Goal: Task Accomplishment & Management: Complete application form

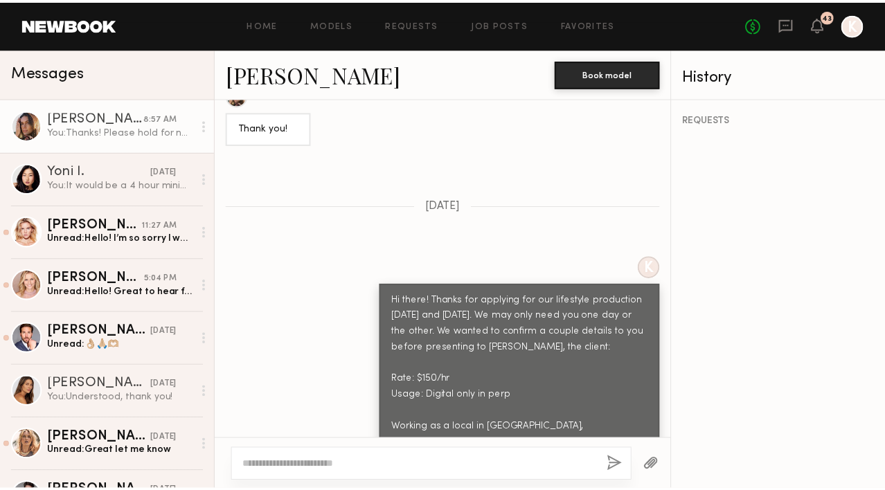
scroll to position [1357, 0]
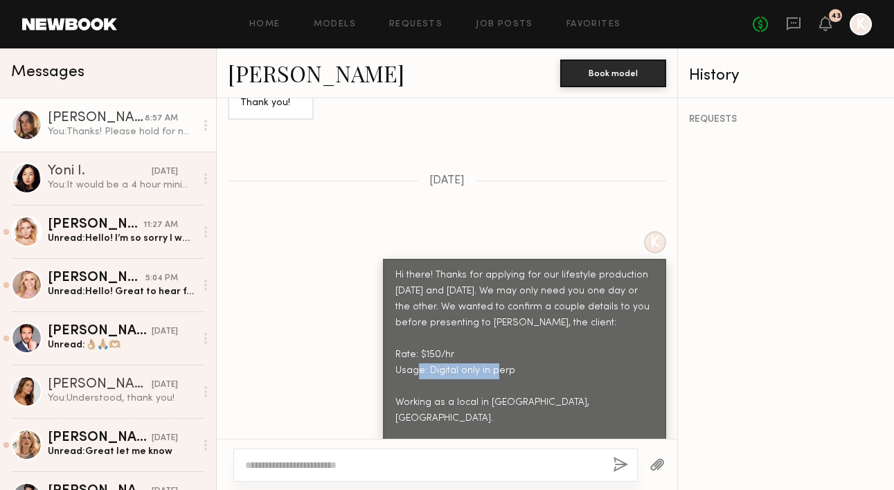
drag, startPoint x: 419, startPoint y: 324, endPoint x: 513, endPoint y: 324, distance: 94.2
click at [513, 324] on div "Hi there! Thanks for applying for our lifestyle production October 14th and 15t…" at bounding box center [524, 363] width 258 height 190
copy div "Digital only in perp"
click at [503, 25] on link "Job Posts" at bounding box center [504, 24] width 57 height 9
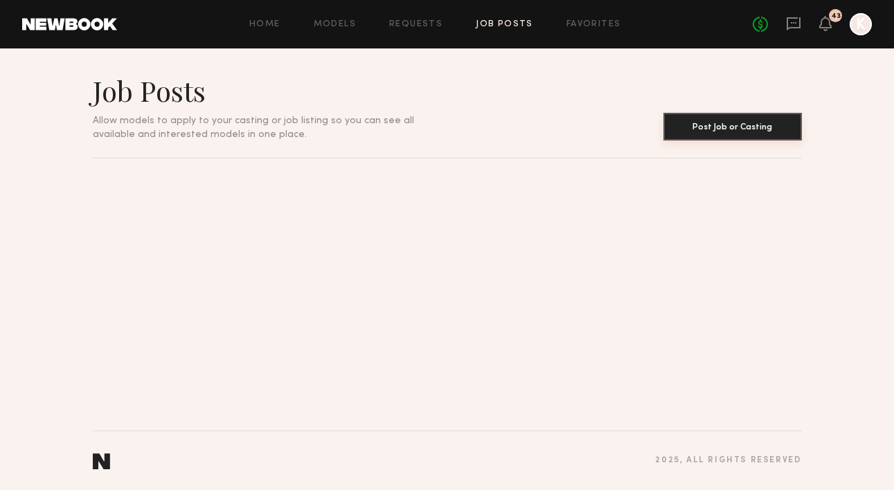
click at [697, 135] on button "Post Job or Casting" at bounding box center [732, 127] width 139 height 28
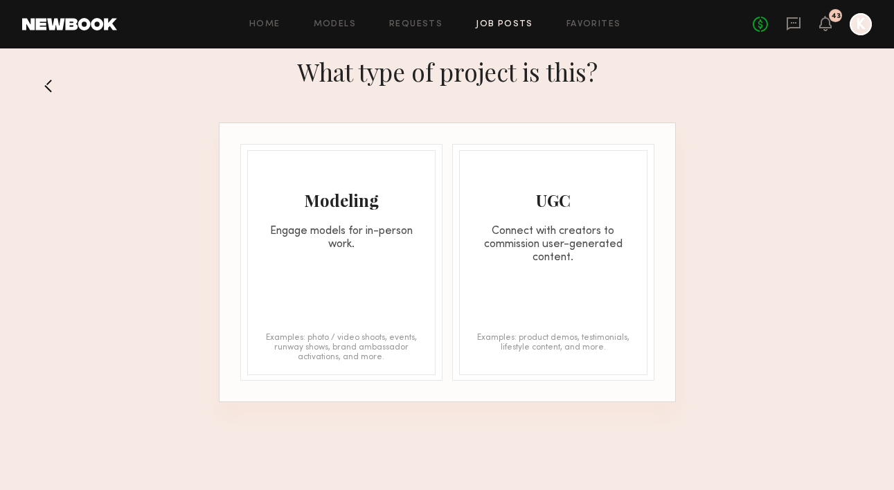
click at [331, 197] on div "Modeling" at bounding box center [341, 200] width 187 height 22
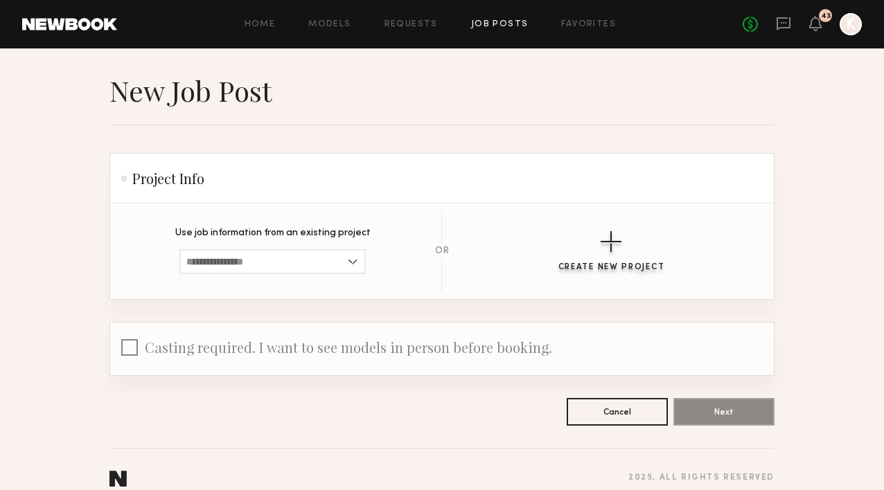
click at [621, 250] on div "button" at bounding box center [610, 241] width 21 height 21
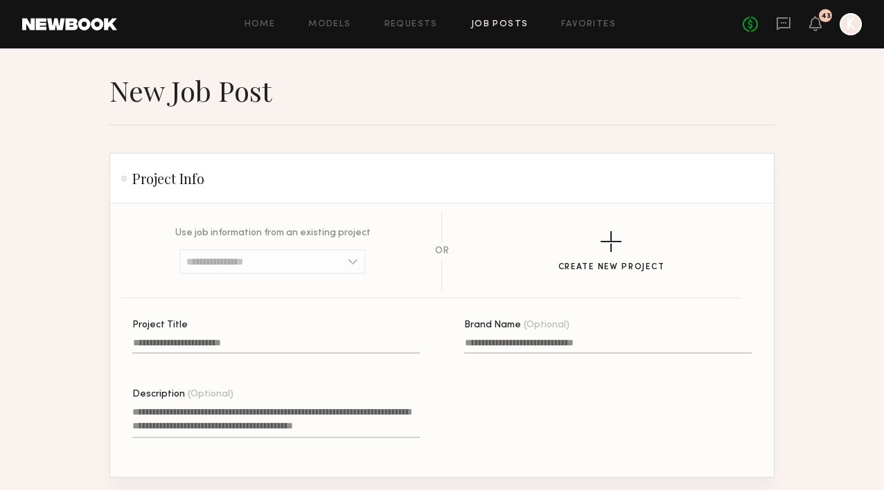
click at [253, 328] on div "Project Title" at bounding box center [275, 326] width 287 height 10
click at [253, 338] on input "Project Title" at bounding box center [275, 346] width 287 height 16
type input "*"
click at [140, 400] on label "Description (Optional)" at bounding box center [275, 422] width 287 height 65
click at [140, 405] on textarea "Description (Optional)" at bounding box center [275, 421] width 287 height 33
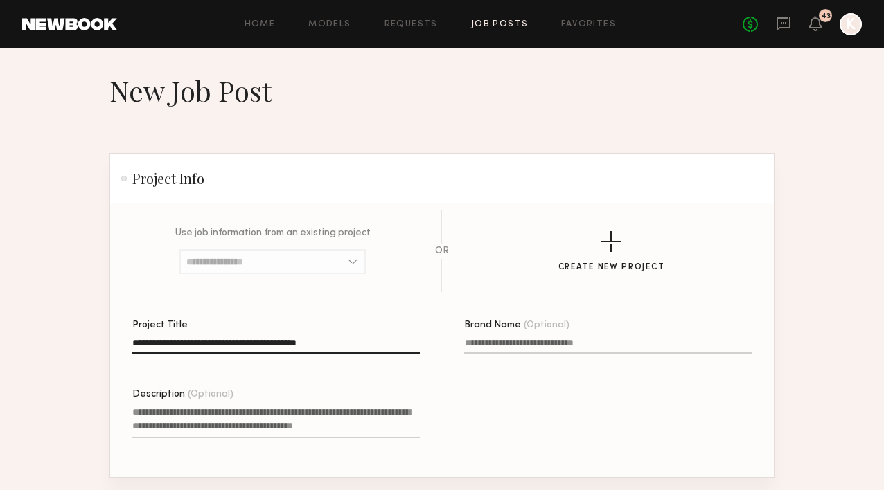
click at [369, 342] on input "**********" at bounding box center [275, 346] width 287 height 16
type input "**********"
click at [228, 413] on textarea "Description (Optional)" at bounding box center [275, 421] width 287 height 33
type textarea "*"
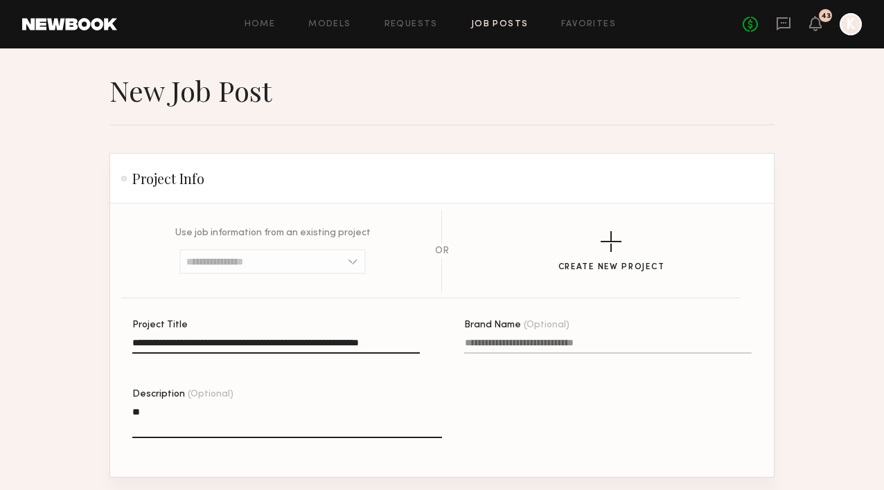
type textarea "*"
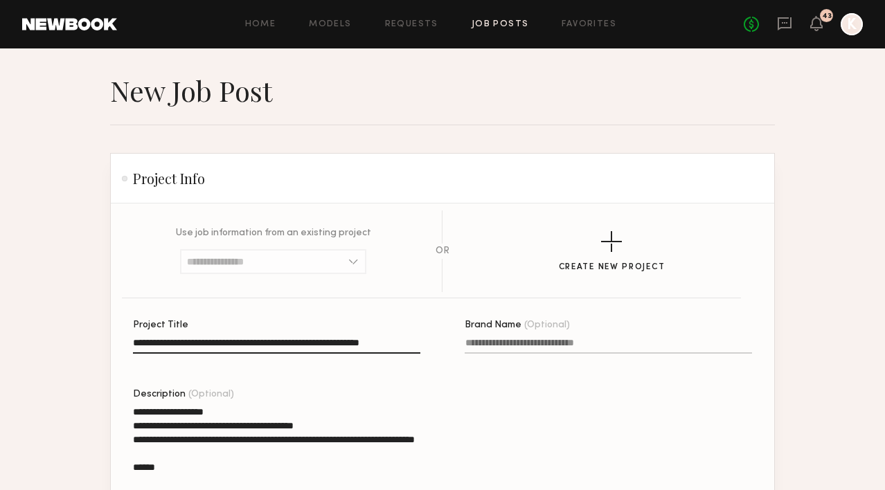
scroll to position [92, 0]
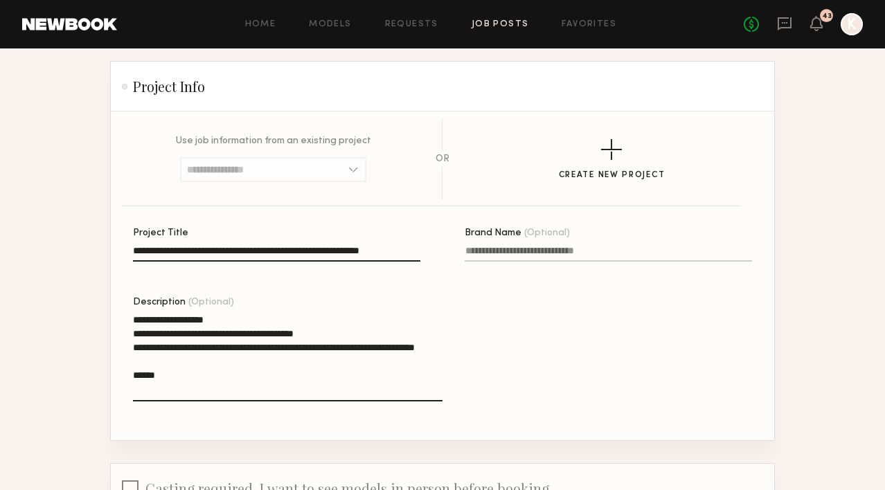
type textarea "**********"
drag, startPoint x: 283, startPoint y: 251, endPoint x: 173, endPoint y: 249, distance: 110.1
click at [173, 249] on input "**********" at bounding box center [276, 254] width 287 height 16
type input "**********"
click at [164, 384] on textarea "**********" at bounding box center [288, 357] width 310 height 89
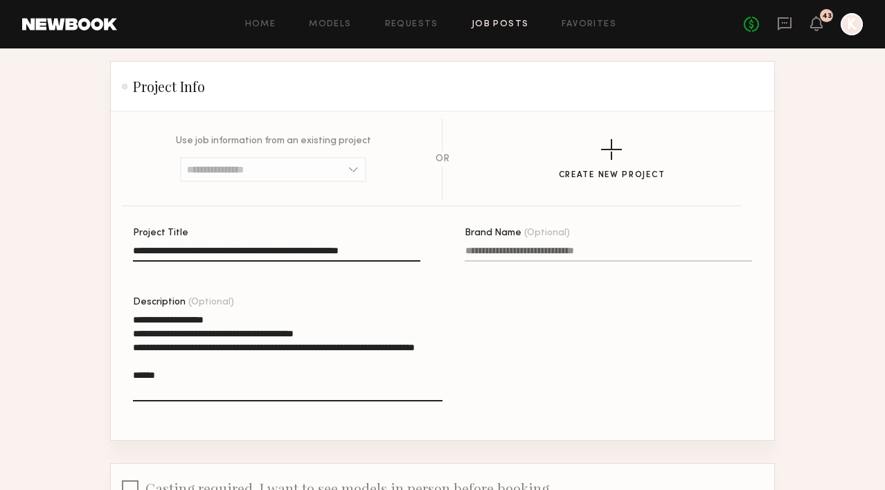
drag, startPoint x: 161, startPoint y: 386, endPoint x: 64, endPoint y: 386, distance: 96.3
click at [64, 386] on section "**********" at bounding box center [442, 274] width 885 height 586
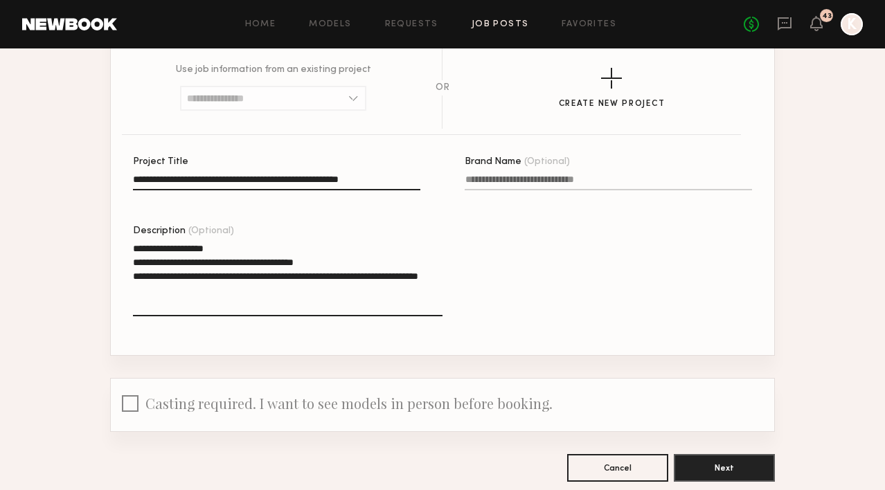
scroll to position [236, 0]
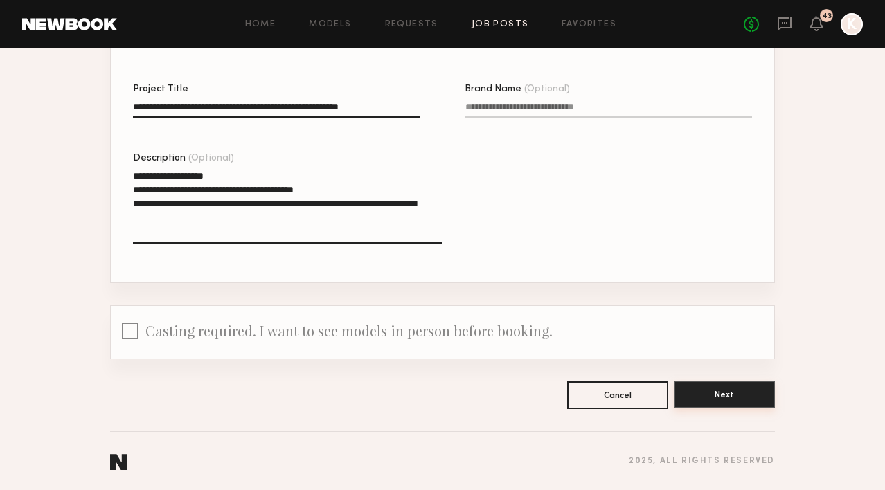
type textarea "**********"
click at [733, 397] on button "Next" at bounding box center [724, 395] width 101 height 28
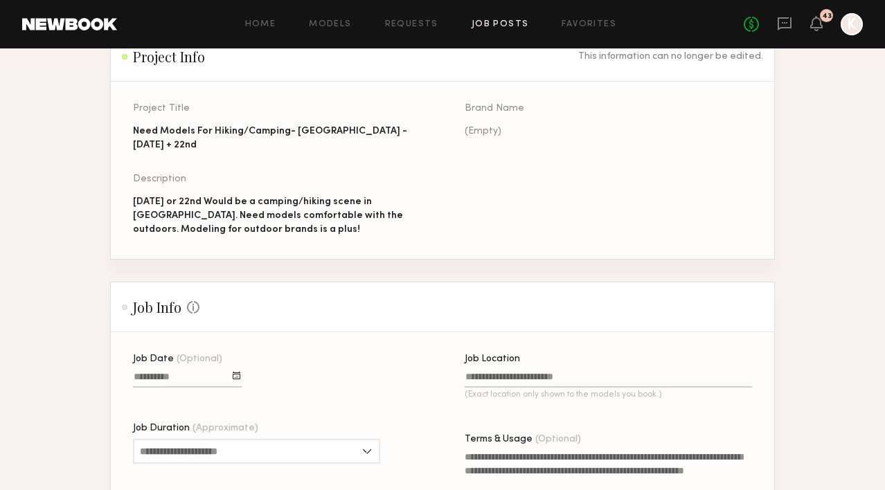
scroll to position [213, 0]
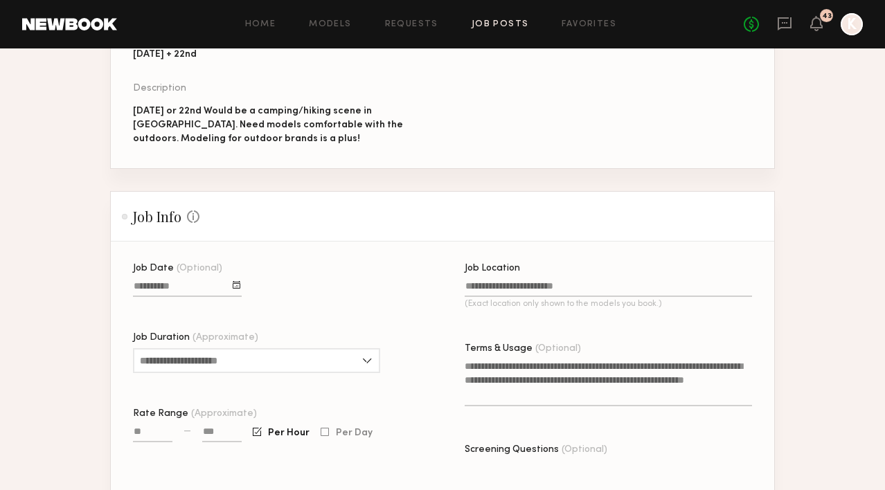
click at [485, 281] on input "Job Location (Exact location only shown to the models you book.)" at bounding box center [608, 289] width 287 height 16
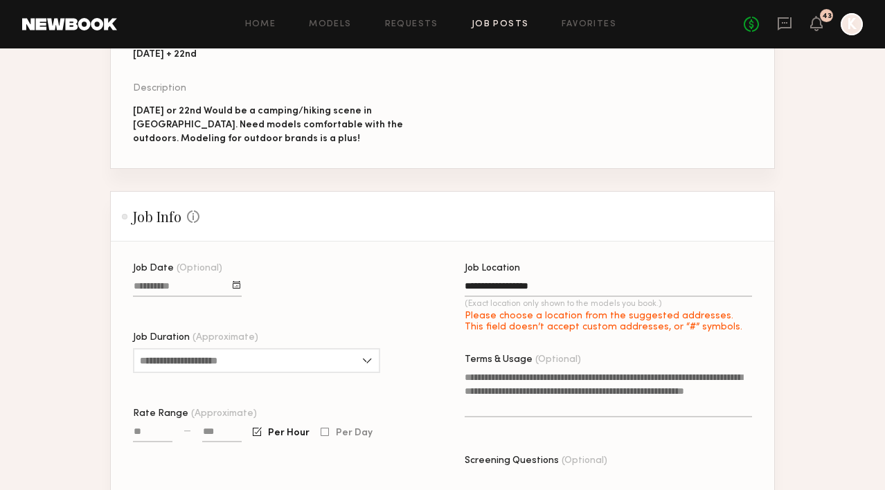
type input "**********"
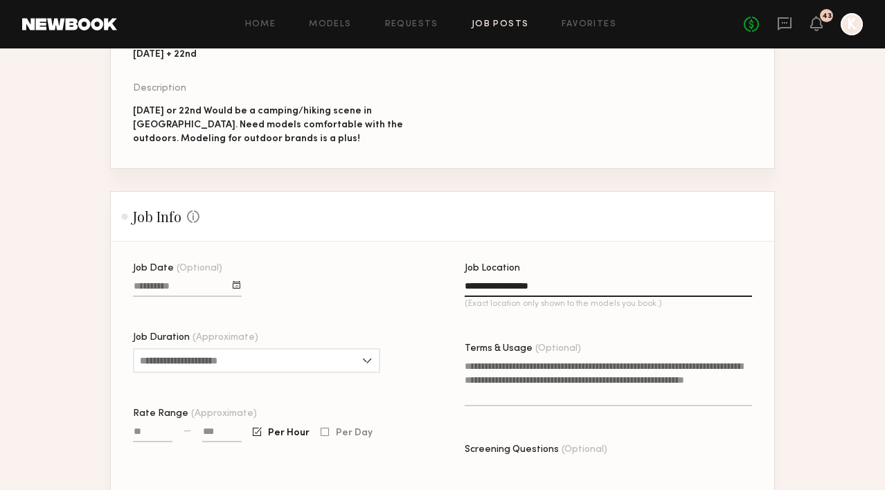
click at [180, 281] on input "Job Date (Optional)" at bounding box center [187, 289] width 109 height 16
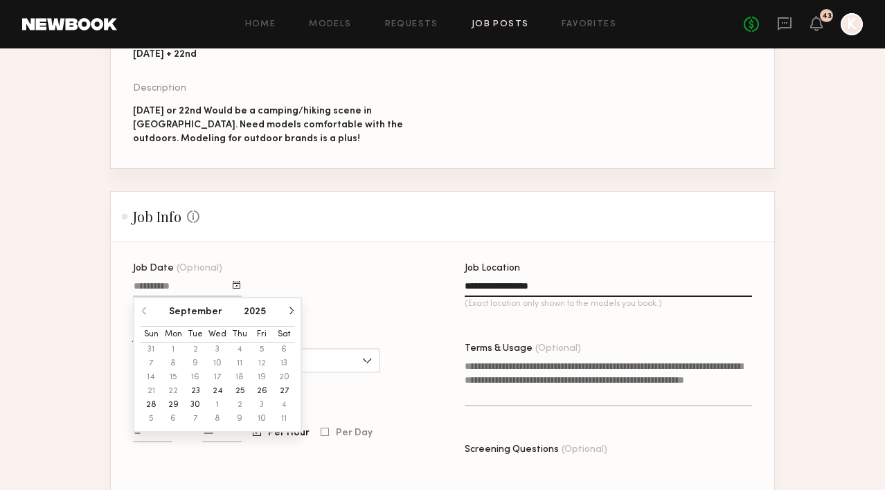
click at [287, 307] on button "button" at bounding box center [291, 311] width 8 height 8
click at [184, 384] on button "21" at bounding box center [195, 391] width 22 height 14
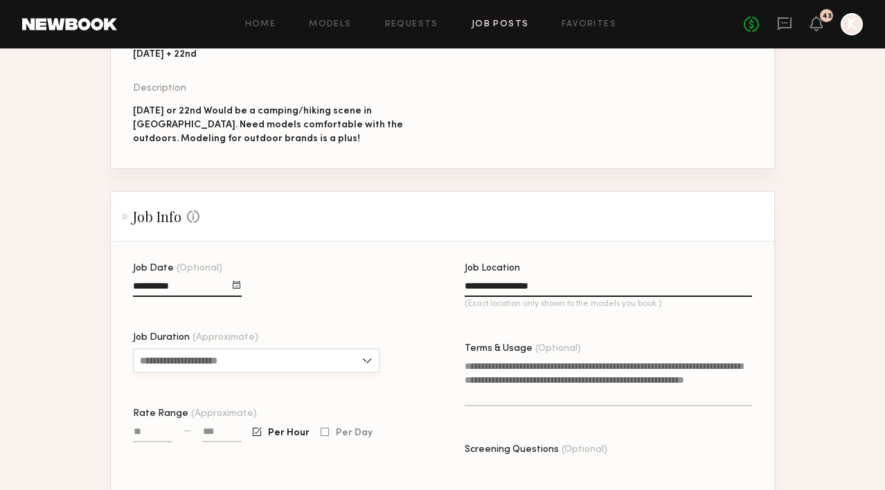
click at [274, 348] on input "Job Duration (Approximate)" at bounding box center [256, 360] width 247 height 25
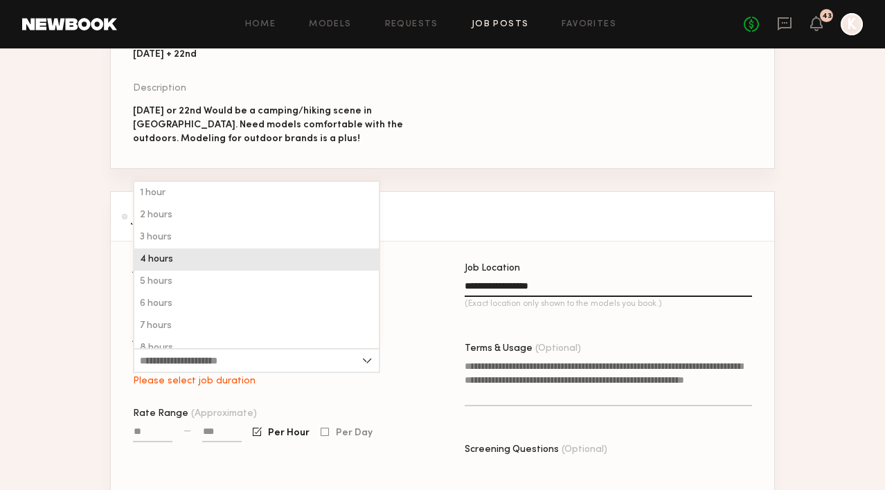
click at [251, 249] on div "4 hours" at bounding box center [256, 260] width 244 height 22
type input "*******"
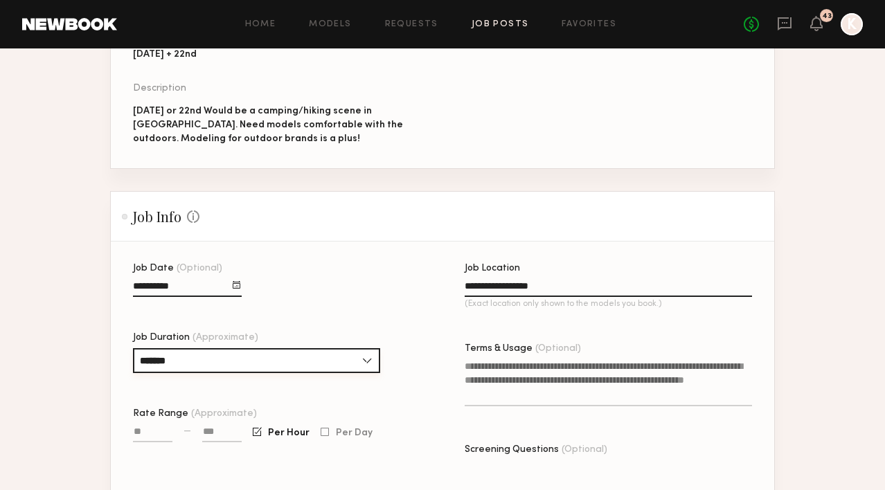
scroll to position [285, 0]
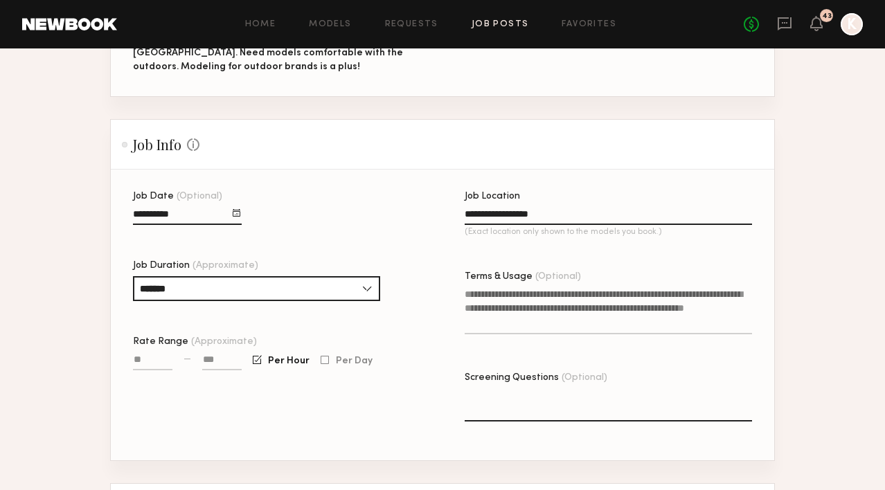
click at [133, 355] on input "Rate Range (Approximate)" at bounding box center [152, 363] width 39 height 16
type input "****"
click at [208, 355] on input at bounding box center [221, 363] width 39 height 16
type input "****"
click at [525, 287] on textarea "Terms & Usage (Optional)" at bounding box center [608, 310] width 287 height 47
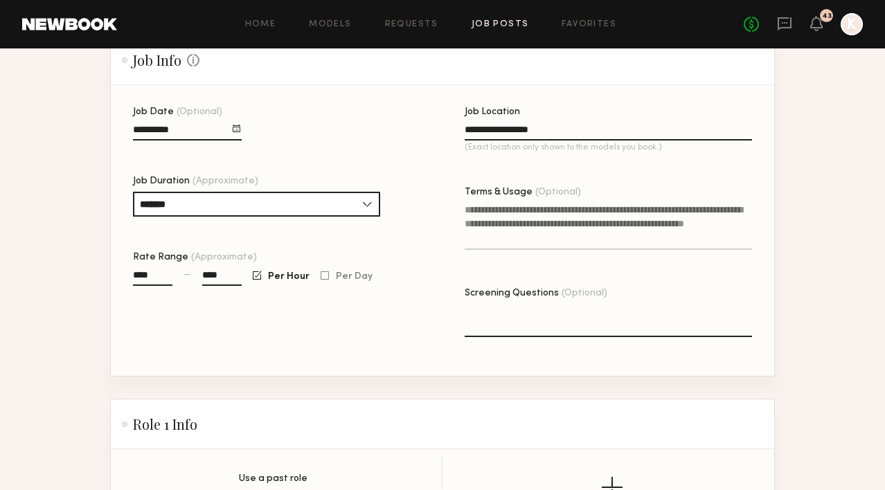
scroll to position [615, 0]
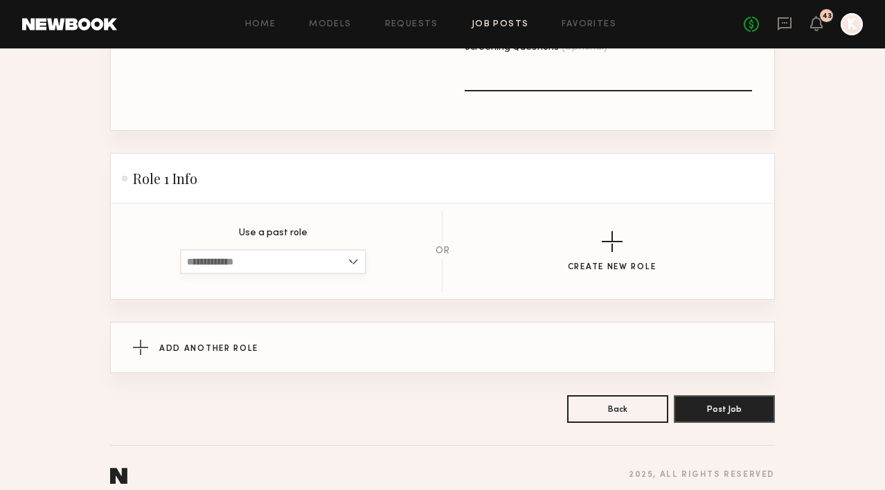
click at [320, 251] on input at bounding box center [273, 261] width 186 height 25
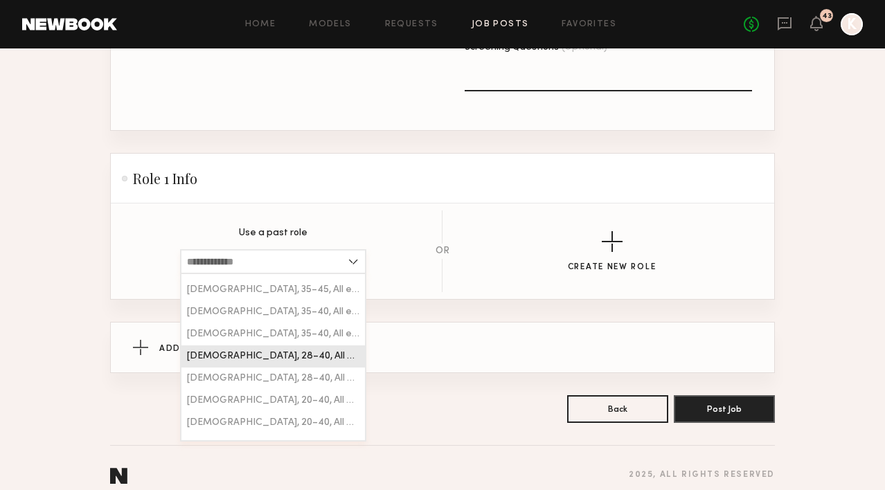
scroll to position [117, 0]
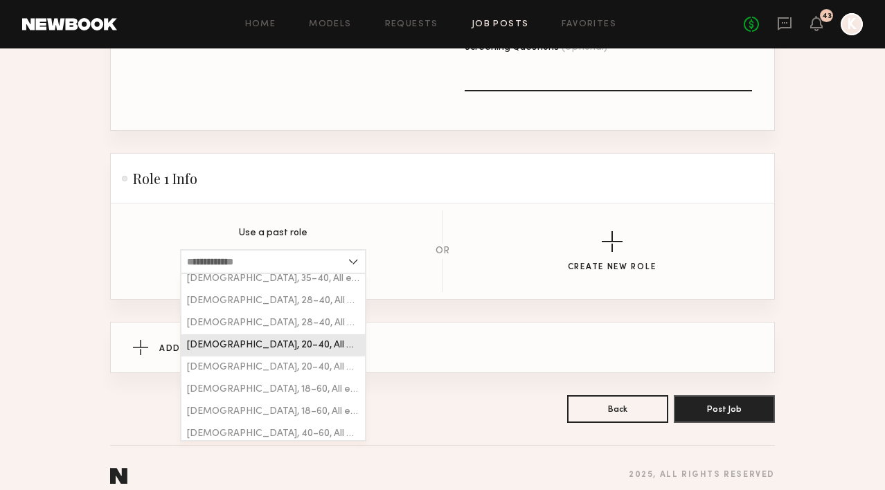
click at [314, 337] on div "Male, 20–40, All ethnicities" at bounding box center [273, 345] width 184 height 22
type input "**********"
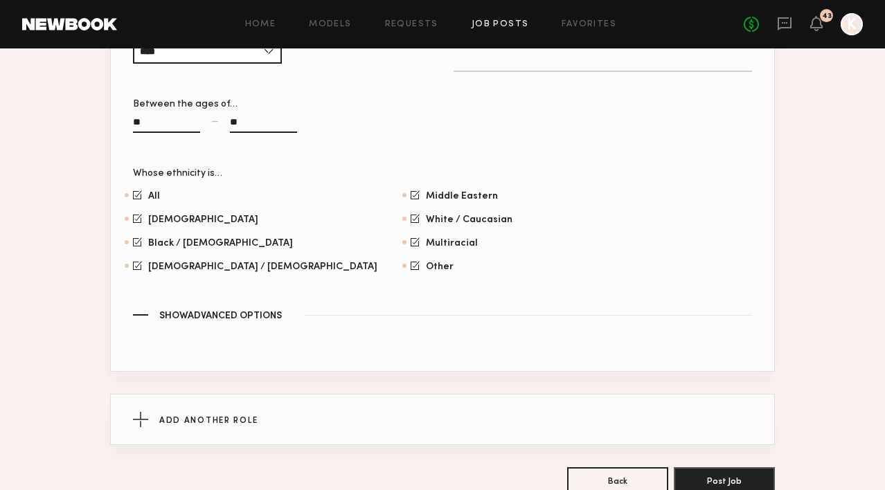
scroll to position [870, 0]
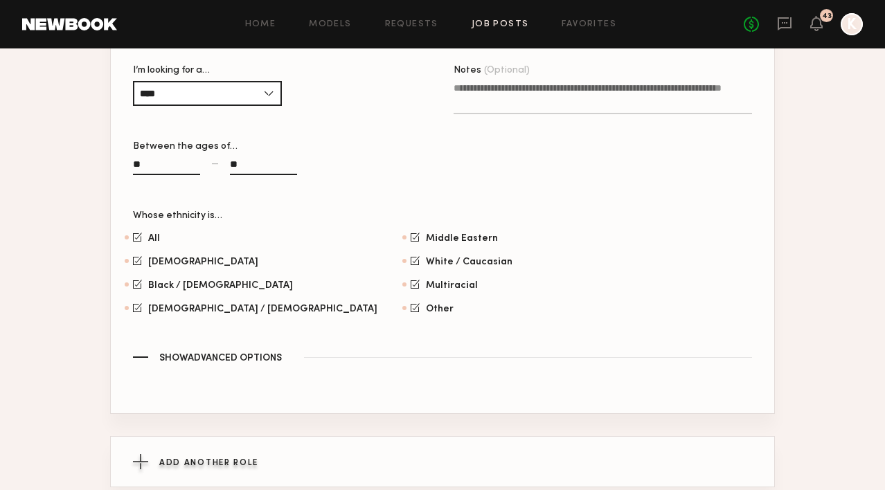
click at [194, 459] on span "Add Another Role" at bounding box center [208, 463] width 99 height 8
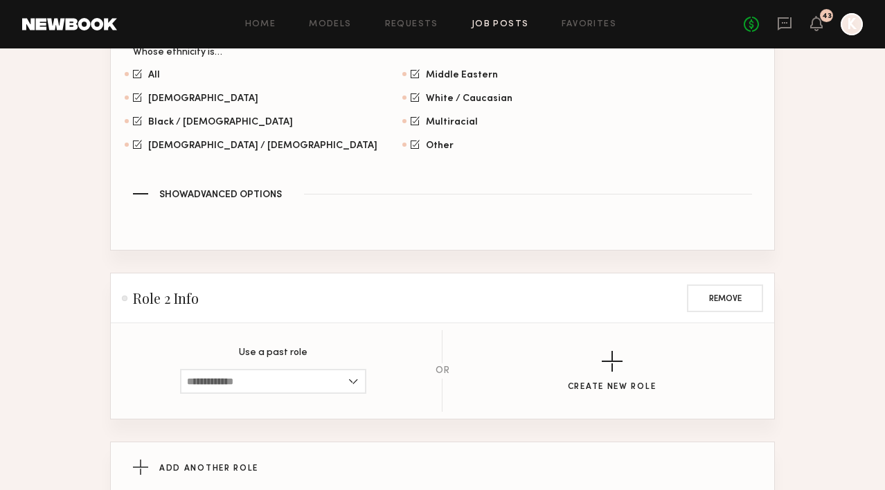
click at [257, 397] on section "Use a past role Male, 25–32, All ethnicities Female, 25–32, All ethnicities Mal…" at bounding box center [442, 371] width 619 height 82
click at [250, 377] on input at bounding box center [273, 381] width 186 height 25
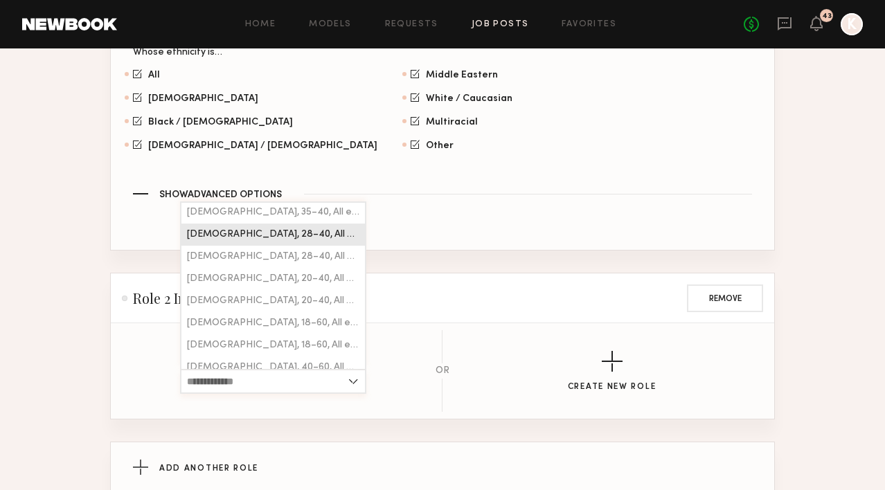
scroll to position [128, 0]
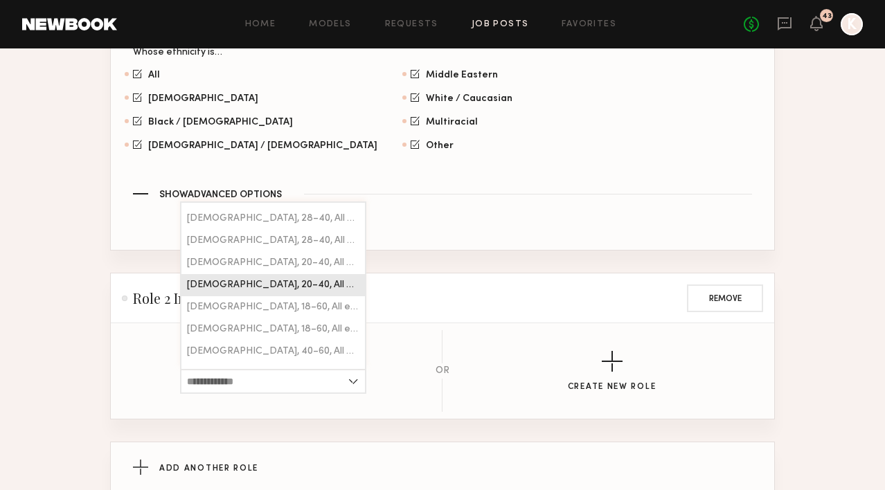
click at [256, 280] on span "Female, 20–40, All ethnicities" at bounding box center [273, 285] width 172 height 10
type input "**********"
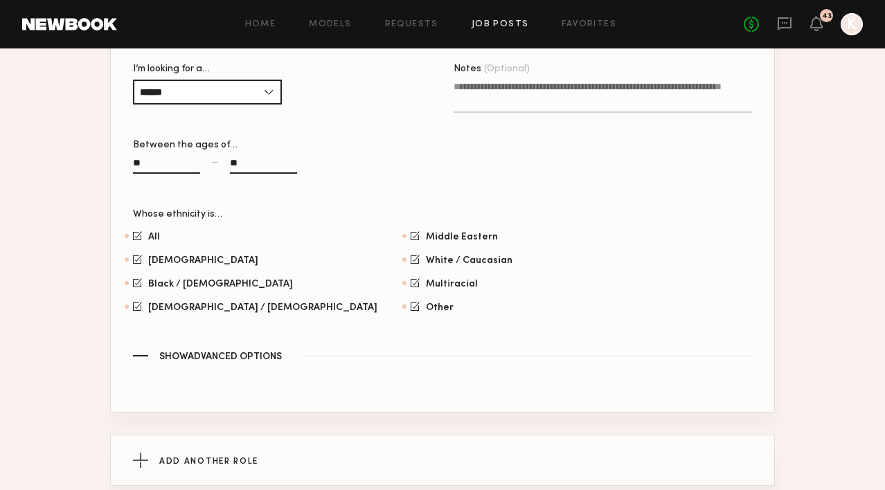
scroll to position [1526, 0]
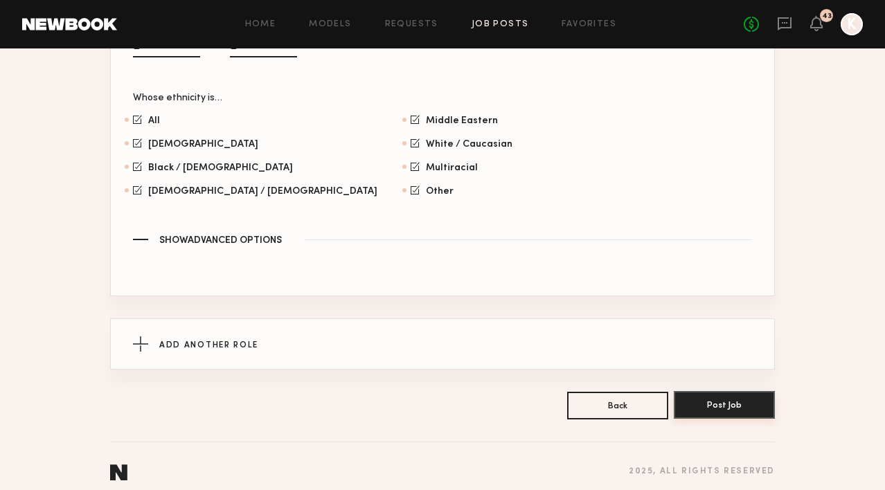
click at [762, 397] on button "Post Job" at bounding box center [724, 405] width 101 height 28
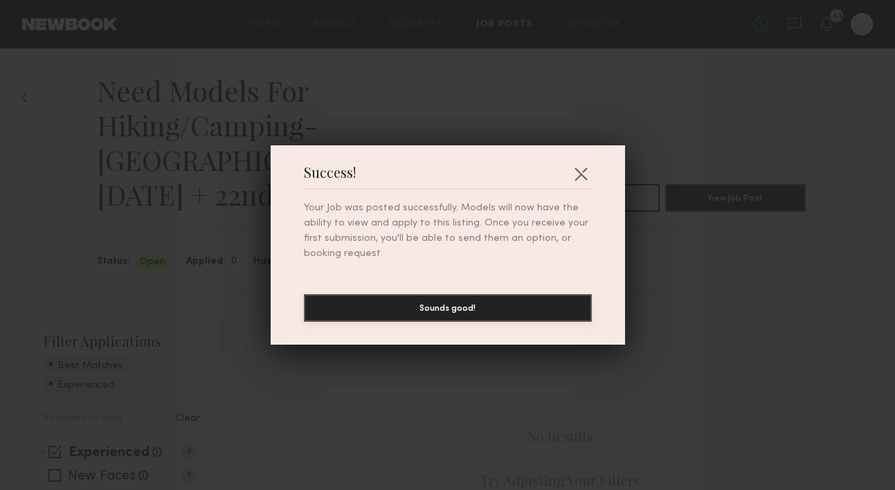
click at [434, 320] on button "Sounds good!" at bounding box center [448, 308] width 288 height 28
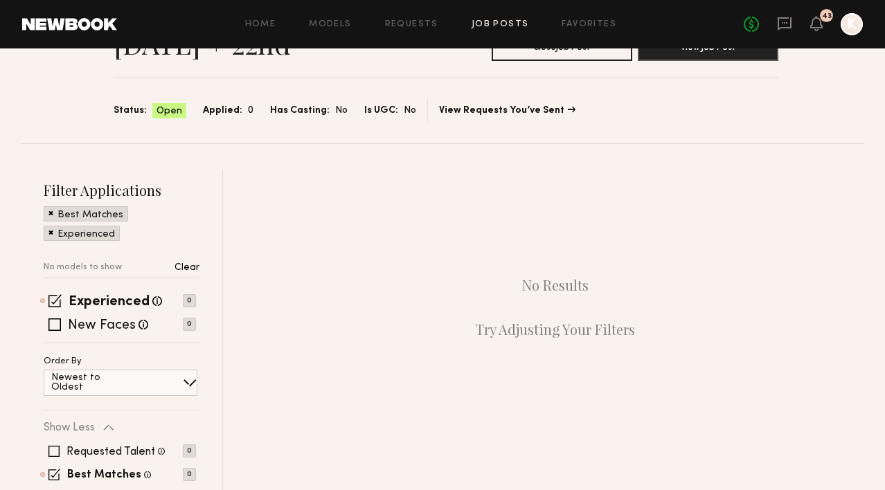
scroll to position [251, 0]
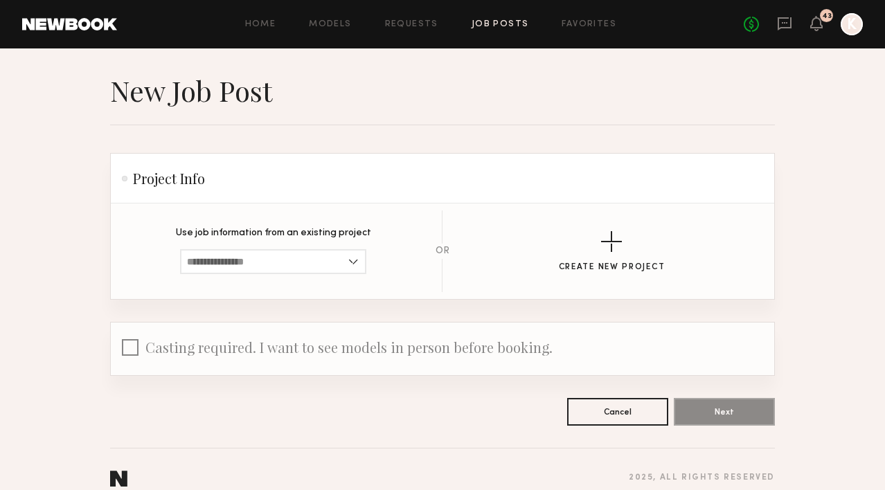
click at [0, 0] on button at bounding box center [0, 0] width 0 height 0
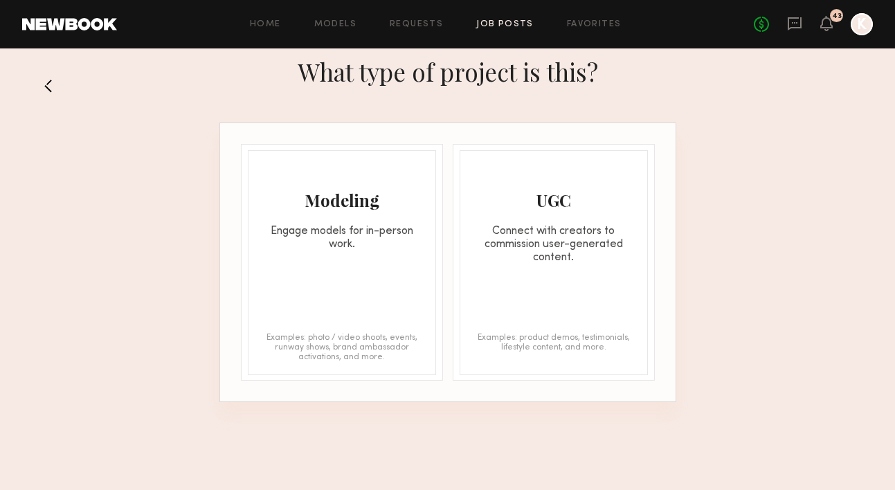
click at [526, 18] on div "Home Models Requests Job Posts Favorites Sign Out No fees up to $5,000 43 K" at bounding box center [495, 24] width 756 height 22
click at [509, 26] on link "Job Posts" at bounding box center [504, 24] width 57 height 9
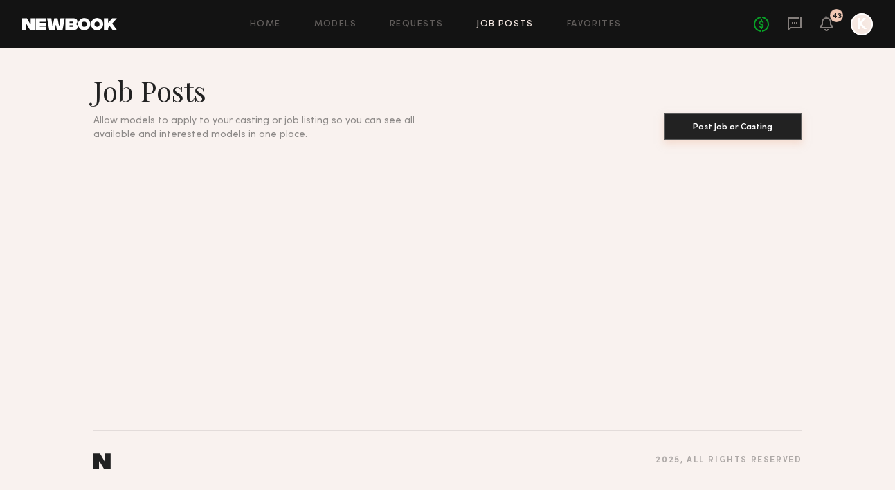
click at [706, 125] on button "Post Job or Casting" at bounding box center [733, 127] width 139 height 28
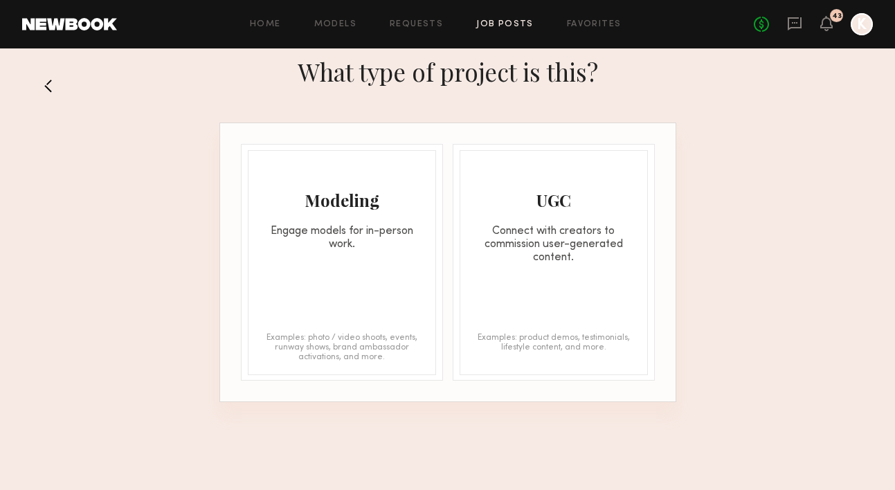
click at [339, 201] on div "Modeling" at bounding box center [342, 200] width 187 height 22
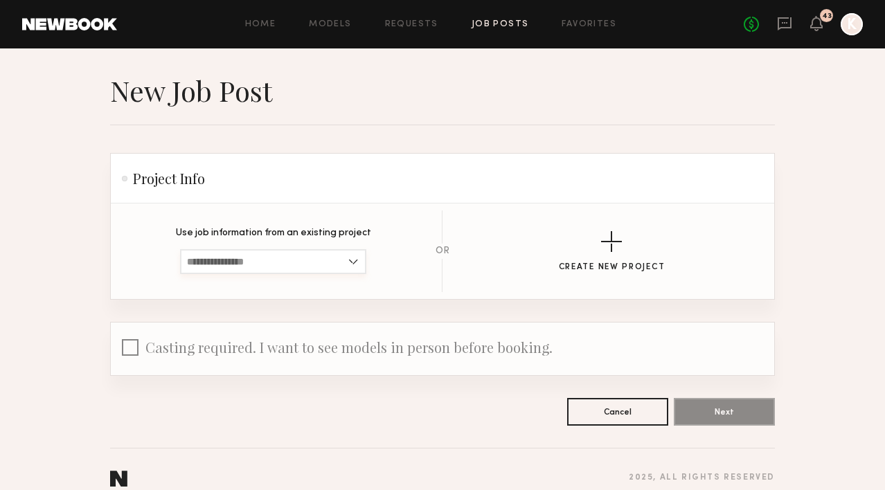
click at [330, 269] on input at bounding box center [273, 261] width 186 height 25
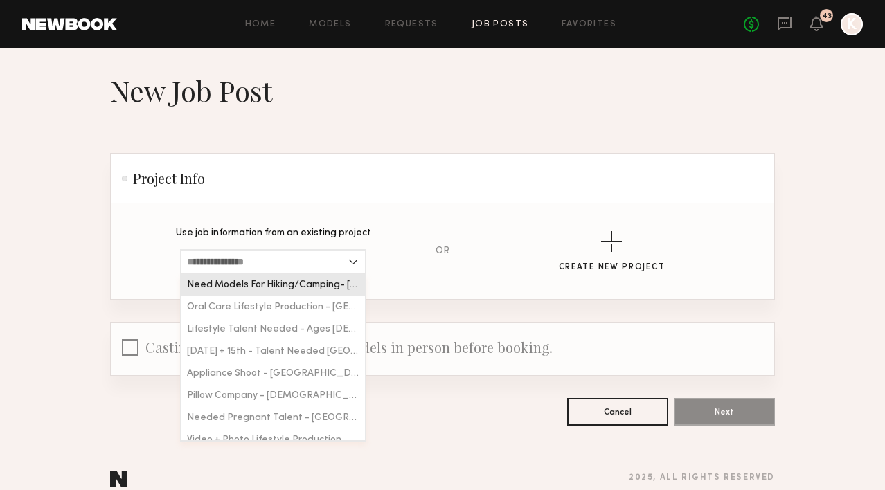
click at [294, 287] on span "Need Models For Hiking/Camping- [GEOGRAPHIC_DATA] - [DATE] + 22nd" at bounding box center [273, 285] width 172 height 10
type input "**********"
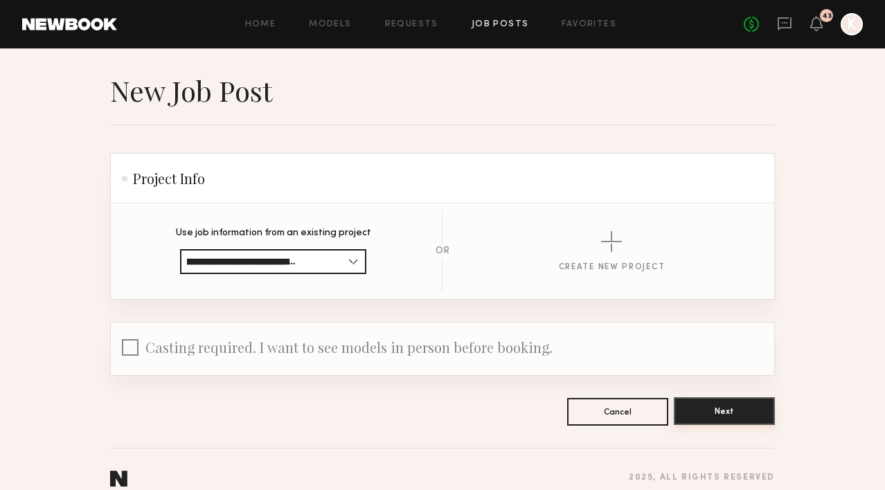
click at [749, 402] on button "Next" at bounding box center [724, 412] width 101 height 28
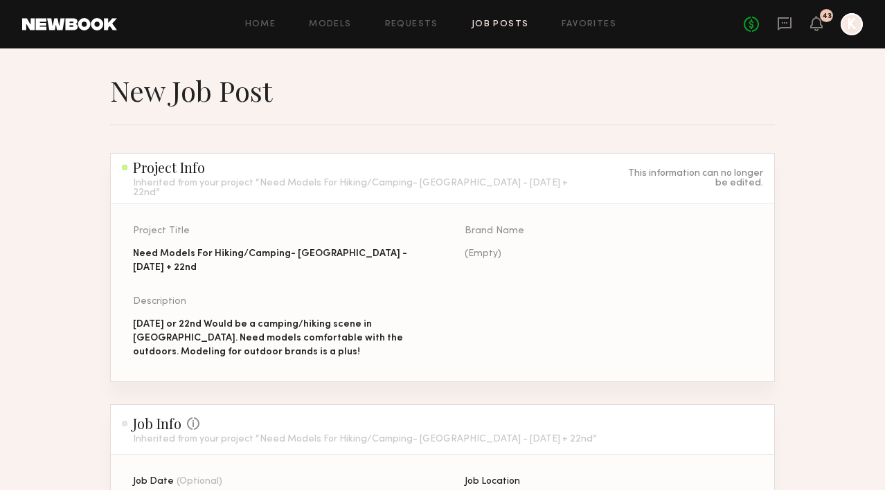
click at [267, 297] on div "Description October 21st or 22nd Would be a camping/hiking scene in San Diego. …" at bounding box center [276, 328] width 287 height 62
click at [265, 318] on div "October 21st or 22nd Would be a camping/hiking scene in San Diego. Need models …" at bounding box center [276, 339] width 287 height 42
click at [0, 0] on button at bounding box center [0, 0] width 0 height 0
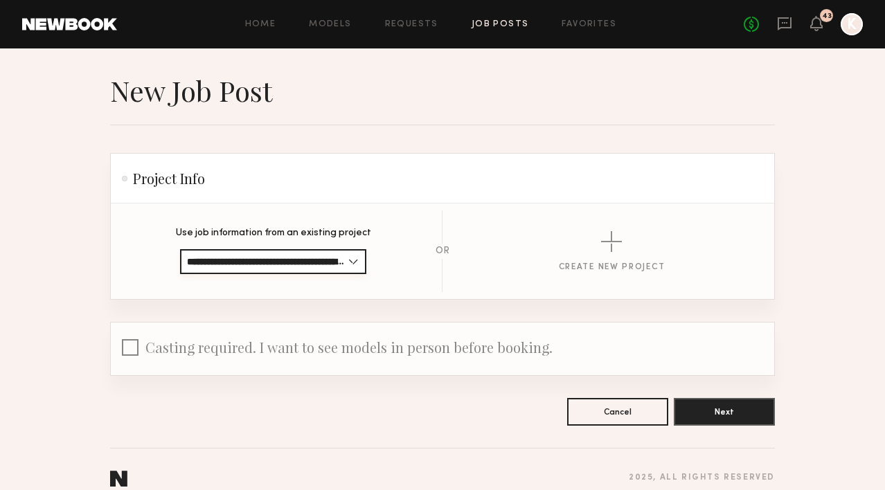
click at [325, 267] on input "**********" at bounding box center [273, 261] width 186 height 25
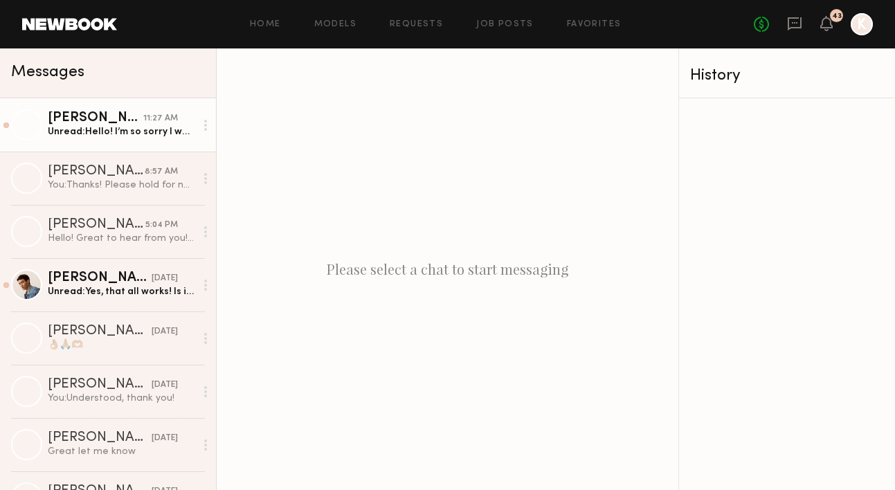
click at [128, 99] on link "[PERSON_NAME] 11:27 AM Unread: Hello! I’m so sorry I was booked out in the dese…" at bounding box center [108, 124] width 216 height 53
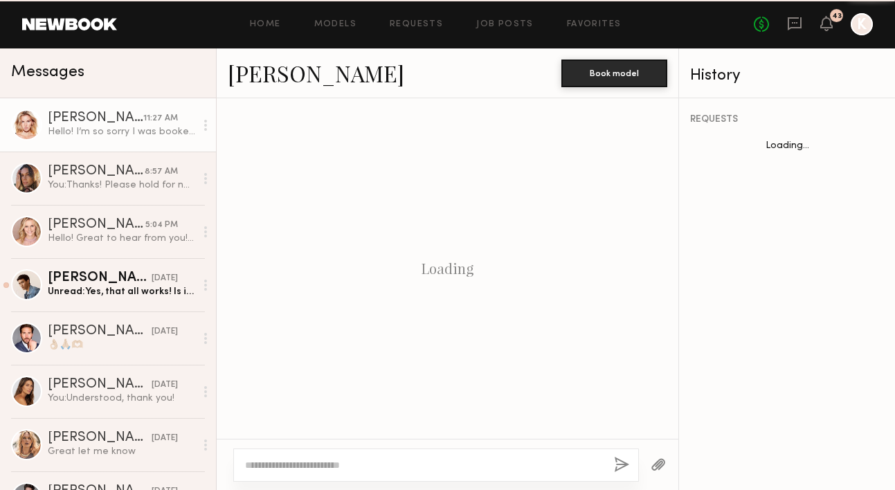
click at [124, 116] on div "[PERSON_NAME]" at bounding box center [96, 118] width 96 height 14
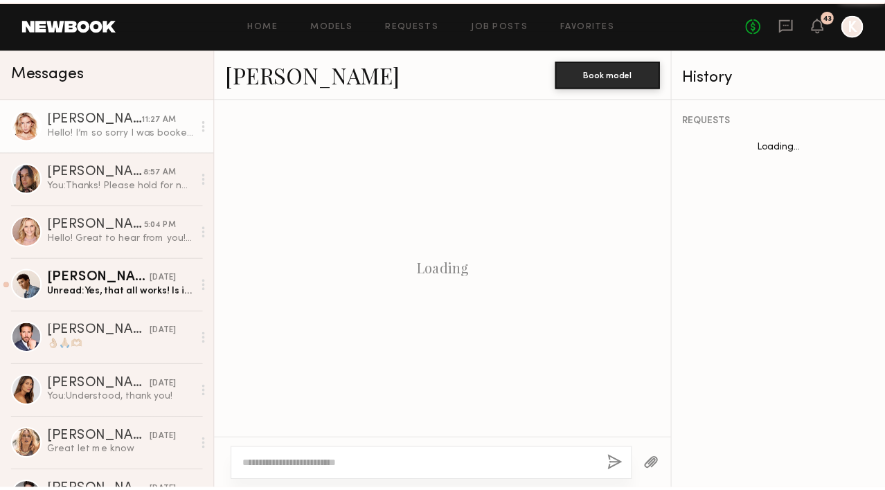
scroll to position [736, 0]
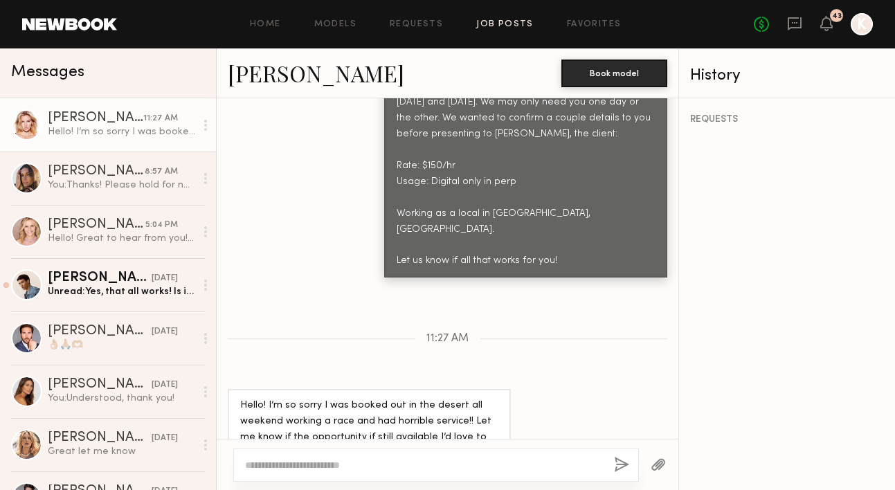
click at [501, 26] on link "Job Posts" at bounding box center [504, 24] width 57 height 9
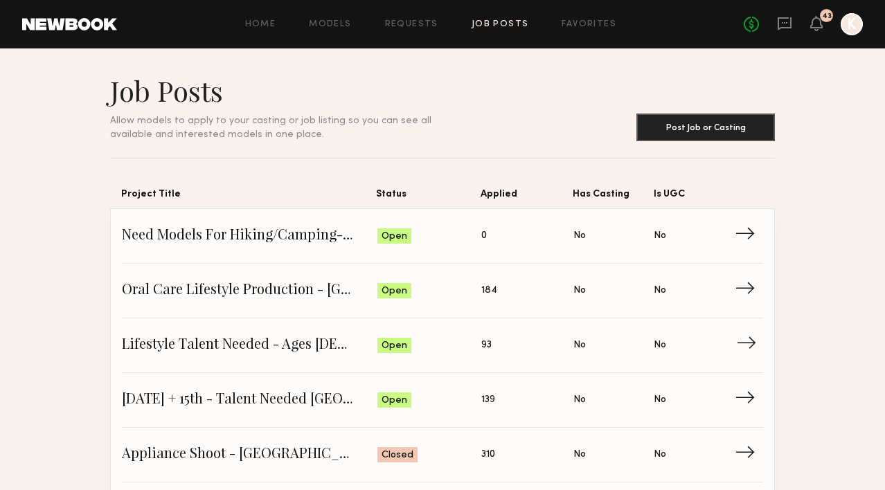
click at [292, 348] on span "Lifestyle Talent Needed - Ages 35-45 (Oct 14/15)" at bounding box center [250, 345] width 256 height 21
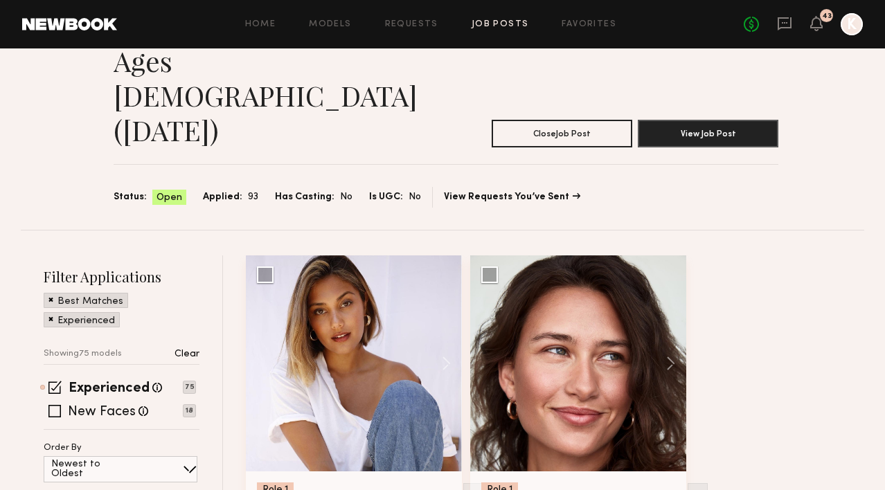
scroll to position [109, 0]
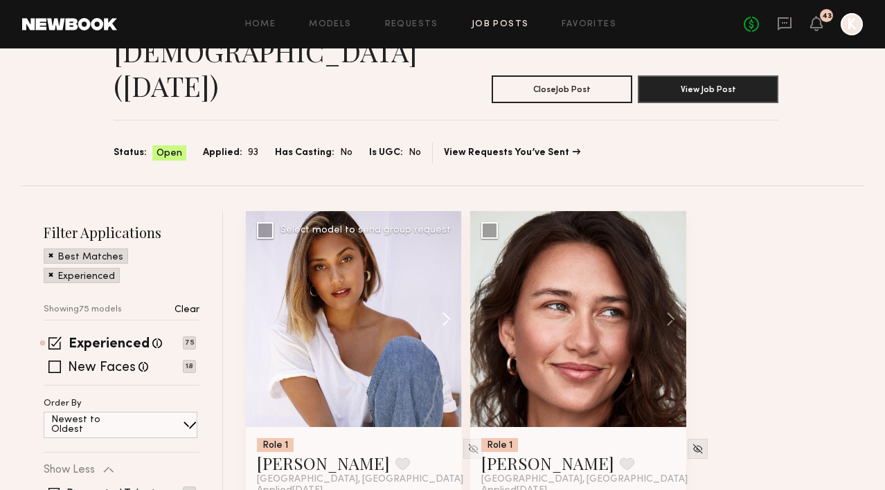
click at [459, 253] on button at bounding box center [440, 319] width 44 height 216
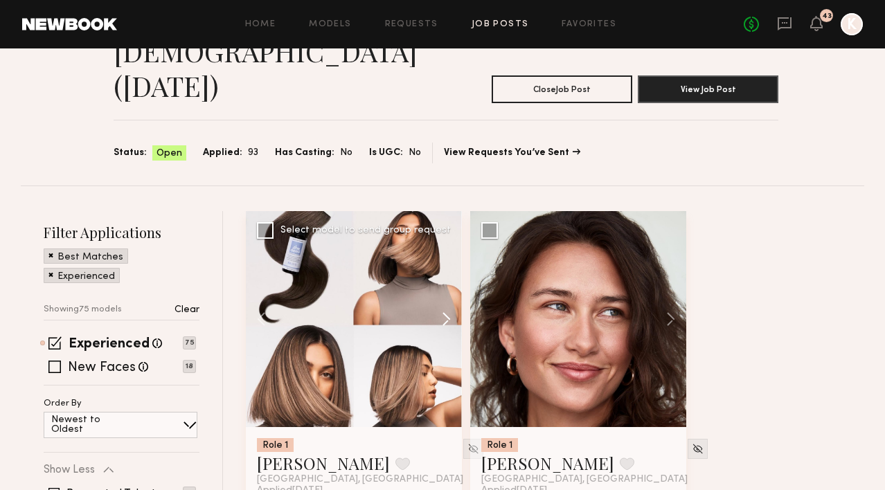
click at [459, 253] on button at bounding box center [440, 319] width 44 height 216
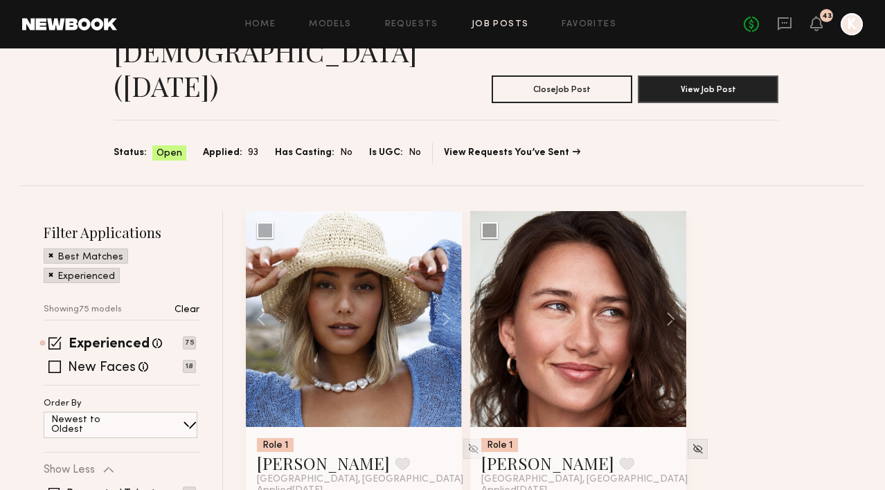
scroll to position [24, 0]
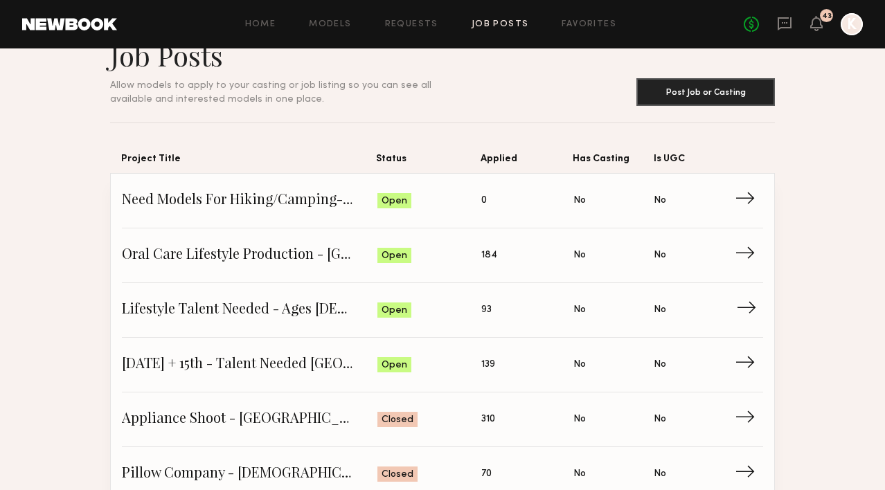
scroll to position [62, 0]
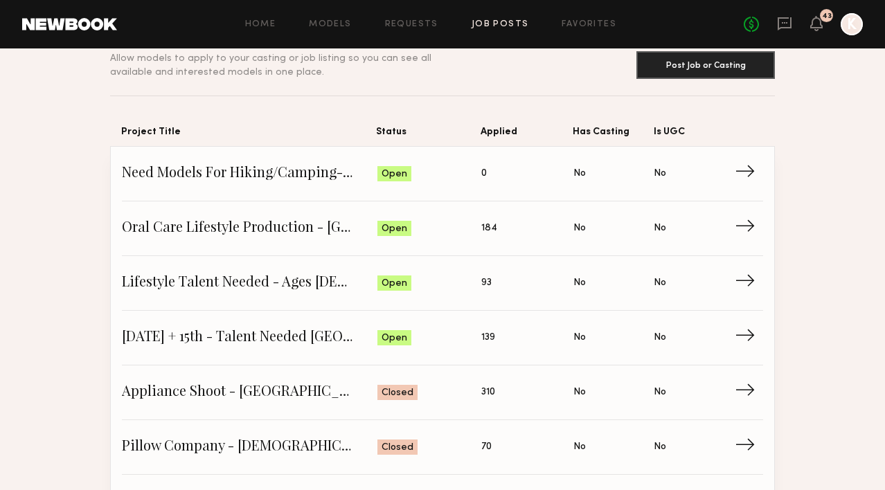
click at [501, 31] on div "Home Models Requests Job Posts Favorites Sign Out No fees up to $5,000 43 K" at bounding box center [490, 24] width 746 height 22
click at [498, 17] on div "Home Models Requests Job Posts Favorites Sign Out No fees up to $5,000 43 K" at bounding box center [490, 24] width 746 height 22
click at [498, 18] on div "Home Models Requests Job Posts Favorites Sign Out No fees up to $5,000 43 K" at bounding box center [490, 24] width 746 height 22
click at [498, 23] on link "Job Posts" at bounding box center [500, 24] width 57 height 9
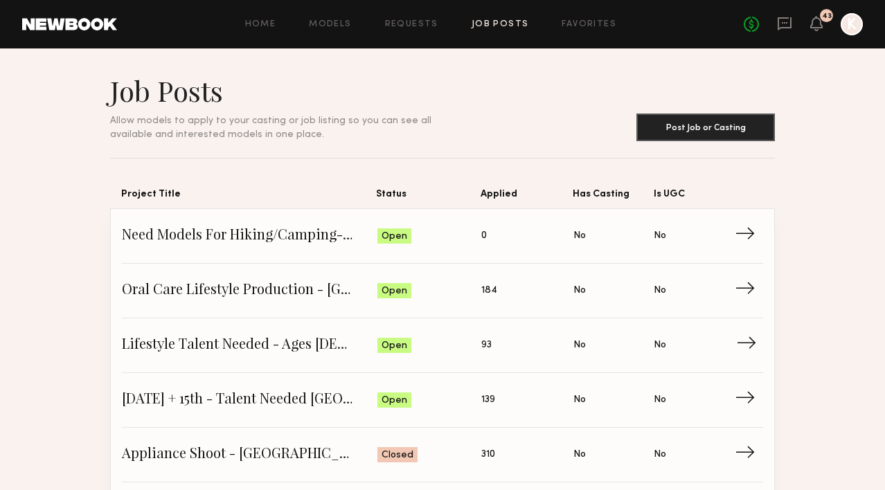
click at [273, 348] on span "Lifestyle Talent Needed - Ages 35-45 (Oct 14/15)" at bounding box center [250, 345] width 256 height 21
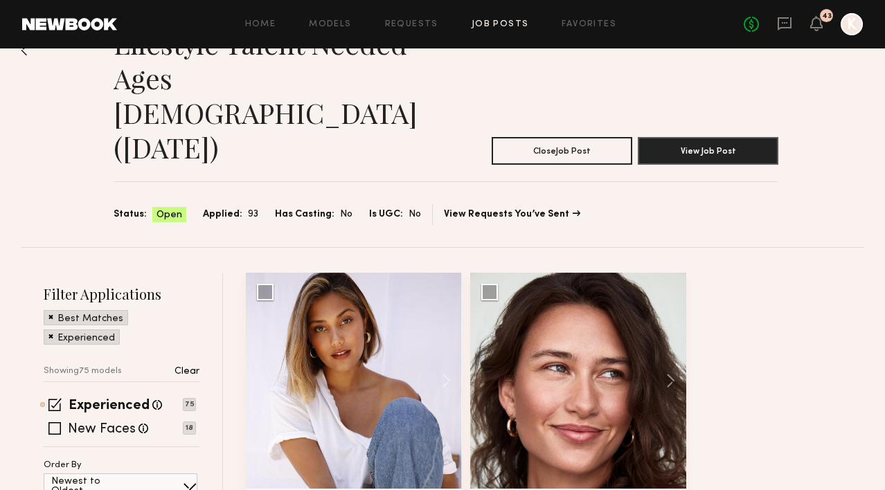
scroll to position [119, 0]
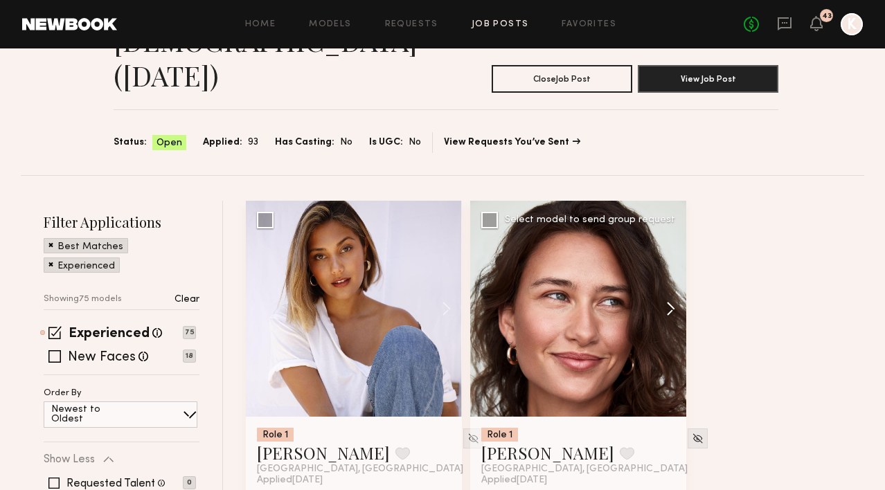
click at [686, 244] on button at bounding box center [664, 309] width 44 height 216
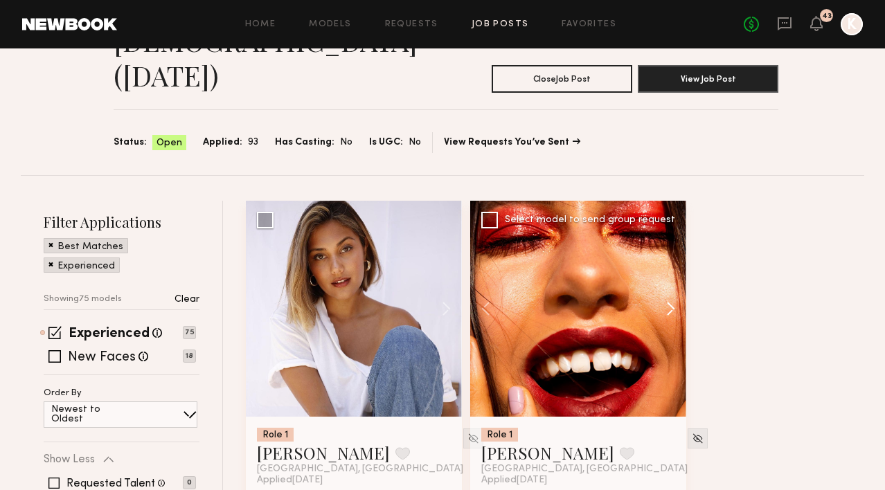
click at [686, 244] on button at bounding box center [664, 309] width 44 height 216
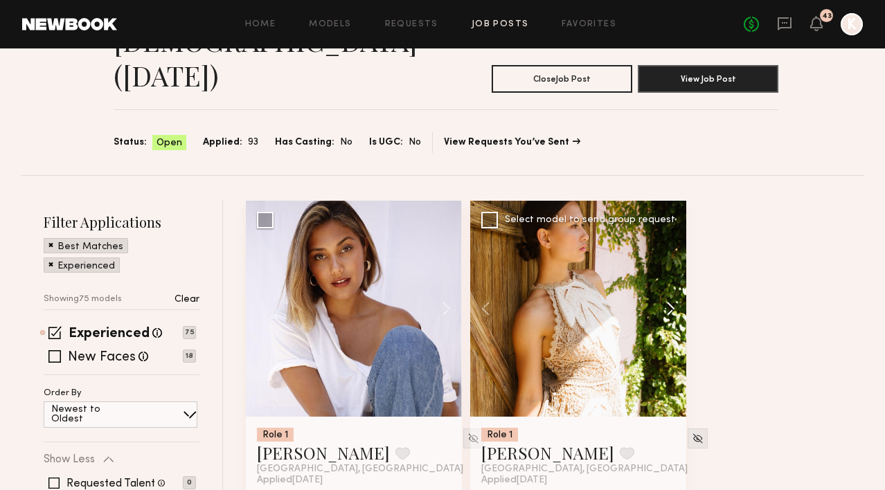
click at [686, 244] on button at bounding box center [664, 309] width 44 height 216
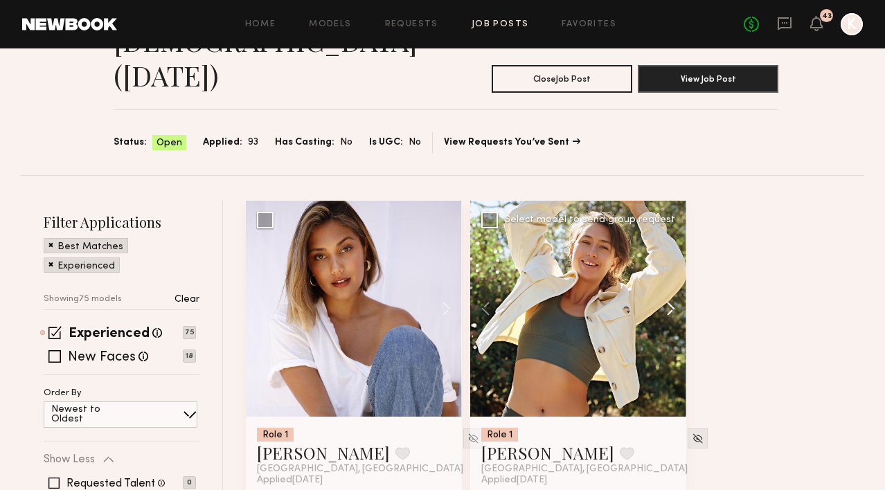
click at [686, 244] on button at bounding box center [664, 309] width 44 height 216
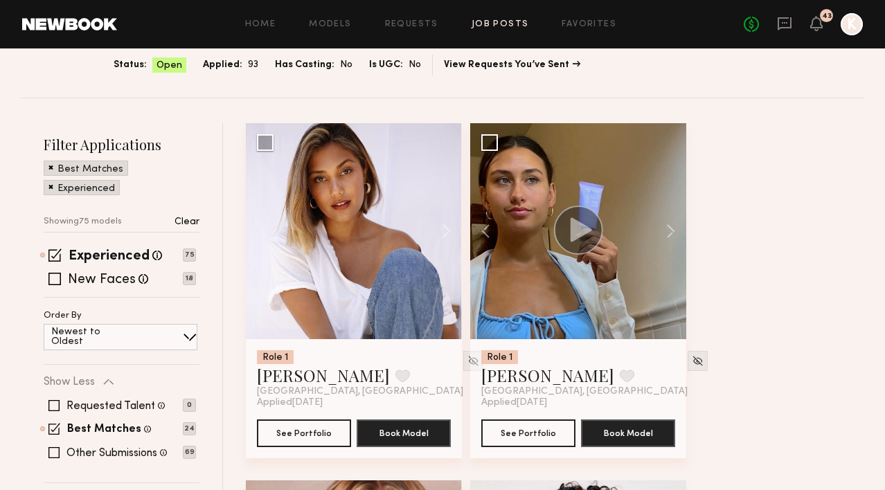
scroll to position [0, 0]
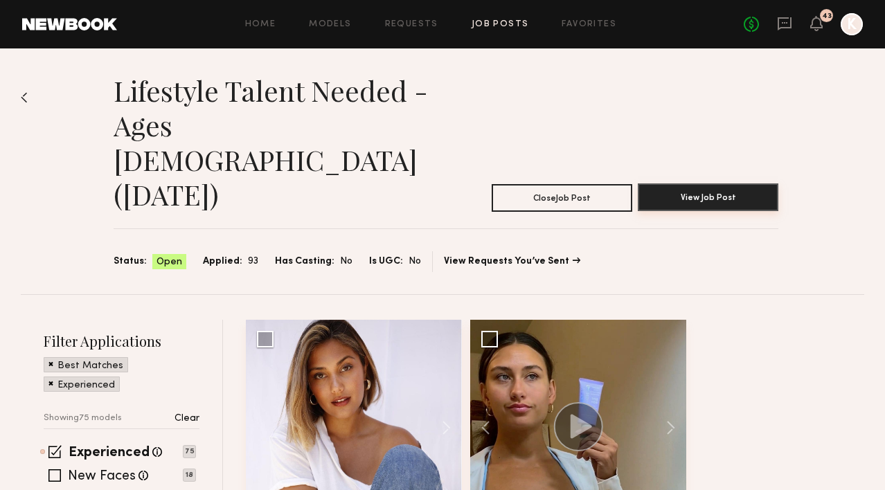
click at [699, 184] on button "View Job Post" at bounding box center [708, 198] width 141 height 28
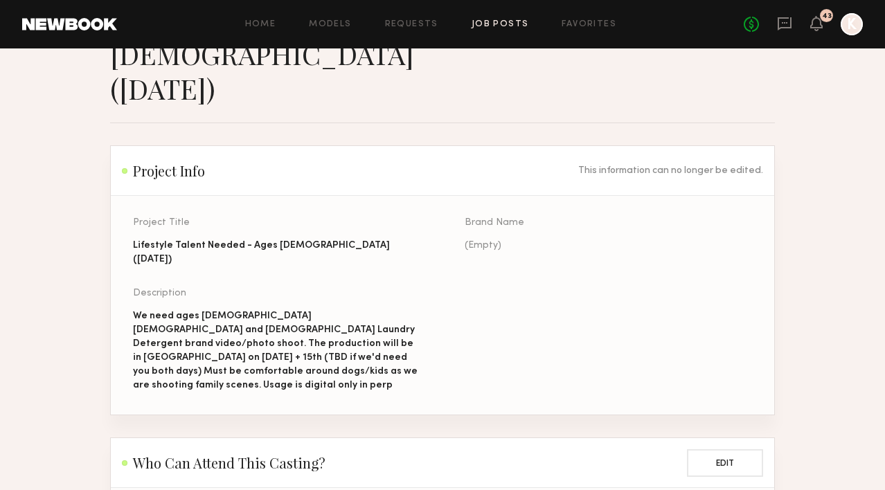
scroll to position [111, 0]
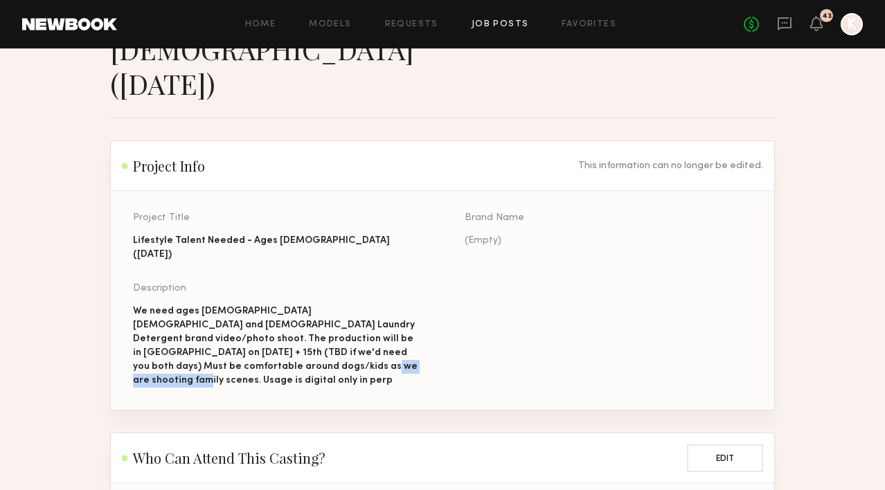
drag, startPoint x: 382, startPoint y: 269, endPoint x: 417, endPoint y: 296, distance: 44.5
click at [417, 296] on div "Project Title Lifestyle Talent Needed - Ages 35-45 (Oct 14/15) Brand Name (Empt…" at bounding box center [464, 311] width 663 height 197
copy div "digital only in perp"
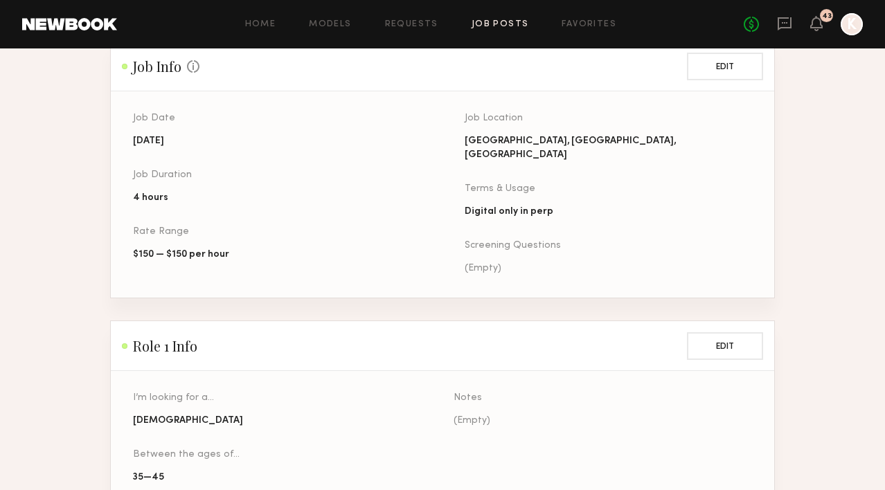
scroll to position [548, 0]
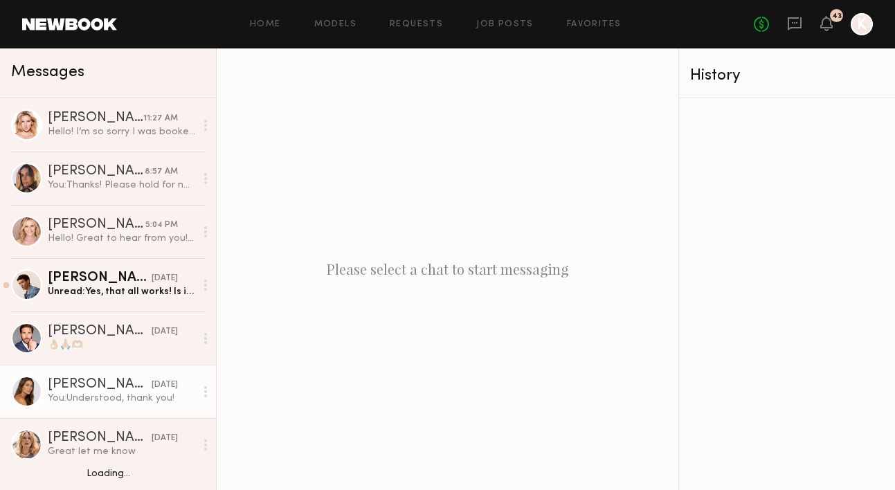
scroll to position [91, 0]
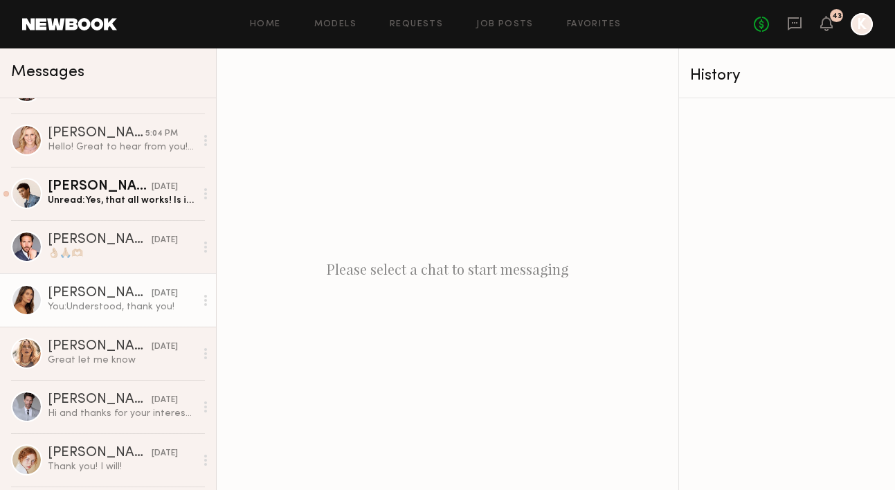
click at [79, 316] on link "Carly S. yesterday You: Understood, thank you!" at bounding box center [108, 300] width 216 height 53
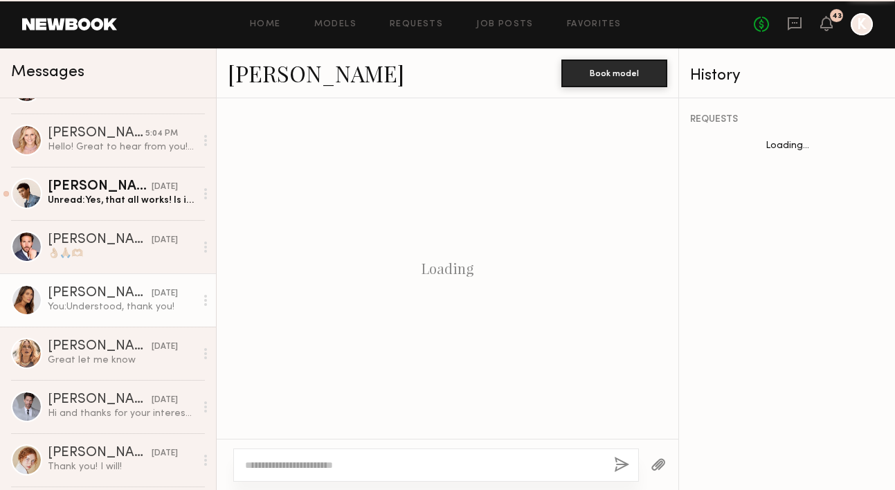
scroll to position [1072, 0]
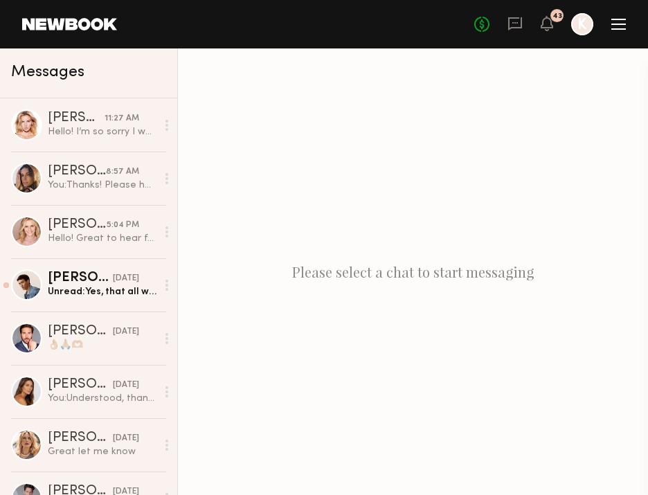
click at [515, 31] on link at bounding box center [515, 24] width 15 height 17
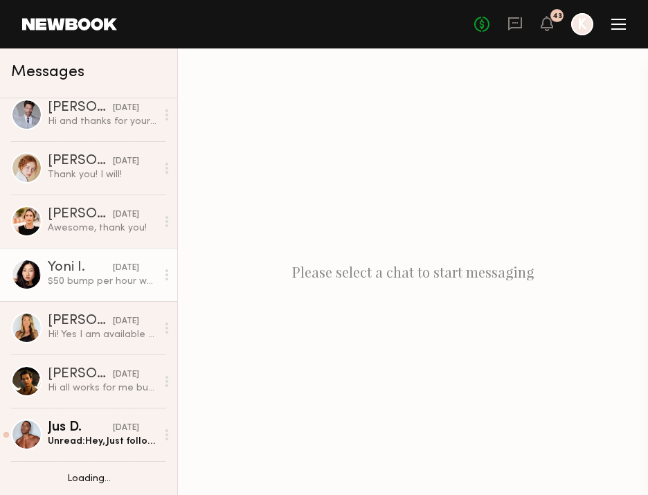
scroll to position [426, 0]
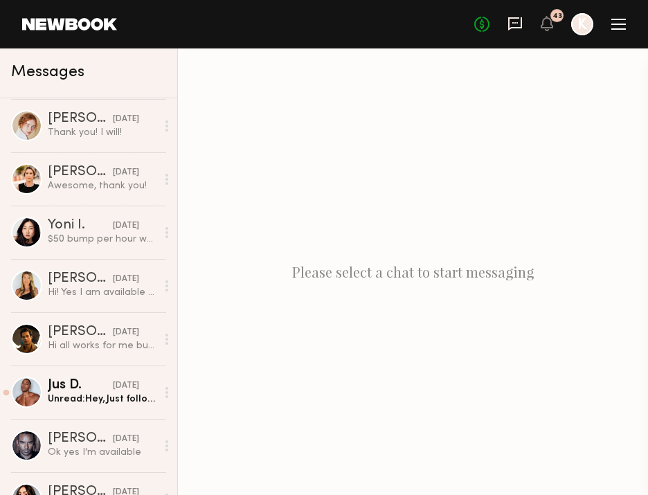
click at [512, 19] on icon at bounding box center [515, 23] width 15 height 15
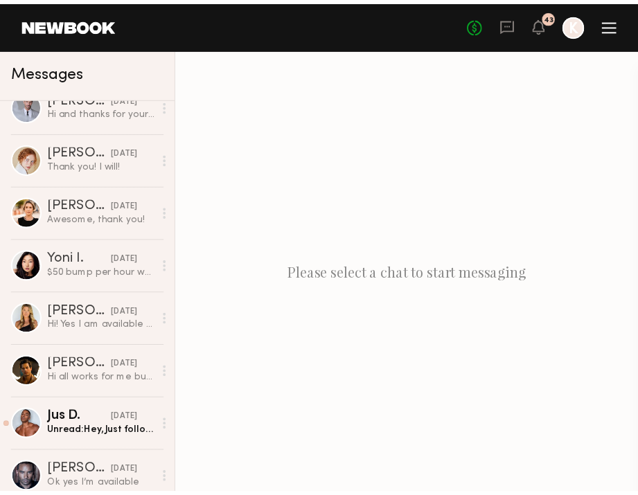
scroll to position [0, 0]
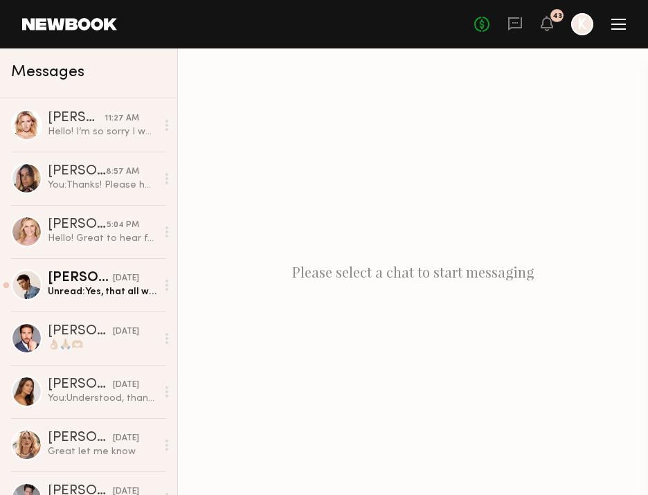
click at [616, 33] on div "No fees up to $5,000 43 K" at bounding box center [550, 24] width 152 height 22
click at [614, 27] on div at bounding box center [618, 24] width 15 height 11
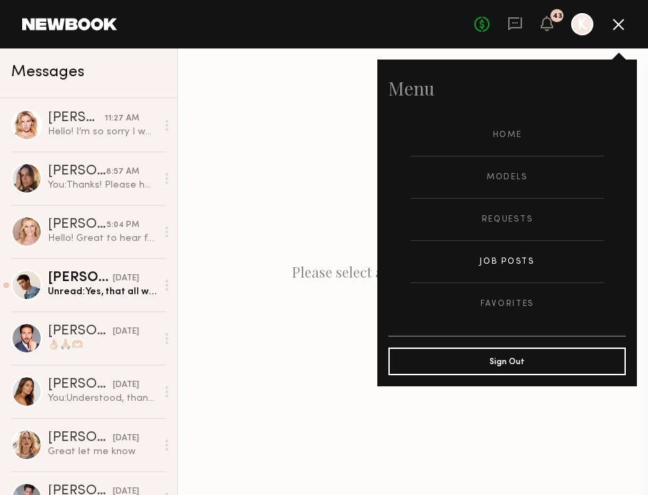
click at [513, 266] on link "Job Posts" at bounding box center [507, 262] width 193 height 42
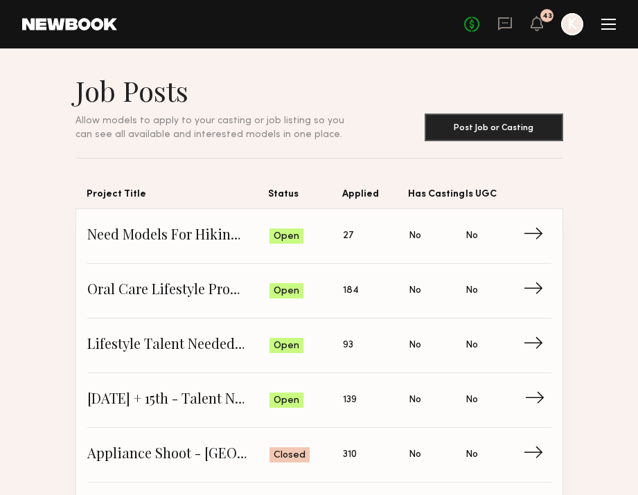
click at [192, 379] on link "[DATE] + 15th - Talent Needed [GEOGRAPHIC_DATA] Status: Open Applied: 139 Has C…" at bounding box center [319, 400] width 464 height 55
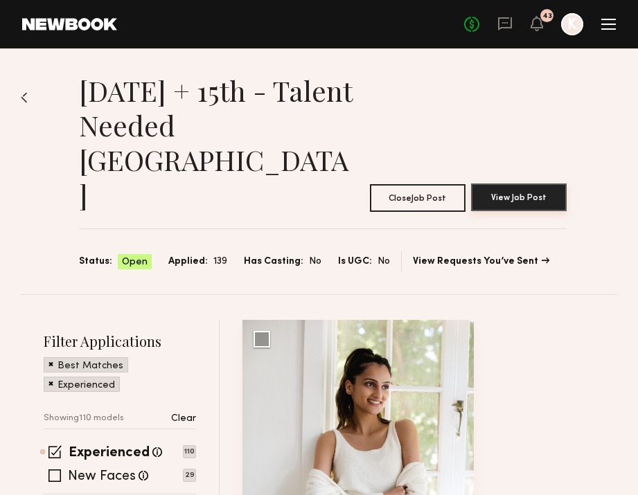
click at [514, 184] on button "View Job Post" at bounding box center [519, 198] width 96 height 28
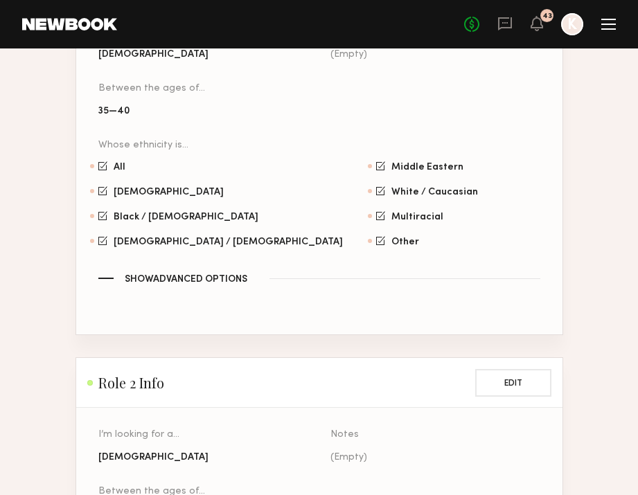
scroll to position [1405, 0]
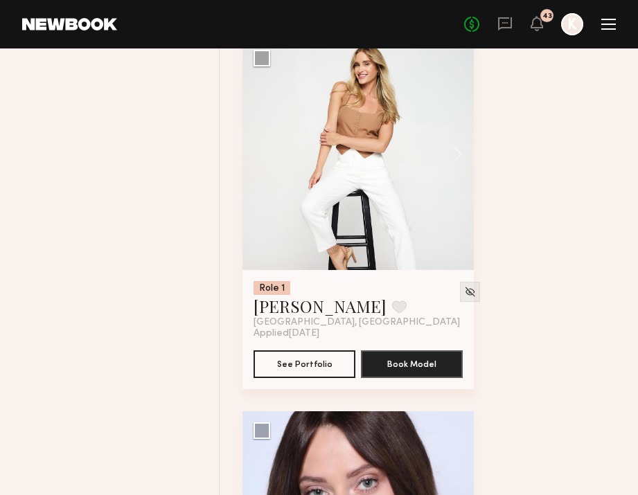
scroll to position [2811, 0]
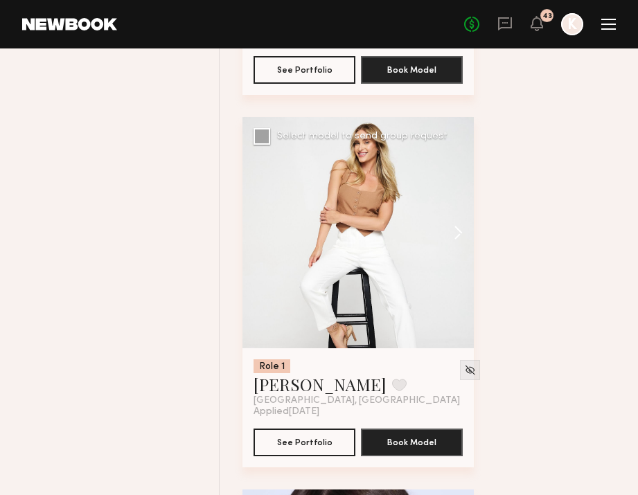
click at [461, 187] on button at bounding box center [451, 232] width 44 height 231
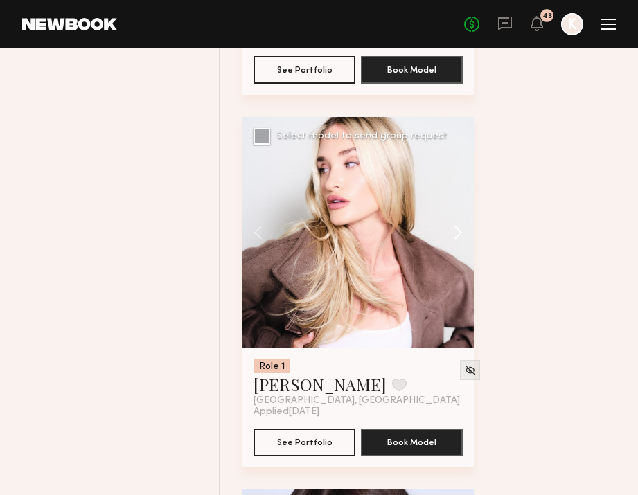
click at [460, 188] on button at bounding box center [451, 232] width 44 height 231
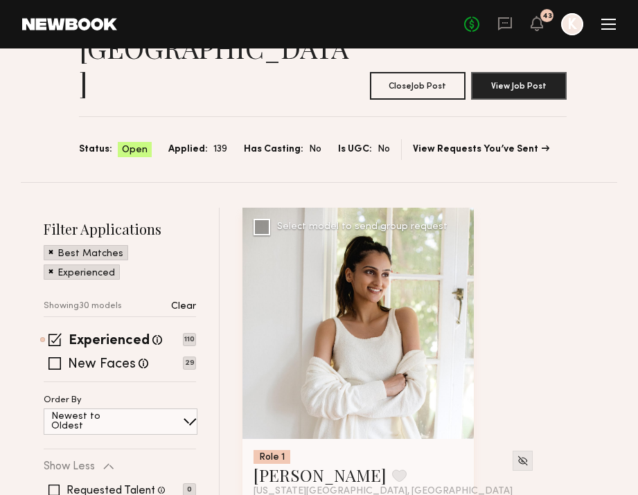
scroll to position [0, 0]
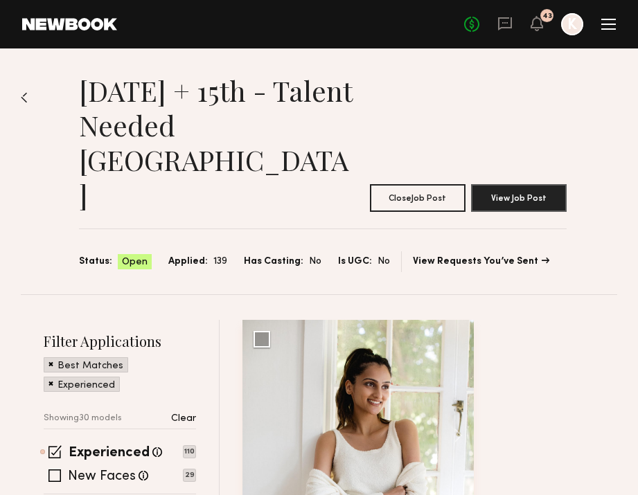
click at [29, 91] on section "October 14th + 15th - Talent Needed San Diego Close Job Post View Job Post Stat…" at bounding box center [322, 172] width 589 height 199
click at [23, 93] on img at bounding box center [24, 97] width 7 height 11
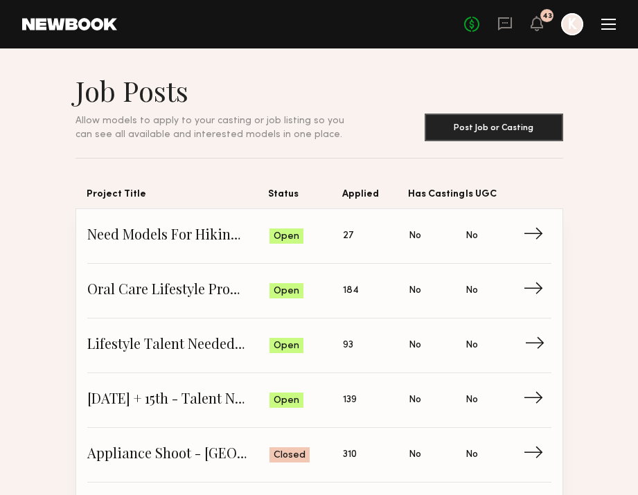
click at [222, 357] on link "Lifestyle Talent Needed - Ages 35-45 (Oct 14/15) Status: Open Applied: 93 Has C…" at bounding box center [319, 346] width 464 height 55
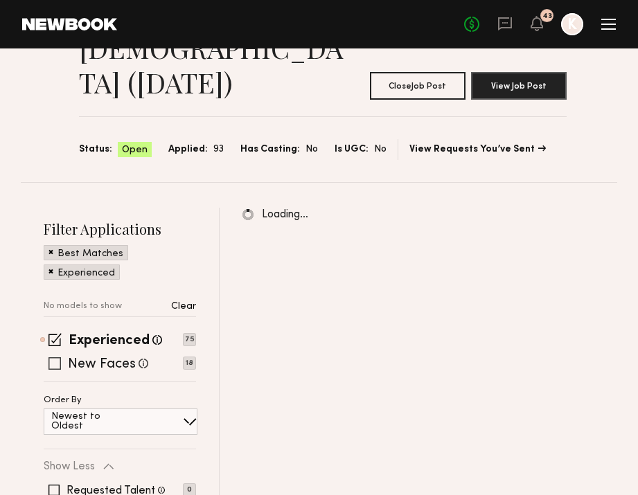
scroll to position [236, 0]
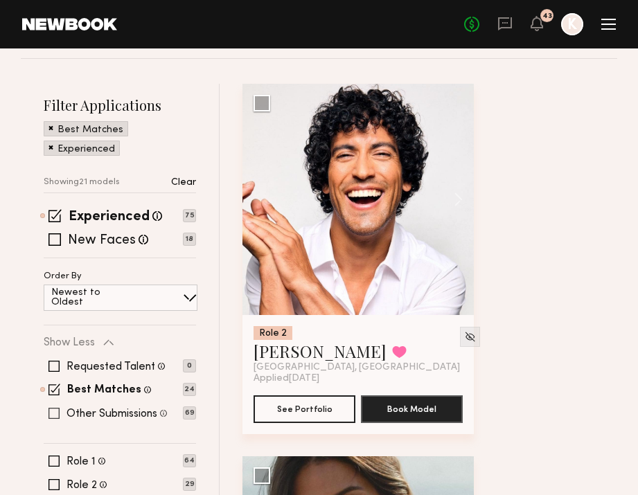
click at [54, 408] on span at bounding box center [53, 413] width 11 height 11
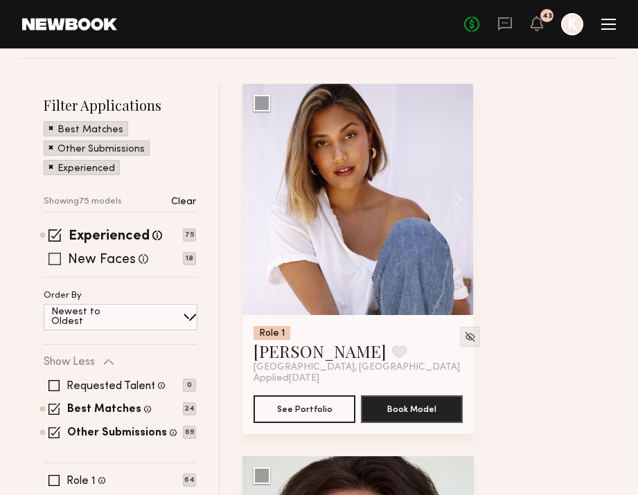
click at [54, 253] on span at bounding box center [54, 259] width 12 height 12
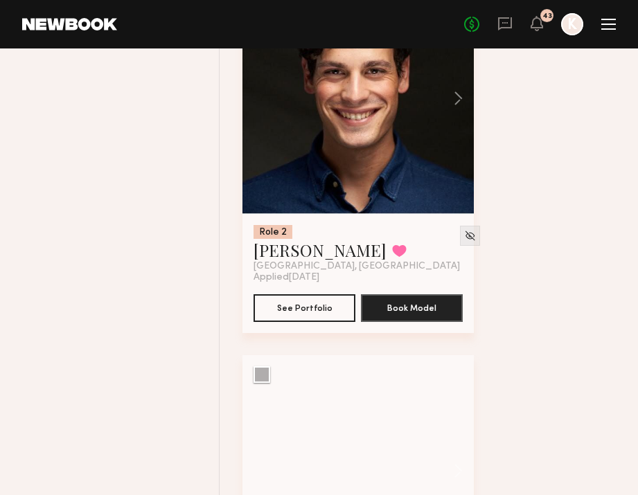
scroll to position [5765, 0]
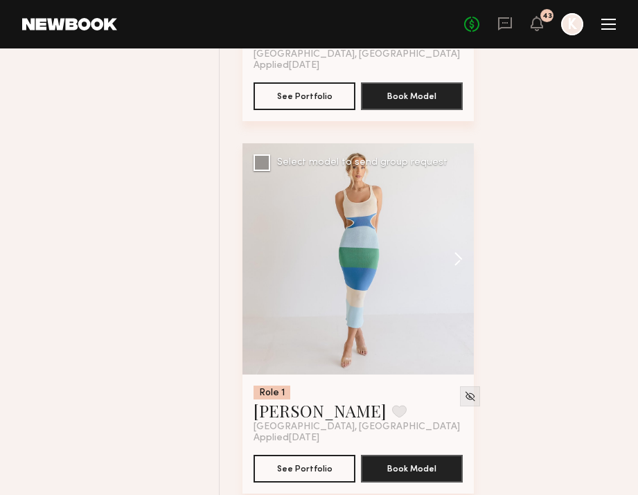
click at [458, 225] on button at bounding box center [451, 258] width 44 height 231
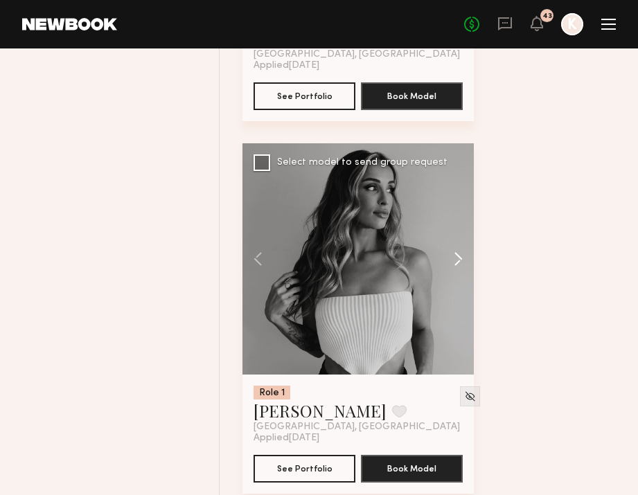
click at [458, 225] on button at bounding box center [451, 258] width 44 height 231
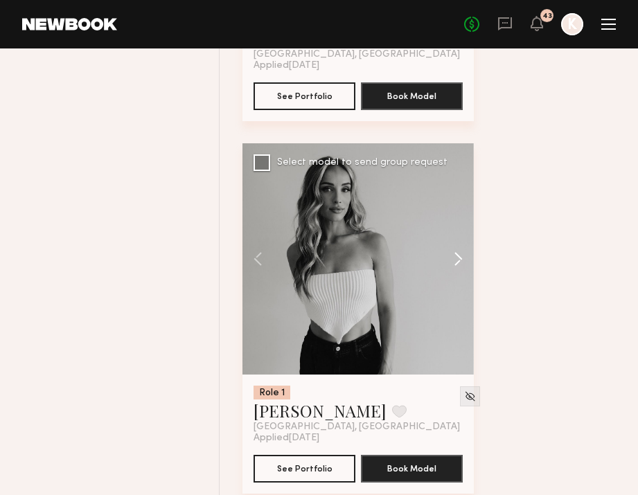
click at [458, 225] on button at bounding box center [451, 258] width 44 height 231
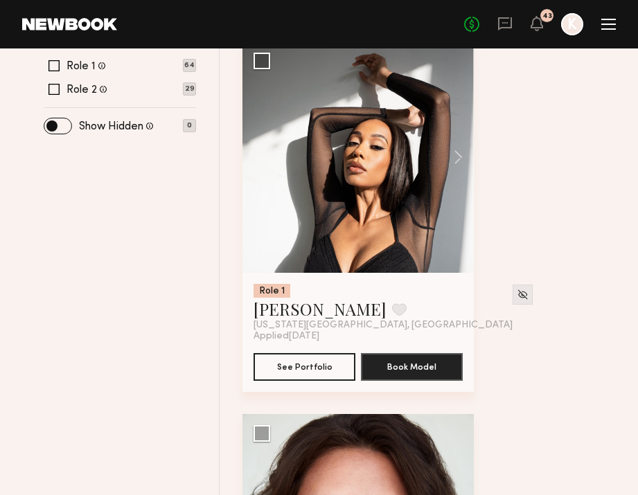
scroll to position [540, 0]
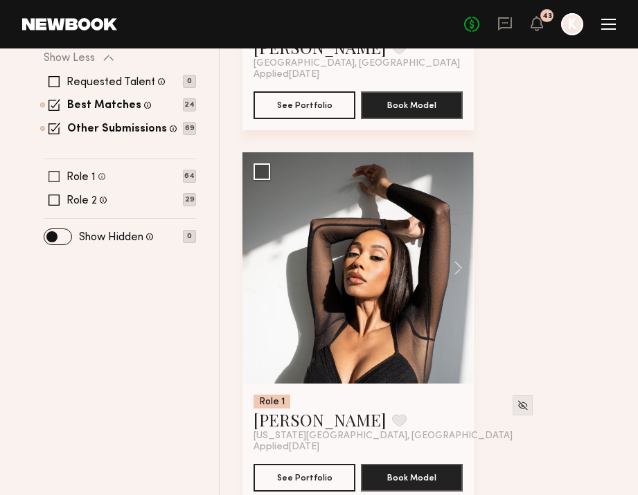
click at [49, 171] on span at bounding box center [53, 176] width 11 height 11
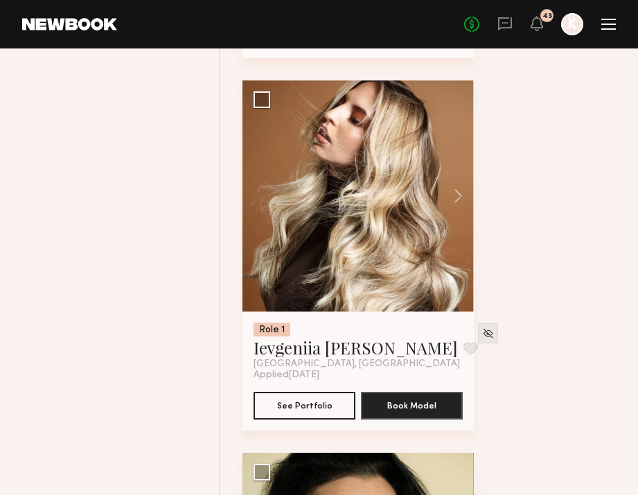
scroll to position [11350, 0]
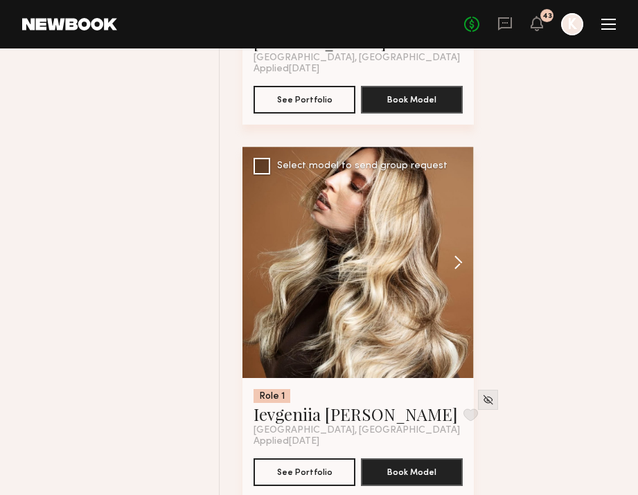
click at [459, 233] on button at bounding box center [451, 262] width 44 height 231
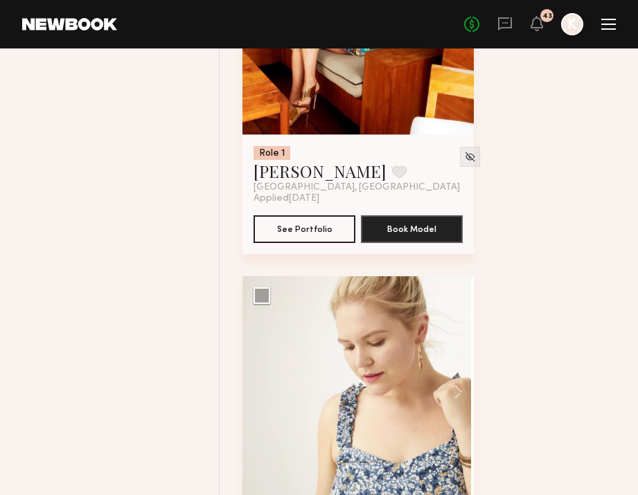
scroll to position [15981, 0]
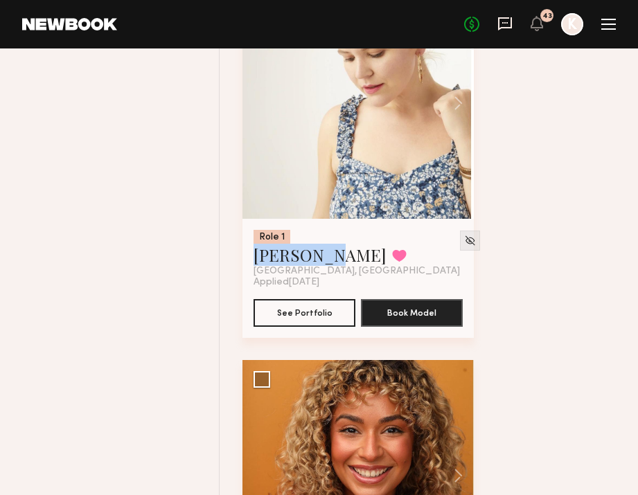
click at [507, 26] on icon at bounding box center [504, 23] width 15 height 15
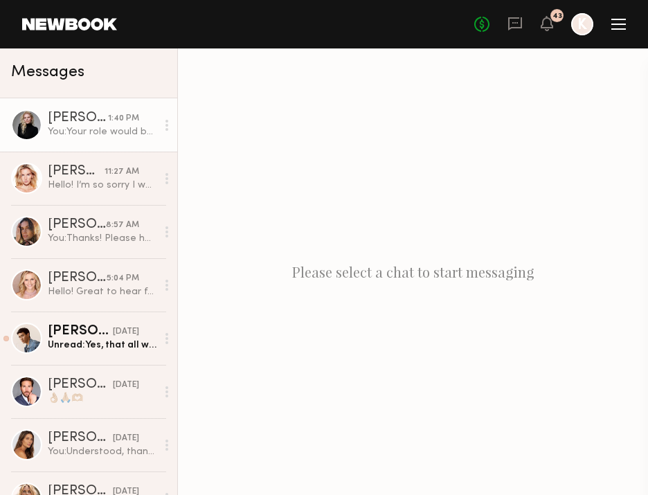
click at [72, 138] on div "You: Your role would be more than 4 hours most likely" at bounding box center [102, 131] width 109 height 13
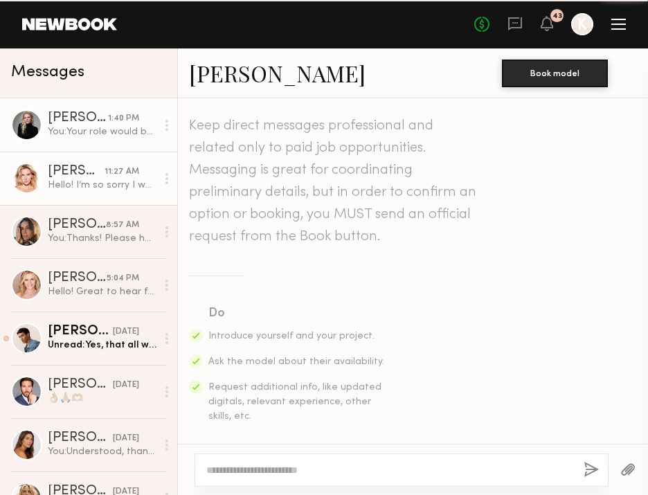
scroll to position [1438, 0]
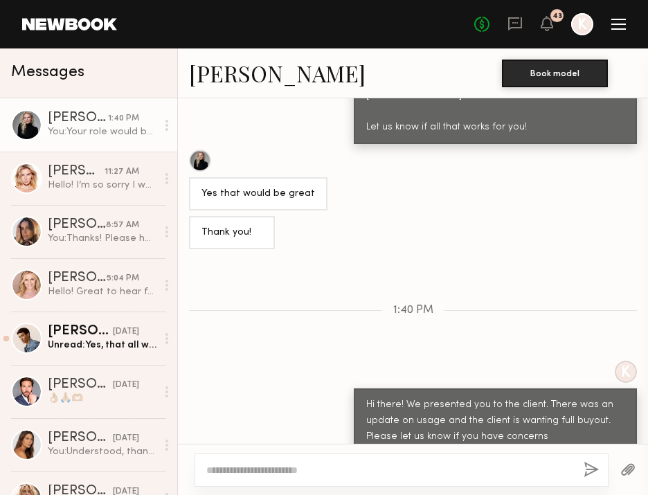
drag, startPoint x: 404, startPoint y: 413, endPoint x: 615, endPoint y: 417, distance: 211.2
click at [615, 459] on div "Your role would be more than 4 hours most likely" at bounding box center [512, 475] width 249 height 33
copy div "Your role would be more than 4 hours most likely"
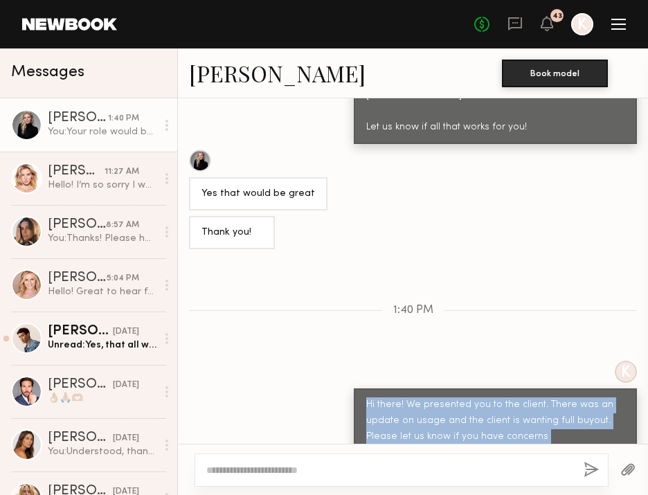
drag, startPoint x: 355, startPoint y: 341, endPoint x: 621, endPoint y: 432, distance: 281.2
click at [621, 432] on div "Keep direct messages professional and related only to paid job opportunities. M…" at bounding box center [413, 271] width 470 height 346
copy div "Hi there! We presented you to the client. There was an update on usage and the …"
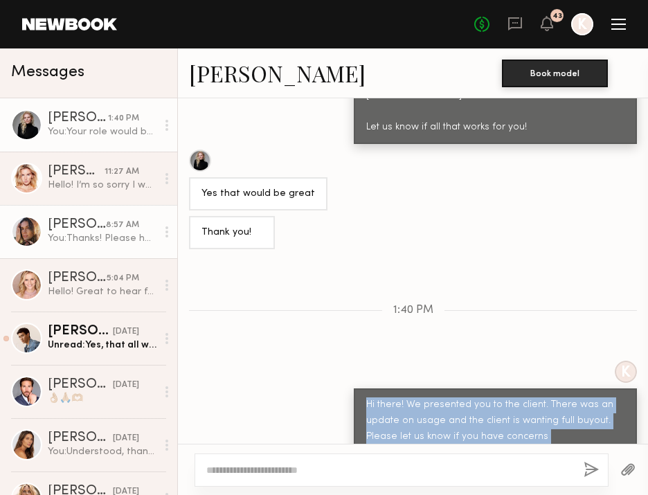
click at [79, 218] on div "Carrie A." at bounding box center [77, 225] width 58 height 14
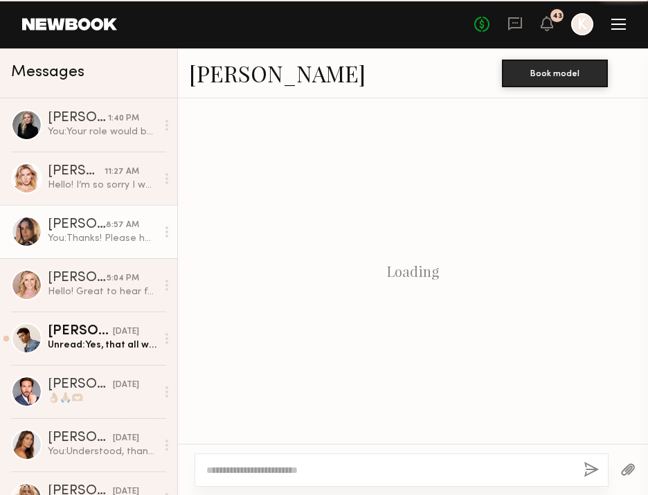
scroll to position [1515, 0]
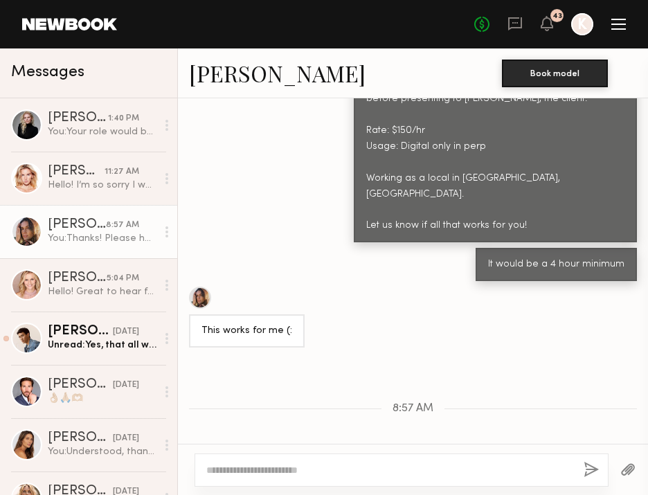
click at [358, 464] on textarea at bounding box center [389, 470] width 366 height 14
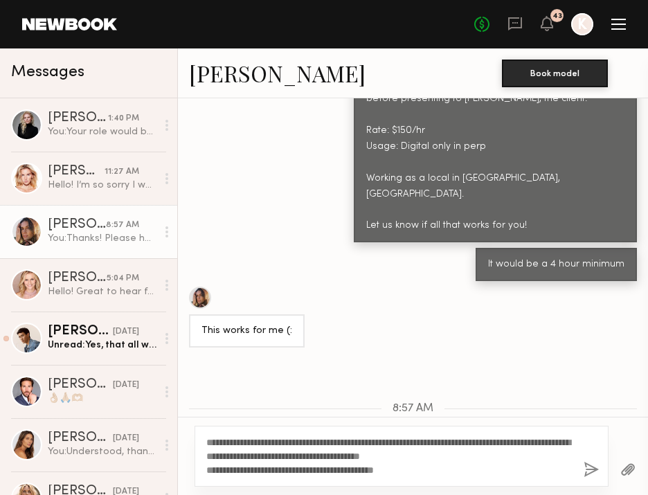
click at [210, 470] on textarea "**********" at bounding box center [389, 457] width 366 height 42
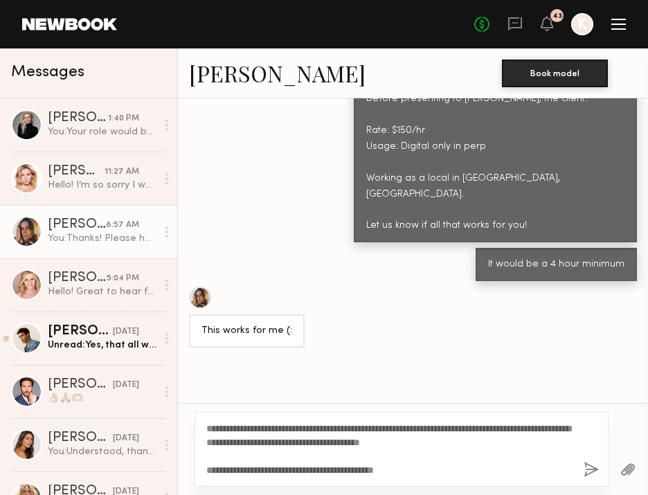
click at [437, 470] on textarea "**********" at bounding box center [389, 449] width 366 height 55
type textarea "**********"
click at [590, 474] on button "button" at bounding box center [591, 470] width 15 height 17
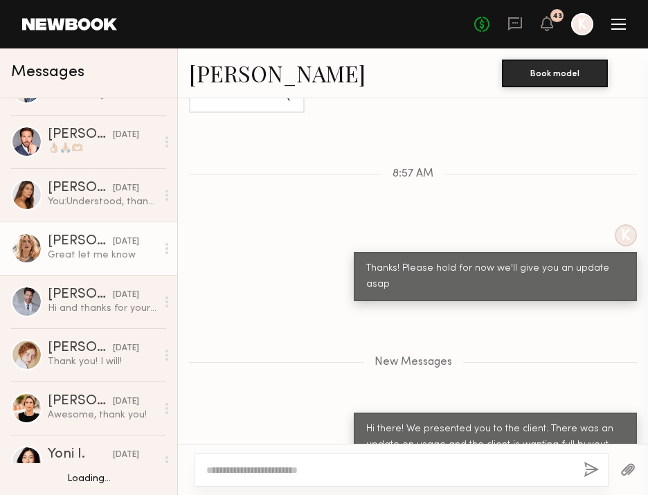
scroll to position [316, 0]
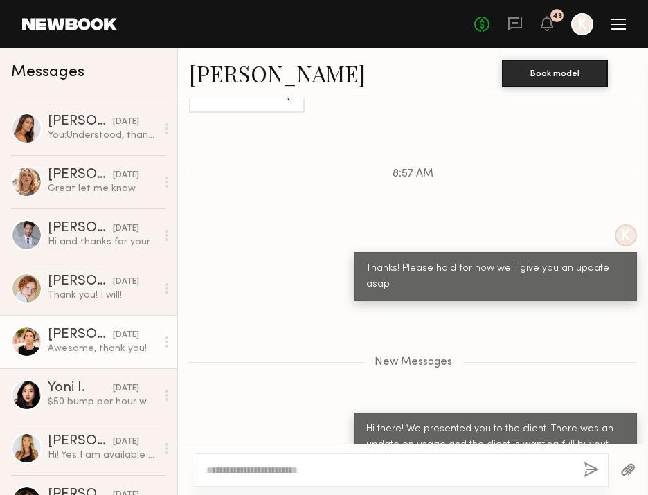
click at [55, 345] on div "Awesome, thank you!" at bounding box center [102, 348] width 109 height 13
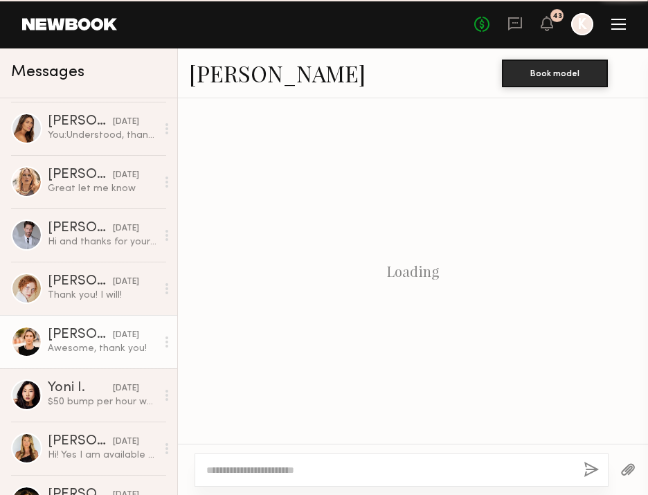
scroll to position [766, 0]
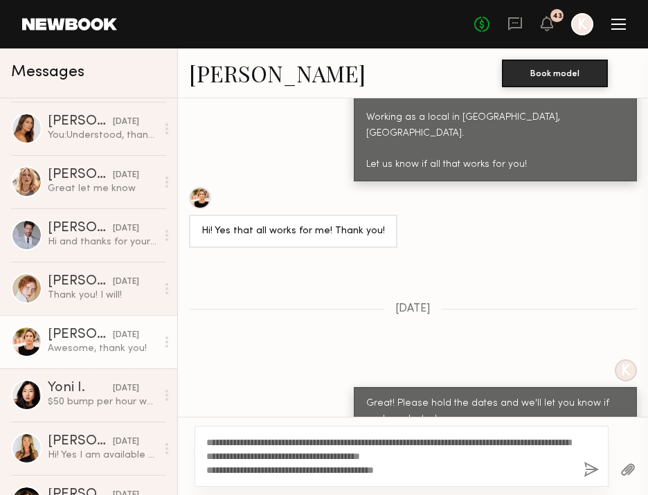
click at [209, 467] on textarea "**********" at bounding box center [389, 457] width 366 height 42
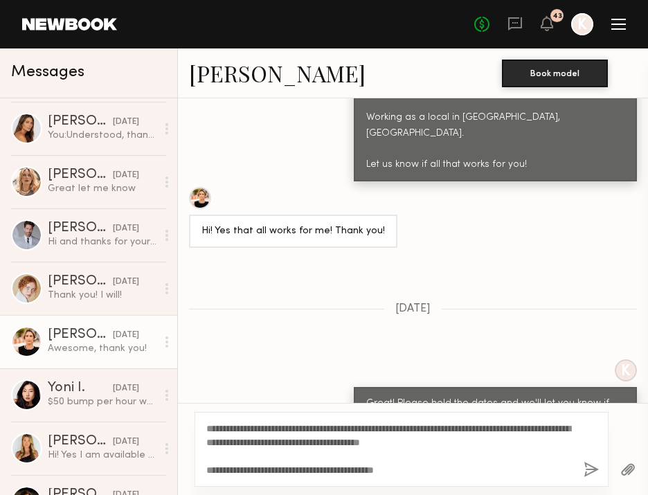
drag, startPoint x: 427, startPoint y: 476, endPoint x: 222, endPoint y: 399, distance: 218.3
click at [222, 399] on div "Keep direct messages professional and related only to paid job opportunities. M…" at bounding box center [413, 296] width 470 height 397
type textarea "**********"
click at [580, 461] on div "**********" at bounding box center [402, 449] width 414 height 75
click at [594, 469] on button "button" at bounding box center [591, 470] width 15 height 17
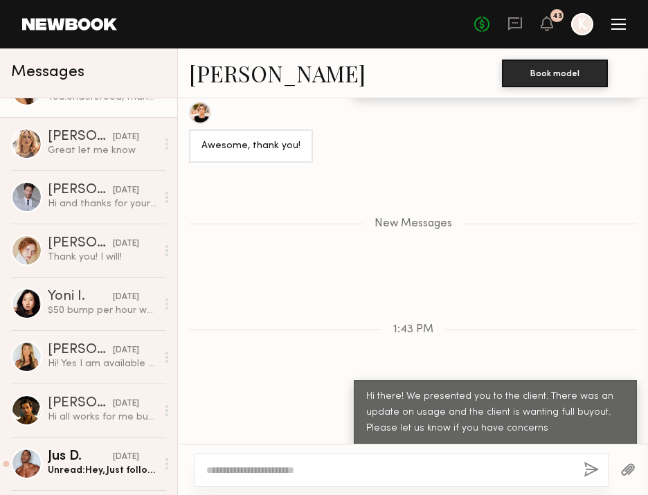
scroll to position [386, 0]
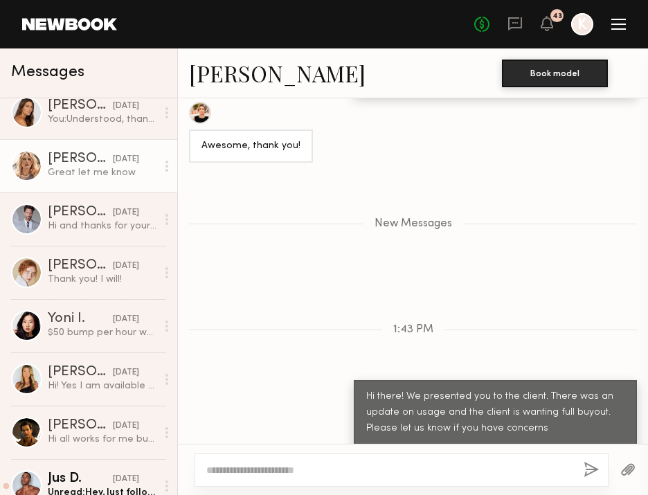
click at [98, 171] on div "Great let me know" at bounding box center [102, 172] width 109 height 13
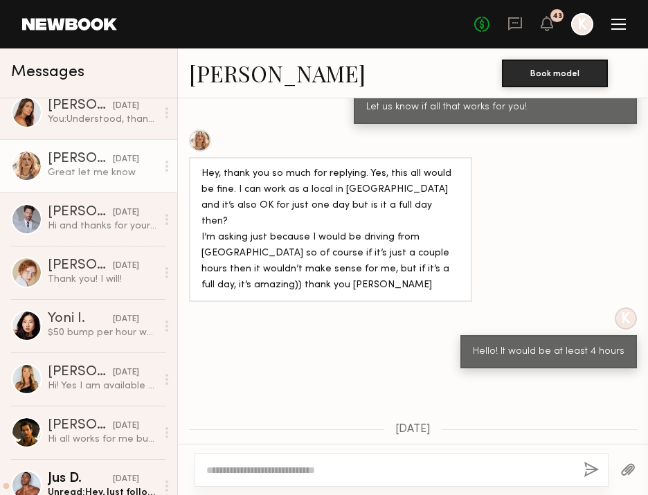
scroll to position [823, 0]
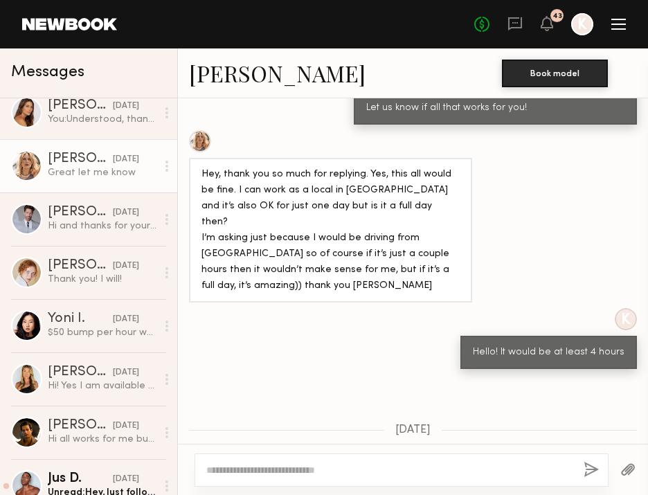
click at [311, 78] on link "[PERSON_NAME]" at bounding box center [277, 73] width 177 height 30
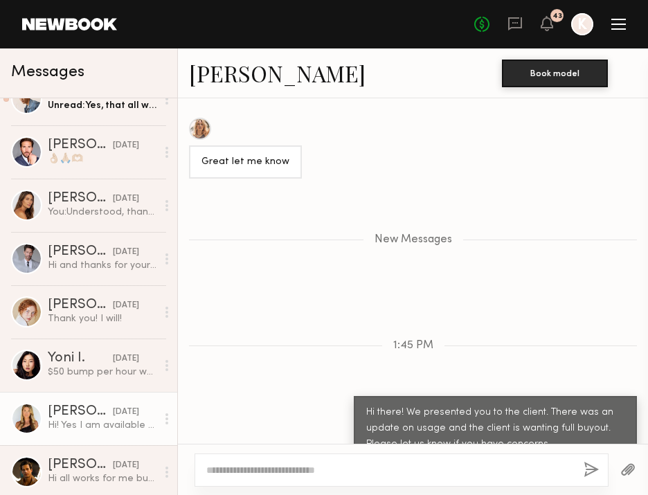
scroll to position [399, 0]
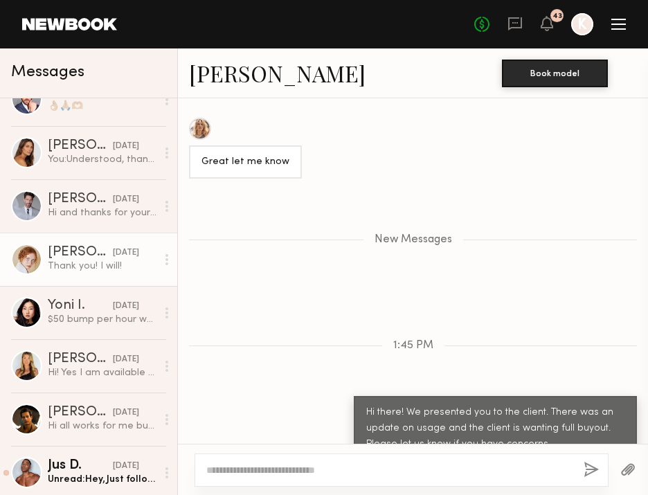
click at [66, 276] on link "Anna A. 09/19/2025 Thank you! I will!" at bounding box center [88, 259] width 177 height 53
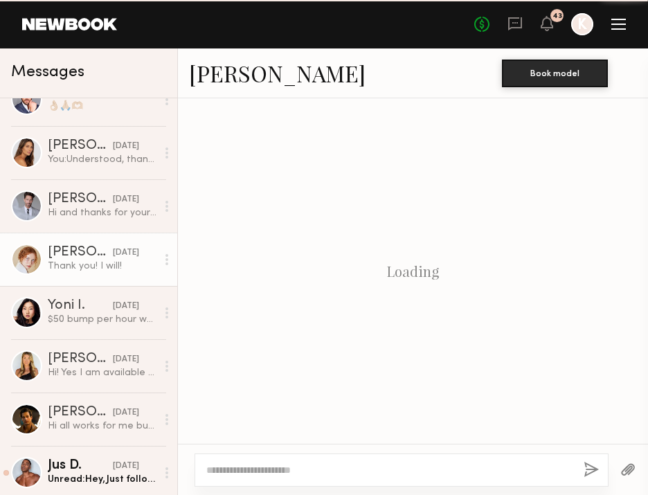
scroll to position [820, 0]
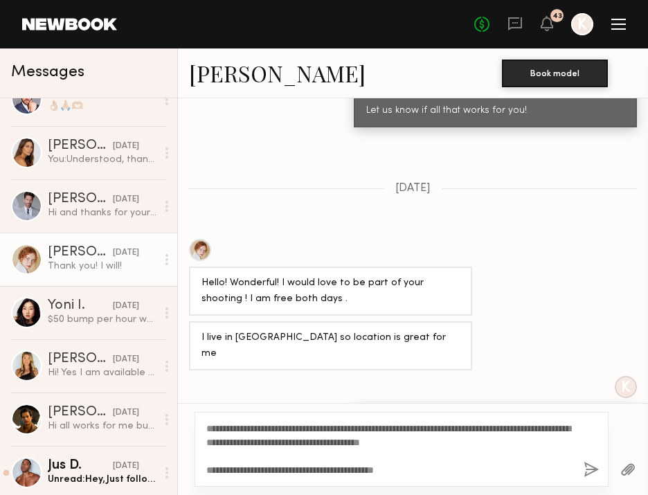
type textarea "**********"
click at [591, 473] on button "button" at bounding box center [591, 470] width 15 height 17
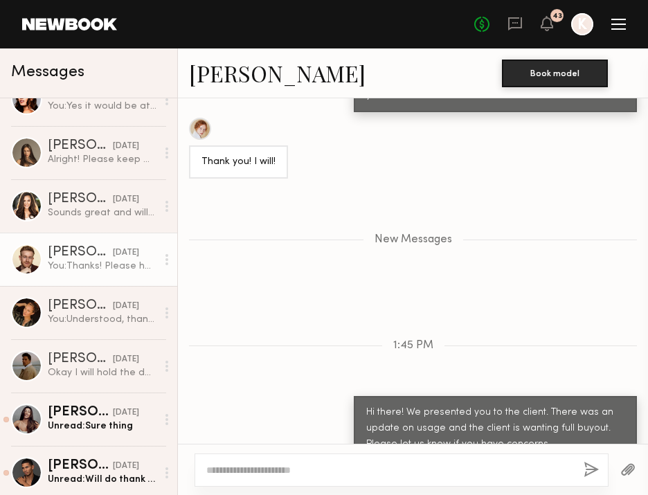
scroll to position [879, 0]
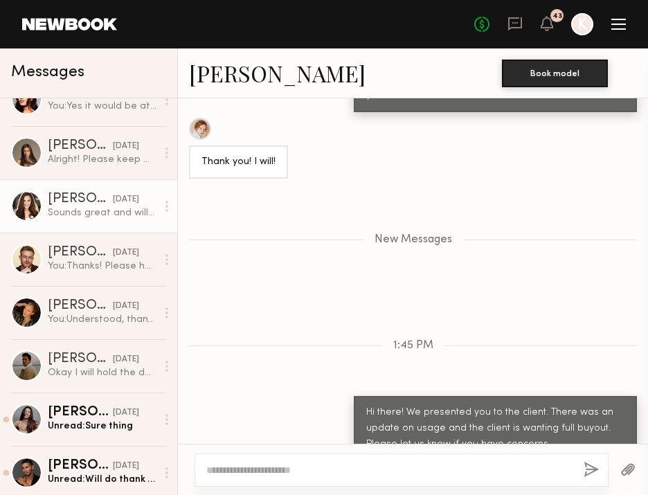
click at [80, 206] on div "Sounds great and will do!" at bounding box center [102, 212] width 109 height 13
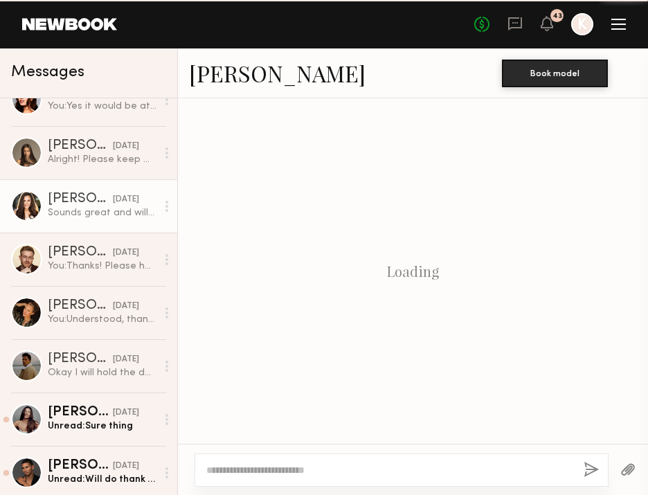
scroll to position [829, 0]
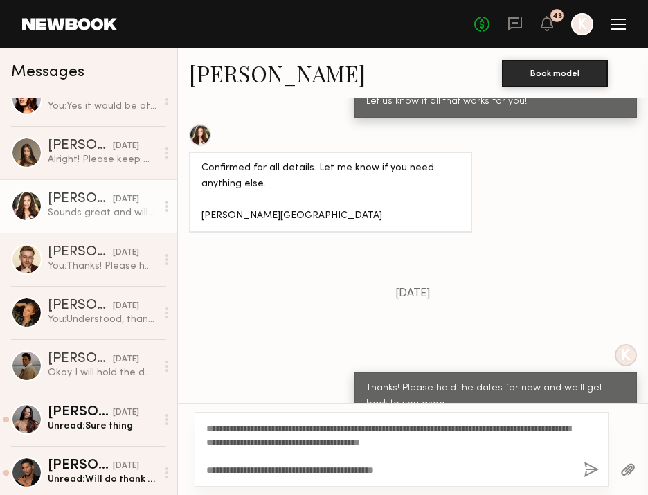
type textarea "**********"
click at [593, 470] on button "button" at bounding box center [591, 470] width 15 height 17
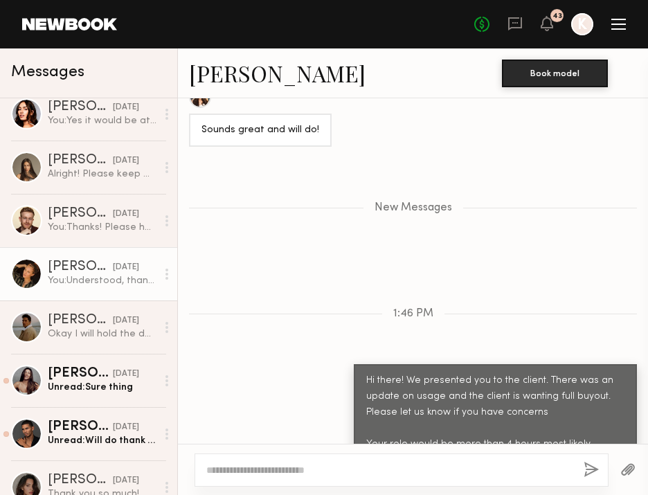
scroll to position [920, 0]
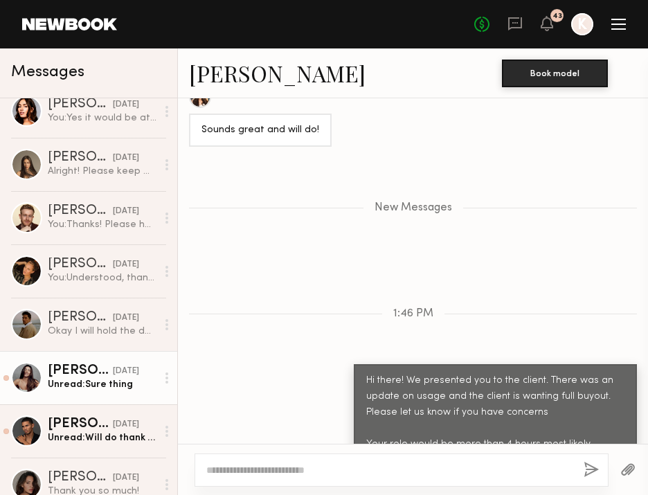
click at [70, 383] on div "Unread: Sure thing" at bounding box center [102, 384] width 109 height 13
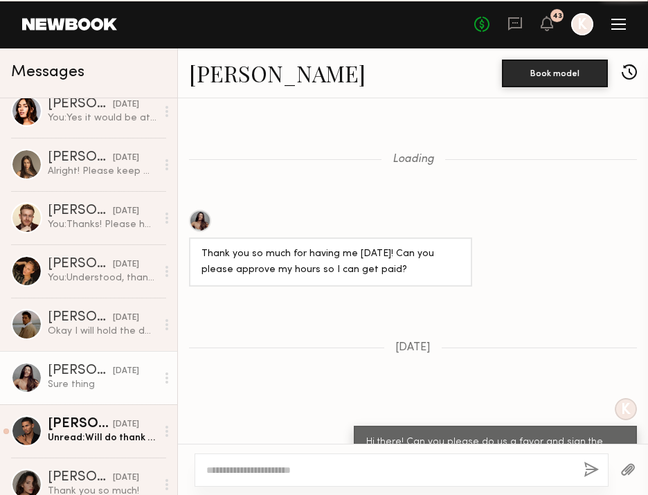
scroll to position [837, 0]
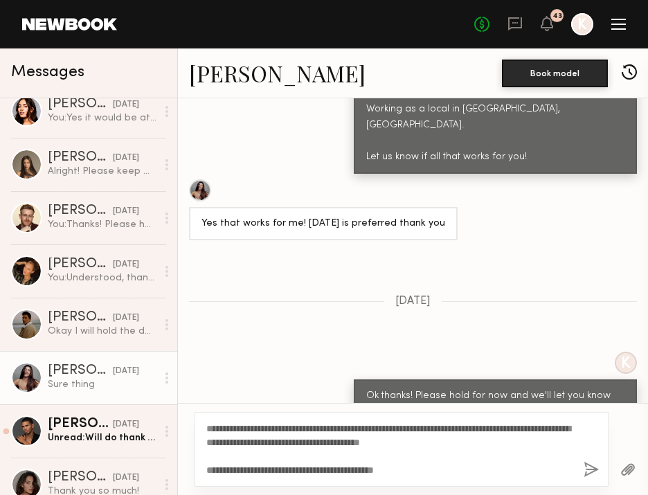
type textarea "**********"
click at [585, 468] on button "button" at bounding box center [591, 470] width 15 height 17
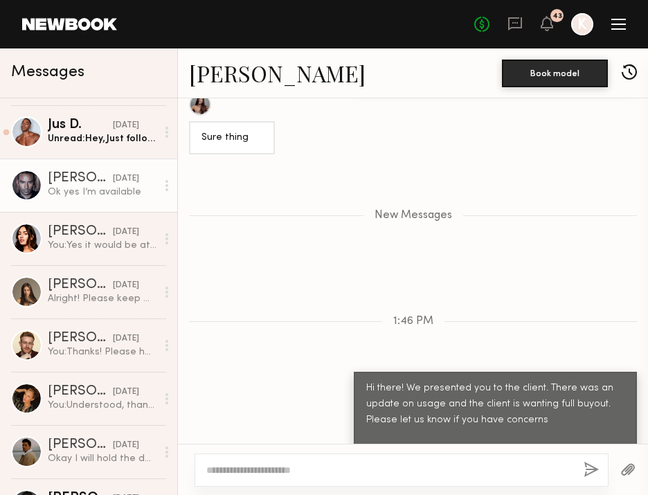
scroll to position [847, 0]
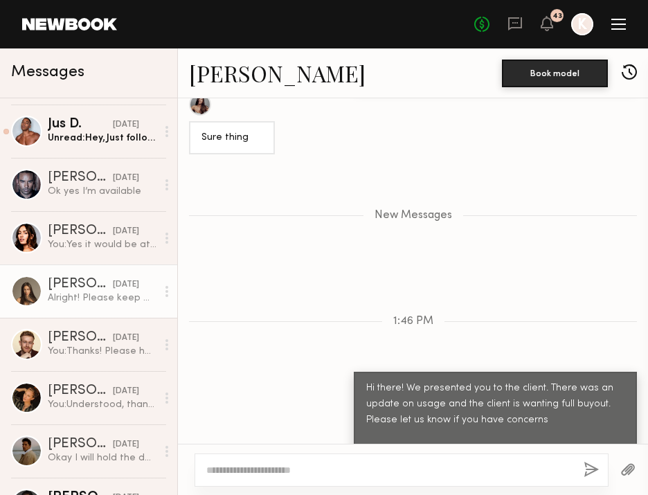
click at [66, 287] on div "[PERSON_NAME]" at bounding box center [80, 285] width 65 height 14
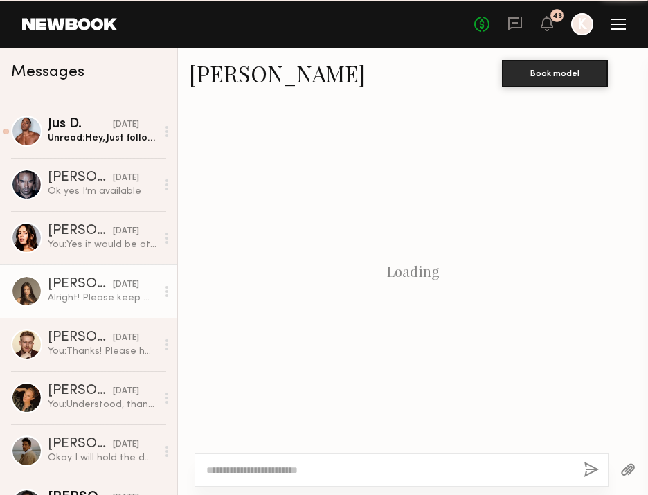
scroll to position [956, 0]
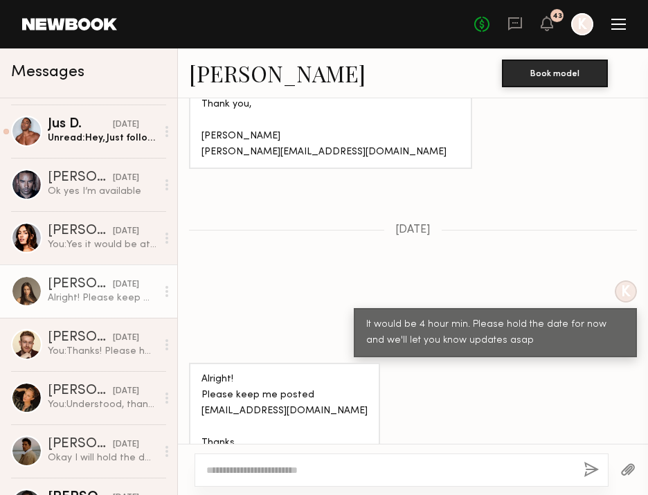
paste textarea "**********"
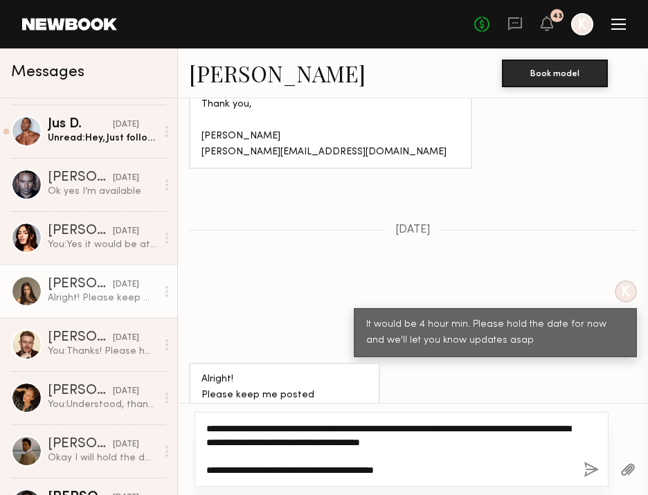
type textarea "**********"
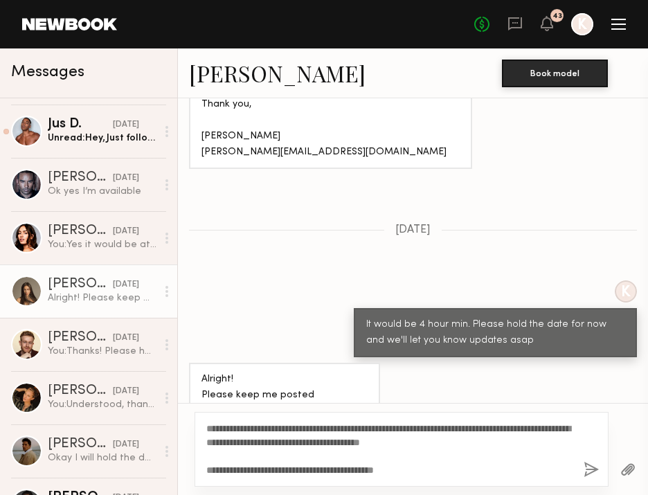
drag, startPoint x: 584, startPoint y: 468, endPoint x: 513, endPoint y: 463, distance: 70.8
click at [584, 468] on button "button" at bounding box center [591, 470] width 15 height 17
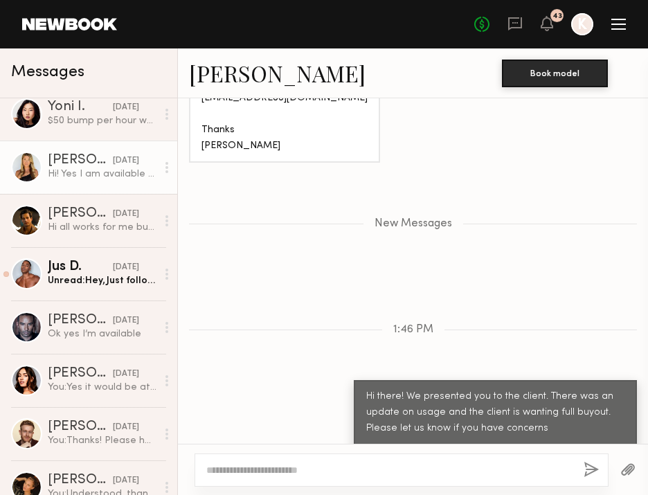
scroll to position [854, 0]
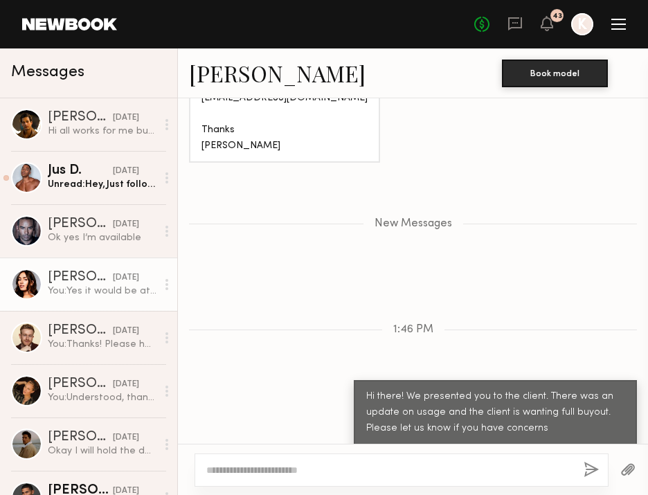
click at [55, 269] on link "Lauren G. 09/18/2025 You: Yes it would be at least 4 hours, please hold the dat…" at bounding box center [88, 284] width 177 height 53
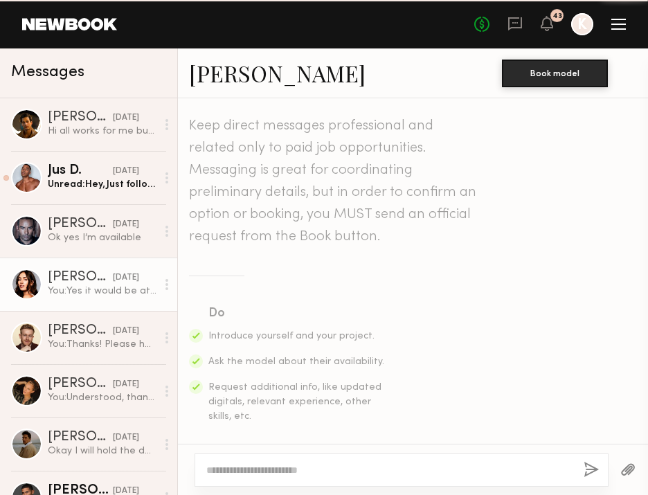
scroll to position [1787, 0]
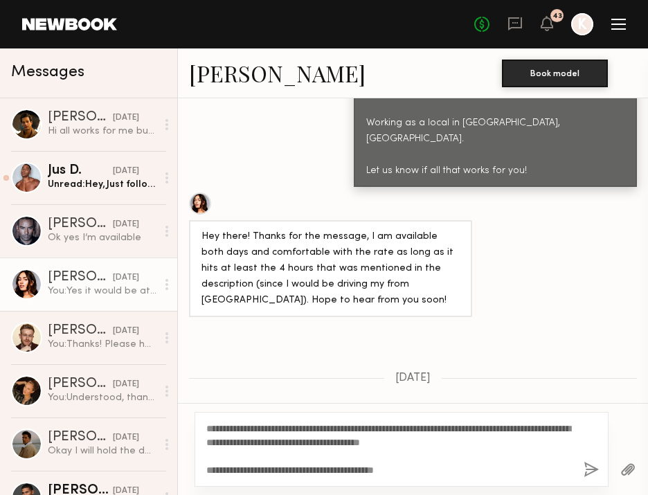
type textarea "**********"
click at [584, 465] on button "button" at bounding box center [591, 470] width 15 height 17
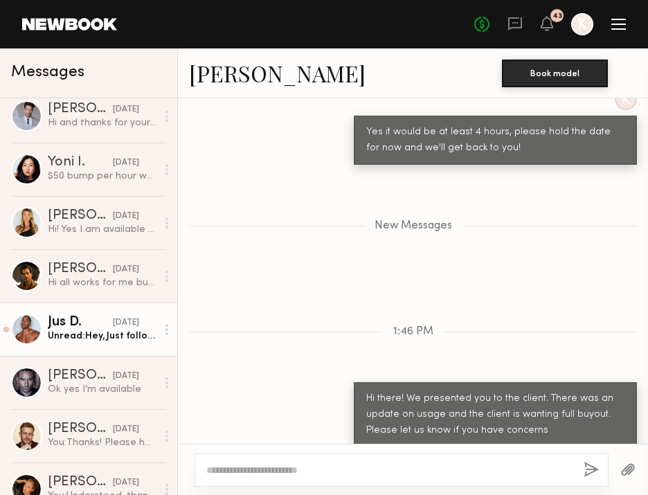
scroll to position [1019, 0]
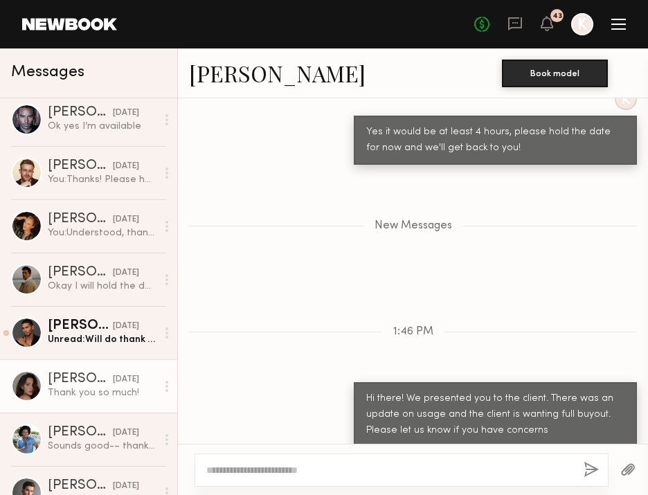
click at [71, 382] on div "[PERSON_NAME]" at bounding box center [80, 380] width 65 height 14
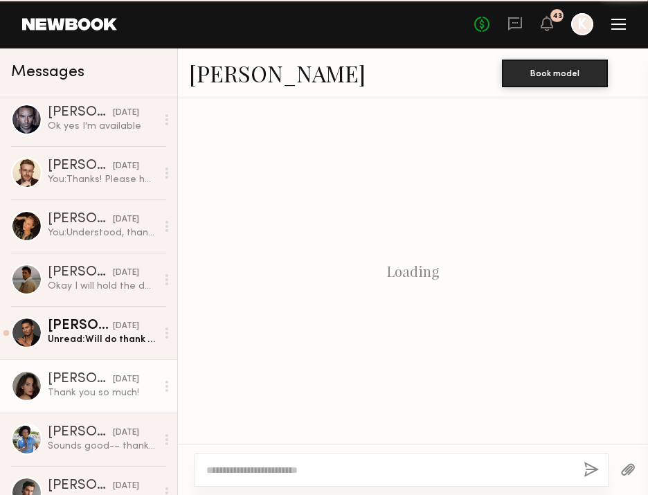
scroll to position [1280, 0]
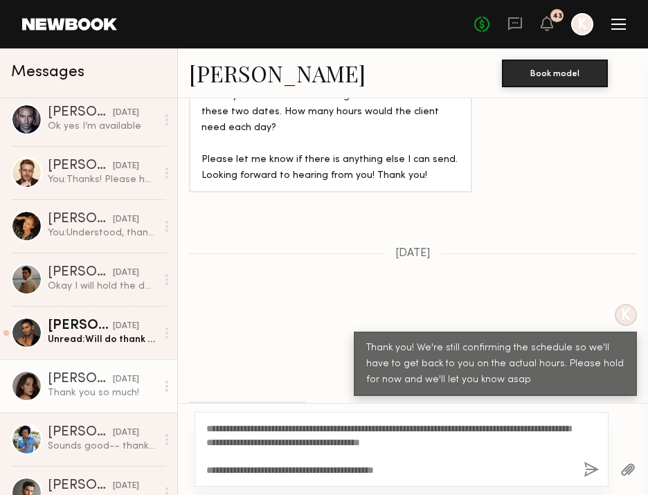
type textarea "**********"
click at [258, 75] on link "[PERSON_NAME]" at bounding box center [277, 73] width 177 height 30
click at [585, 453] on div "**********" at bounding box center [402, 449] width 414 height 75
click at [590, 470] on button "button" at bounding box center [591, 470] width 15 height 17
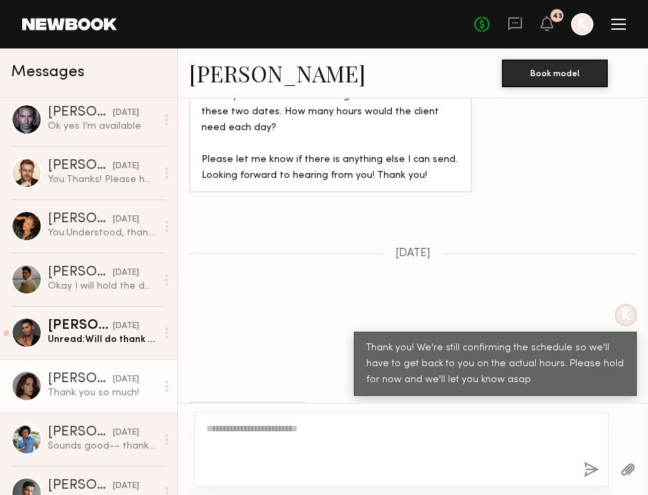
scroll to position [0, 0]
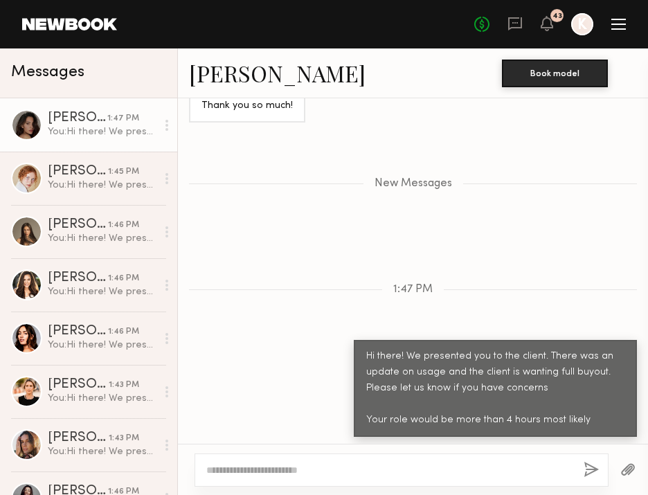
click at [237, 52] on div "Briane J. Book model" at bounding box center [413, 73] width 470 height 50
click at [238, 61] on link "[PERSON_NAME]" at bounding box center [277, 73] width 177 height 30
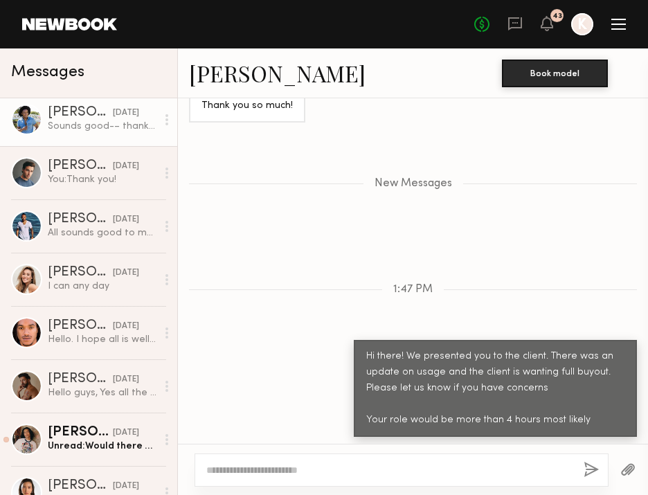
scroll to position [1369, 0]
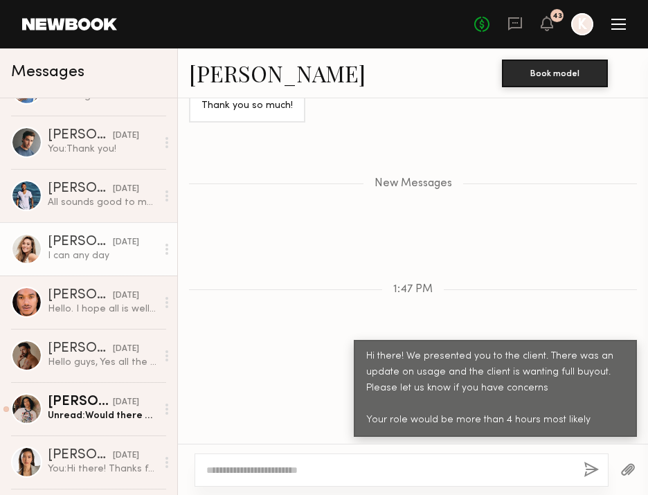
click at [96, 262] on div "I can any day" at bounding box center [102, 255] width 109 height 13
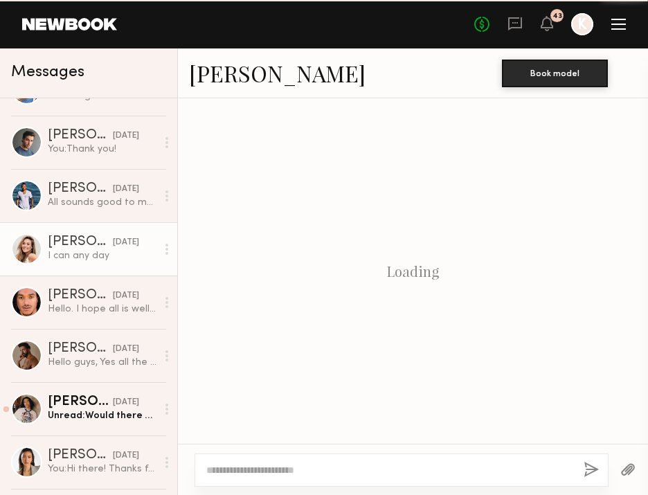
scroll to position [1845, 0]
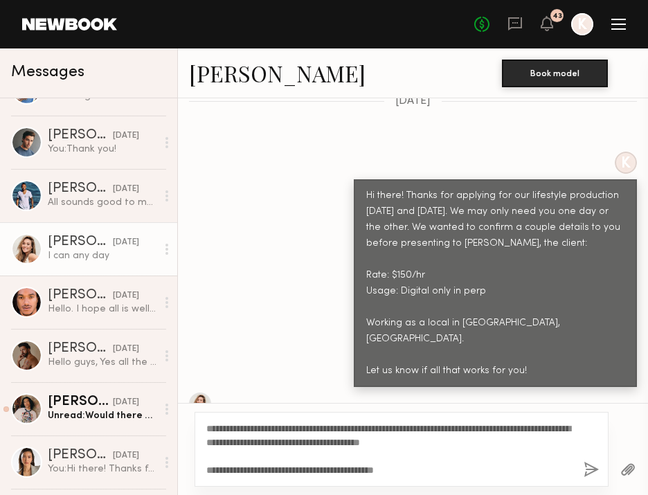
type textarea "**********"
click at [581, 469] on div "**********" at bounding box center [402, 449] width 414 height 75
click at [584, 467] on button "button" at bounding box center [591, 470] width 15 height 17
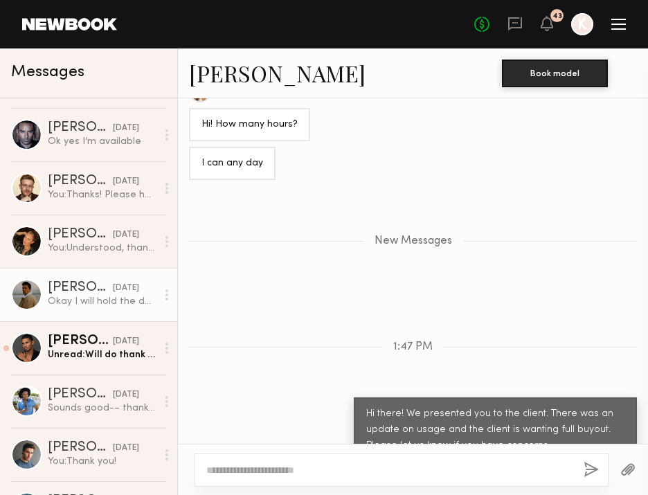
scroll to position [1110, 0]
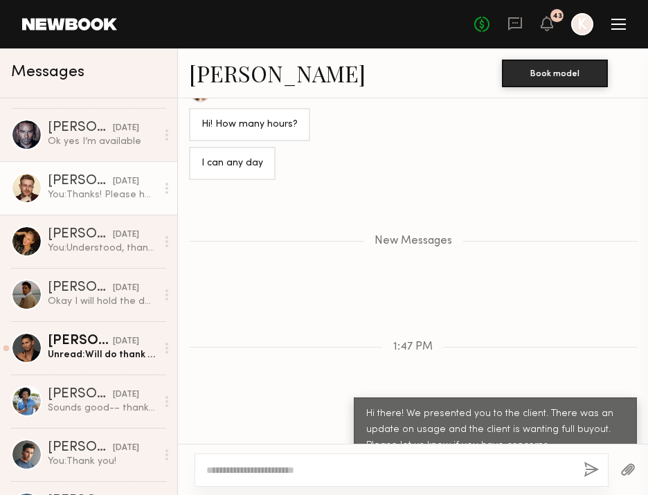
click at [95, 199] on div "You: Thanks! Please hold the dates for now and we'll get back to you asap" at bounding box center [102, 194] width 109 height 13
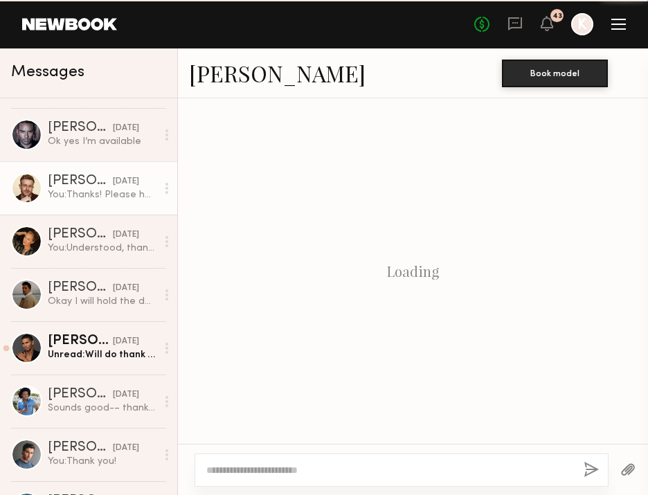
scroll to position [1262, 0]
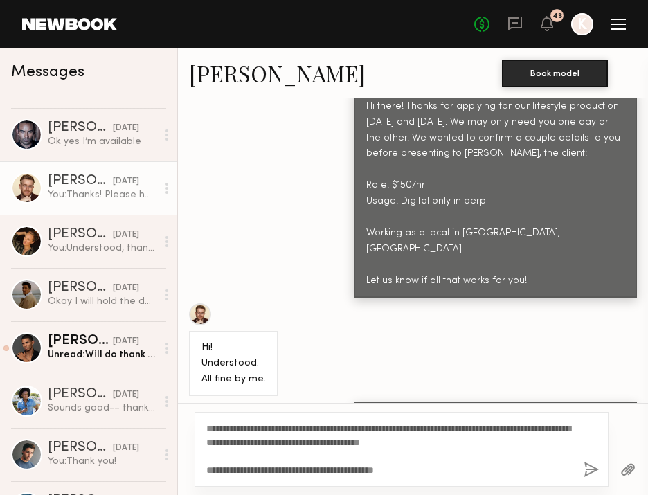
click at [316, 470] on textarea "**********" at bounding box center [389, 449] width 366 height 55
click at [342, 473] on textarea "**********" at bounding box center [389, 449] width 366 height 55
drag, startPoint x: 442, startPoint y: 471, endPoint x: 189, endPoint y: 460, distance: 253.0
click at [189, 460] on div "**********" at bounding box center [413, 449] width 470 height 92
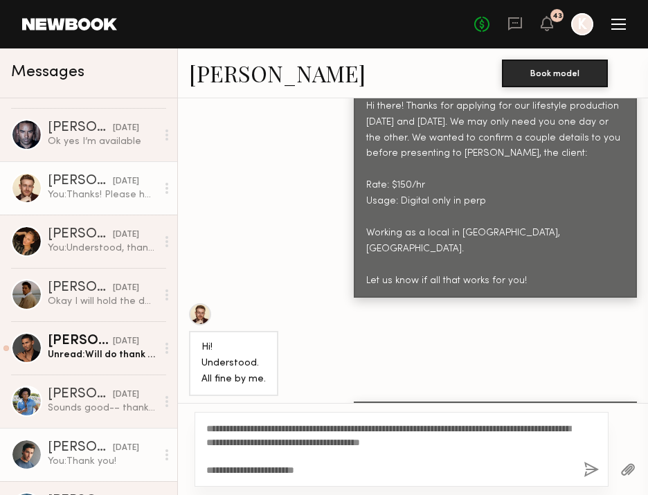
drag, startPoint x: 311, startPoint y: 470, endPoint x: 75, endPoint y: 470, distance: 236.1
click at [75, 470] on div "Messages Briane J. 1:47 PM You: Hi there! We presented you to the client. There…" at bounding box center [324, 271] width 648 height 447
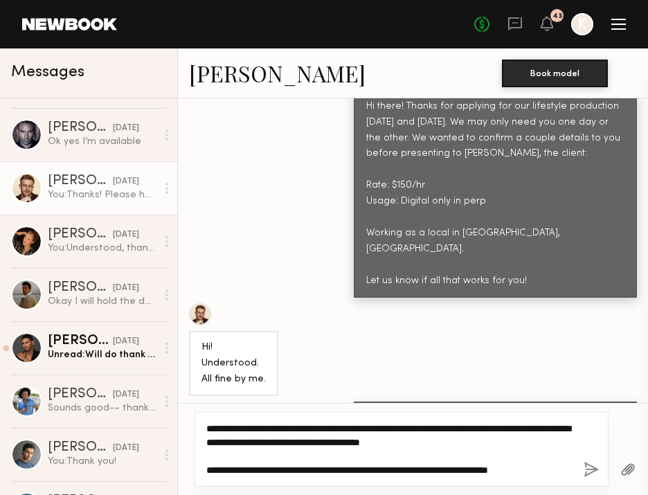
type textarea "**********"
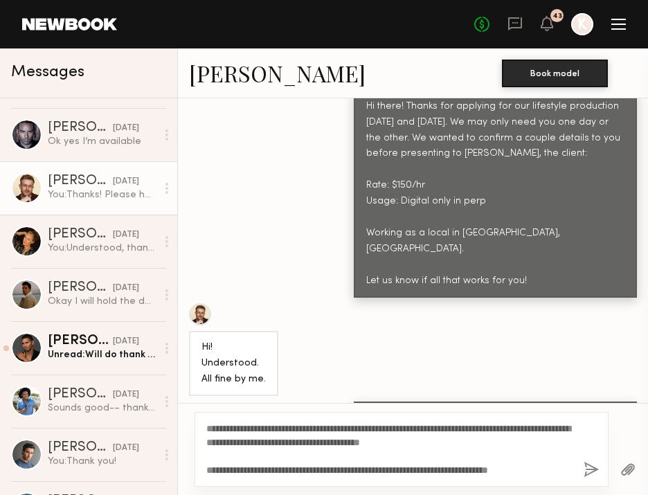
drag, startPoint x: 567, startPoint y: 477, endPoint x: 242, endPoint y: 413, distance: 331.1
click at [242, 413] on div "**********" at bounding box center [402, 449] width 414 height 75
click at [584, 470] on button "button" at bounding box center [591, 470] width 15 height 17
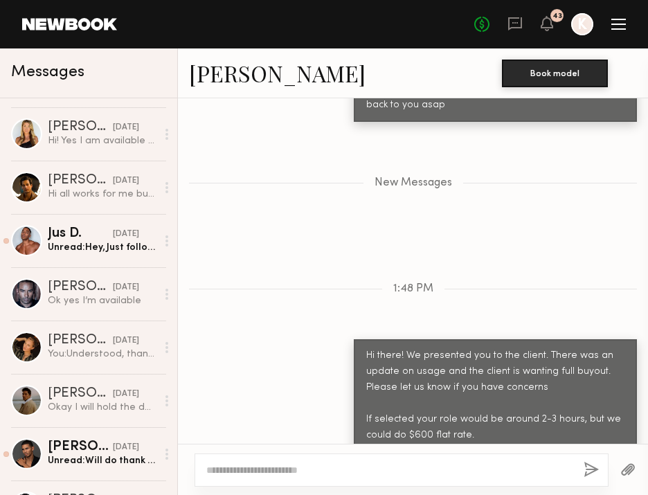
scroll to position [1161, 0]
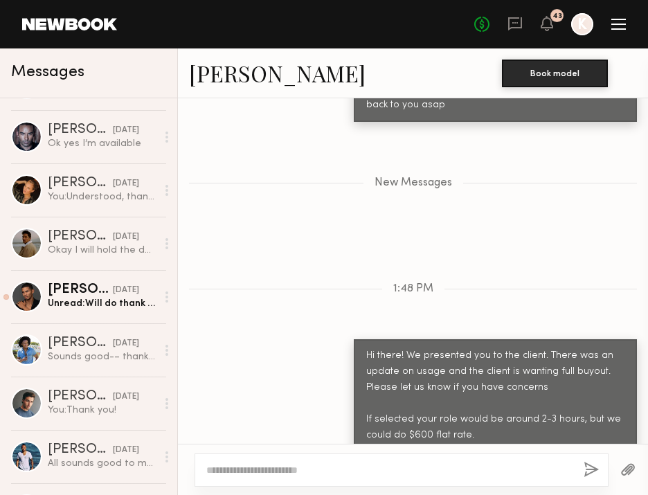
click at [120, 365] on link "Craig H. 09/18/2025 Sounds good-– thank you!" at bounding box center [88, 349] width 177 height 53
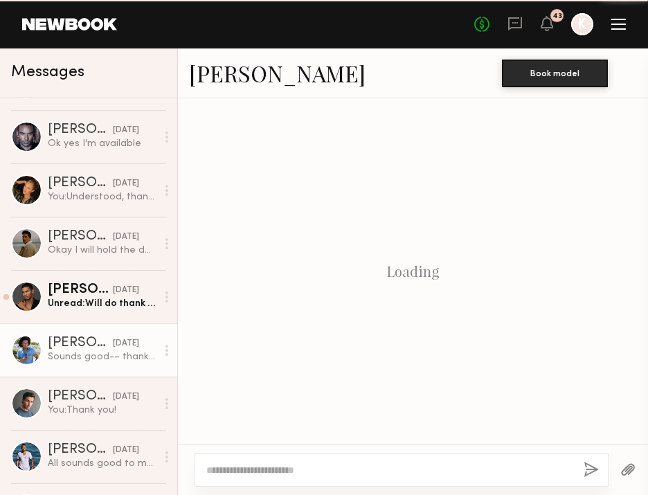
scroll to position [946, 0]
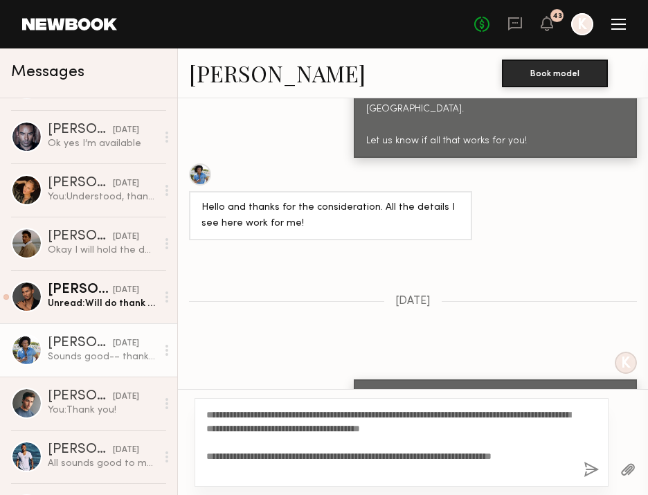
type textarea "**********"
click at [591, 466] on button "button" at bounding box center [591, 470] width 15 height 17
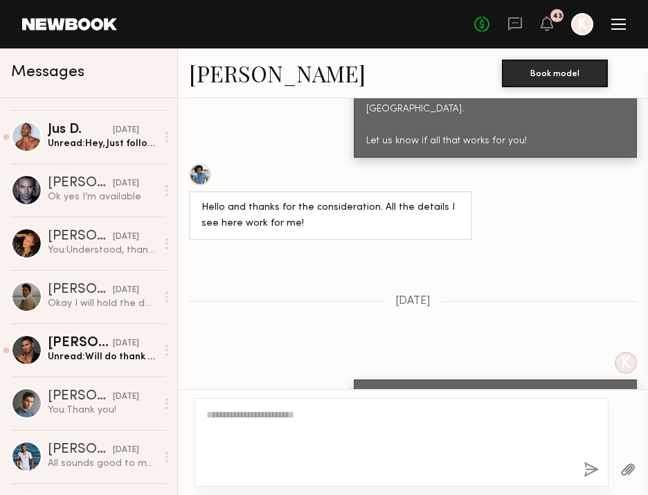
scroll to position [255, 0]
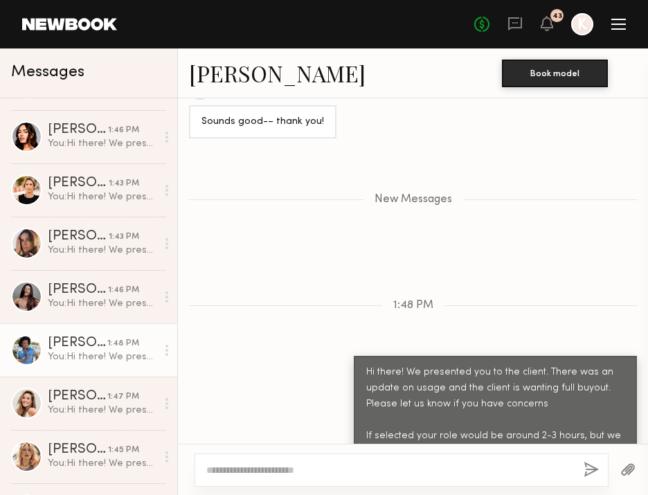
click at [209, 85] on link "[PERSON_NAME]" at bounding box center [277, 73] width 177 height 30
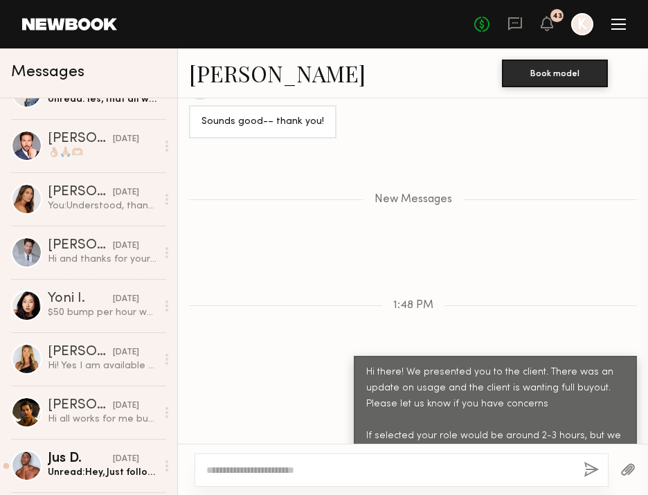
scroll to position [912, 0]
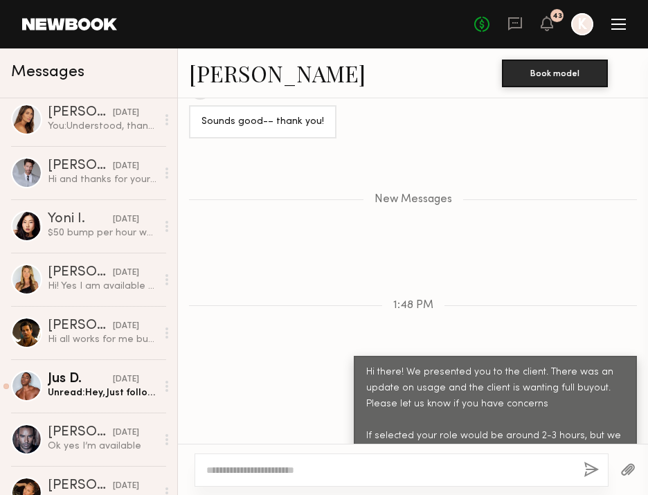
click at [44, 320] on link "Jacobo F. 09/18/2025 Hi all works for me but how long would it take? How many h…" at bounding box center [88, 332] width 177 height 53
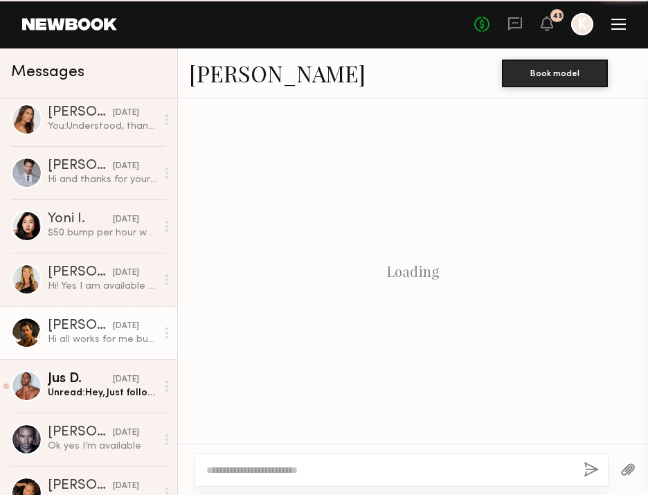
scroll to position [1357, 0]
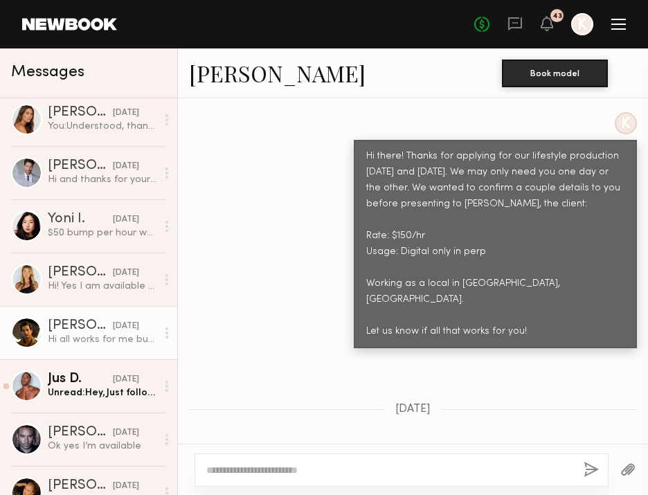
click at [229, 82] on link "[PERSON_NAME]" at bounding box center [277, 73] width 177 height 30
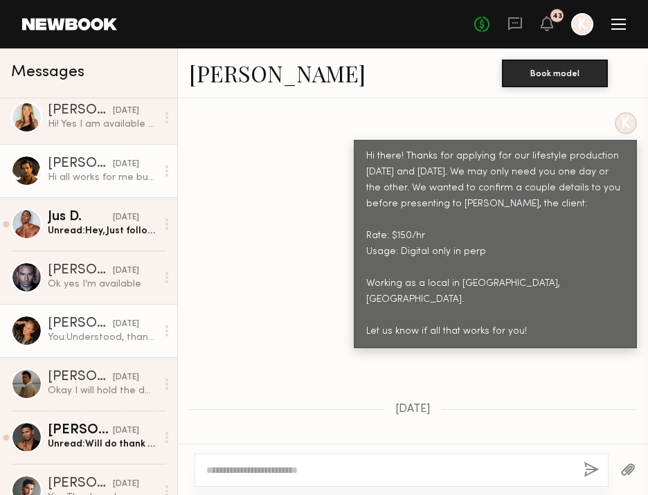
scroll to position [1156, 0]
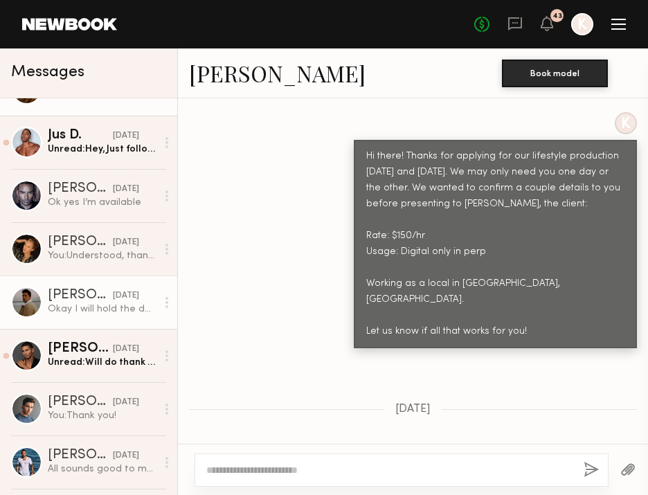
click at [73, 308] on div "Okay I will hold the date! Thanks!" at bounding box center [102, 309] width 109 height 13
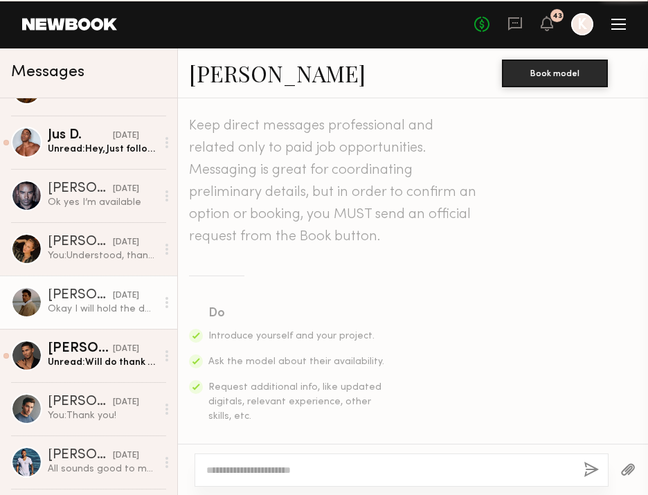
scroll to position [813, 0]
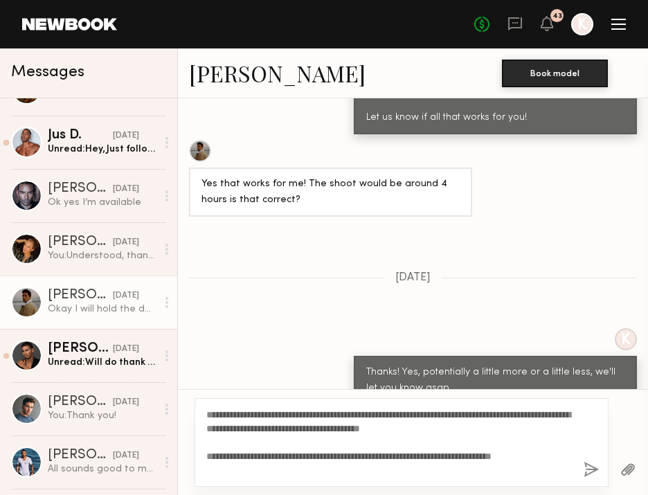
type textarea "**********"
click at [593, 470] on button "button" at bounding box center [591, 470] width 15 height 17
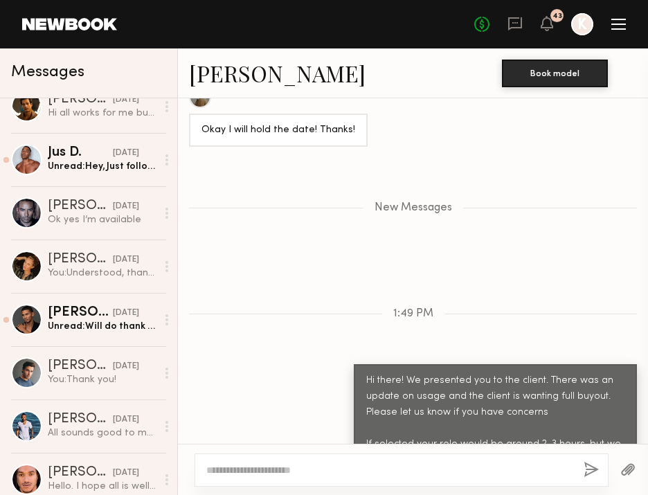
scroll to position [1218, 0]
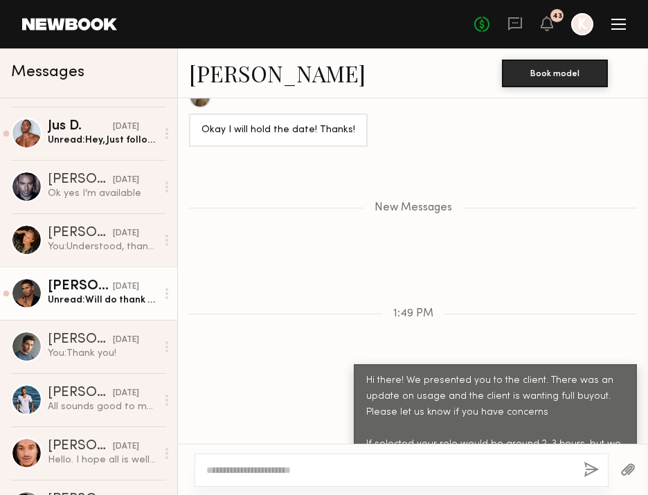
click at [77, 307] on link "Shanti C. 09/18/2025 Unread: Will do thank you" at bounding box center [88, 293] width 177 height 53
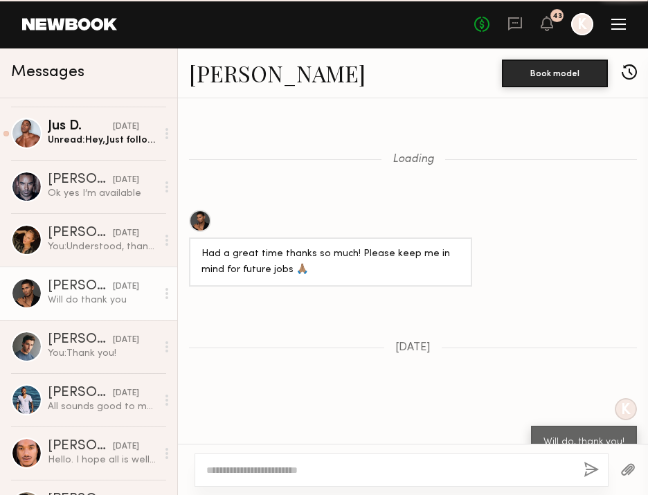
scroll to position [1287, 0]
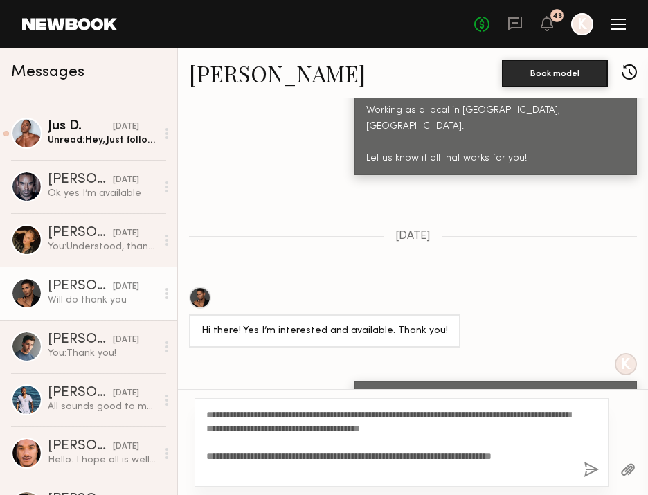
type textarea "**********"
click at [592, 474] on button "button" at bounding box center [591, 470] width 15 height 17
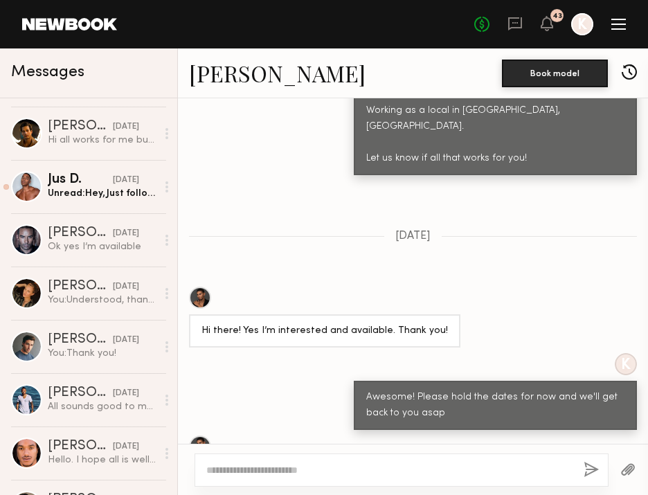
scroll to position [205, 0]
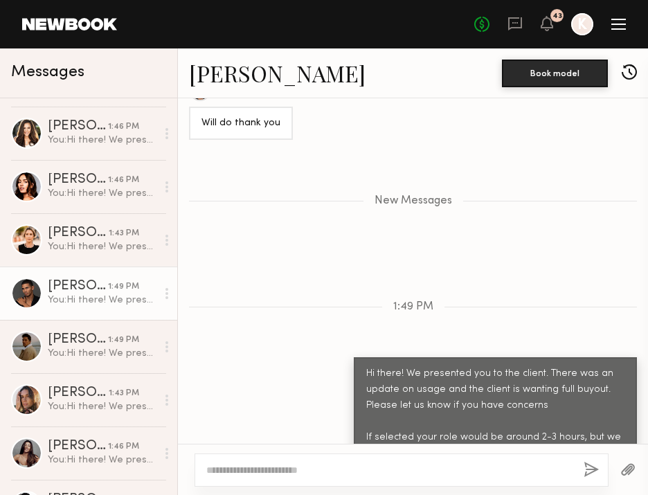
click at [274, 69] on link "[PERSON_NAME]" at bounding box center [277, 73] width 177 height 30
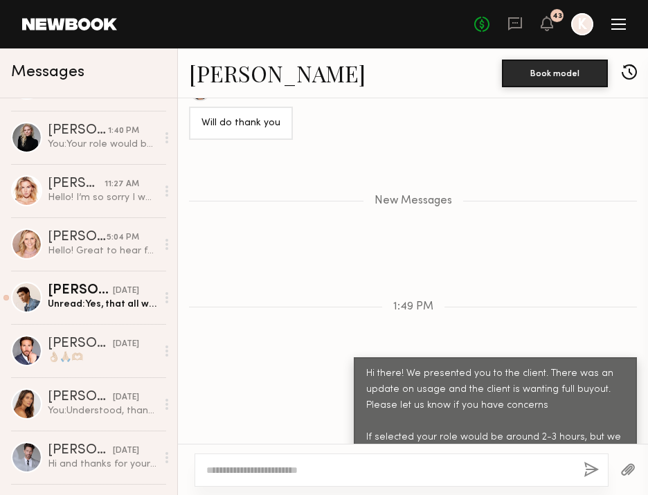
scroll to position [875, 0]
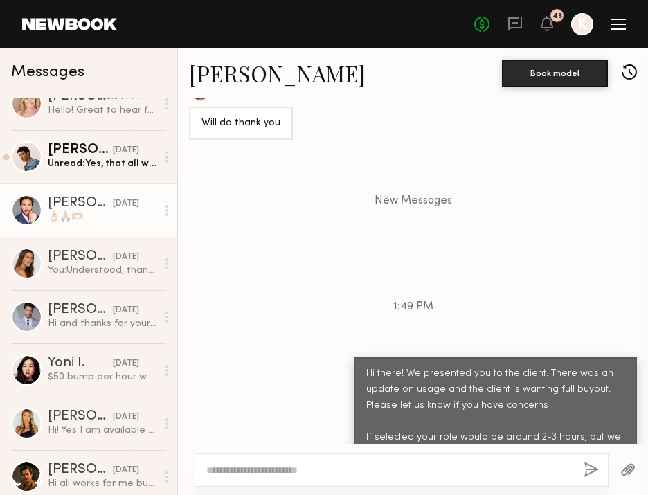
click at [79, 224] on link "Corey Randall M. yesterday 👌🏼🙏🏼🫶🏼" at bounding box center [88, 210] width 177 height 53
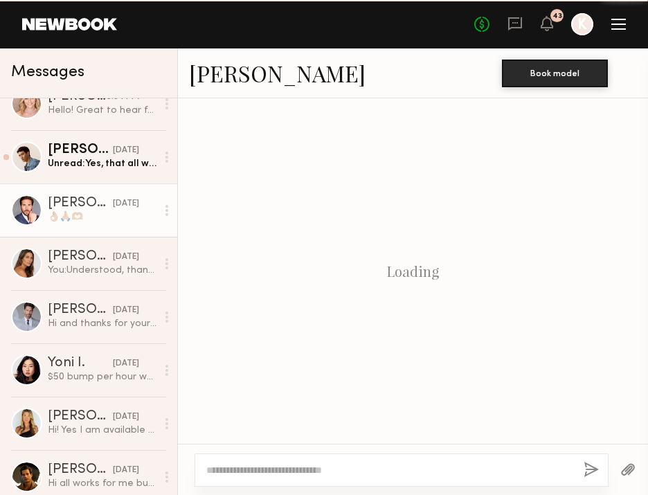
scroll to position [1271, 0]
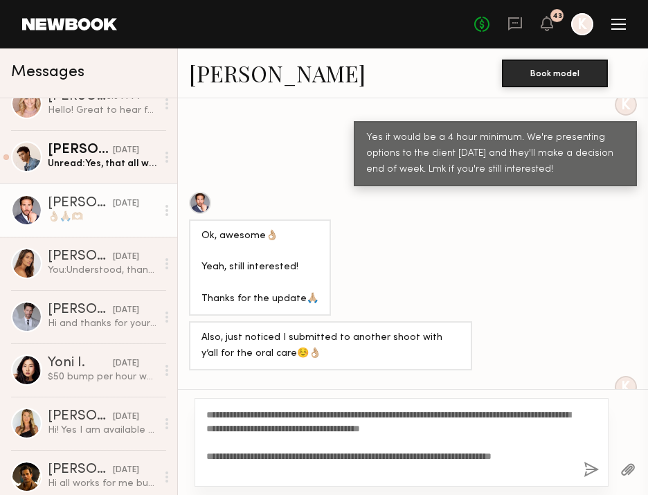
type textarea "**********"
click at [589, 465] on button "button" at bounding box center [591, 470] width 15 height 17
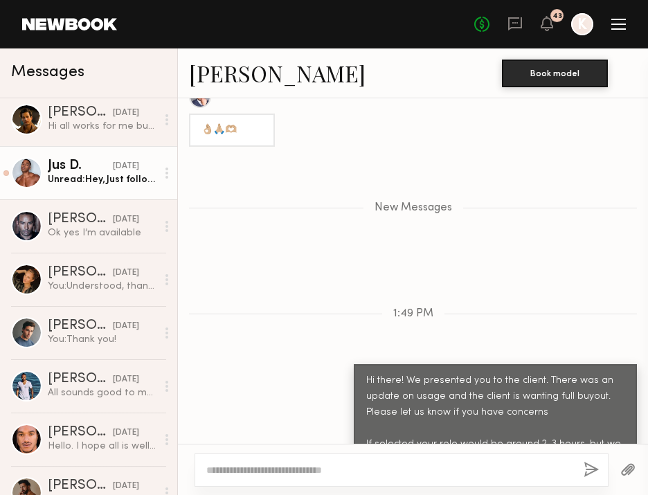
scroll to position [1325, 0]
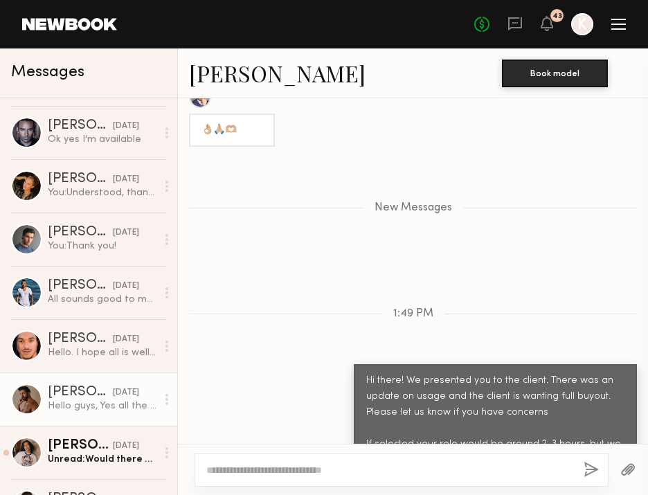
click at [81, 398] on div "[PERSON_NAME]" at bounding box center [80, 393] width 65 height 14
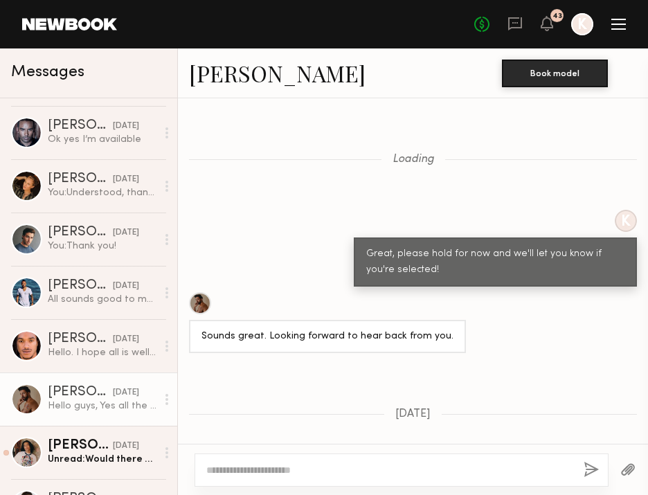
scroll to position [1179, 0]
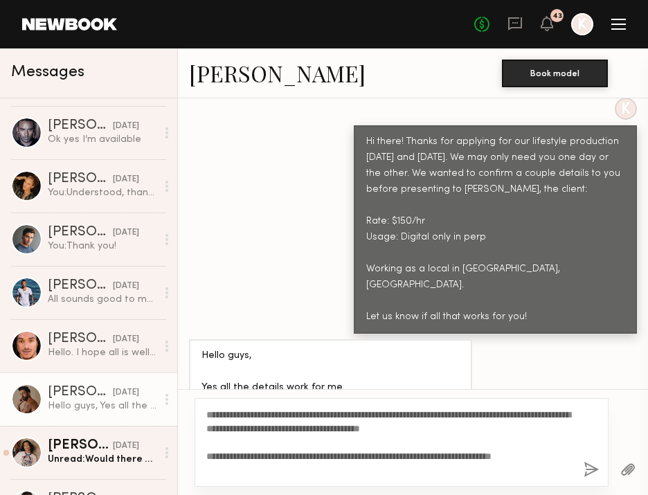
type textarea "**********"
click at [591, 468] on button "button" at bounding box center [591, 470] width 15 height 17
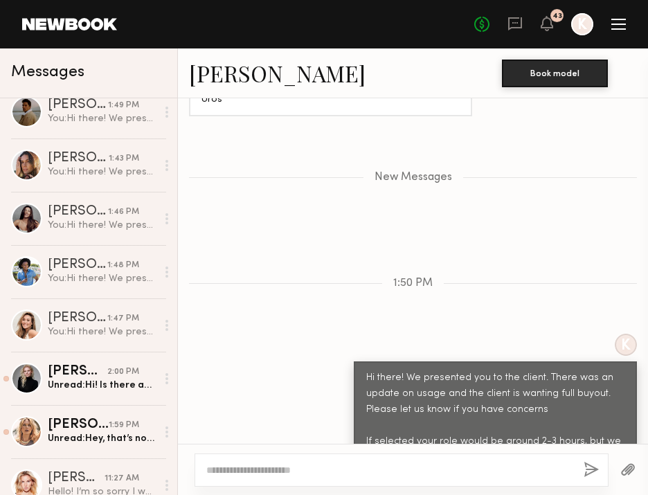
scroll to position [585, 0]
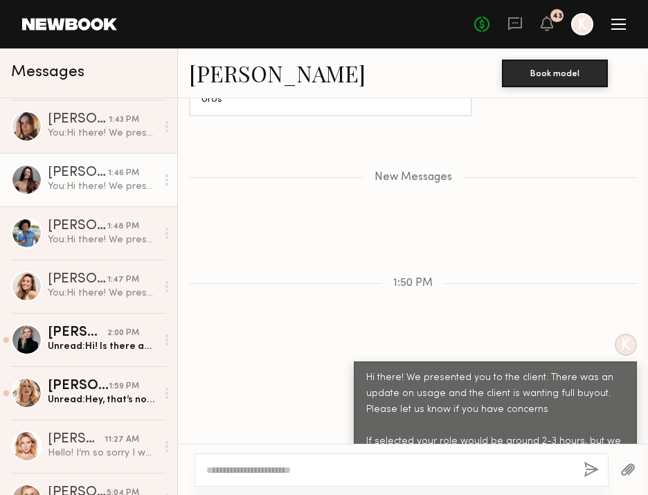
click at [91, 199] on link "Elke K. 1:46 PM You: Hi there! We presented you to the client. There was an upd…" at bounding box center [88, 179] width 177 height 53
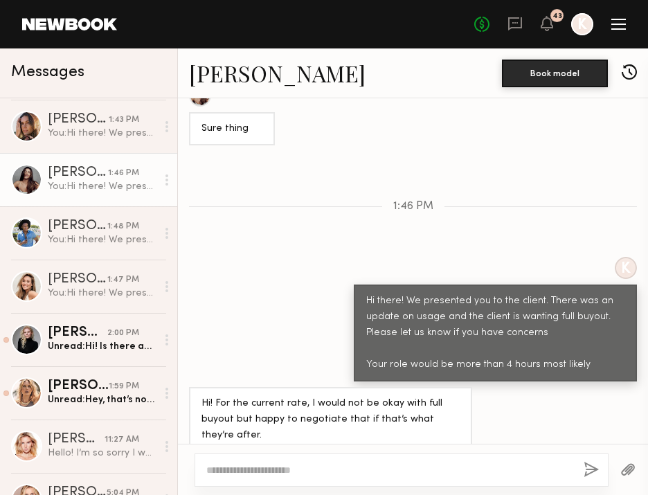
scroll to position [1044, 0]
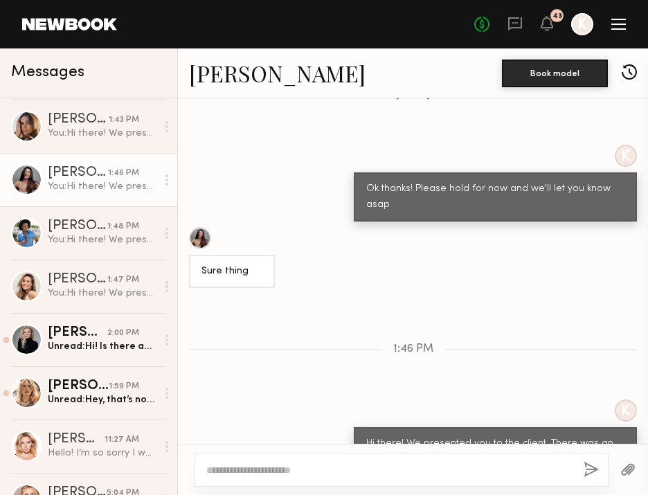
click at [228, 76] on link "[PERSON_NAME]" at bounding box center [277, 73] width 177 height 30
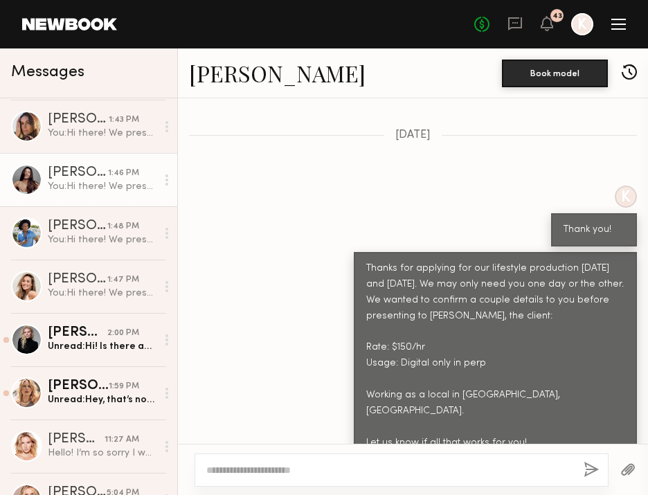
scroll to position [1186, 0]
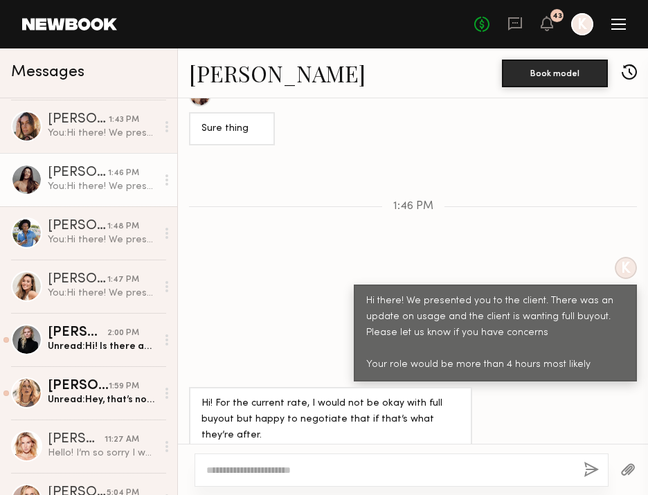
click at [271, 460] on div at bounding box center [402, 470] width 414 height 33
click at [273, 468] on textarea at bounding box center [389, 470] width 366 height 14
drag, startPoint x: 350, startPoint y: 471, endPoint x: 541, endPoint y: 473, distance: 191.1
click at [541, 473] on textarea "**********" at bounding box center [389, 470] width 366 height 14
drag, startPoint x: 504, startPoint y: 470, endPoint x: 267, endPoint y: 469, distance: 237.5
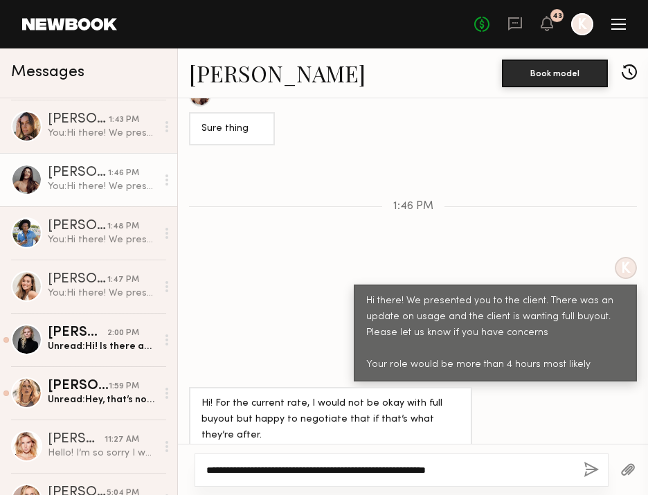
click at [267, 469] on textarea "**********" at bounding box center [389, 470] width 366 height 14
type textarea "**********"
click at [587, 471] on button "button" at bounding box center [591, 470] width 15 height 17
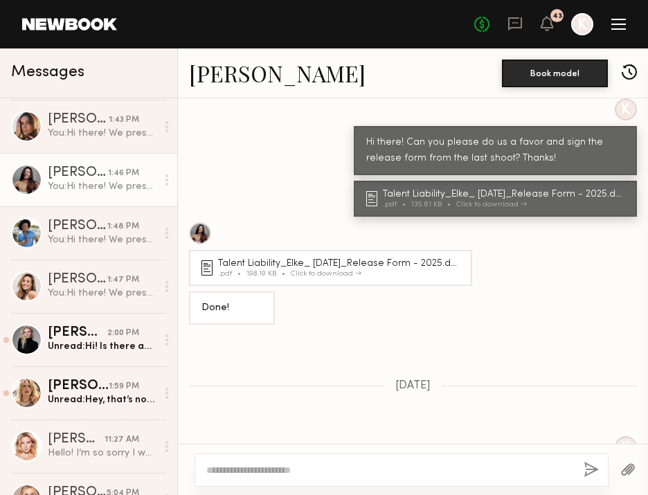
scroll to position [240, 0]
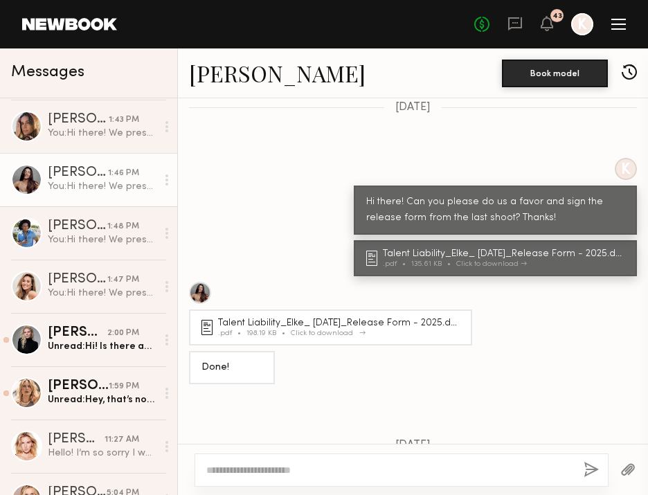
click at [332, 327] on div "Talent Liability_Elke_ 8.22.25_Release Form - 2025.docx (1) .pdf 198.19 KB Clic…" at bounding box center [341, 328] width 246 height 19
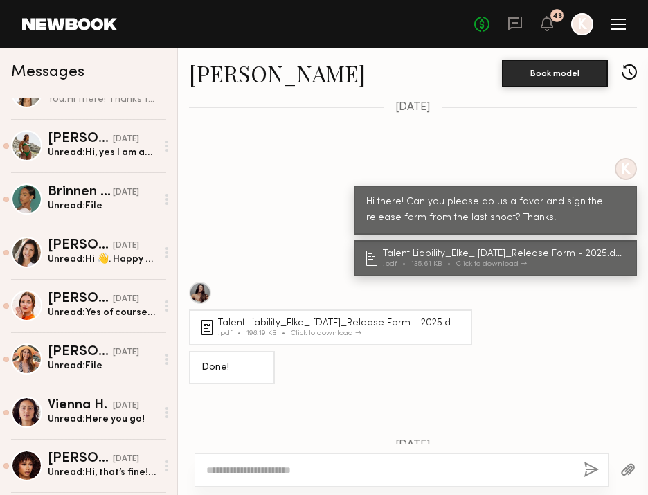
scroll to position [1799, 0]
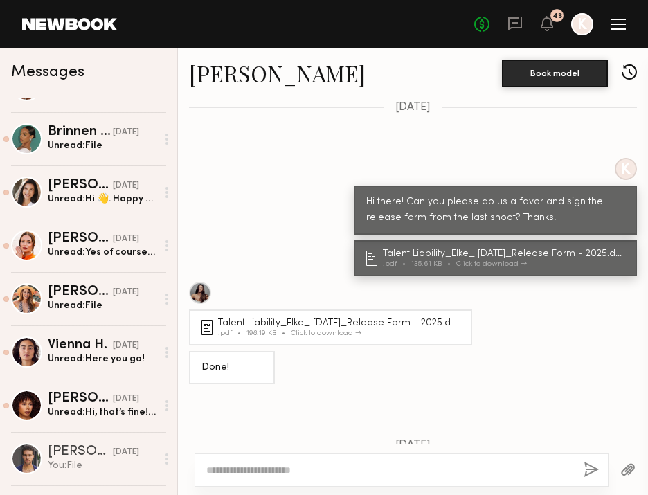
click at [107, 247] on div "Unread: Yes of course, here you go" at bounding box center [102, 252] width 109 height 13
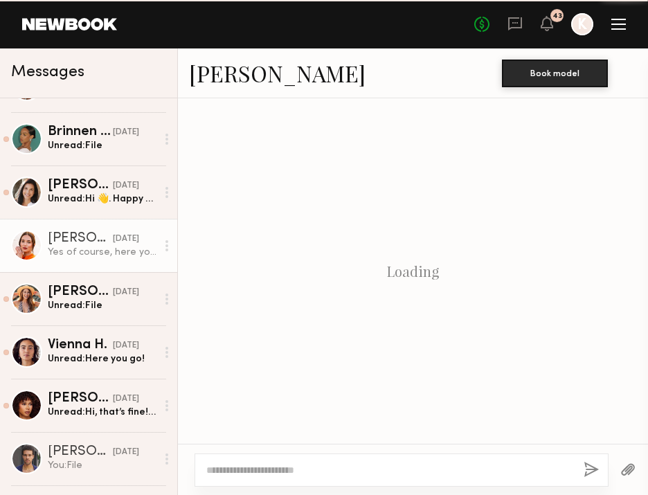
scroll to position [1283, 0]
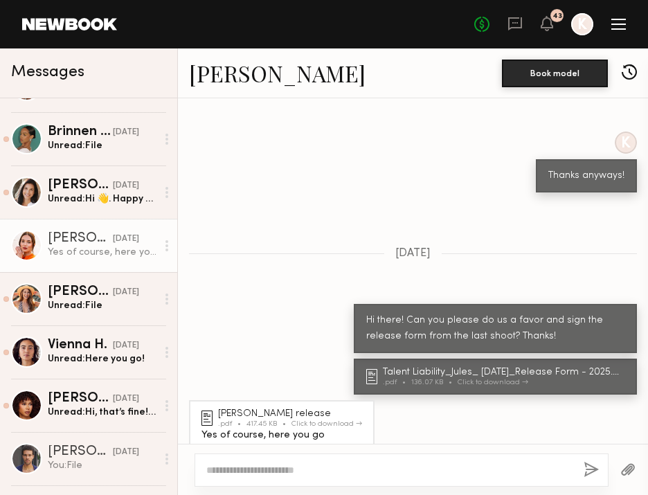
click at [269, 469] on textarea at bounding box center [389, 470] width 366 height 14
type textarea "**********"
click at [580, 460] on div "**********" at bounding box center [402, 470] width 414 height 33
click at [585, 465] on button "button" at bounding box center [591, 470] width 15 height 17
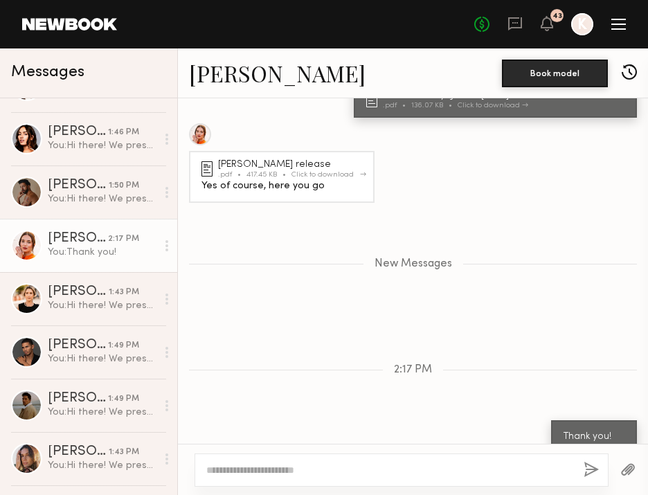
click at [265, 171] on div "417.45 KB" at bounding box center [269, 175] width 45 height 8
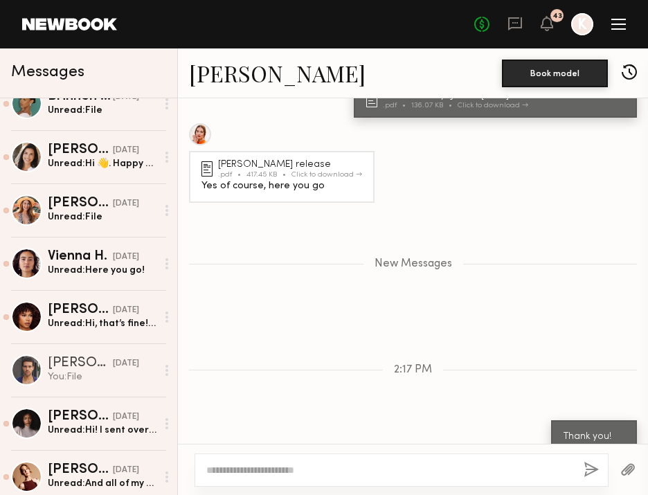
scroll to position [1953, 0]
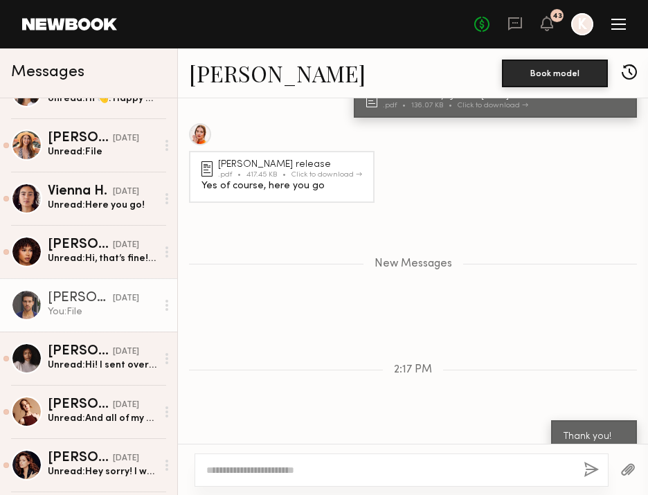
click at [93, 314] on div "You: File" at bounding box center [102, 311] width 109 height 13
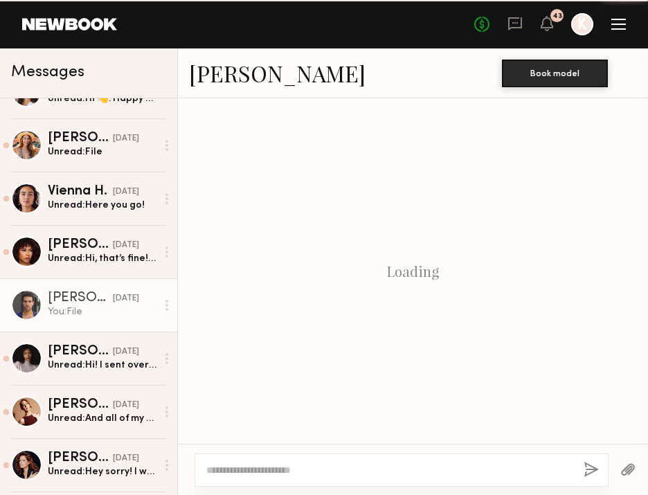
scroll to position [1025, 0]
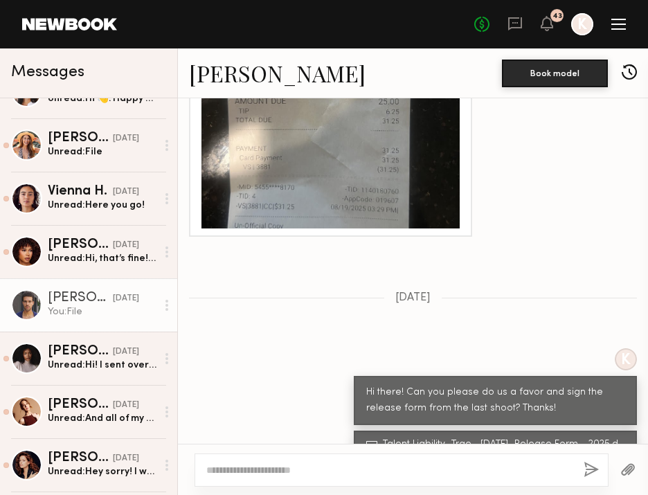
click at [269, 479] on div at bounding box center [402, 470] width 414 height 33
click at [261, 470] on textarea at bounding box center [389, 470] width 366 height 14
type textarea "*"
type textarea "**********"
click at [593, 467] on button "button" at bounding box center [591, 470] width 15 height 17
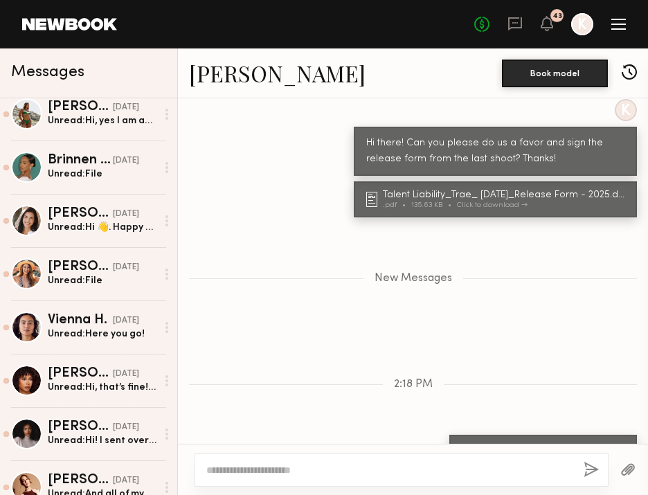
scroll to position [1855, 0]
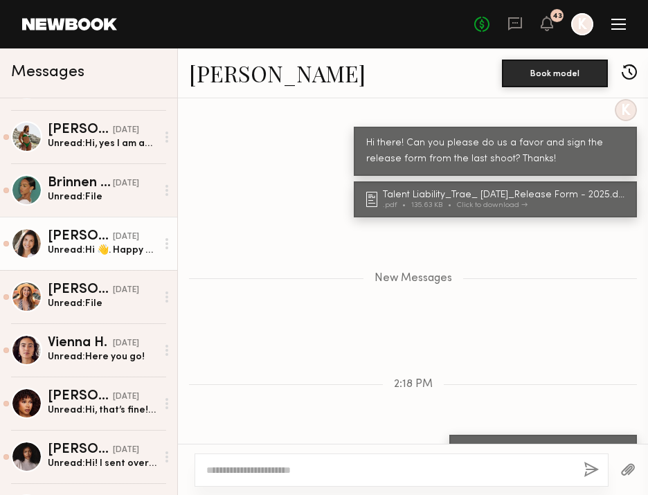
click at [89, 244] on div "Unread: Hi 👋. Happy to. Any chance you can email it to me? cdhart999@cs.com ? I…" at bounding box center [102, 250] width 109 height 13
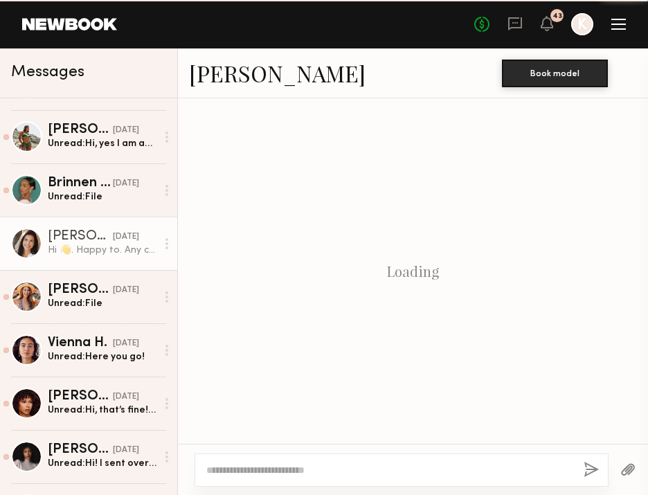
scroll to position [1069, 0]
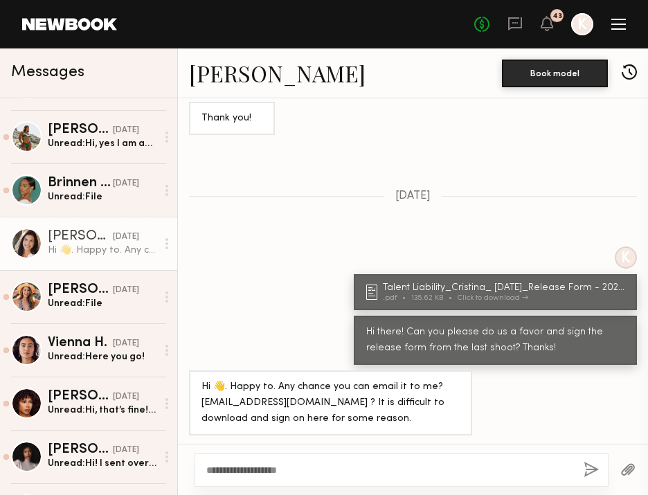
click at [564, 265] on div "K Talent Liability_Cristina_ 8.22.25_Release Form - 2025.docx .pdf 135.62 KB Cl…" at bounding box center [495, 279] width 283 height 64
click at [525, 287] on div "Talent Liability_Cristina_ 8.22.25_Release Form - 2025.docx" at bounding box center [506, 288] width 246 height 10
click at [307, 467] on textarea "**********" at bounding box center [389, 470] width 366 height 14
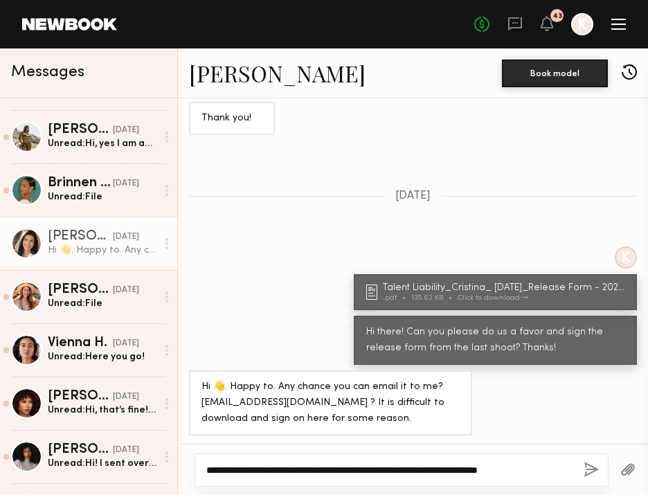
type textarea "**********"
click at [596, 472] on button "button" at bounding box center [591, 470] width 15 height 17
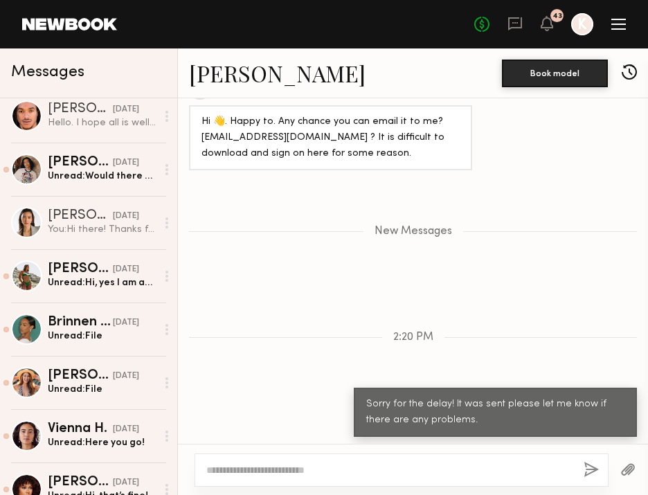
scroll to position [1850, 0]
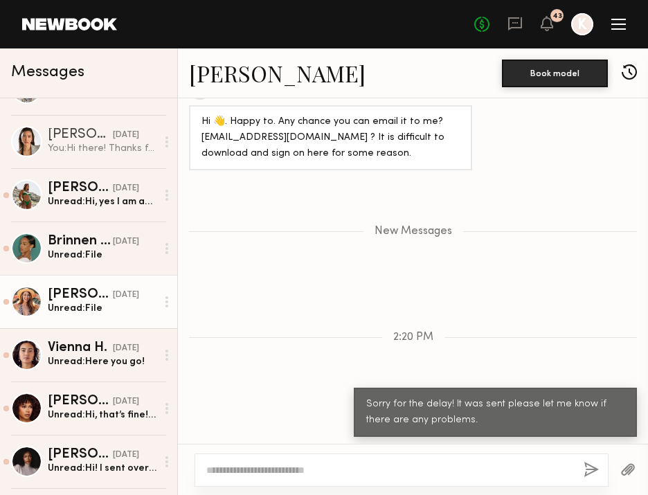
click at [100, 307] on div "Unread: File" at bounding box center [102, 308] width 109 height 13
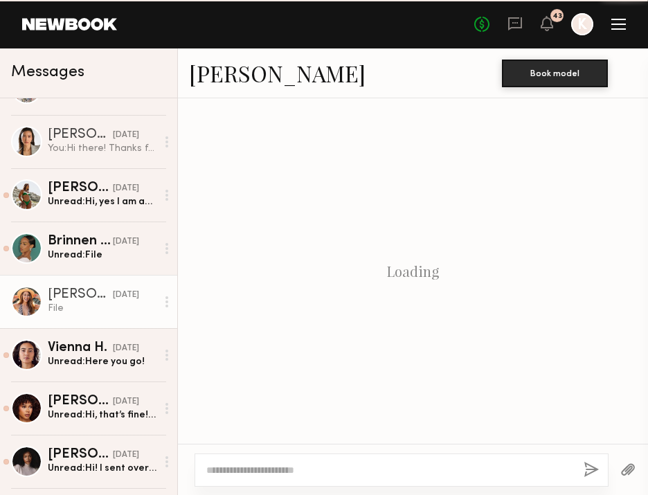
scroll to position [740, 0]
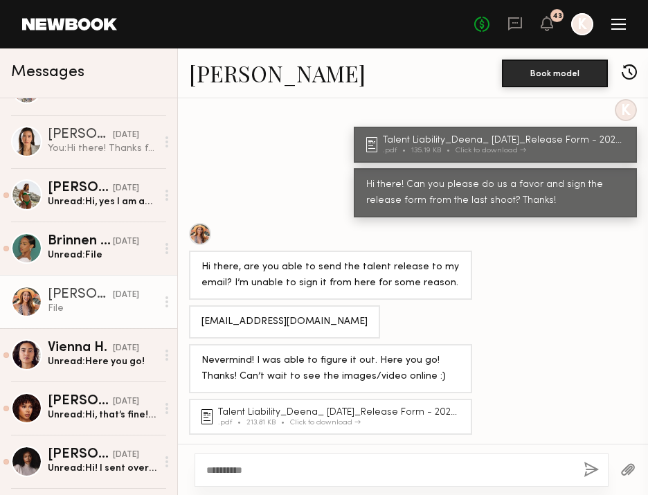
type textarea "**********"
click at [591, 470] on button "button" at bounding box center [591, 470] width 15 height 17
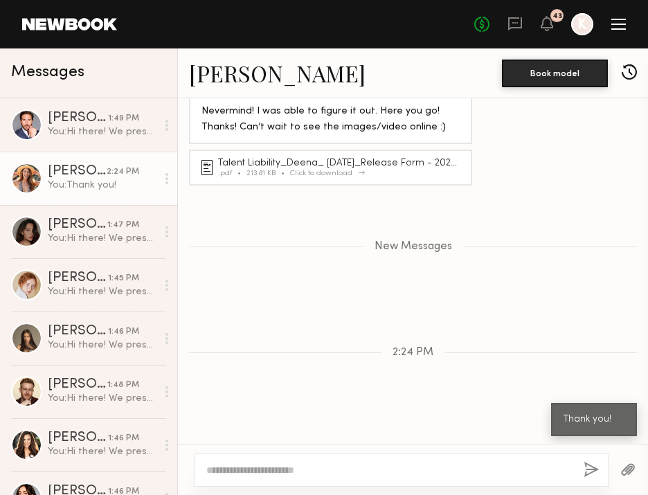
scroll to position [952, 0]
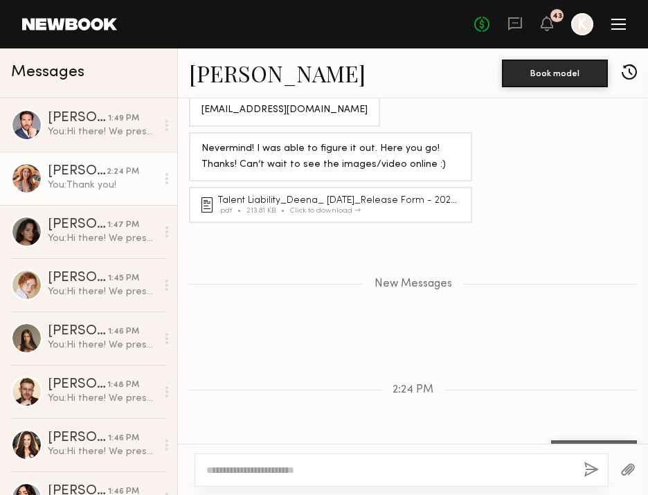
click at [366, 191] on div "Talent Liability_Deena_ 8.21.25_Release Form - 2025.docx .pdf 213.81 KB Click t…" at bounding box center [330, 205] width 283 height 36
click at [349, 207] on div "Click to download" at bounding box center [325, 211] width 71 height 8
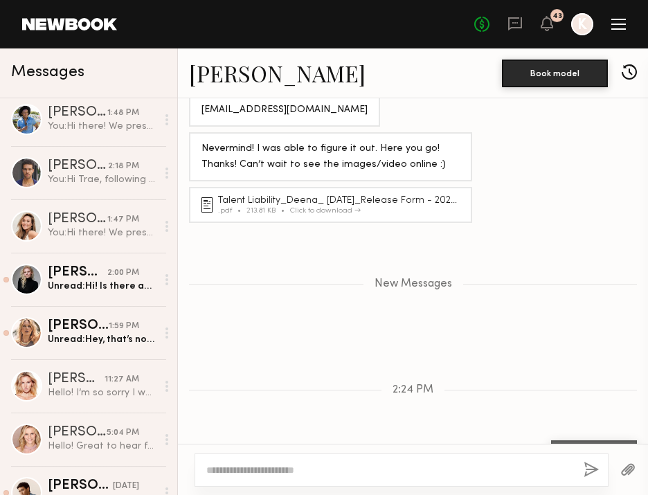
scroll to position [929, 0]
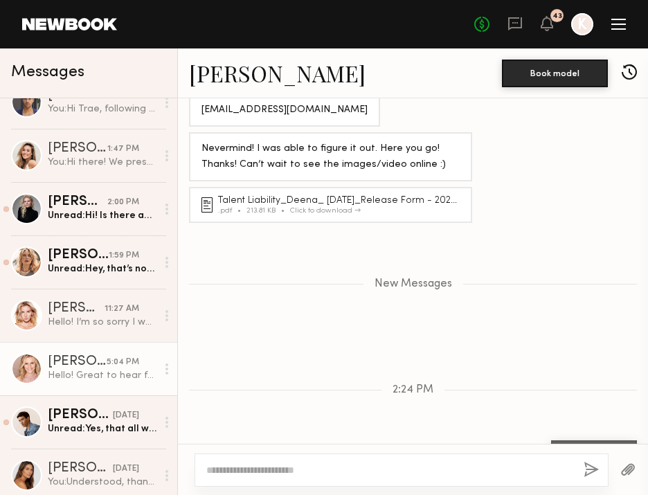
click at [71, 363] on div "[PERSON_NAME]" at bounding box center [77, 362] width 59 height 14
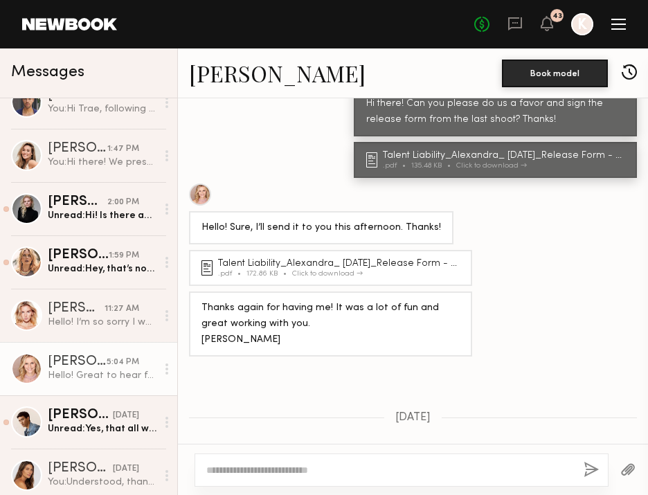
scroll to position [553, 0]
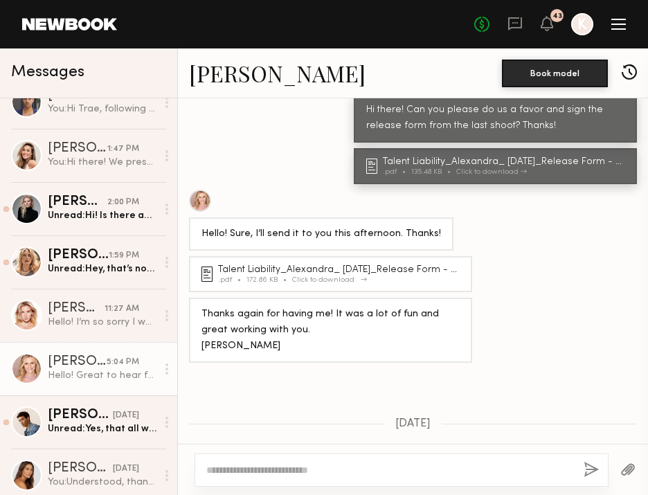
click at [292, 265] on div "Talent Liability_Alexandra_ [DATE]_Release Form - 2025.docx" at bounding box center [341, 270] width 246 height 10
click at [283, 466] on textarea at bounding box center [389, 470] width 366 height 14
type textarea "**********"
click at [596, 466] on button "button" at bounding box center [591, 470] width 15 height 17
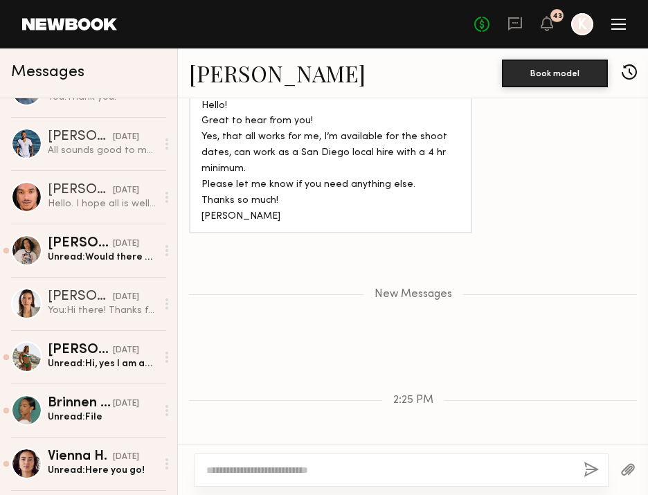
scroll to position [1841, 0]
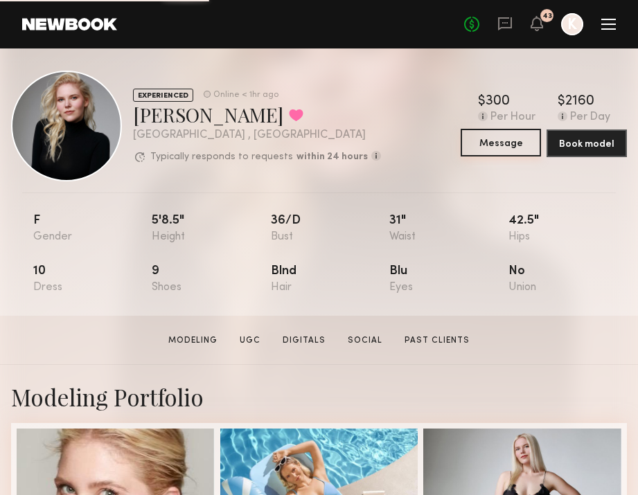
click at [512, 141] on button "Message" at bounding box center [501, 143] width 80 height 28
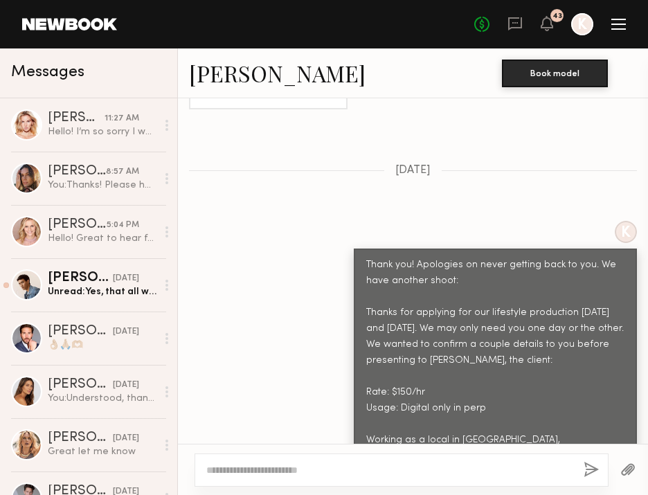
scroll to position [1196, 0]
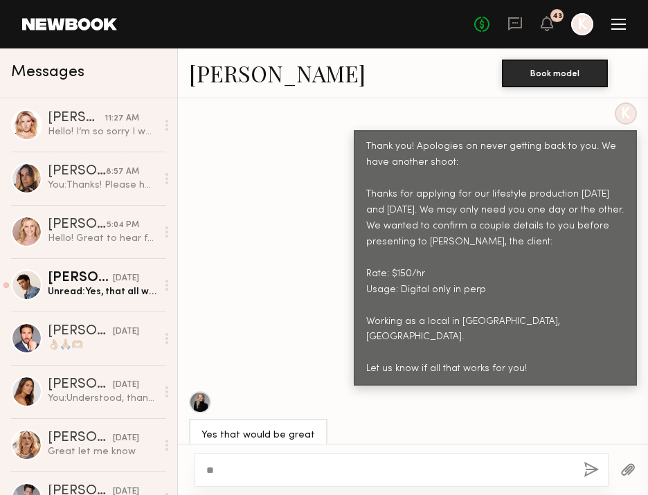
type textarea "*"
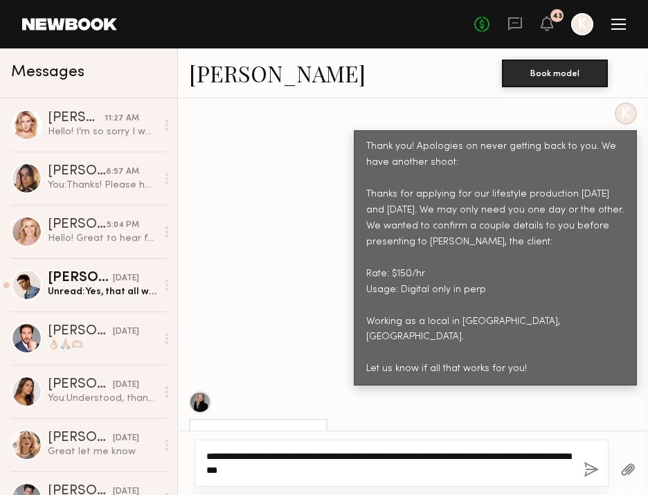
click at [327, 461] on textarea "**********" at bounding box center [389, 463] width 366 height 28
click at [362, 472] on textarea "**********" at bounding box center [389, 463] width 366 height 28
drag, startPoint x: 342, startPoint y: 469, endPoint x: 243, endPoint y: 456, distance: 99.9
click at [243, 456] on textarea "**********" at bounding box center [389, 463] width 366 height 28
click at [334, 469] on textarea "**********" at bounding box center [389, 463] width 366 height 28
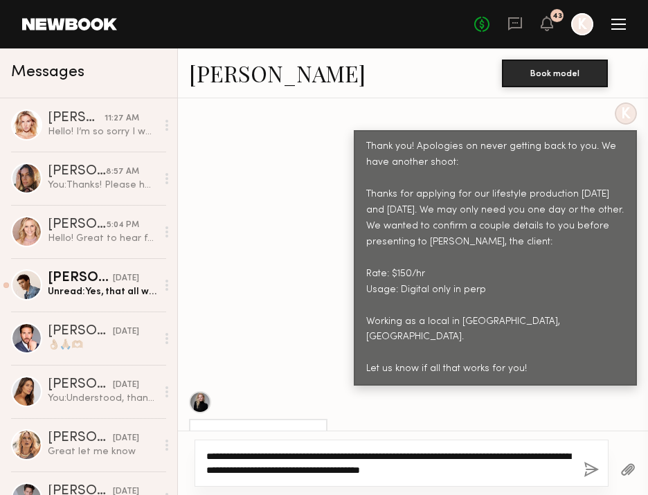
drag, startPoint x: 530, startPoint y: 475, endPoint x: 179, endPoint y: 452, distance: 351.2
click at [179, 452] on div "**********" at bounding box center [413, 463] width 470 height 64
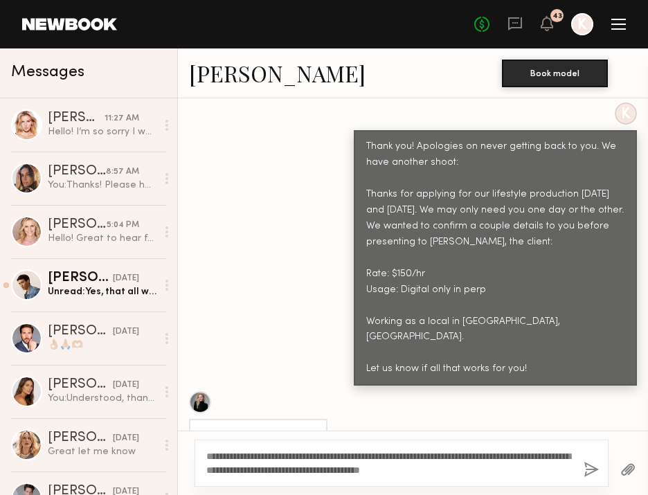
click at [445, 391] on div "Yes that would be great" at bounding box center [413, 421] width 470 height 61
click at [407, 458] on div "Thank you!" at bounding box center [413, 474] width 470 height 33
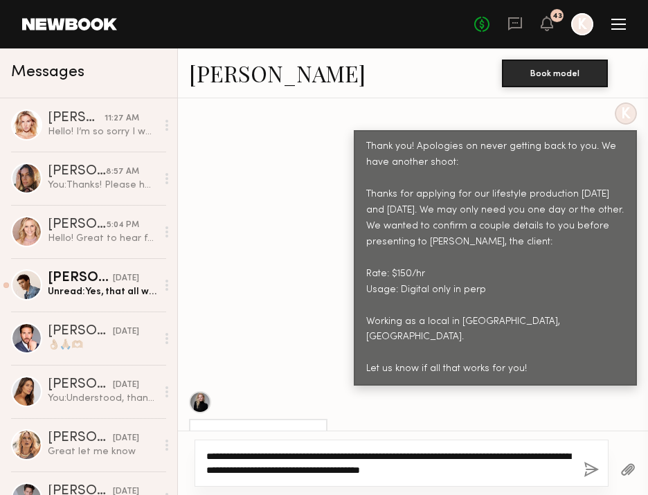
click at [460, 463] on textarea "**********" at bounding box center [389, 463] width 366 height 28
drag, startPoint x: 528, startPoint y: 471, endPoint x: 219, endPoint y: 445, distance: 310.0
click at [219, 445] on div "**********" at bounding box center [402, 463] width 414 height 47
click at [557, 472] on textarea "**********" at bounding box center [389, 463] width 366 height 28
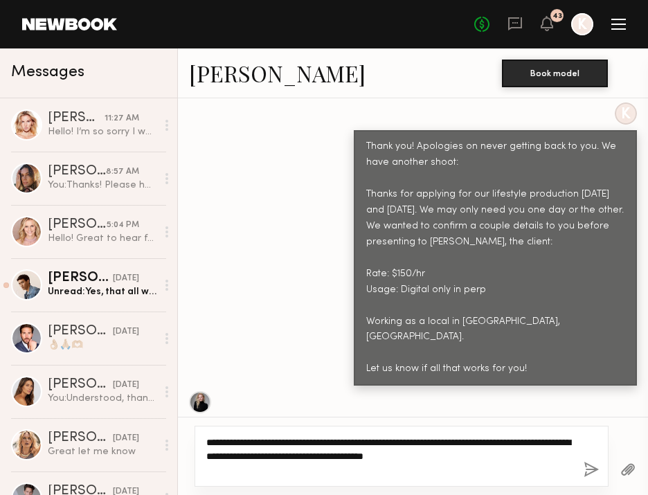
type textarea "**********"
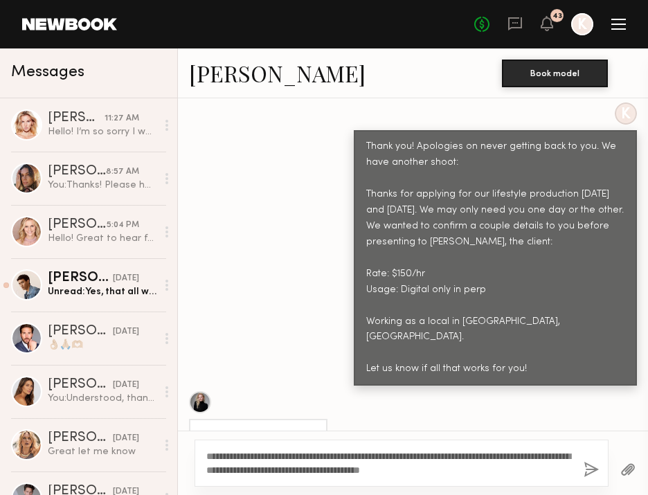
click at [593, 468] on button "button" at bounding box center [591, 470] width 15 height 17
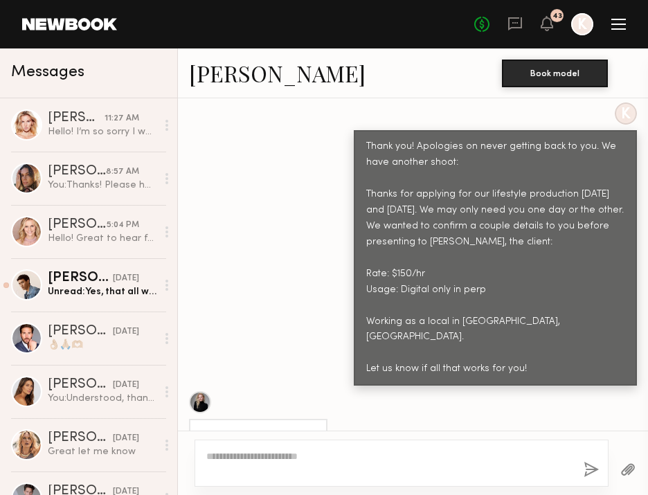
scroll to position [1476, 0]
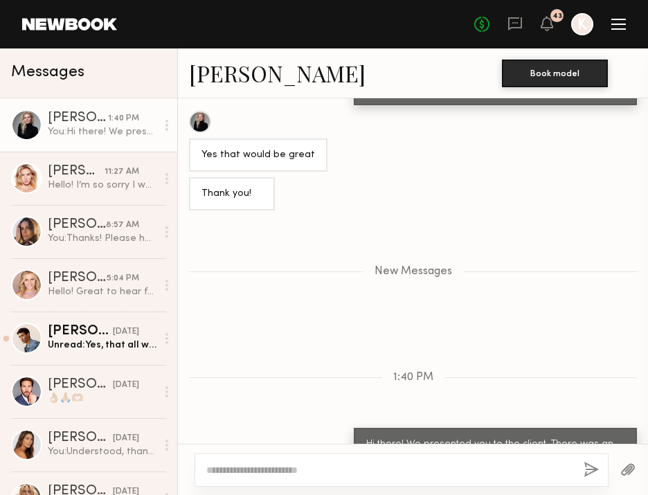
click at [457, 473] on textarea at bounding box center [389, 470] width 366 height 14
type textarea "**********"
click at [592, 467] on button "button" at bounding box center [591, 470] width 15 height 17
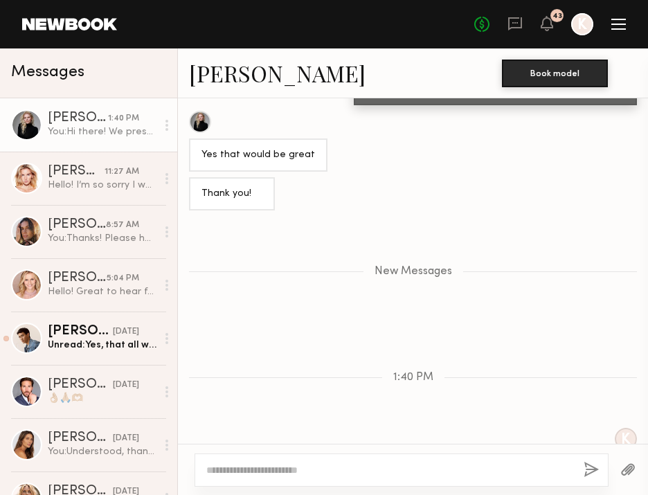
scroll to position [1543, 0]
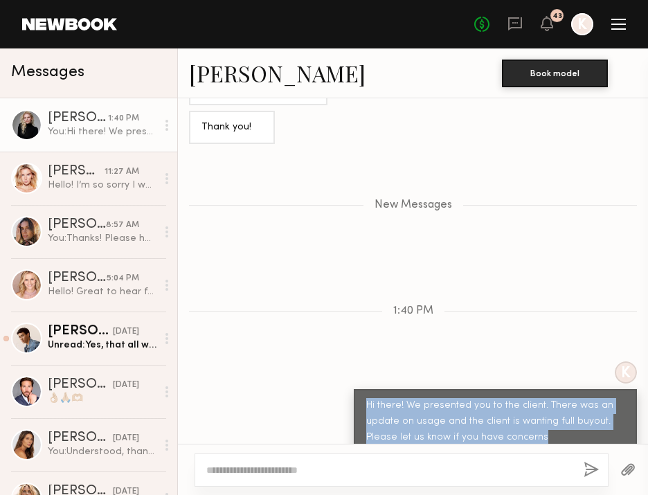
drag, startPoint x: 355, startPoint y: 343, endPoint x: 538, endPoint y: 376, distance: 186.5
click at [538, 389] on div "Hi there! We presented you to the client. There was an update on usage and the …" at bounding box center [495, 421] width 283 height 65
copy div "Hi there! We presented you to the client. There was an update on usage and the …"
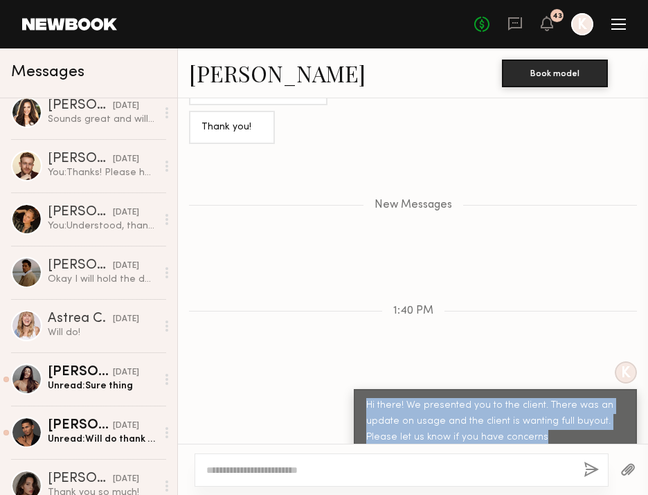
scroll to position [1078, 0]
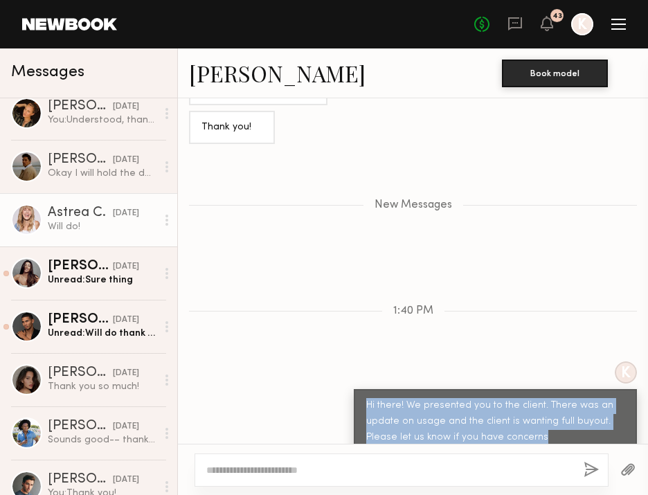
click at [73, 223] on div "Will do!" at bounding box center [102, 226] width 109 height 13
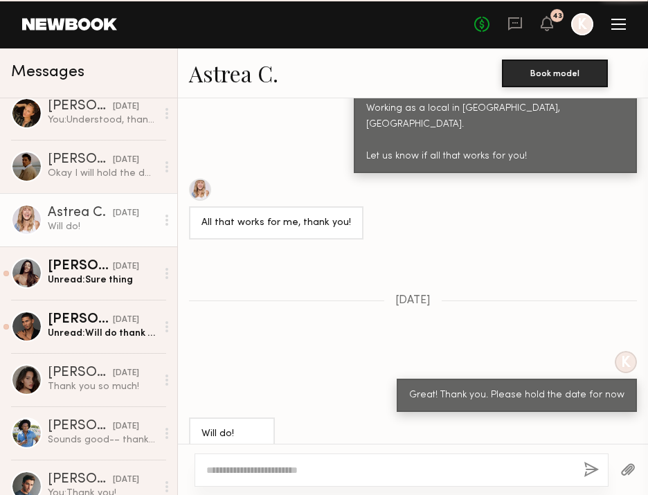
scroll to position [1287, 0]
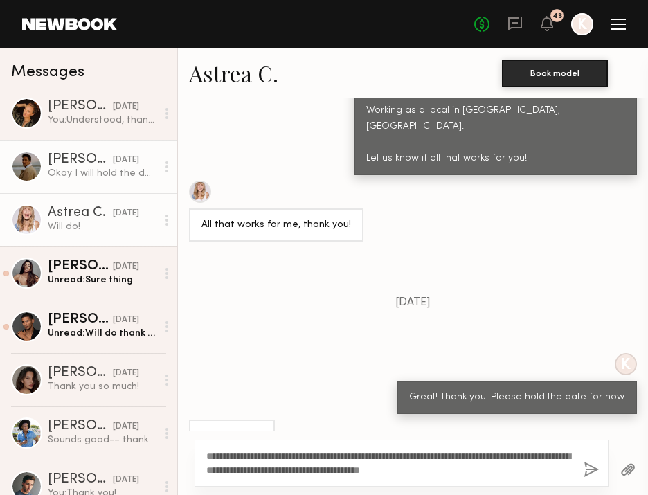
type textarea "**********"
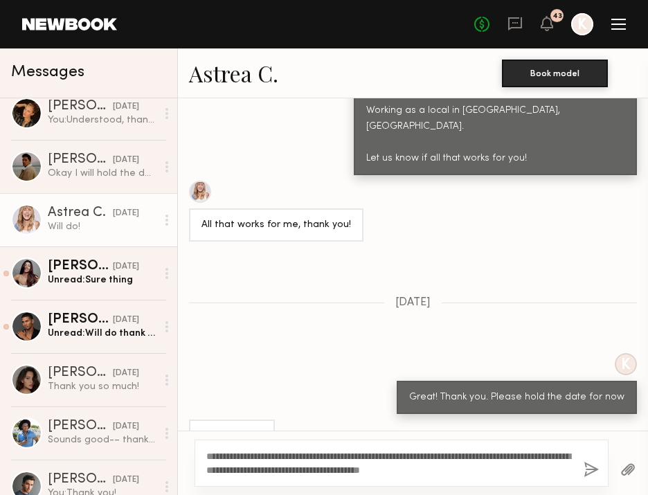
click at [585, 471] on button "button" at bounding box center [591, 470] width 15 height 17
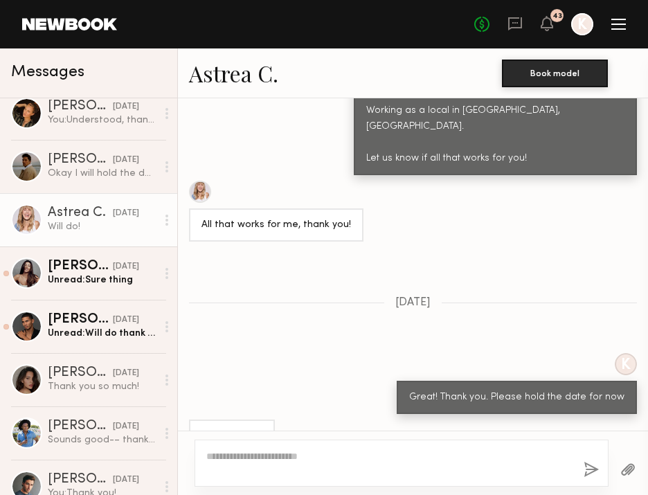
scroll to position [0, 0]
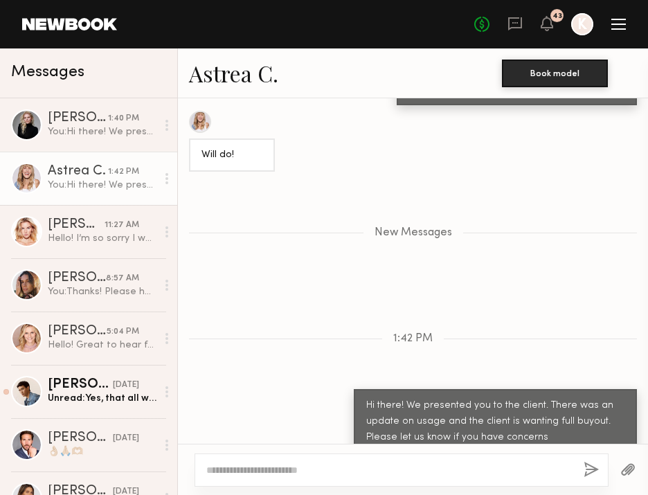
click at [332, 470] on textarea at bounding box center [389, 470] width 366 height 14
paste textarea "**********"
type textarea "**********"
click at [595, 472] on button "button" at bounding box center [591, 470] width 15 height 17
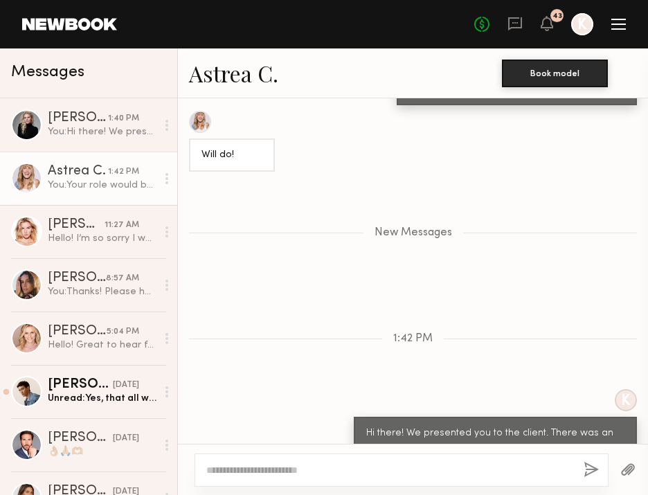
scroll to position [1663, 0]
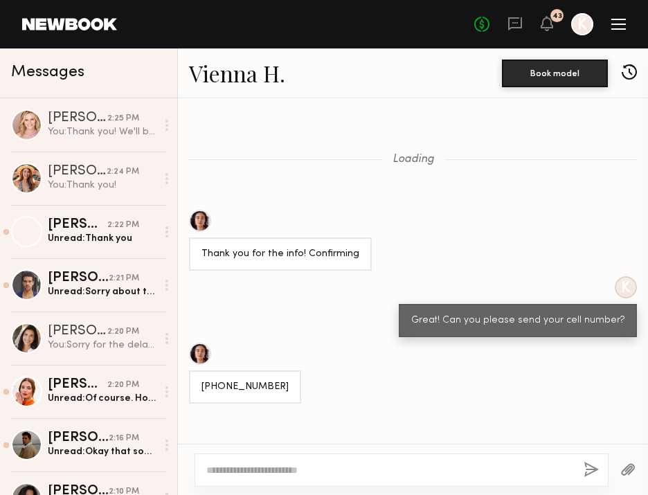
scroll to position [1053, 0]
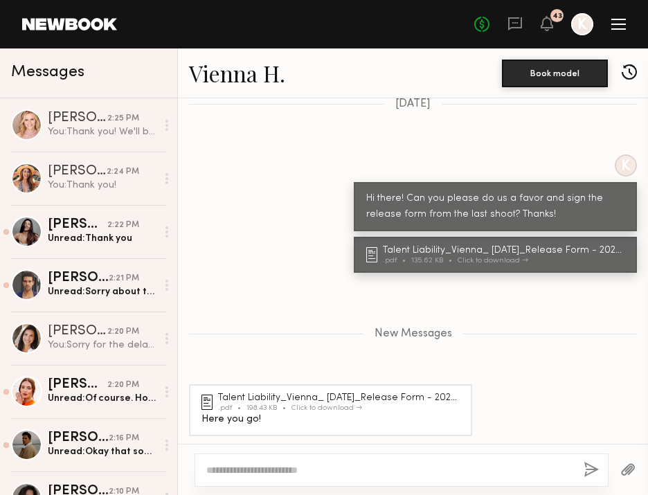
click at [298, 404] on div "Click to download" at bounding box center [327, 408] width 71 height 8
click at [289, 393] on div "Talent Liability_Vienna_ [DATE]_Release Form - 2025.docx" at bounding box center [341, 398] width 246 height 10
click at [330, 395] on div "Talent Liability_Vienna_ [DATE]_Release Form - 2025.docx" at bounding box center [341, 398] width 246 height 10
click at [307, 332] on div "New Messages" at bounding box center [413, 334] width 470 height 12
click at [332, 405] on div "Click to download" at bounding box center [327, 408] width 71 height 8
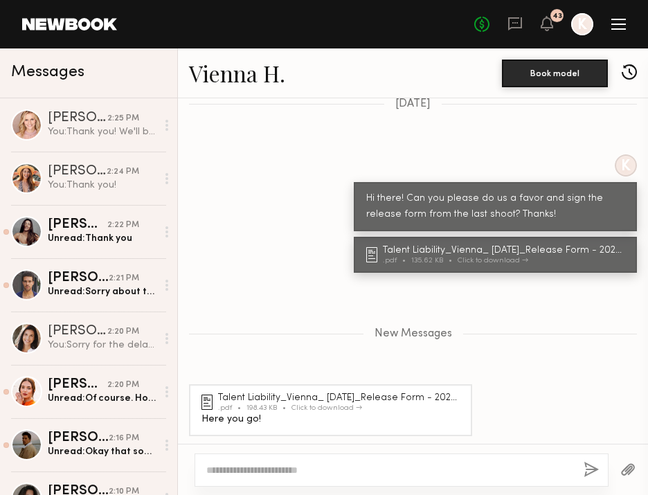
click at [348, 404] on div "Click to download" at bounding box center [327, 408] width 71 height 8
click at [339, 284] on div "New Messages" at bounding box center [413, 331] width 470 height 106
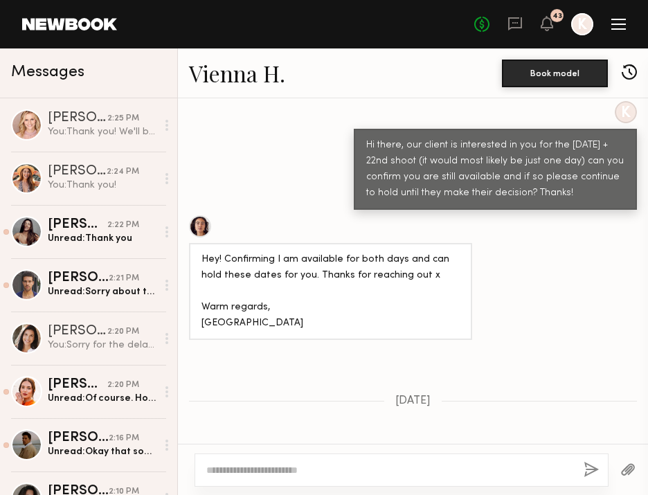
scroll to position [4314, 0]
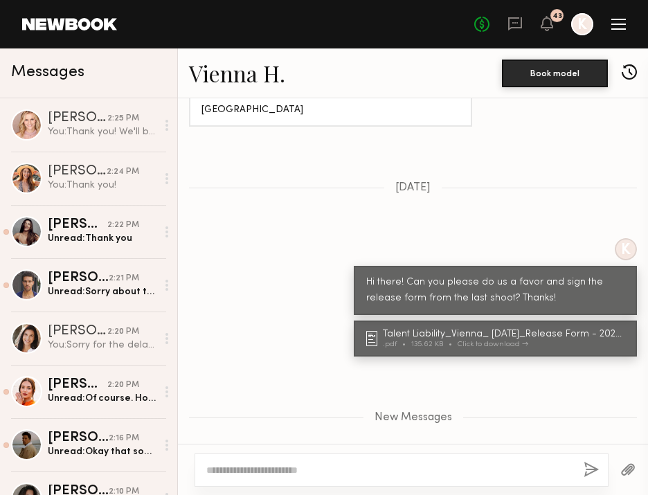
click at [262, 468] on textarea at bounding box center [389, 470] width 366 height 14
type textarea "*******"
click at [588, 465] on button "button" at bounding box center [591, 470] width 15 height 17
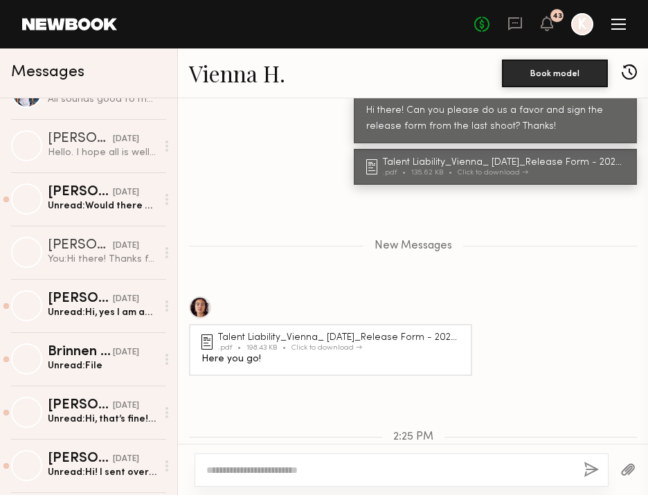
scroll to position [1990, 0]
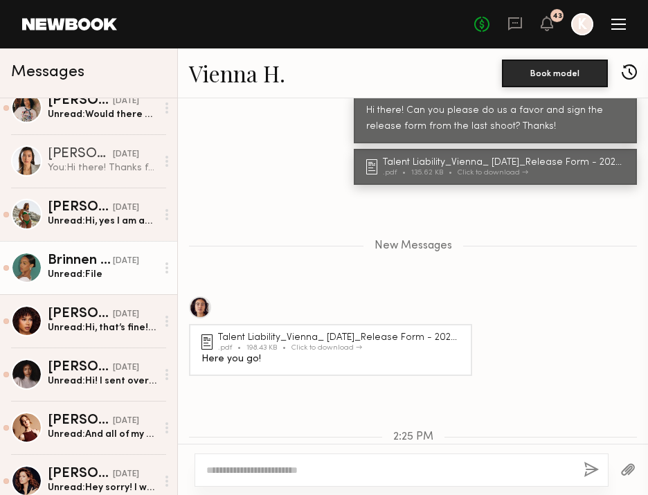
click at [80, 281] on link "Brinnen [PERSON_NAME] [DATE] Unread: File" at bounding box center [88, 267] width 177 height 53
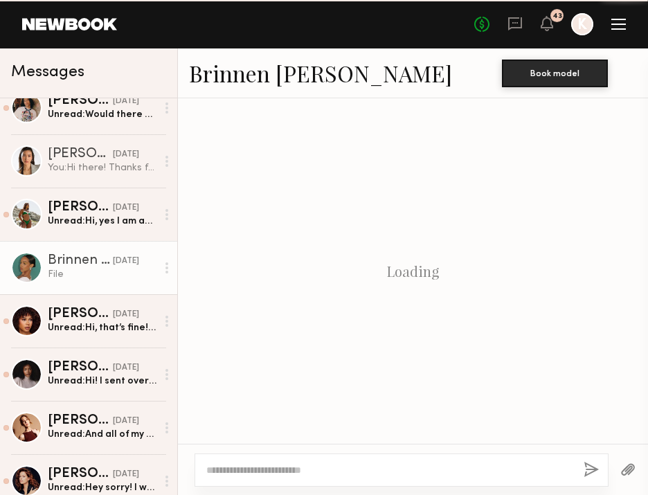
scroll to position [1123, 0]
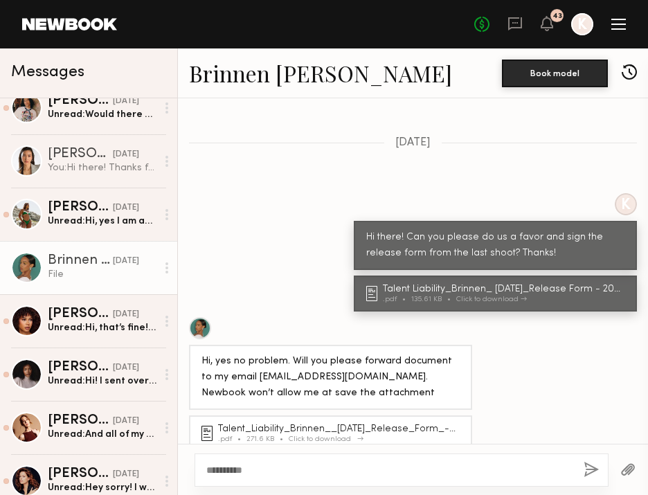
type textarea "**********"
click at [365, 425] on div "Talent_Liability_Brinnen__[DATE]_Release_Form_-_2025.docx" at bounding box center [341, 430] width 246 height 10
click at [578, 472] on div "**********" at bounding box center [402, 470] width 414 height 33
click at [583, 472] on div "**********" at bounding box center [402, 470] width 414 height 33
click at [592, 467] on button "button" at bounding box center [591, 470] width 15 height 17
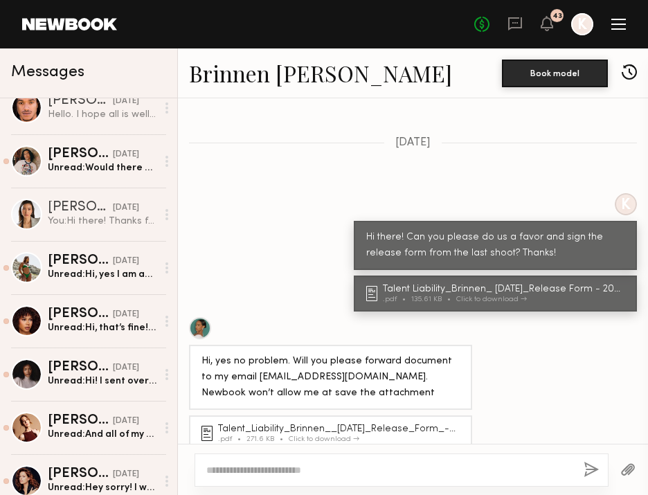
scroll to position [0, 0]
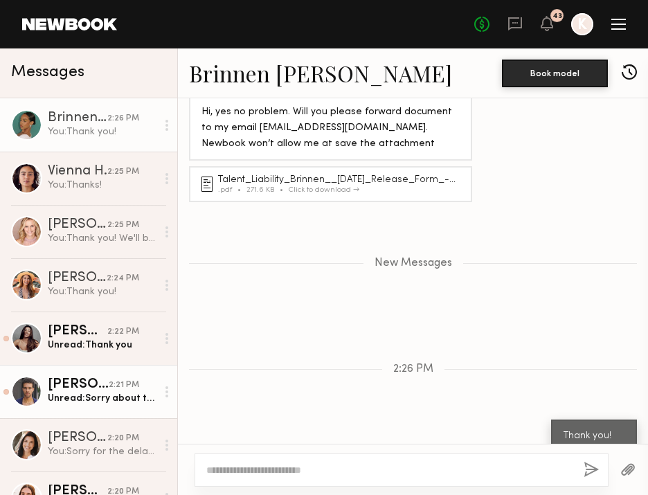
click at [139, 407] on link "[PERSON_NAME] 2:21 PM Unread: Sorry about that, thought I sent" at bounding box center [88, 391] width 177 height 53
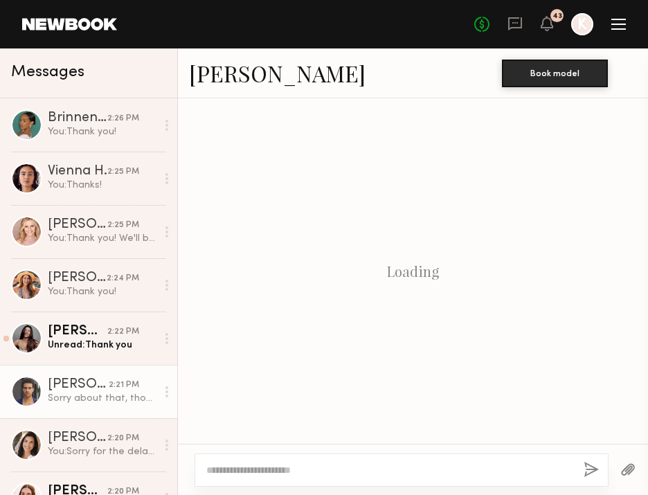
scroll to position [982, 0]
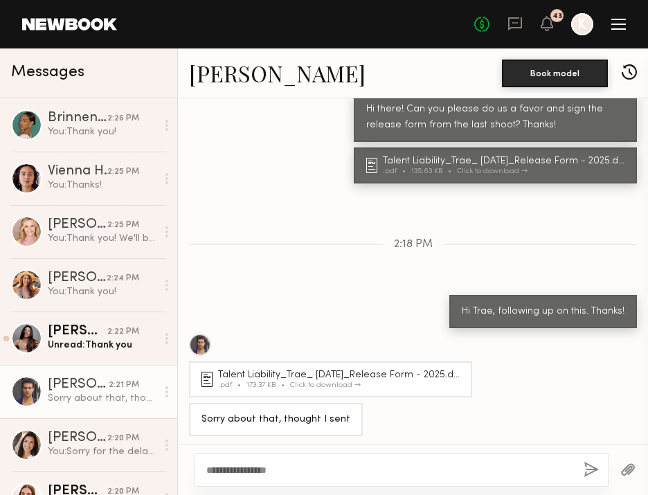
type textarea "**********"
click at [589, 471] on button "button" at bounding box center [591, 470] width 15 height 17
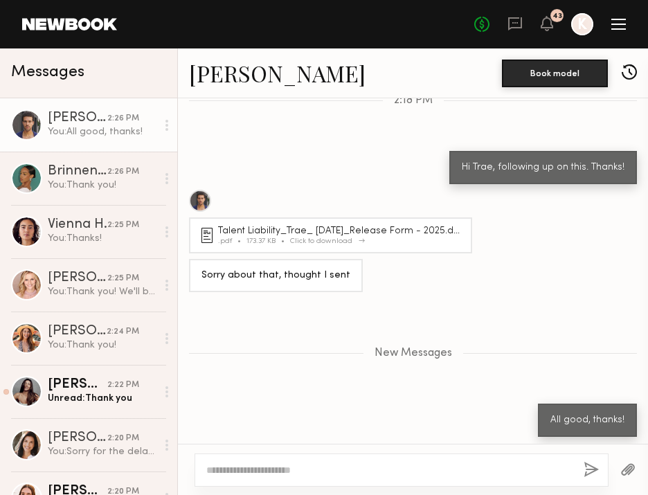
click at [416, 232] on div "Talent Liability_Trae_ [DATE]_Release Form - 2025.docx 2 .pdf 173.37 KB Click t…" at bounding box center [341, 235] width 246 height 19
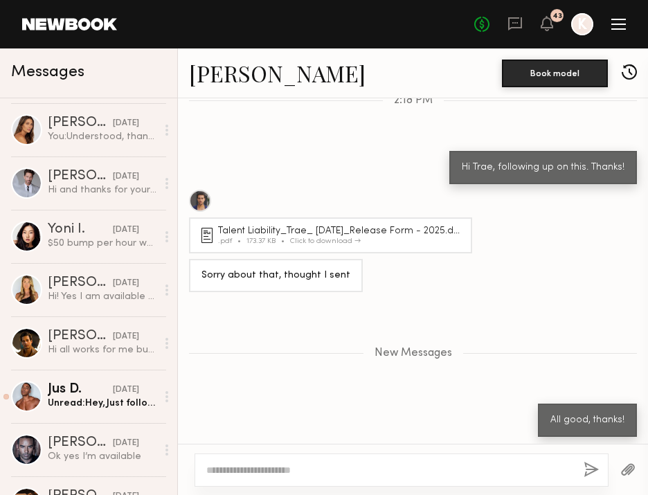
scroll to position [1566, 0]
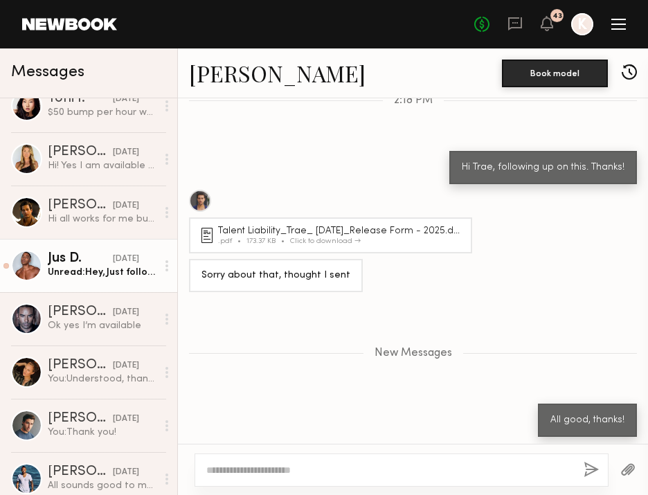
click at [85, 279] on link "Jus D. [DATE] Unread: Hey, Just following up to make sure the photo release was…" at bounding box center [88, 265] width 177 height 53
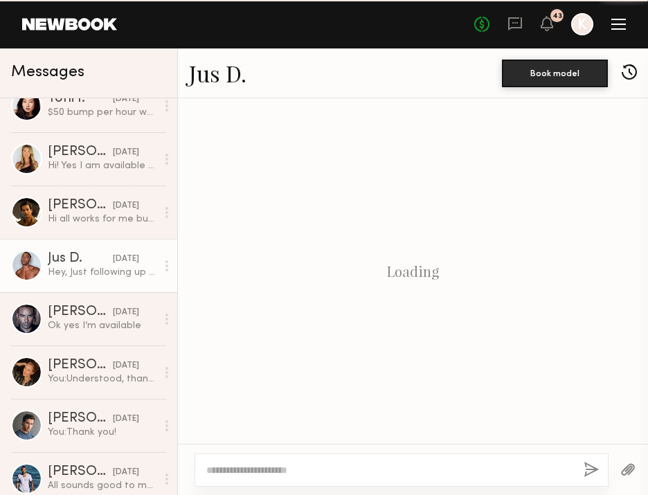
scroll to position [1032, 0]
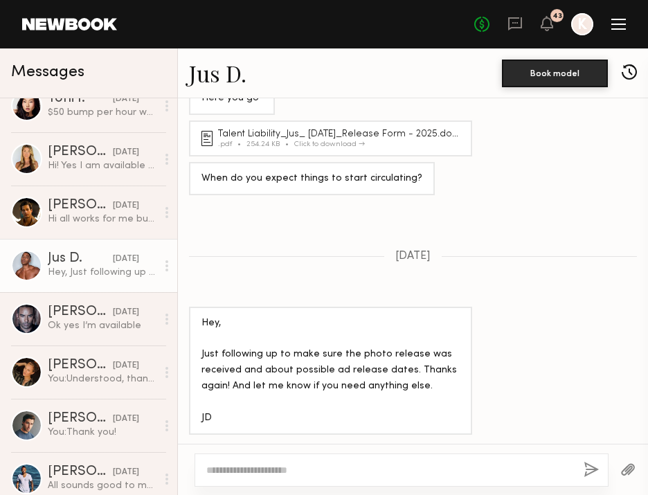
click at [275, 474] on textarea at bounding box center [389, 470] width 366 height 14
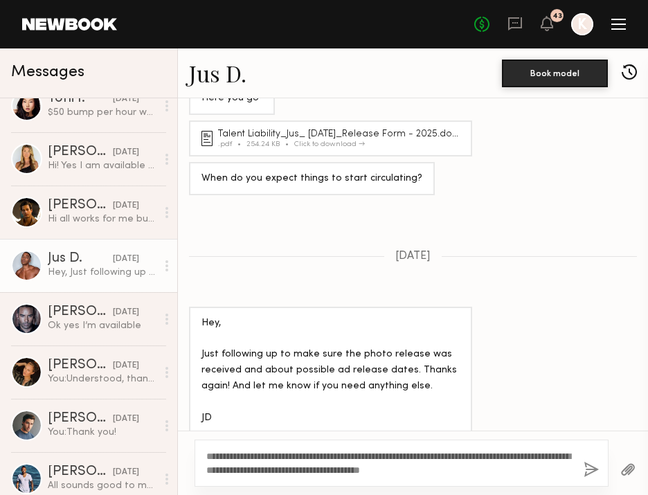
type textarea "**********"
click at [595, 467] on button "button" at bounding box center [591, 470] width 15 height 17
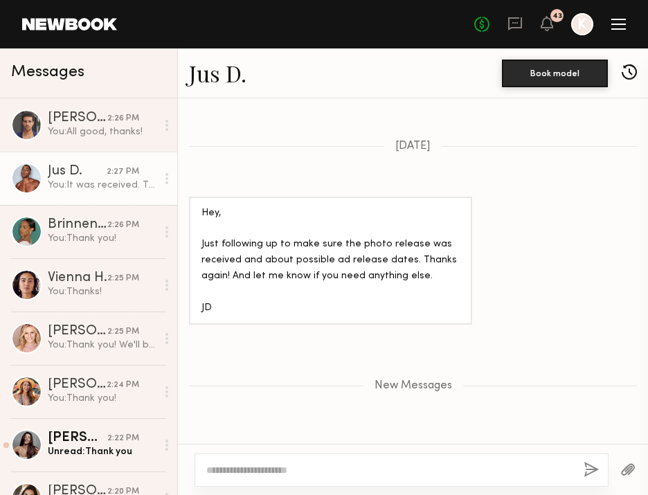
scroll to position [1312, 0]
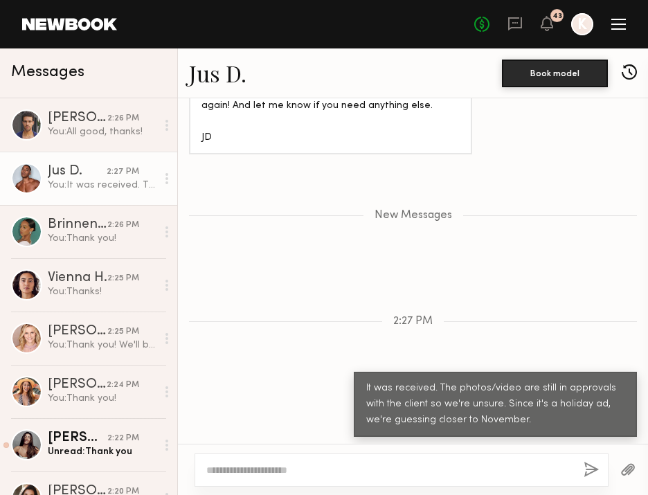
click at [337, 455] on div at bounding box center [402, 470] width 414 height 33
click at [309, 469] on textarea at bounding box center [389, 470] width 366 height 14
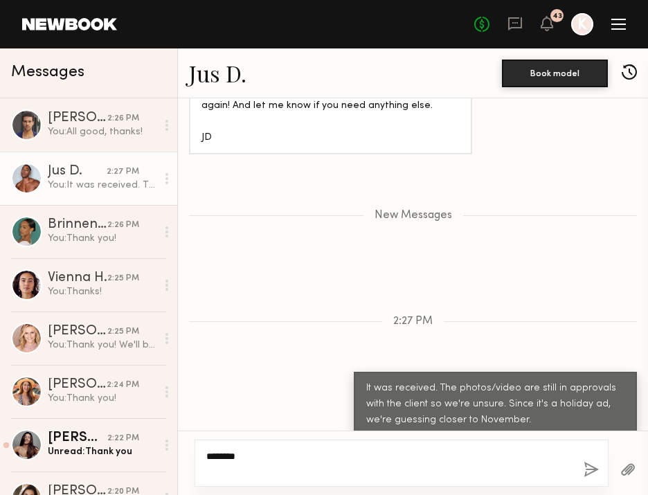
type textarea "*******"
click at [593, 469] on button "button" at bounding box center [591, 470] width 15 height 17
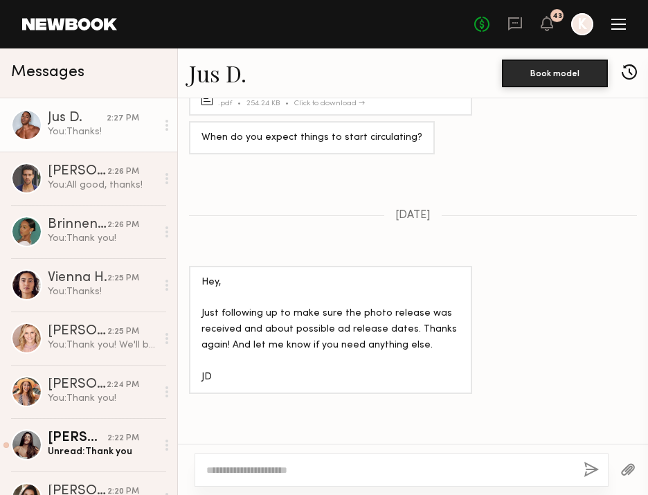
scroll to position [980, 0]
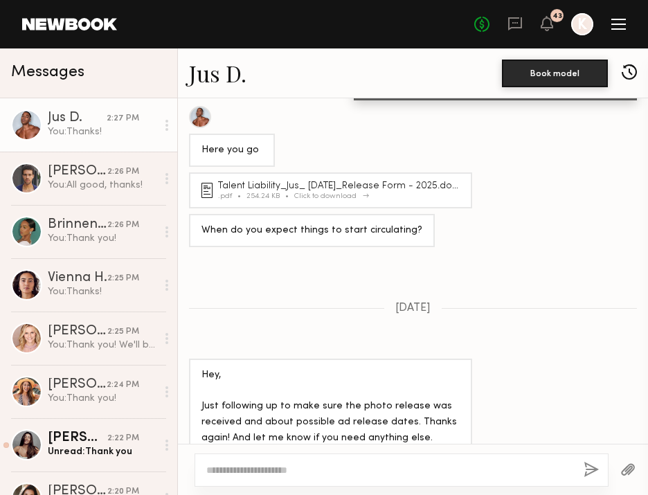
click at [315, 185] on div "Talent Liability_Jus_ [DATE]_Release Form - 2025.docx" at bounding box center [341, 186] width 246 height 10
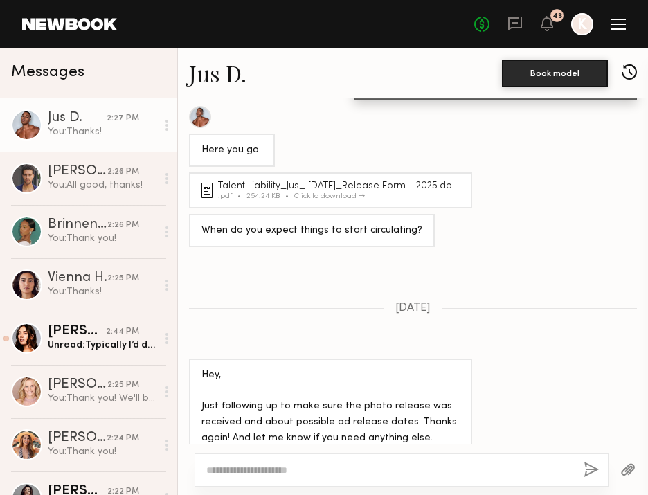
scroll to position [1500, 0]
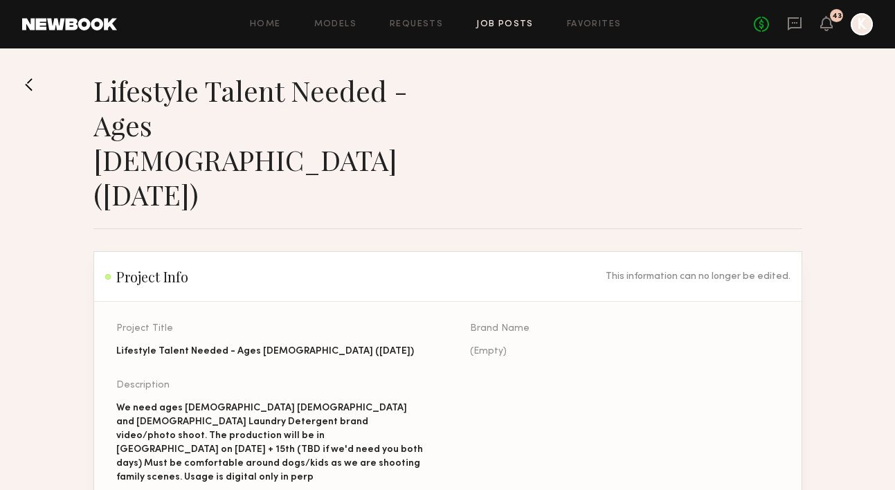
scroll to position [548, 0]
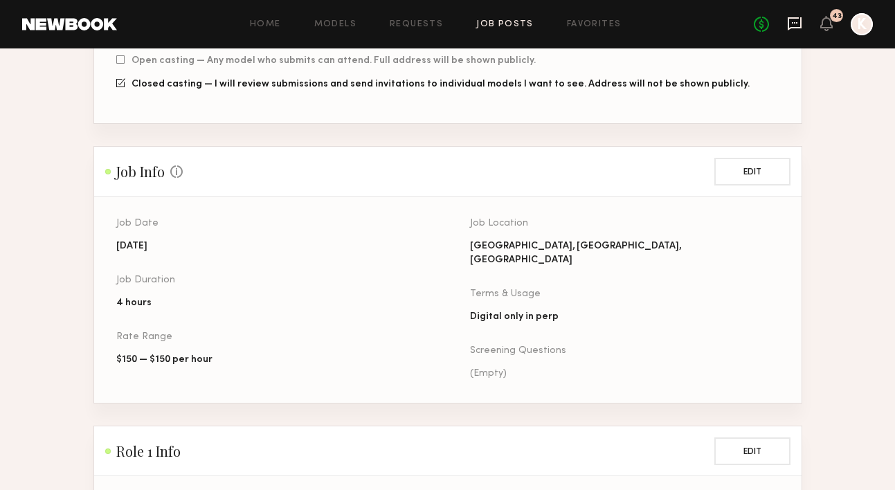
click at [792, 26] on icon at bounding box center [794, 23] width 15 height 15
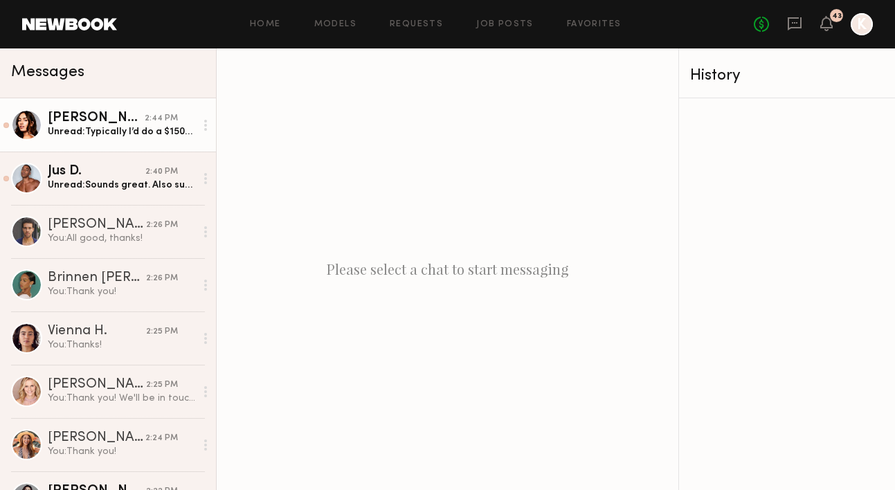
click at [135, 129] on div "Unread: Typically I’d do a $1500 minimum but I’d love to get some more info on …" at bounding box center [122, 131] width 148 height 13
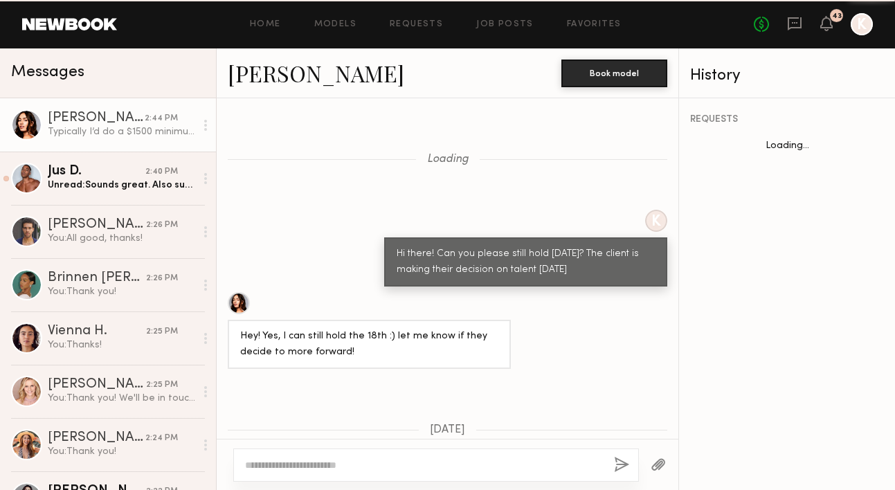
scroll to position [1259, 0]
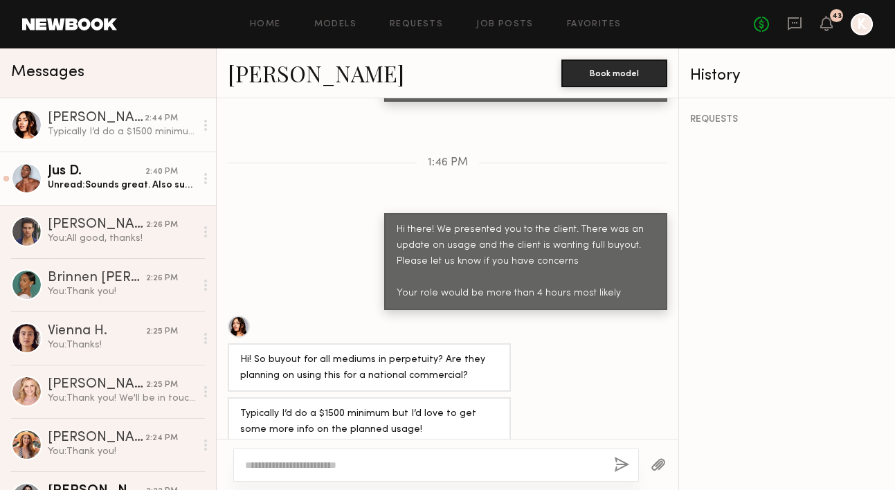
click at [118, 187] on div "Unread: Sounds great. Also submitted for the oral care one yall have coming up.…" at bounding box center [122, 185] width 148 height 13
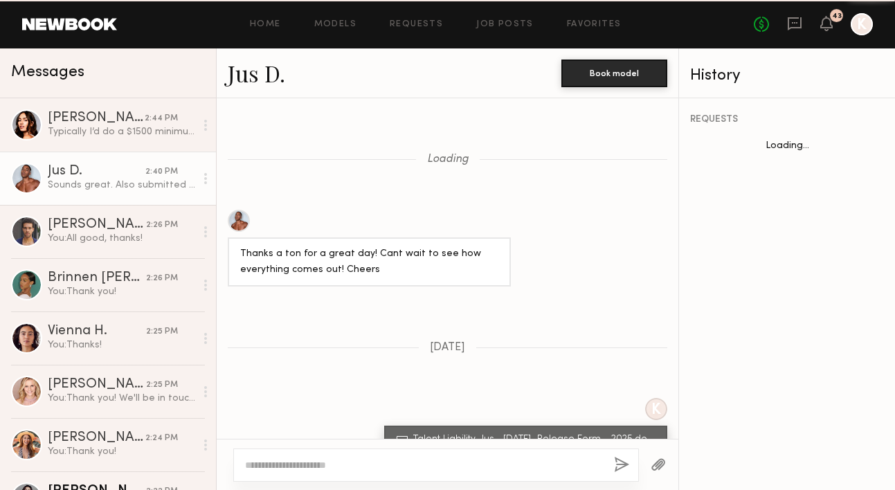
scroll to position [770, 0]
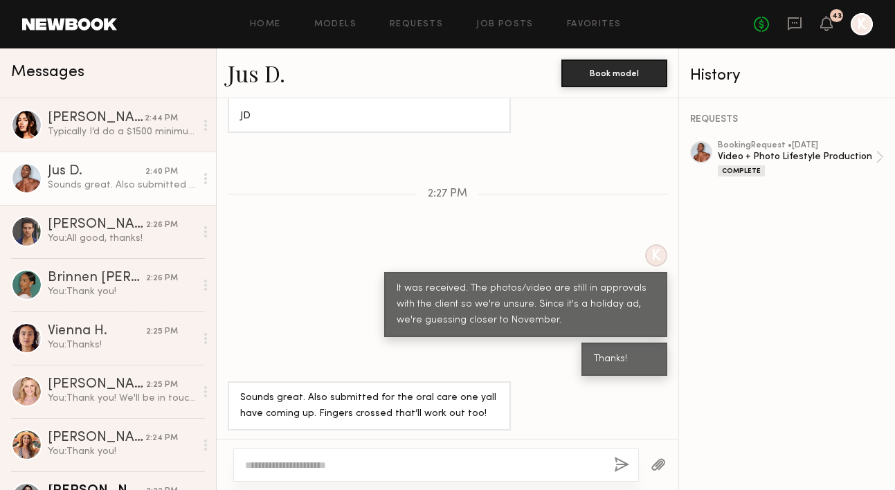
click at [307, 459] on textarea at bounding box center [424, 465] width 358 height 14
drag, startPoint x: 277, startPoint y: 465, endPoint x: 505, endPoint y: 472, distance: 228.0
click at [505, 472] on div "**********" at bounding box center [436, 465] width 406 height 33
type textarea "**********"
click at [624, 463] on button "button" at bounding box center [621, 465] width 15 height 17
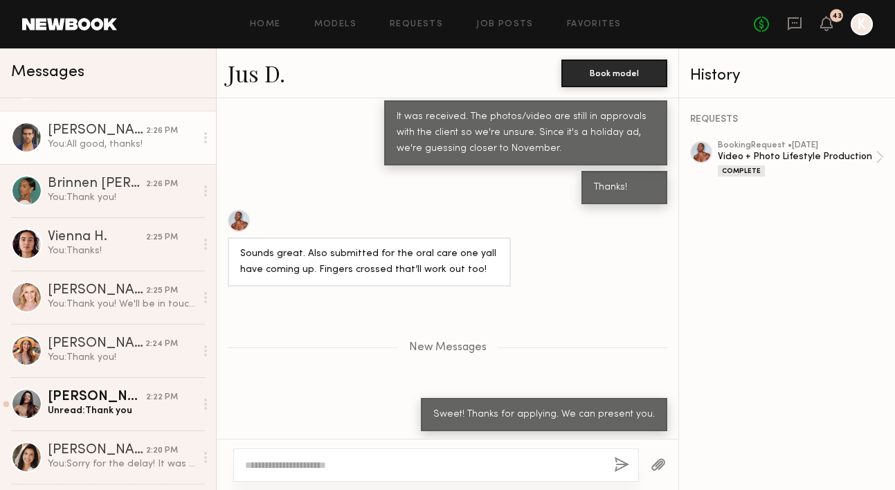
scroll to position [154, 0]
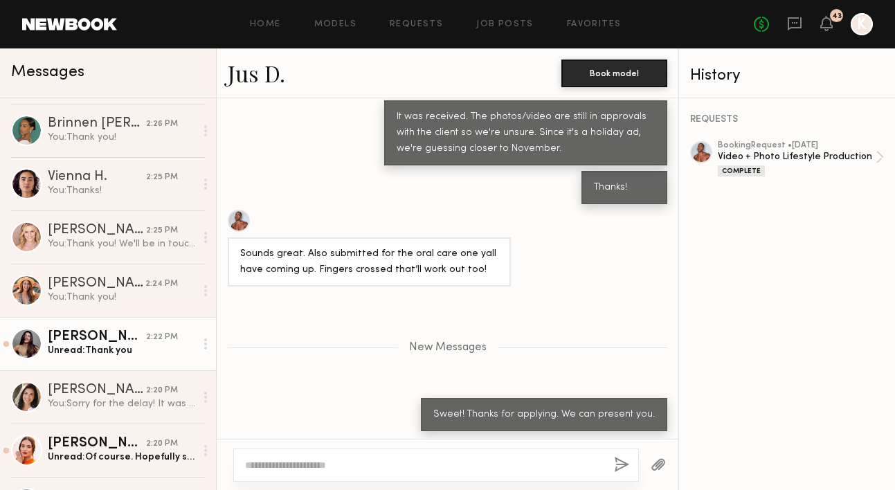
click at [122, 326] on link "[PERSON_NAME] 2:22 PM Unread: Thank you" at bounding box center [108, 343] width 216 height 53
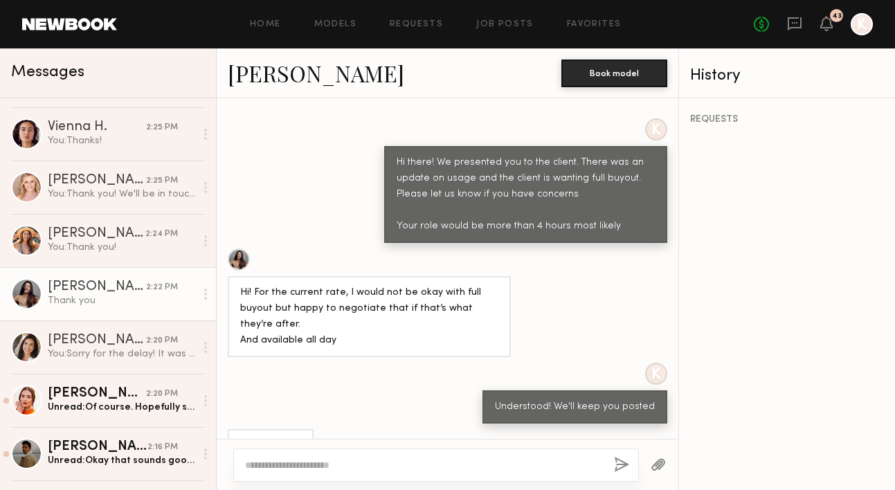
scroll to position [238, 0]
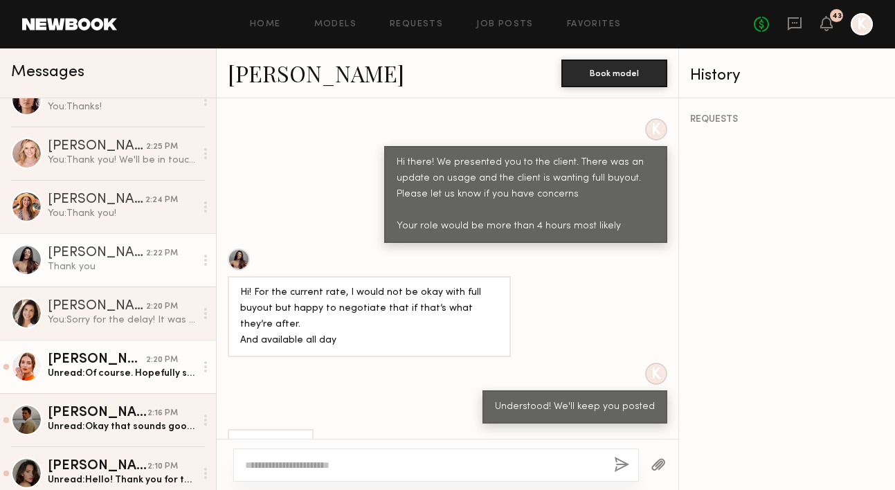
click at [114, 361] on div "[PERSON_NAME]" at bounding box center [97, 360] width 98 height 14
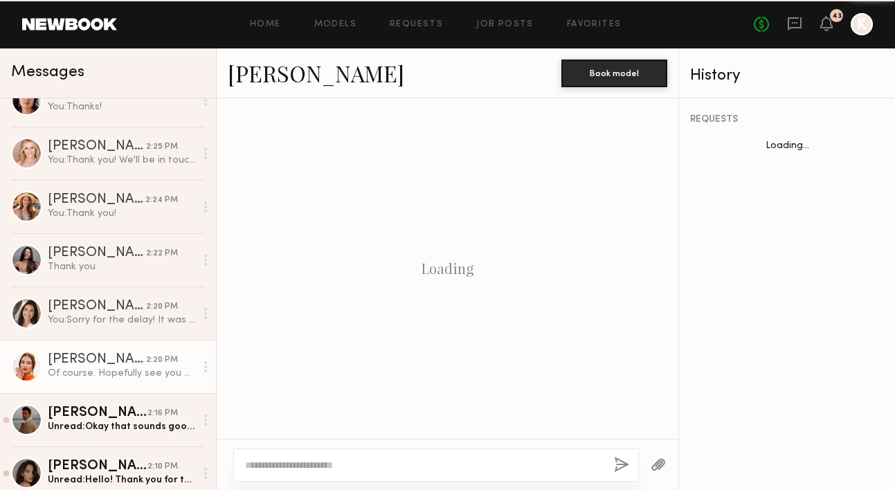
scroll to position [1268, 0]
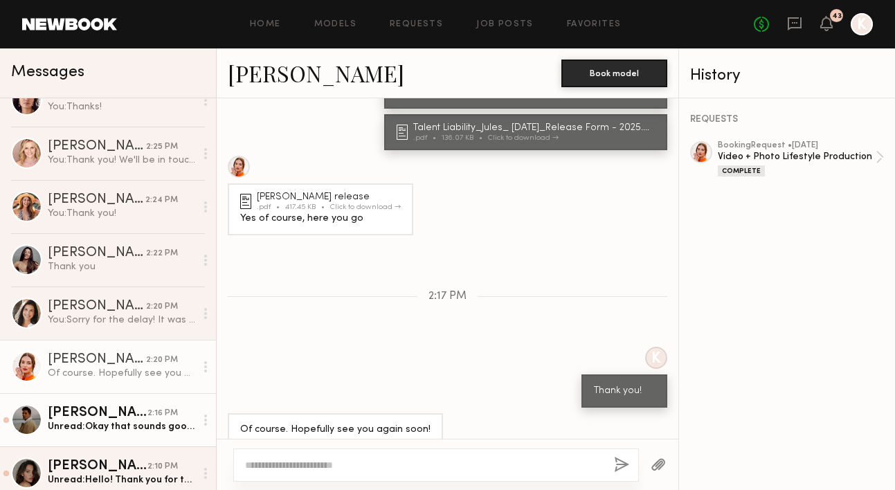
click at [127, 401] on link "[PERSON_NAME] 2:16 PM Unread: Okay that sounds good to me, thank you!" at bounding box center [108, 419] width 216 height 53
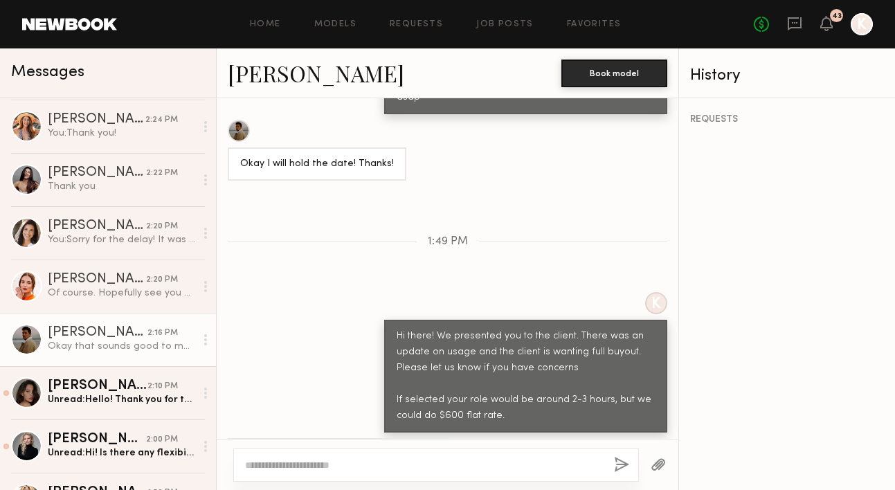
scroll to position [345, 0]
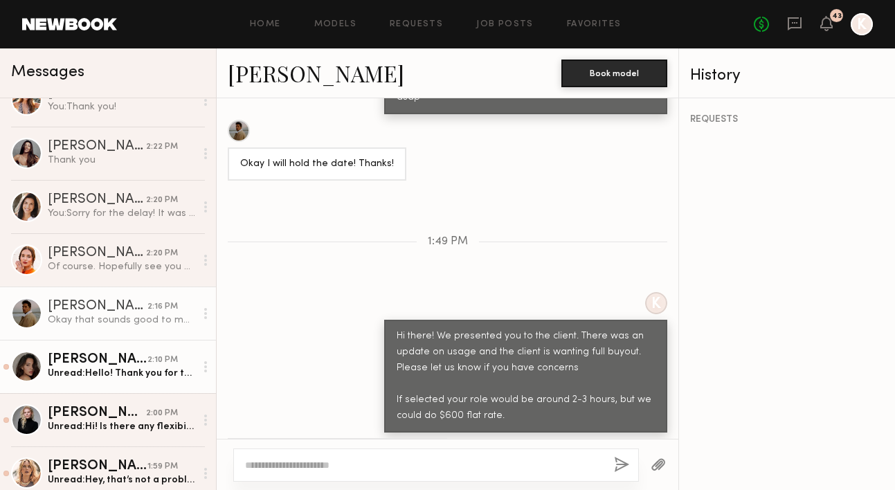
click at [119, 366] on div "[PERSON_NAME]" at bounding box center [98, 360] width 100 height 14
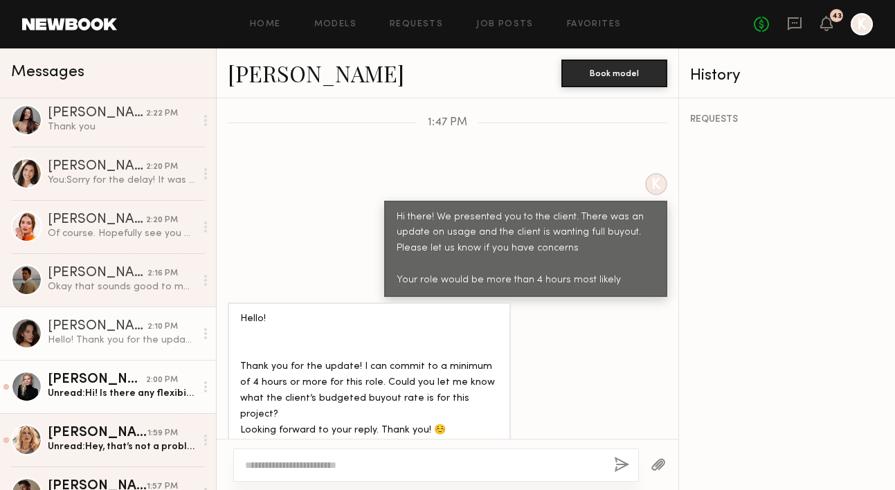
scroll to position [389, 0]
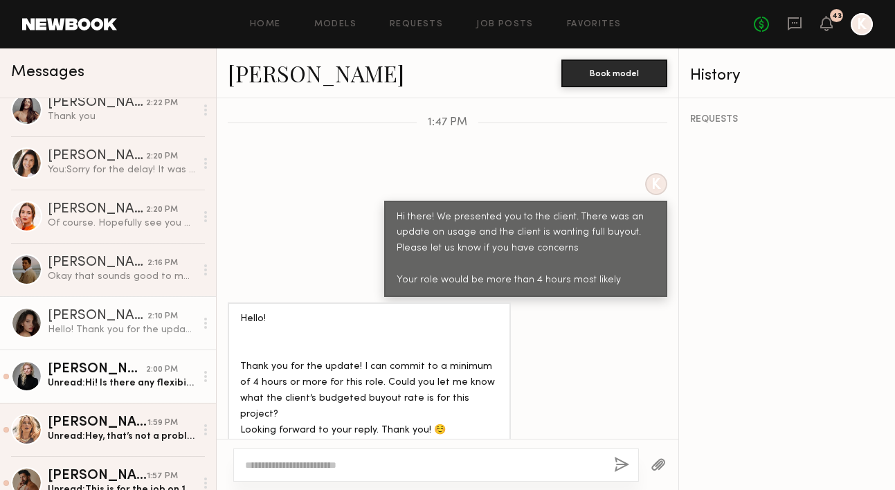
click at [99, 375] on div "[PERSON_NAME]" at bounding box center [97, 370] width 98 height 14
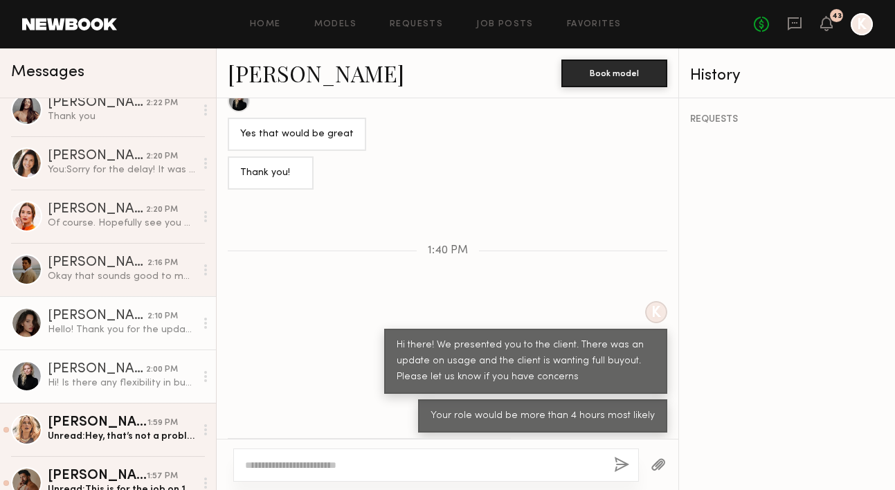
scroll to position [449, 0]
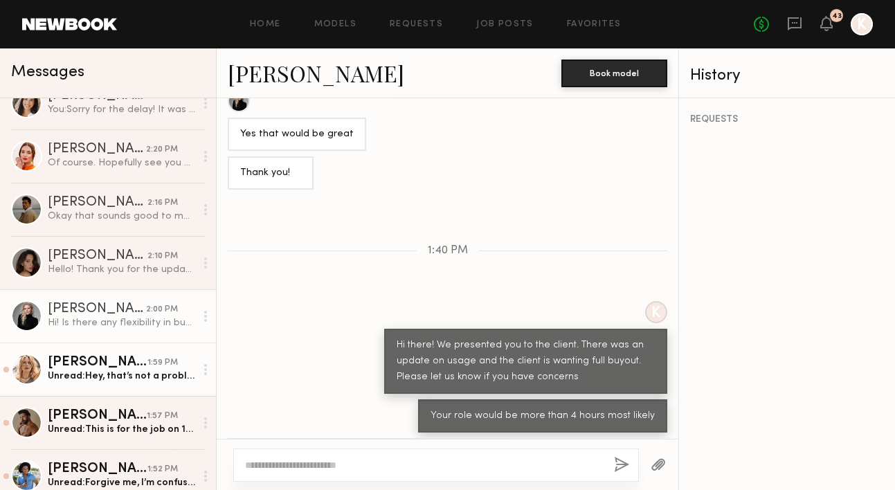
click at [81, 375] on div "Unread: Hey, that’s not a problem for me but with full buyout added,before o co…" at bounding box center [122, 376] width 148 height 13
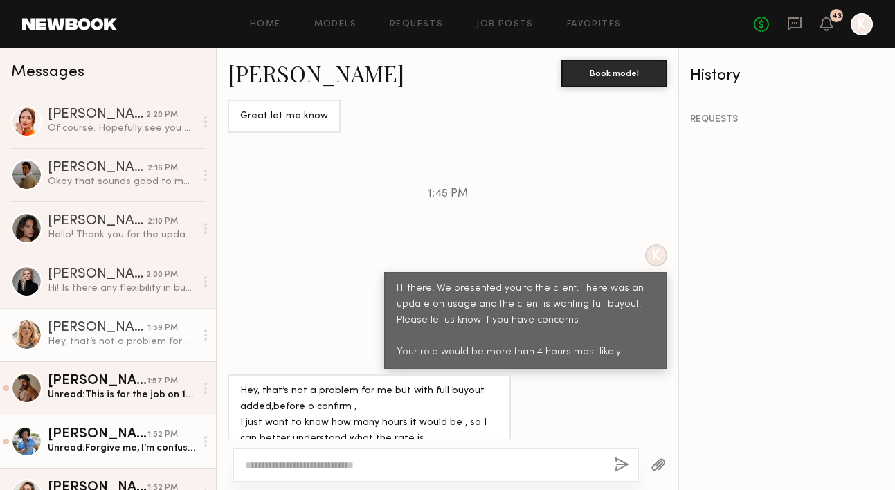
scroll to position [497, 0]
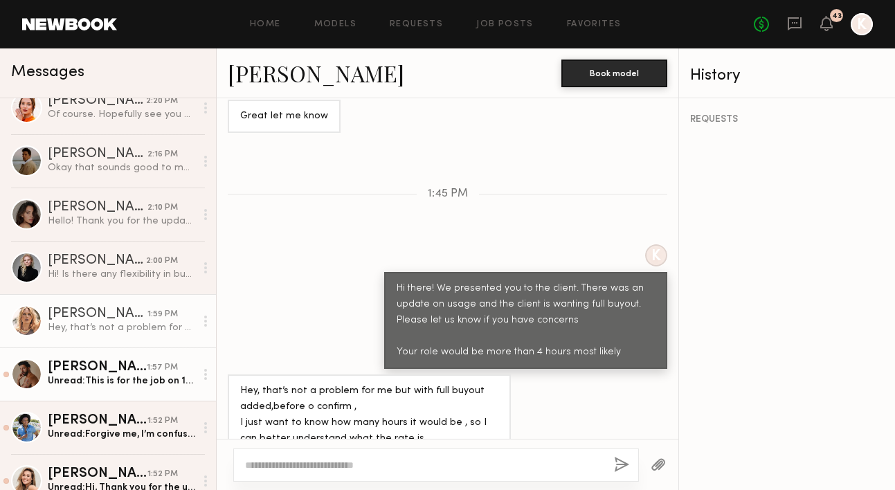
click at [115, 374] on div "[PERSON_NAME]" at bounding box center [97, 368] width 99 height 14
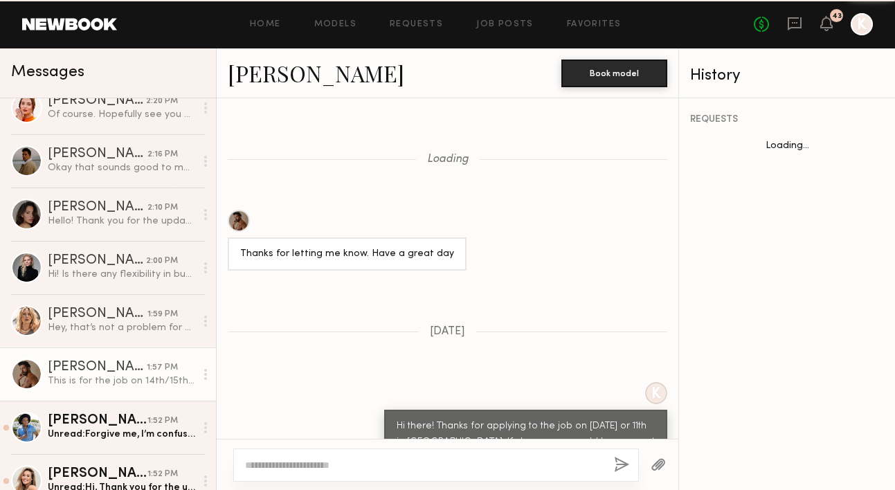
scroll to position [1278, 0]
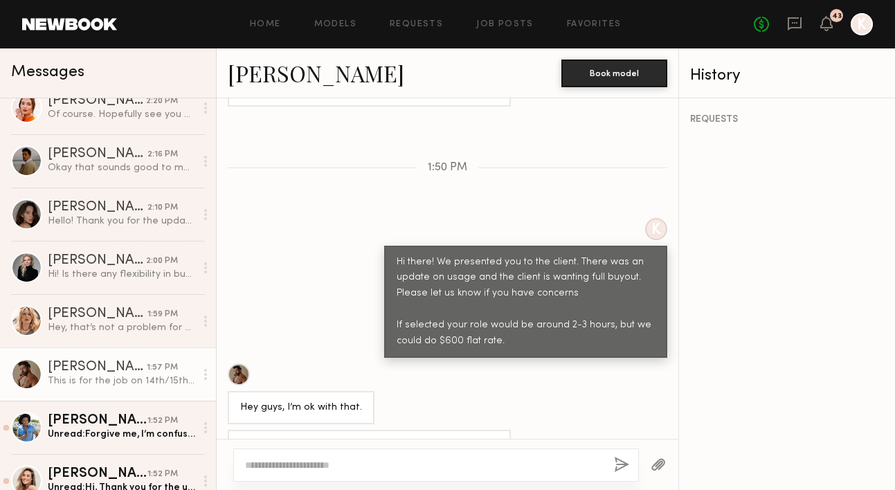
click at [292, 463] on textarea at bounding box center [424, 465] width 358 height 14
click at [322, 465] on textarea "**********" at bounding box center [424, 465] width 358 height 14
type textarea "**********"
click at [624, 467] on button "button" at bounding box center [621, 465] width 15 height 17
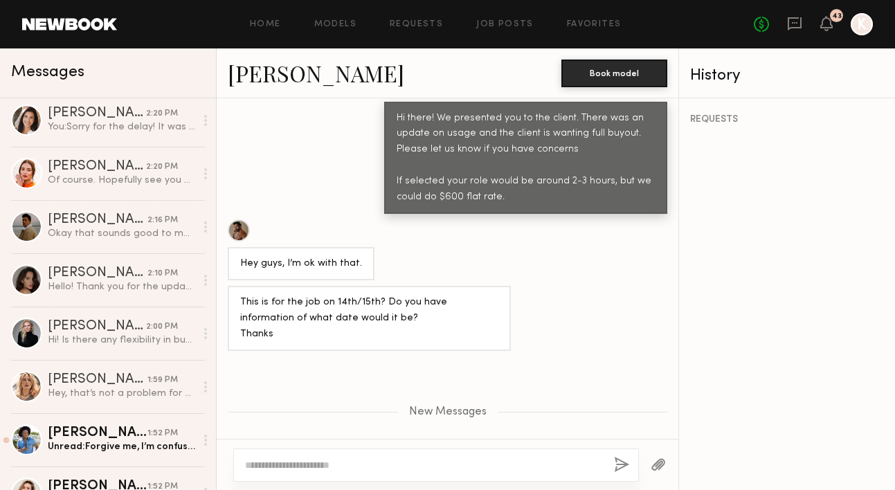
scroll to position [584, 0]
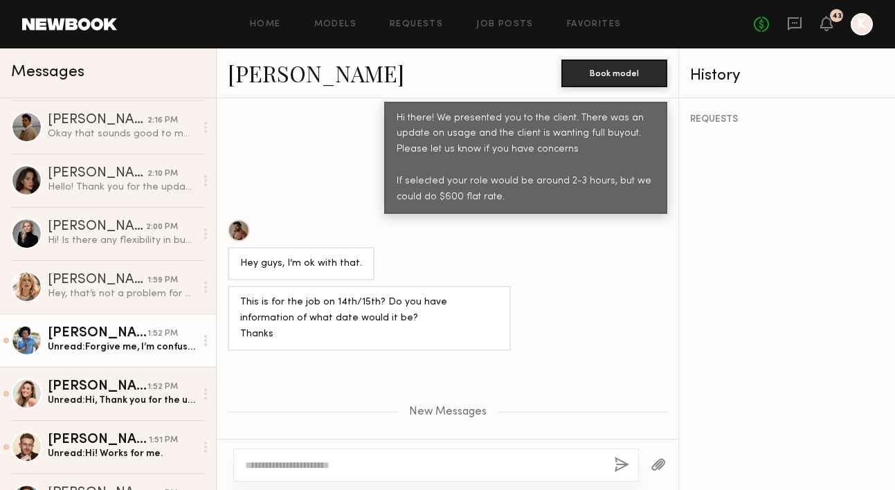
click at [124, 343] on div "Unread: Forgive me, I’m confused. Isn’t “perpetuity” and “full buyout” almost t…" at bounding box center [122, 347] width 148 height 13
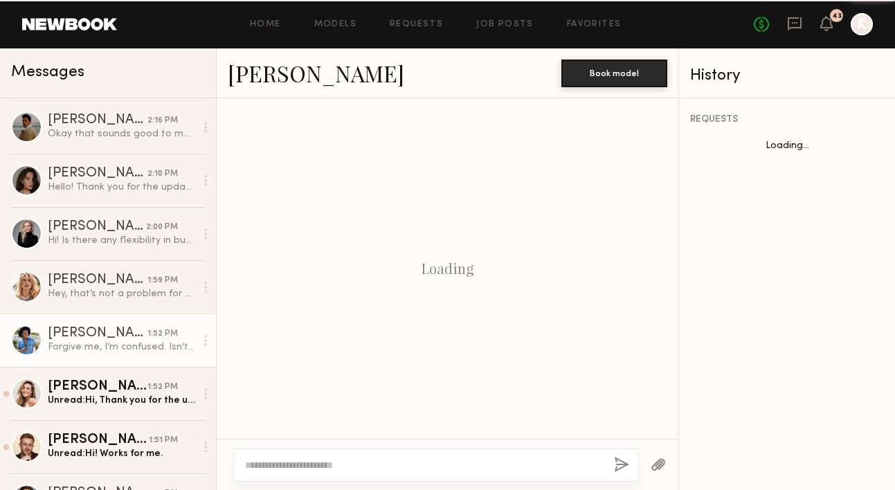
scroll to position [987, 0]
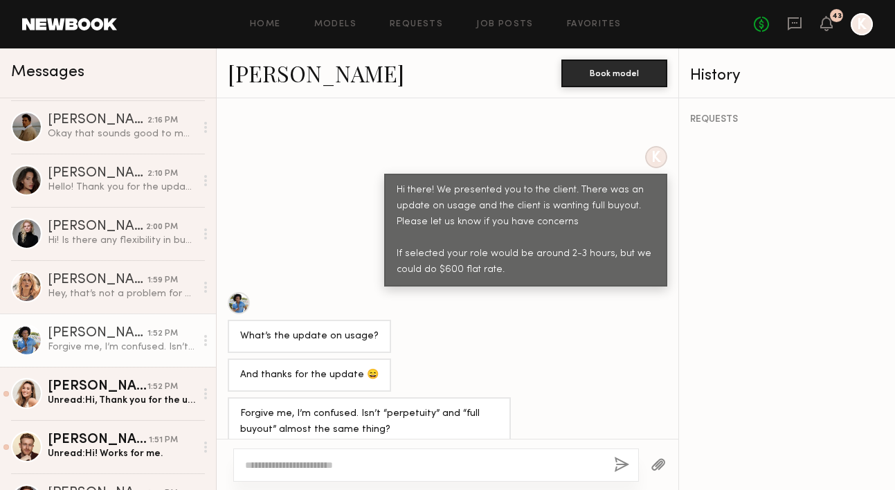
click at [344, 461] on textarea at bounding box center [424, 465] width 358 height 14
type textarea "*"
click at [335, 464] on textarea "**********" at bounding box center [424, 465] width 358 height 14
click at [582, 476] on div "**********" at bounding box center [436, 465] width 406 height 33
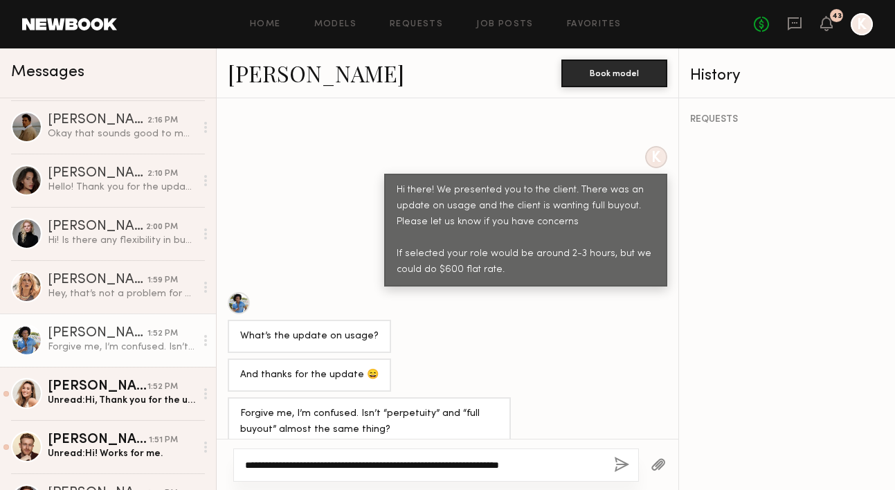
click at [557, 464] on textarea "**********" at bounding box center [424, 465] width 358 height 14
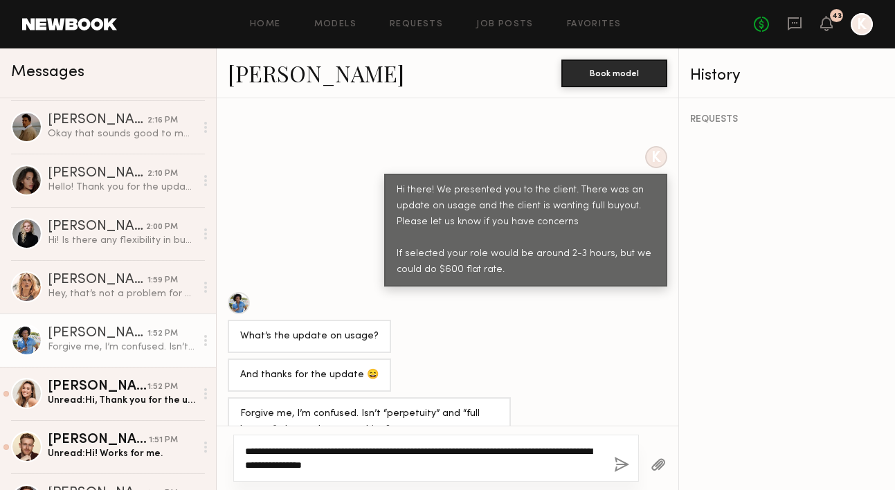
type textarea "**********"
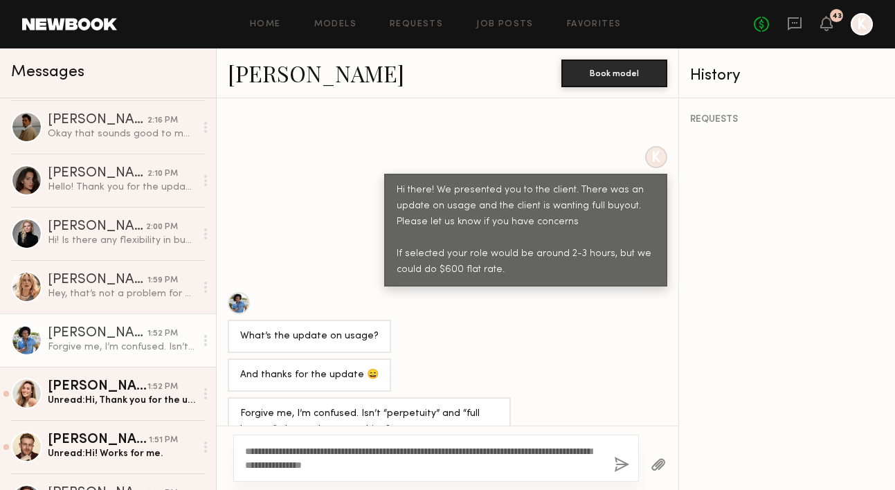
click at [621, 467] on button "button" at bounding box center [621, 465] width 15 height 17
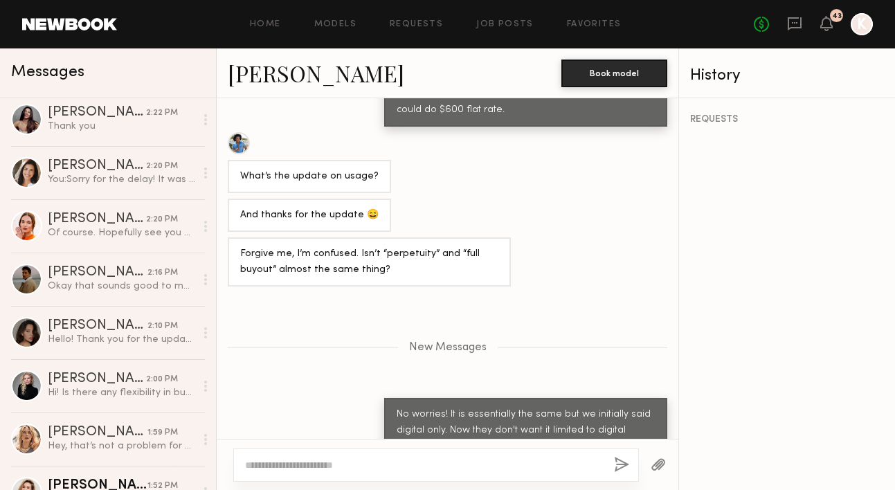
scroll to position [633, 0]
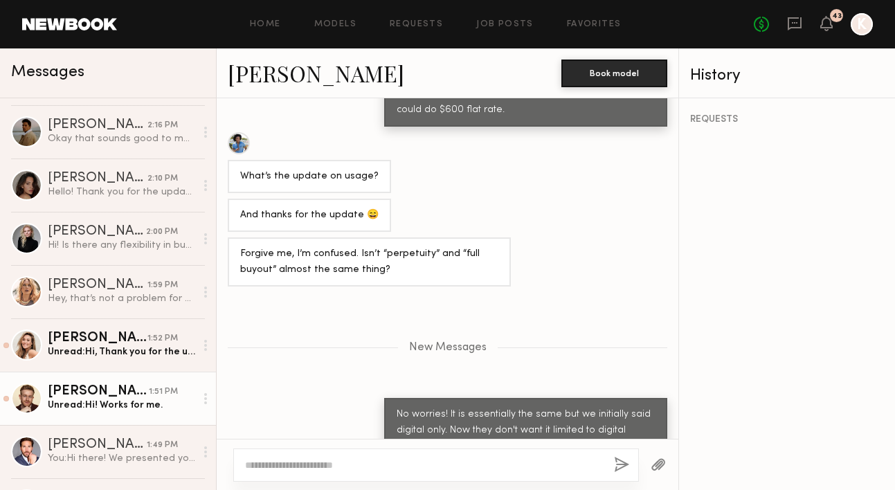
click at [105, 384] on link "[PERSON_NAME] 1:51 PM Unread: Hi! Works for me." at bounding box center [108, 398] width 216 height 53
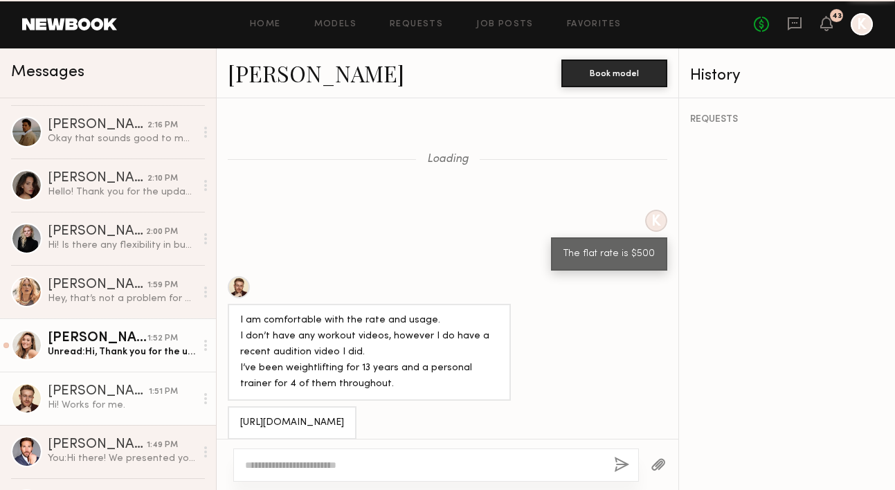
scroll to position [1076, 0]
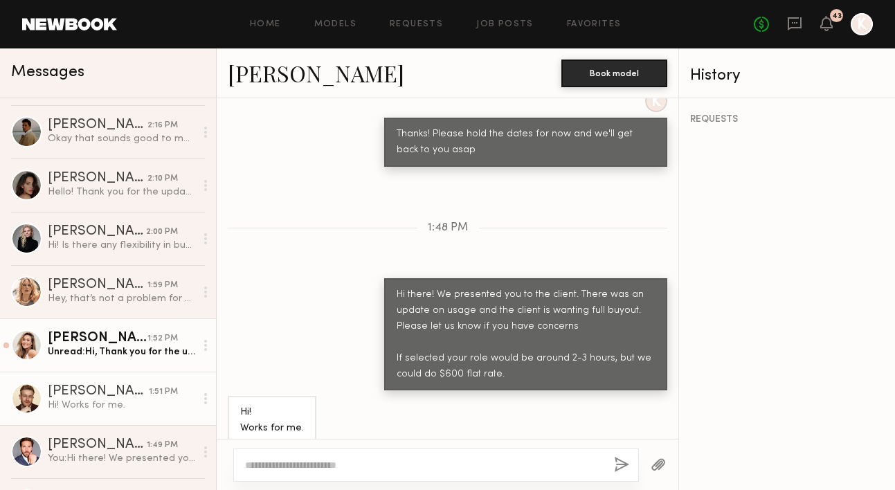
click at [110, 342] on div "[PERSON_NAME]" at bounding box center [98, 339] width 100 height 14
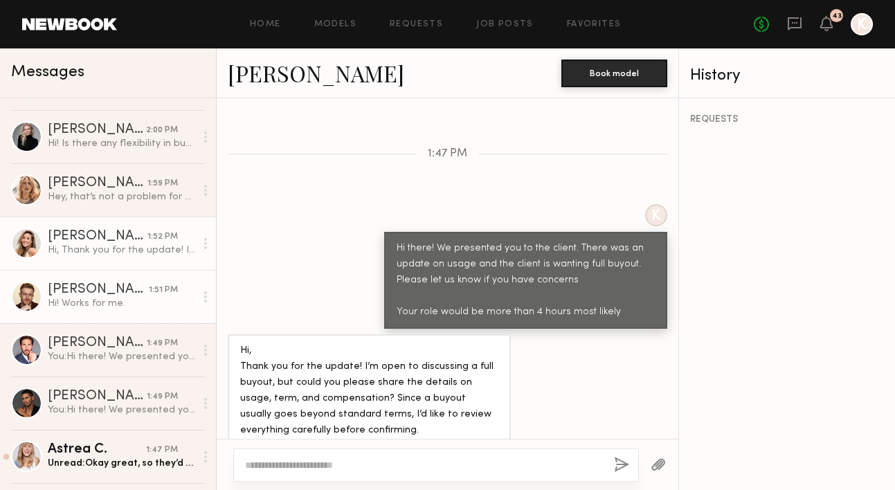
scroll to position [794, 0]
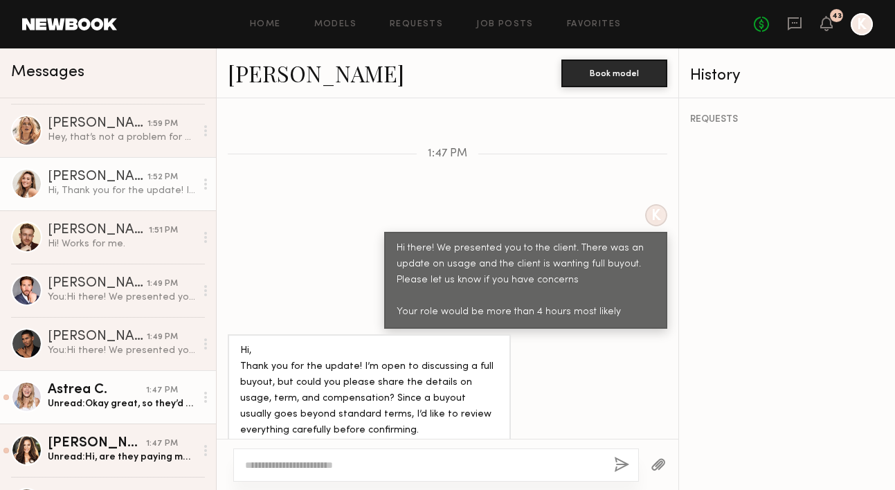
click at [125, 388] on div "Astrea C." at bounding box center [97, 391] width 98 height 14
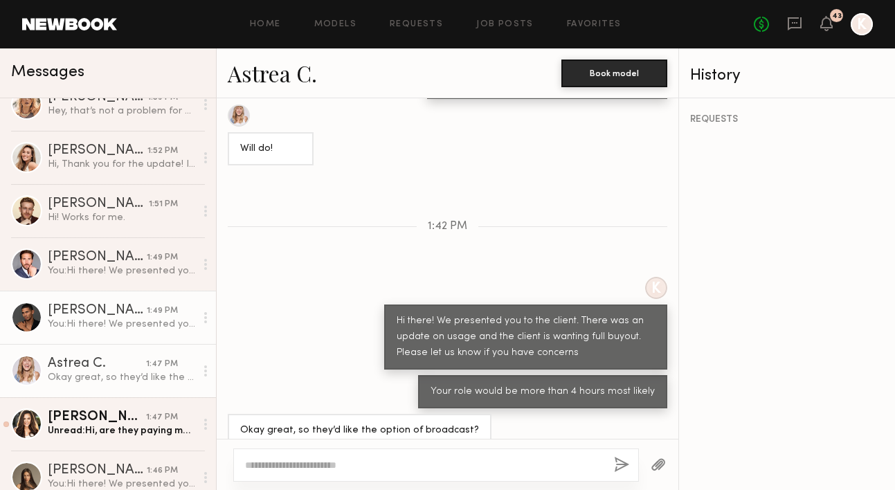
scroll to position [848, 0]
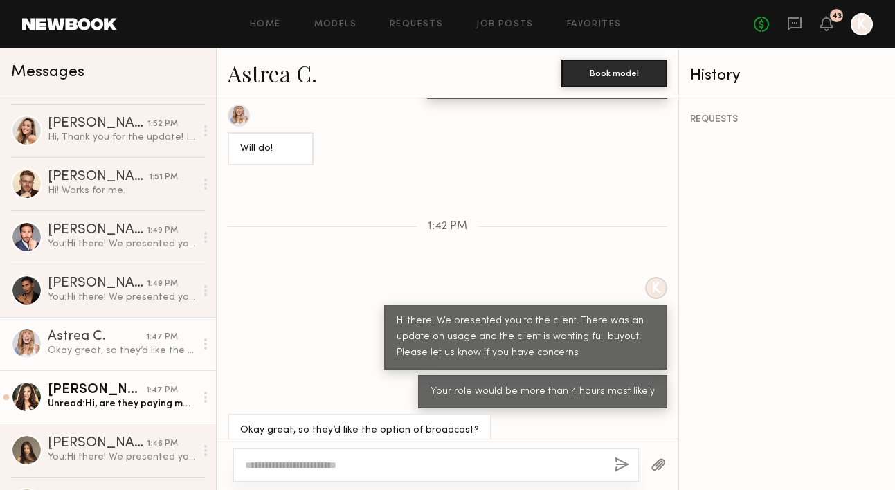
click at [93, 388] on div "[PERSON_NAME]" at bounding box center [97, 391] width 98 height 14
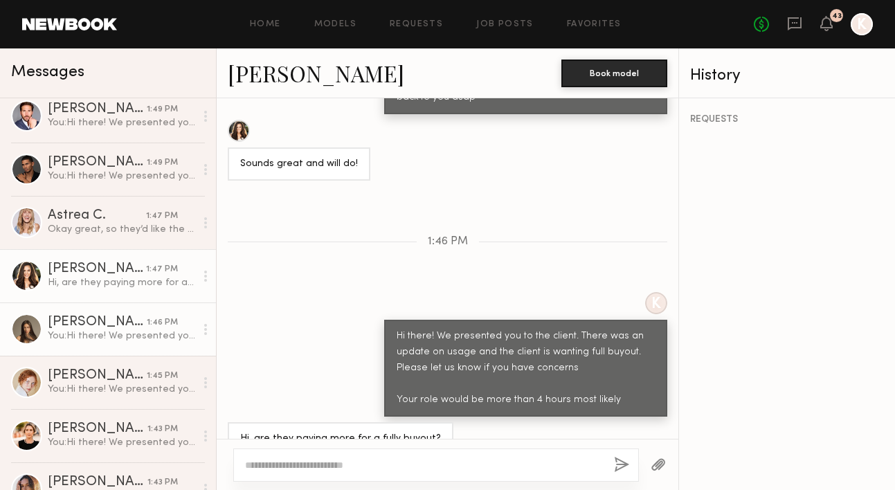
scroll to position [1128, 0]
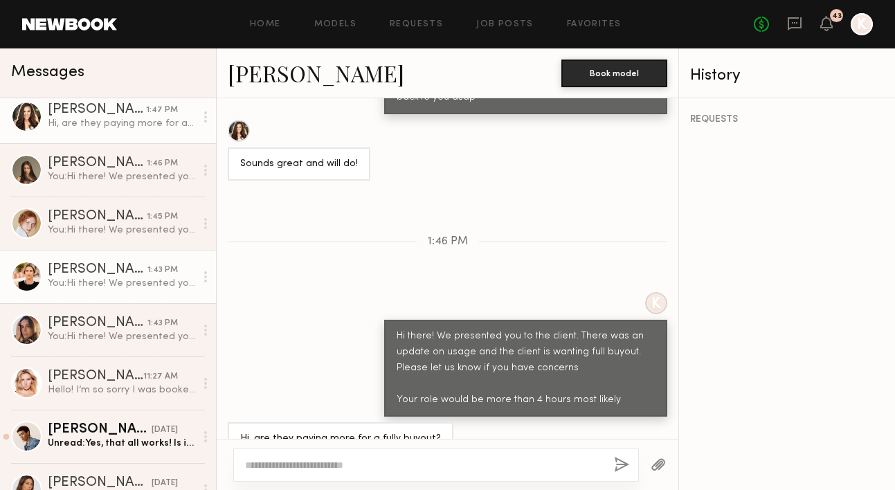
click at [159, 272] on div "1:43 PM" at bounding box center [163, 270] width 30 height 13
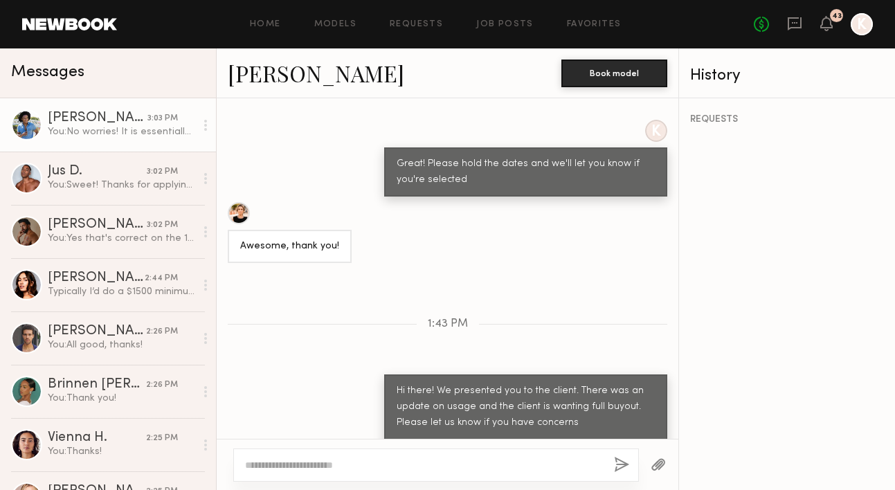
click at [131, 130] on div "You: No worries! It is essentially the same but we initially said digital only.…" at bounding box center [122, 131] width 148 height 13
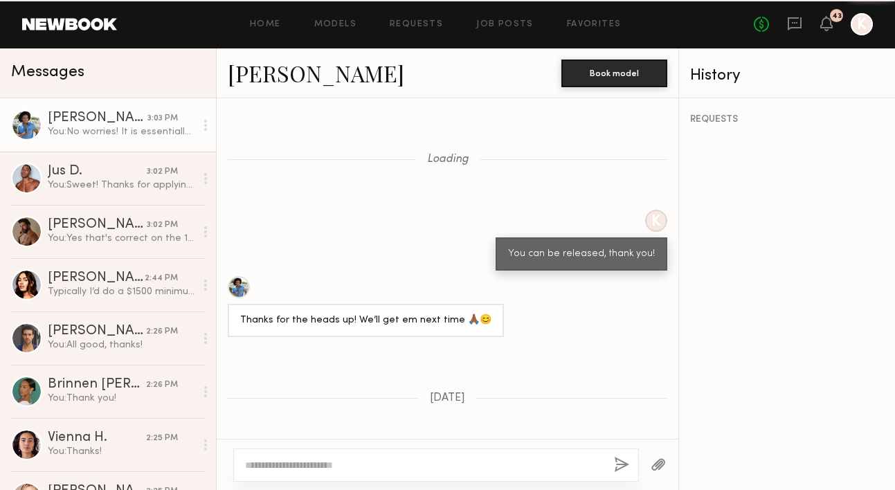
scroll to position [1042, 0]
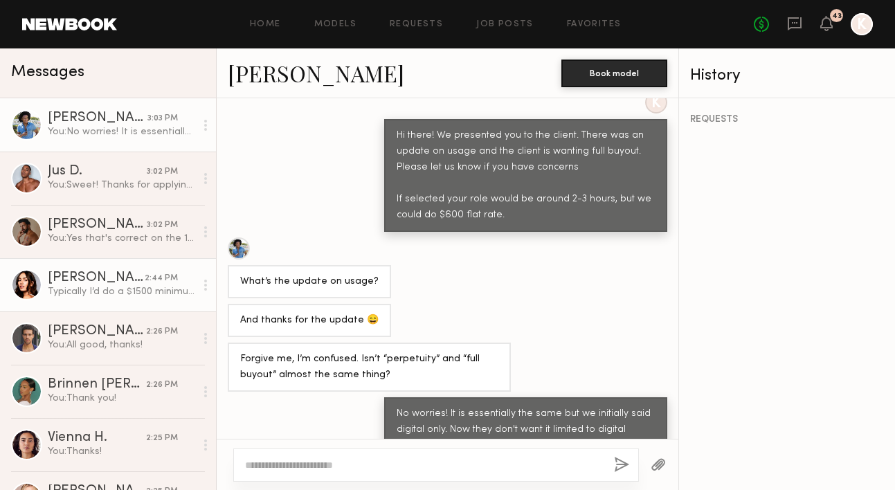
click at [115, 277] on div "[PERSON_NAME]" at bounding box center [96, 278] width 97 height 14
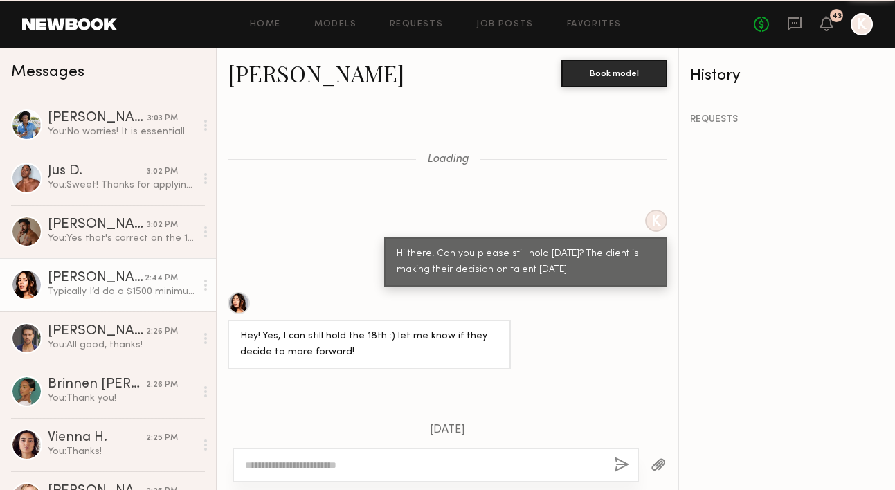
scroll to position [1259, 0]
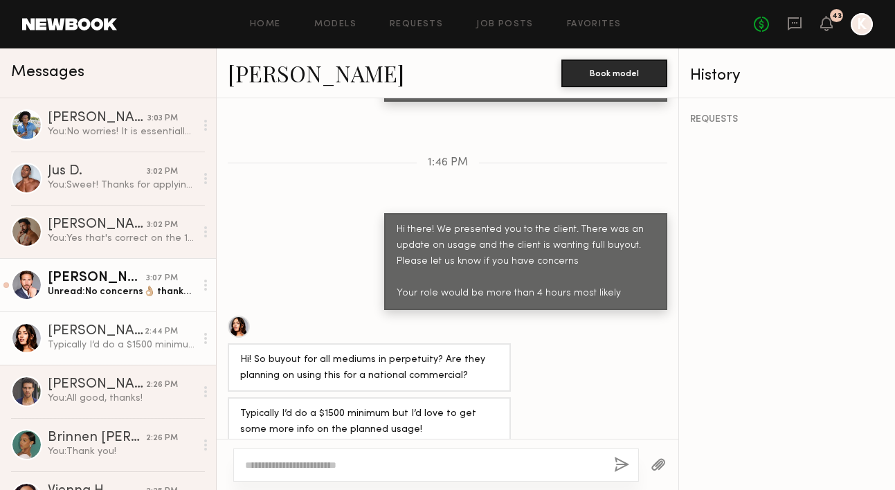
click at [115, 296] on div "Unread: No concerns👌🏼 thanks for the update!" at bounding box center [122, 291] width 148 height 13
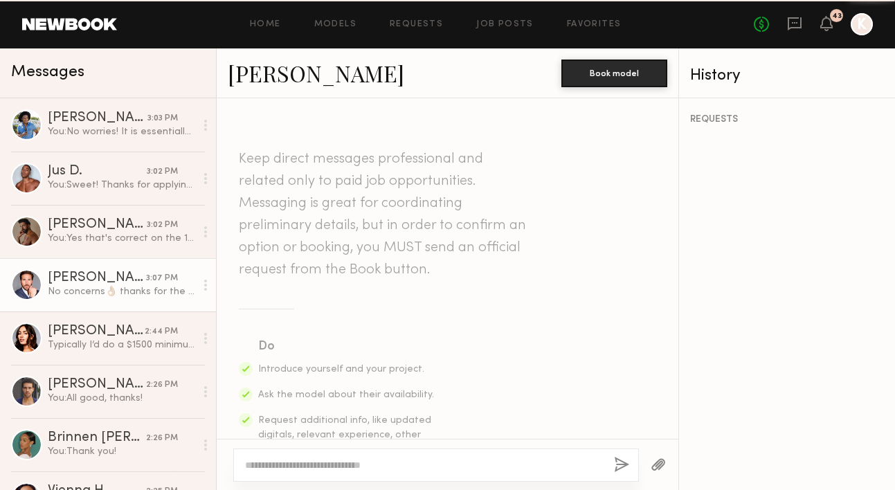
scroll to position [1660, 0]
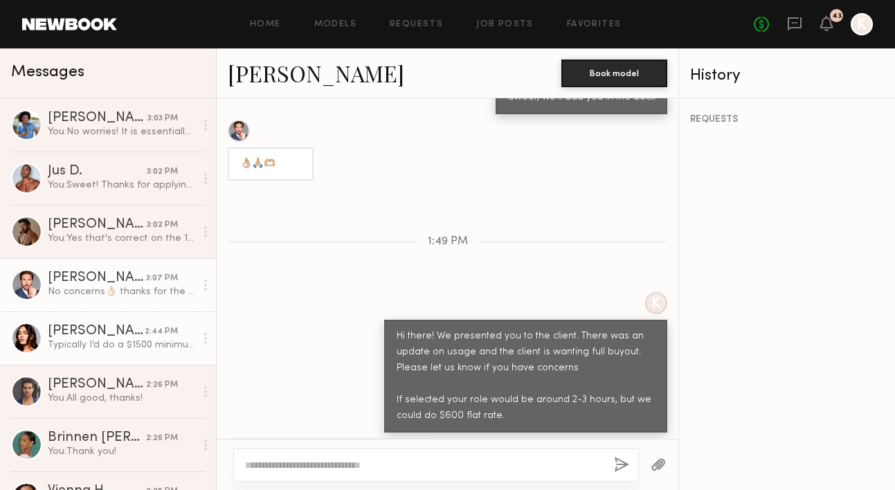
click at [107, 331] on div "[PERSON_NAME]" at bounding box center [96, 332] width 97 height 14
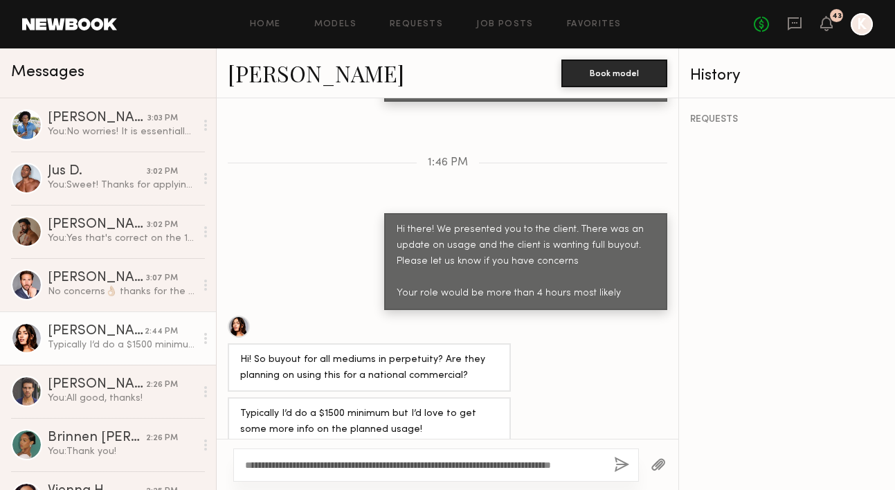
scroll to position [12, 0]
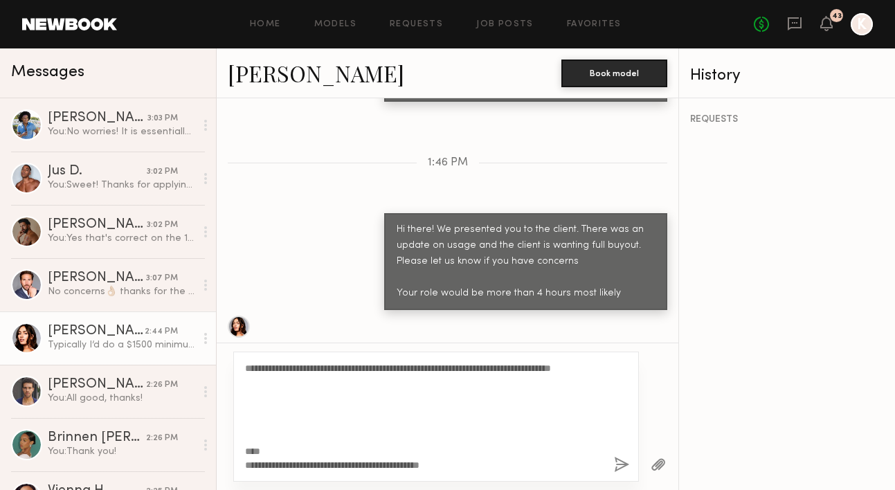
drag, startPoint x: 274, startPoint y: 450, endPoint x: 217, endPoint y: 440, distance: 56.9
click at [217, 440] on div "**********" at bounding box center [448, 417] width 462 height 148
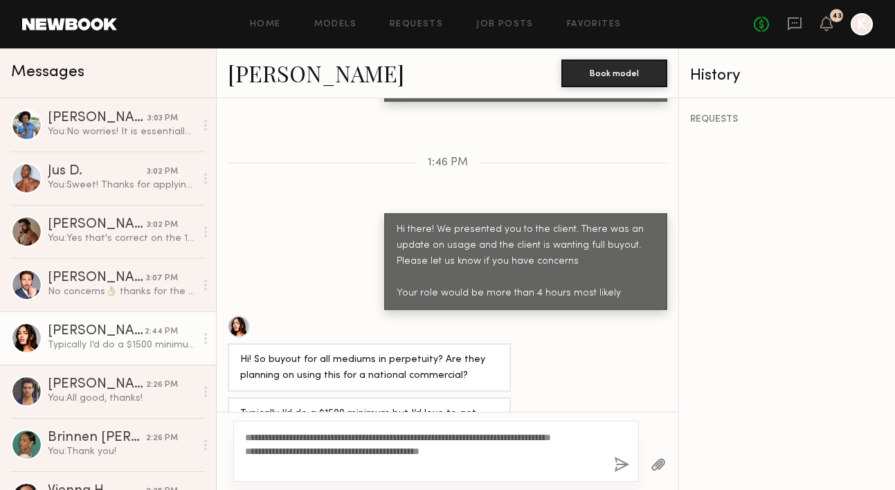
click at [247, 439] on textarea "**********" at bounding box center [424, 452] width 358 height 42
click at [243, 439] on div "**********" at bounding box center [436, 451] width 406 height 61
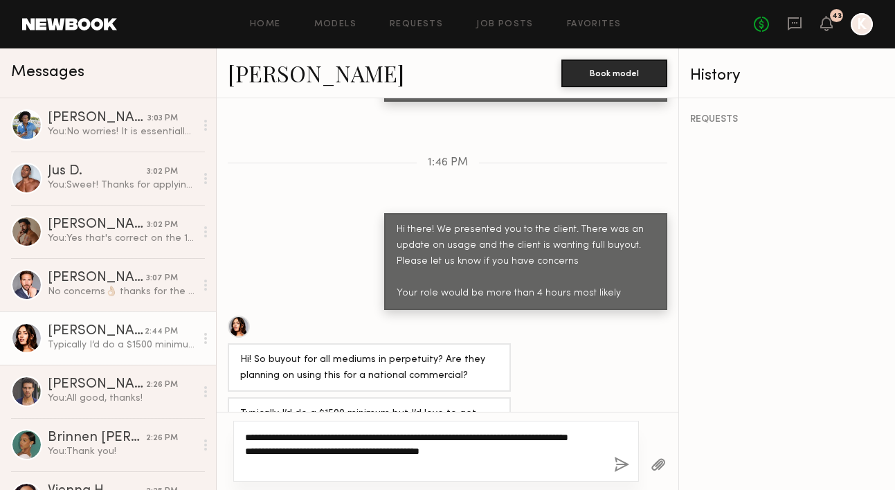
click at [375, 440] on textarea "**********" at bounding box center [424, 452] width 358 height 42
drag, startPoint x: 497, startPoint y: 464, endPoint x: 251, endPoint y: 436, distance: 246.8
click at [251, 436] on textarea "**********" at bounding box center [424, 452] width 358 height 42
click at [301, 468] on textarea "**********" at bounding box center [424, 452] width 358 height 42
click at [245, 465] on textarea "**********" at bounding box center [424, 452] width 358 height 42
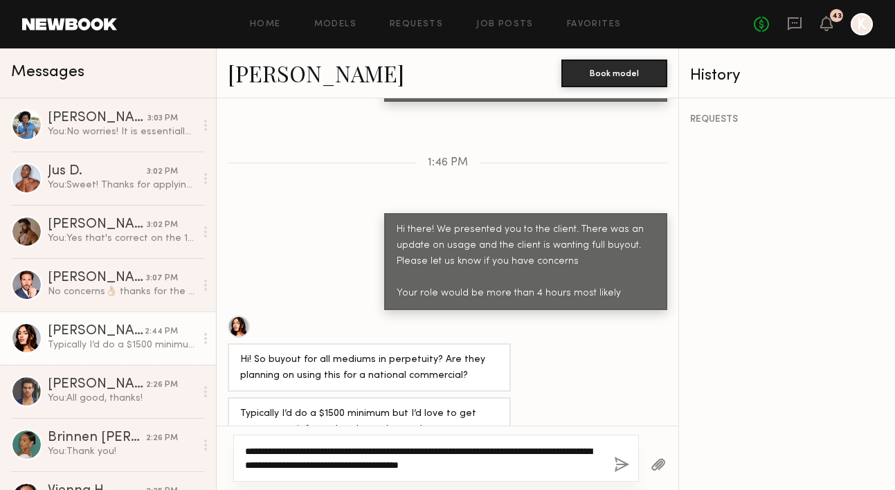
drag, startPoint x: 541, startPoint y: 467, endPoint x: 234, endPoint y: 447, distance: 307.4
click at [234, 447] on div "**********" at bounding box center [436, 458] width 406 height 47
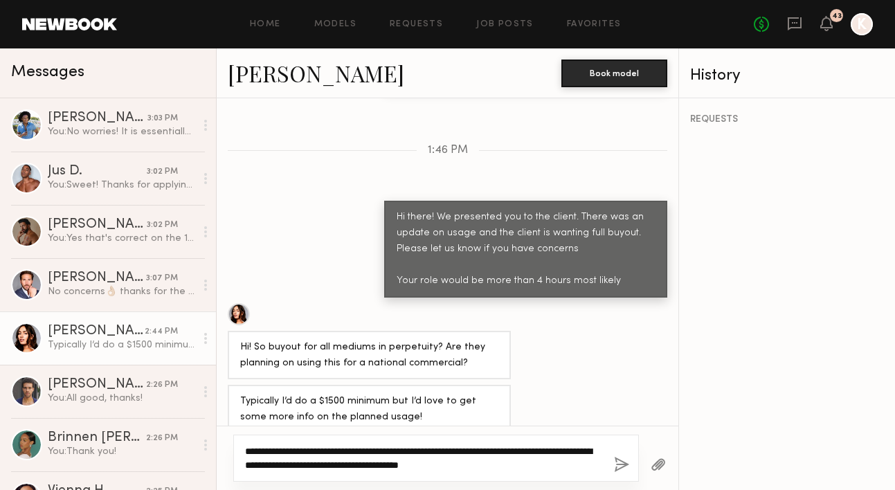
type textarea "**********"
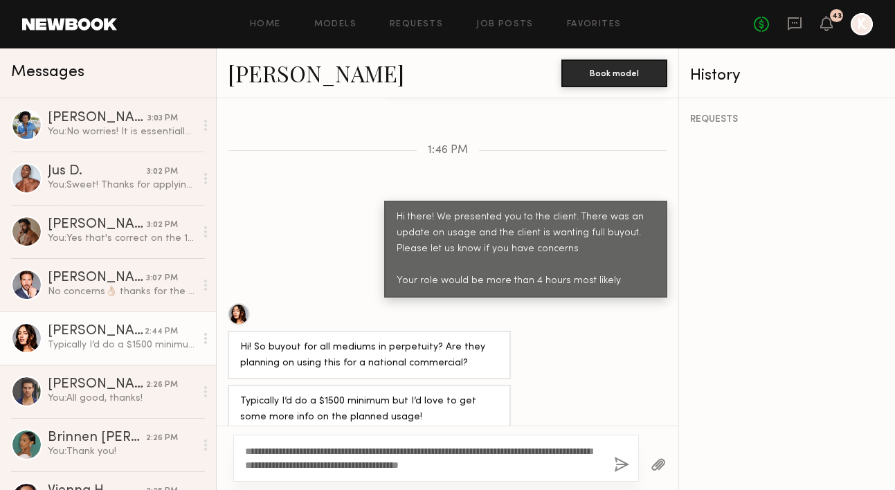
click at [620, 462] on button "button" at bounding box center [621, 465] width 15 height 17
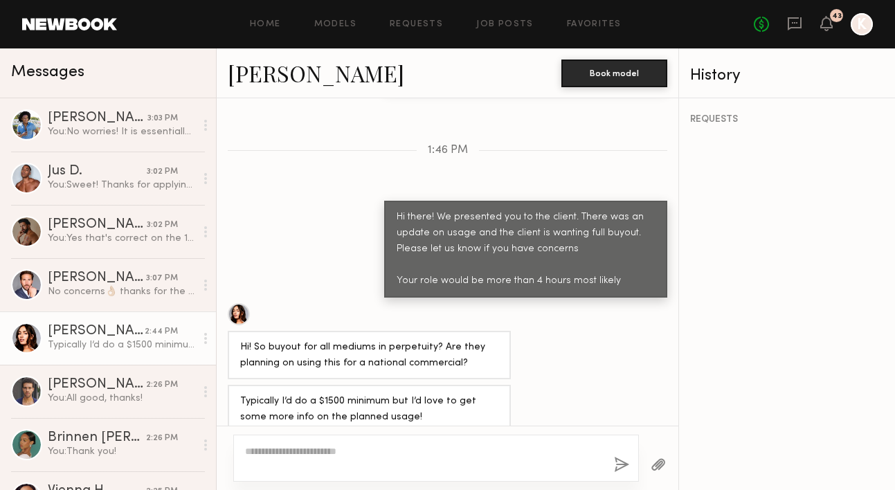
scroll to position [1435, 0]
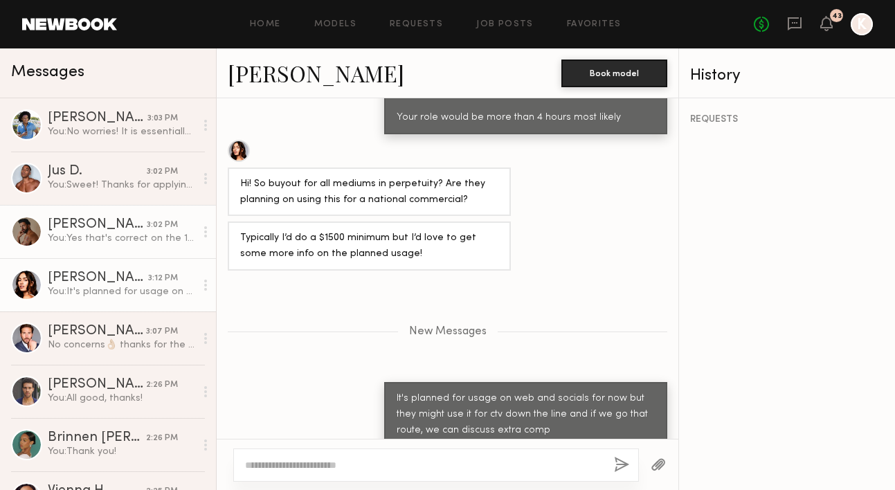
click at [106, 231] on div "[PERSON_NAME]" at bounding box center [97, 225] width 99 height 14
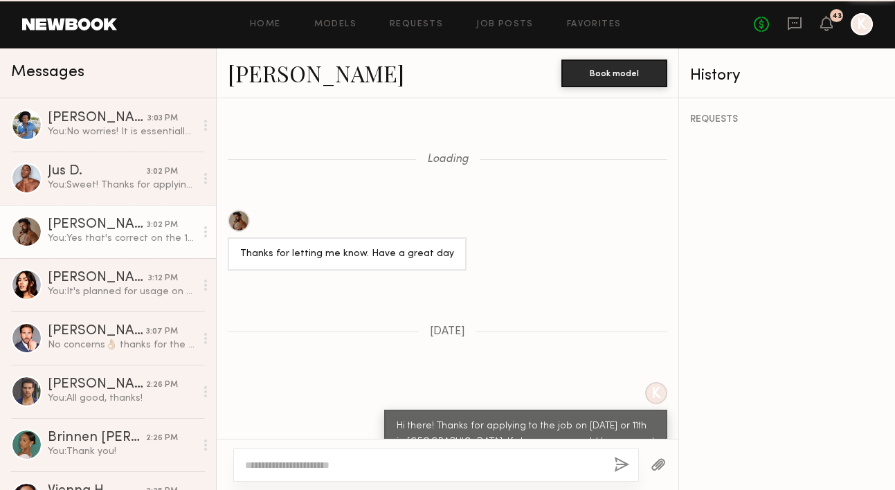
scroll to position [1317, 0]
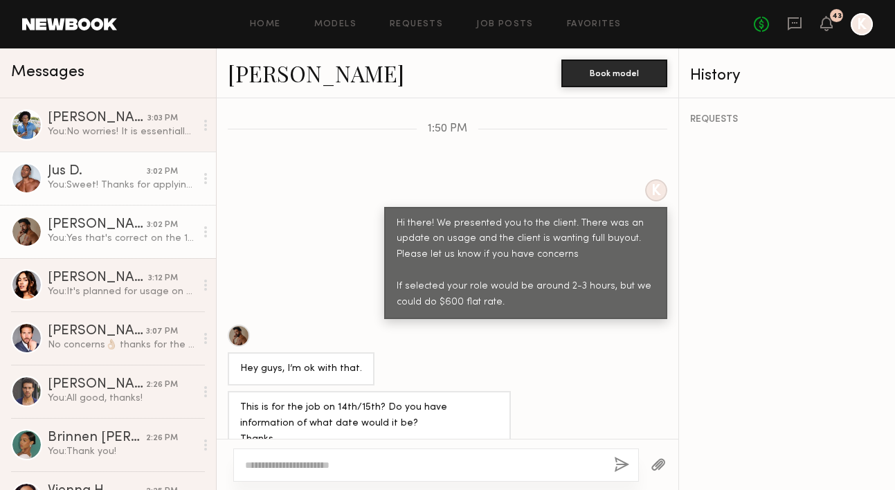
click at [114, 181] on div "You: Sweet! Thanks for applying. We can present you." at bounding box center [122, 185] width 148 height 13
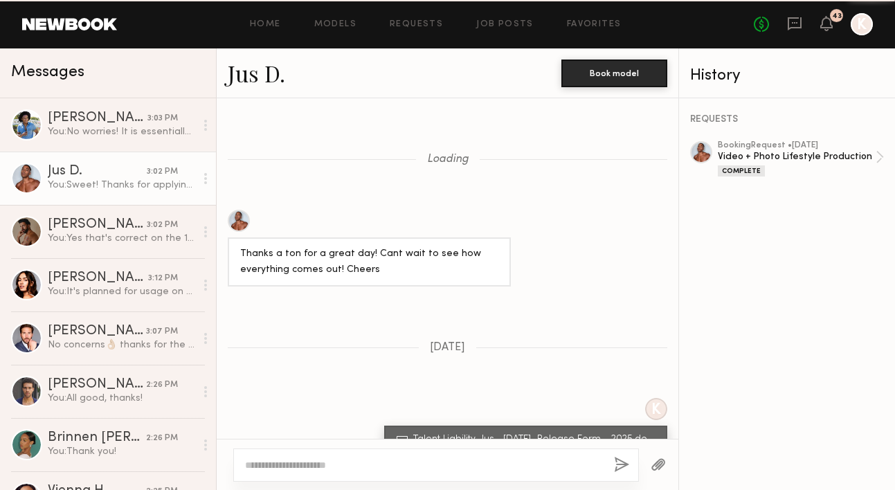
scroll to position [837, 0]
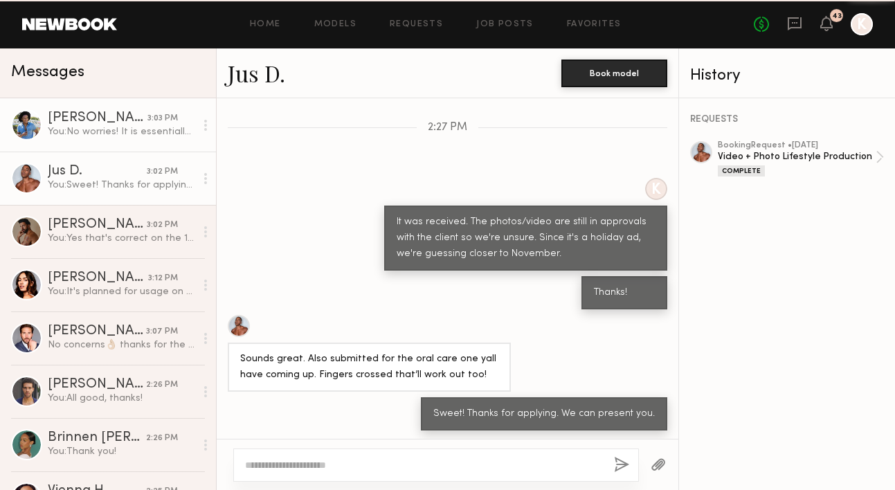
click at [106, 116] on div "[PERSON_NAME]" at bounding box center [98, 118] width 100 height 14
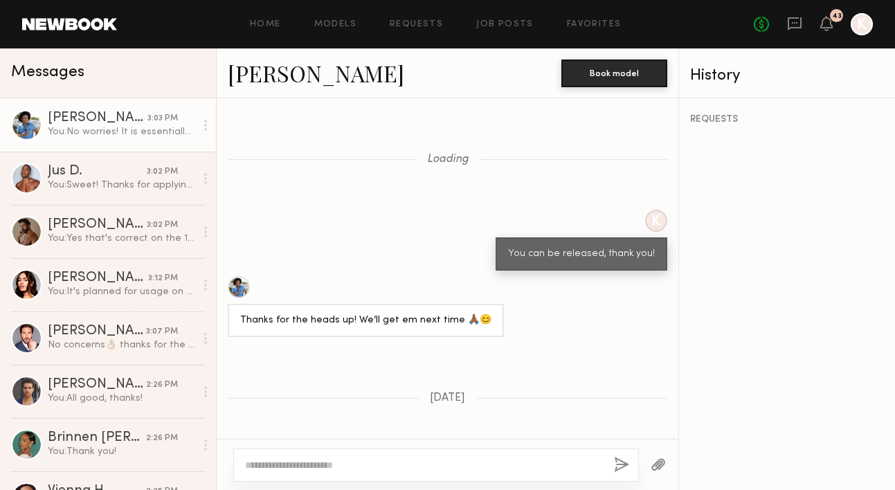
scroll to position [1042, 0]
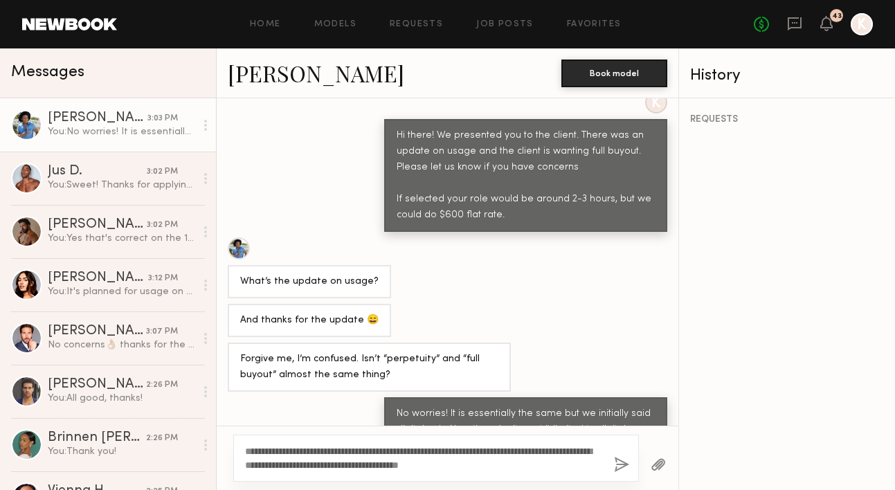
type textarea "**********"
click at [616, 465] on button "button" at bounding box center [621, 465] width 15 height 17
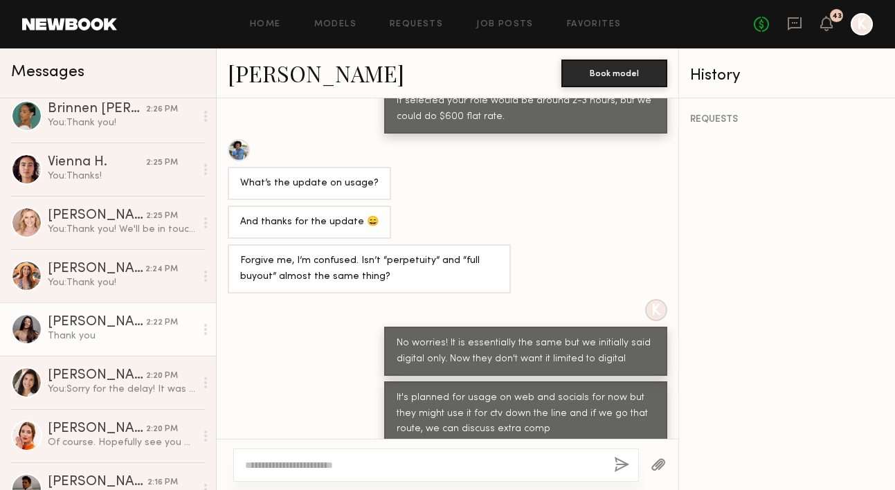
scroll to position [446, 0]
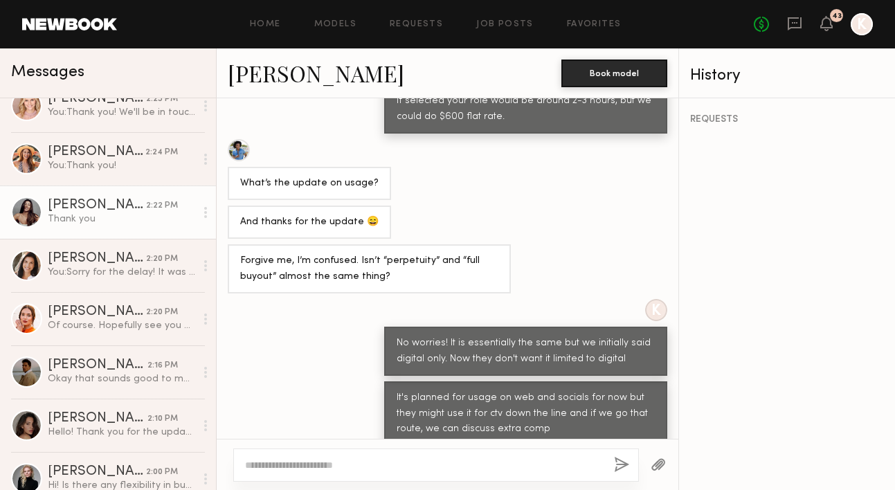
click at [114, 219] on div "Thank you" at bounding box center [122, 219] width 148 height 13
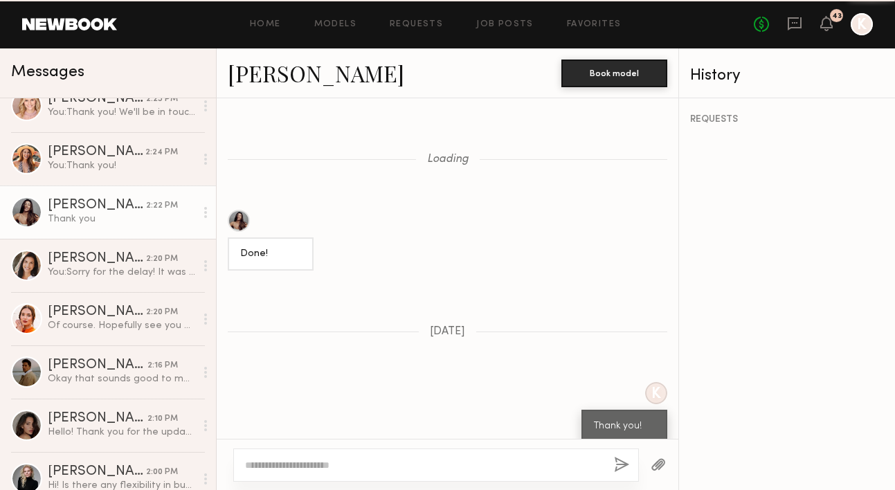
scroll to position [971, 0]
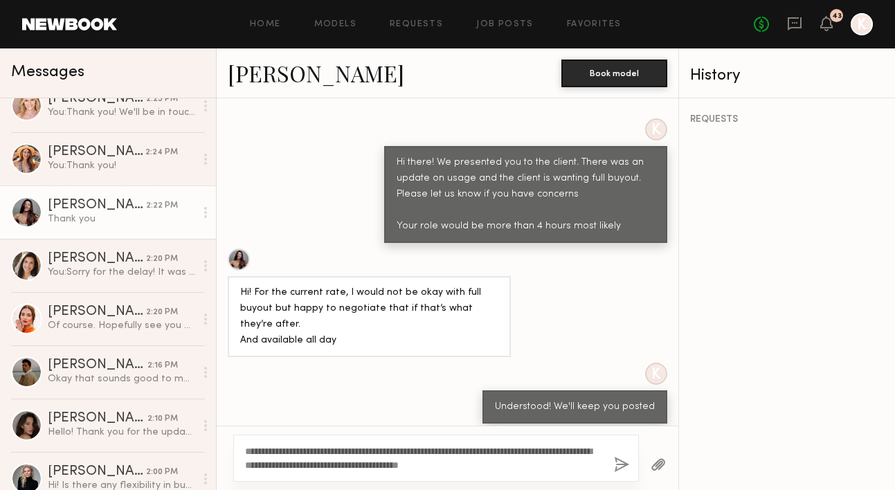
type textarea "**********"
click at [623, 463] on button "button" at bounding box center [621, 465] width 15 height 17
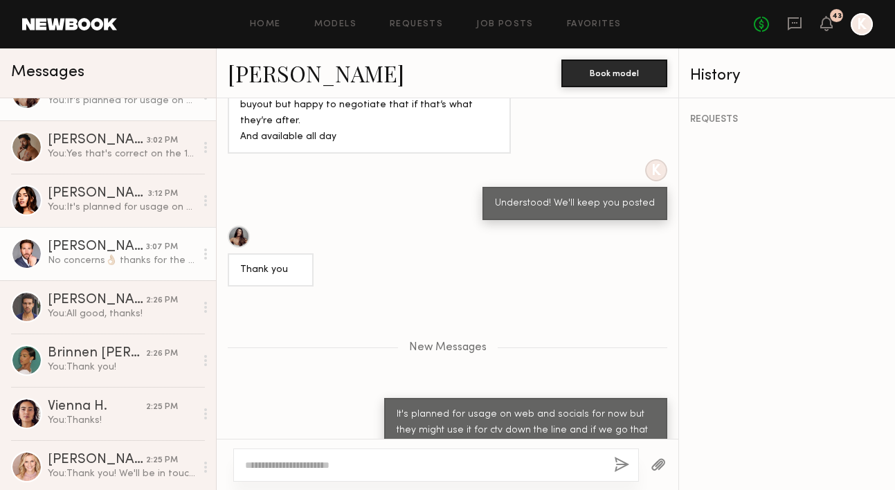
scroll to position [194, 0]
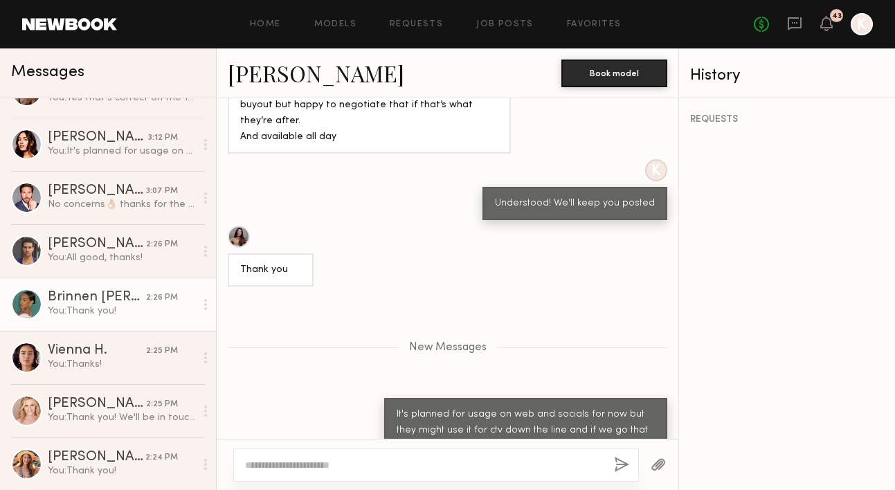
click at [102, 303] on div "Brinnen [PERSON_NAME]" at bounding box center [97, 298] width 98 height 14
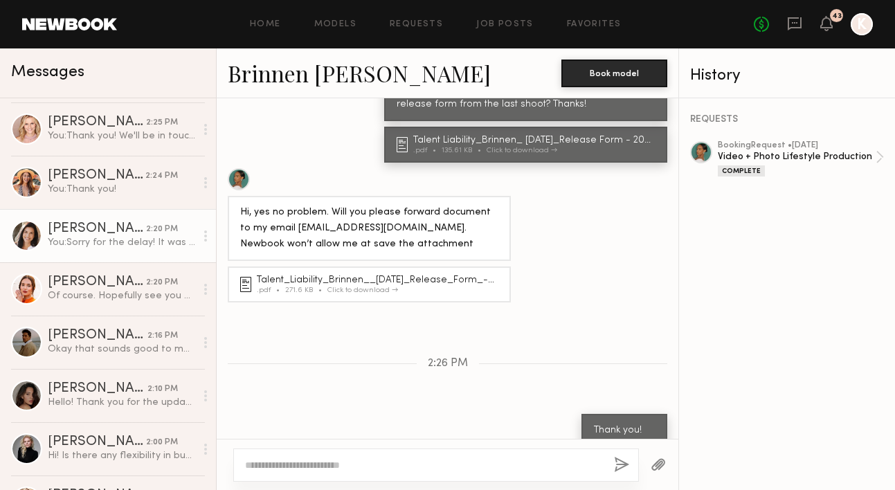
scroll to position [578, 0]
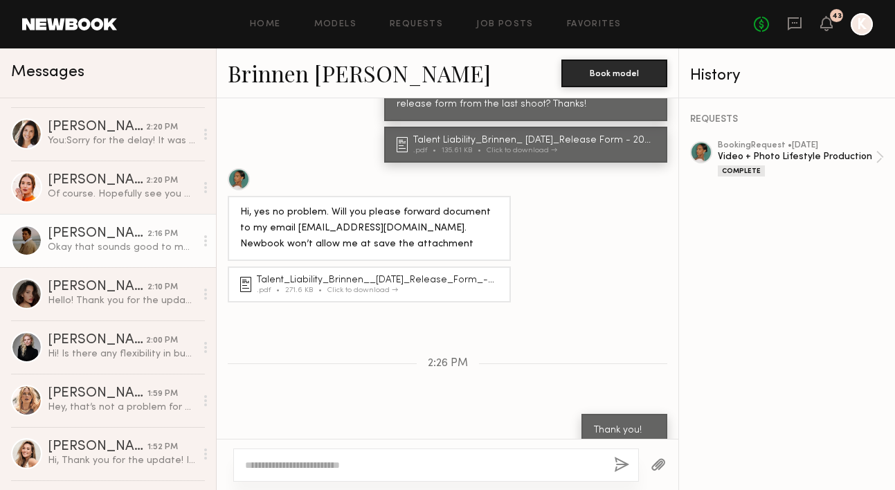
click at [112, 254] on link "[PERSON_NAME] 2:16 PM Okay that sounds good to me, thank you!" at bounding box center [108, 240] width 216 height 53
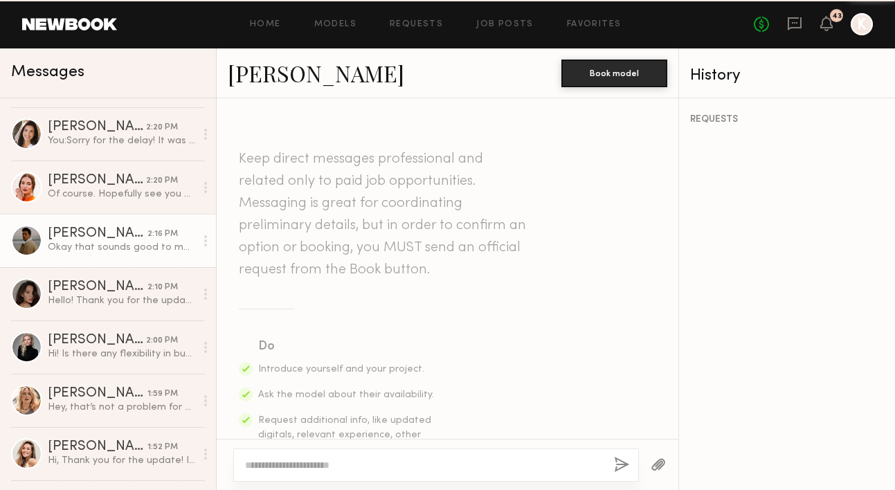
scroll to position [1202, 0]
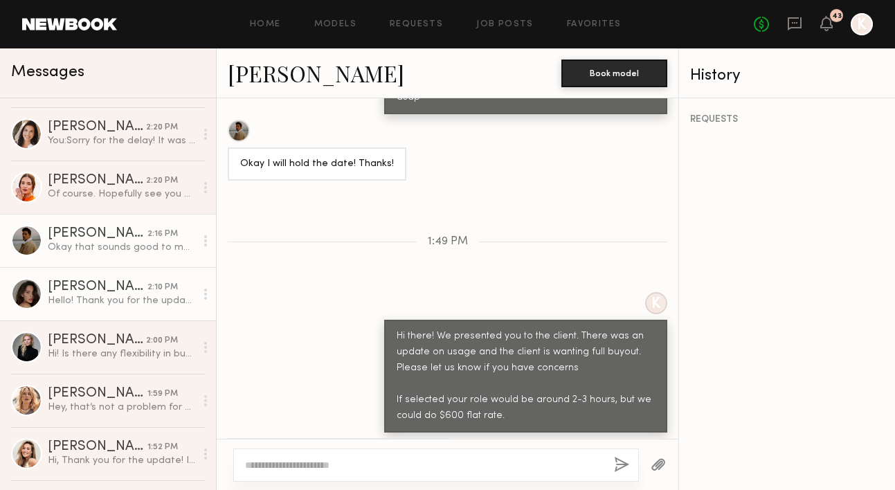
click at [116, 295] on div "Hello! Thank you for the update! I can commit to a minimum of 4 hours or more f…" at bounding box center [122, 300] width 148 height 13
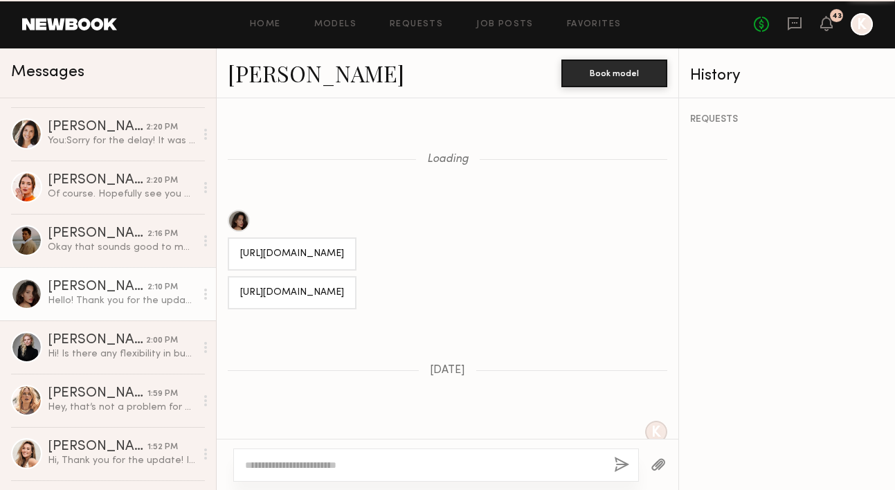
scroll to position [1346, 0]
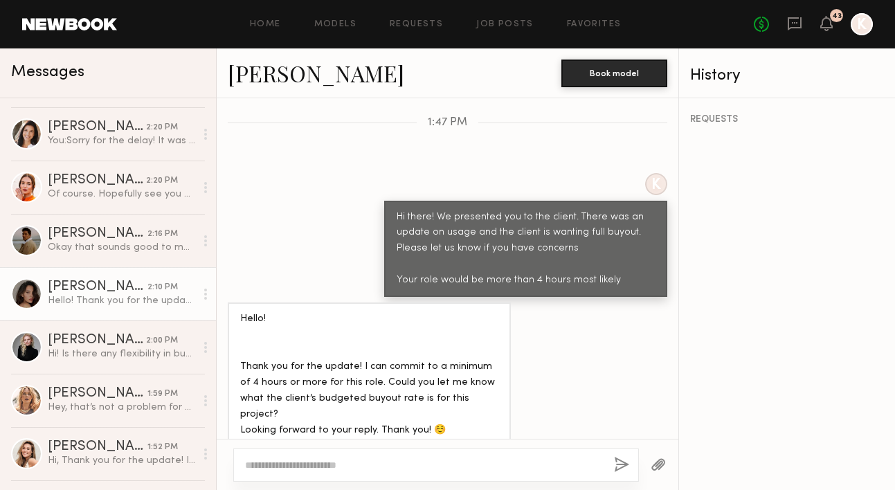
click at [298, 443] on div at bounding box center [448, 464] width 462 height 51
click at [290, 463] on textarea at bounding box center [424, 465] width 358 height 14
paste textarea "**********"
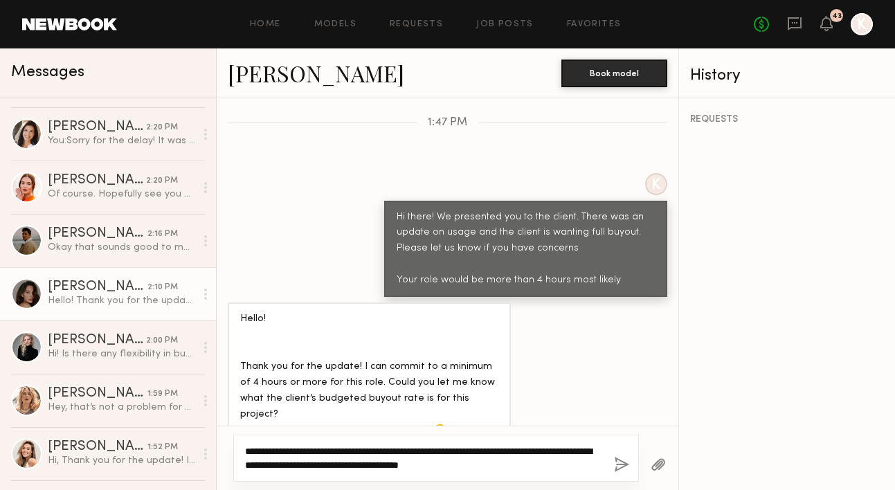
type textarea "**********"
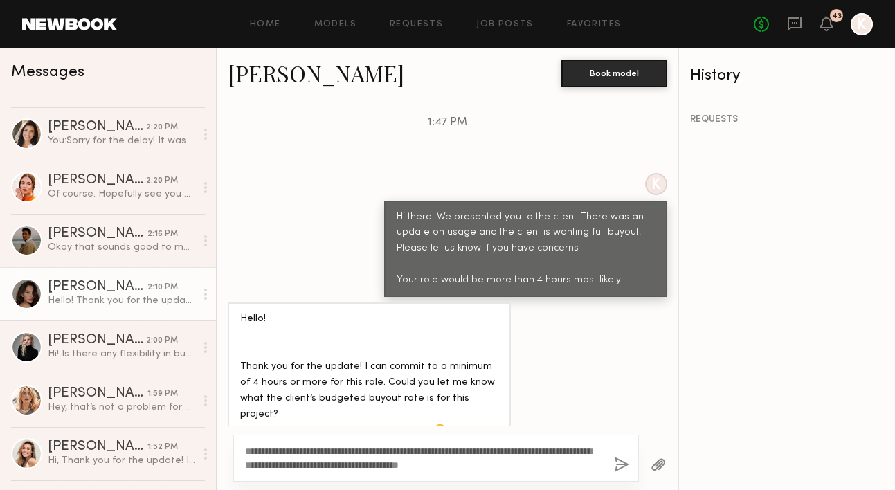
click at [618, 465] on button "button" at bounding box center [621, 465] width 15 height 17
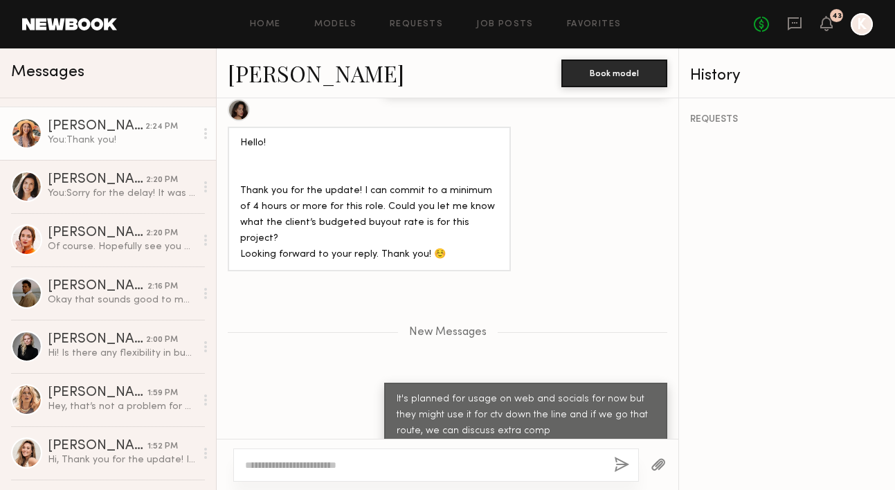
scroll to position [608, 0]
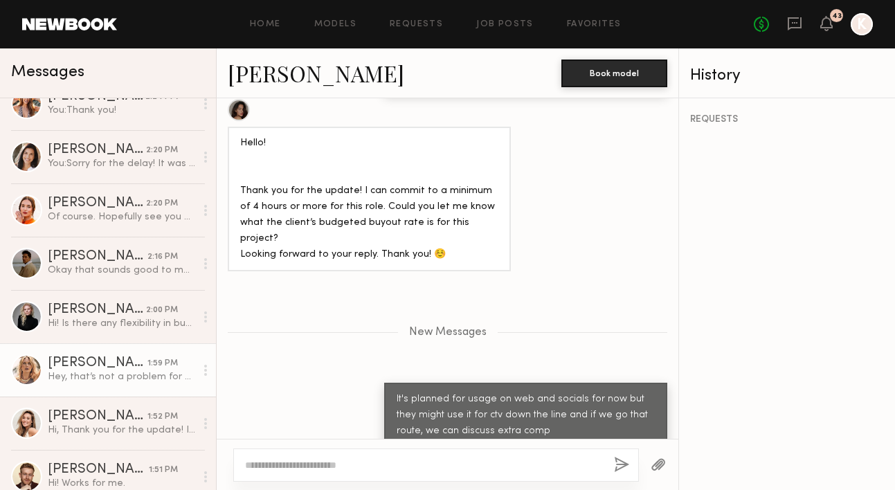
click at [138, 373] on div "Hey, that’s not a problem for me but with full buyout added,before o confirm , …" at bounding box center [122, 376] width 148 height 13
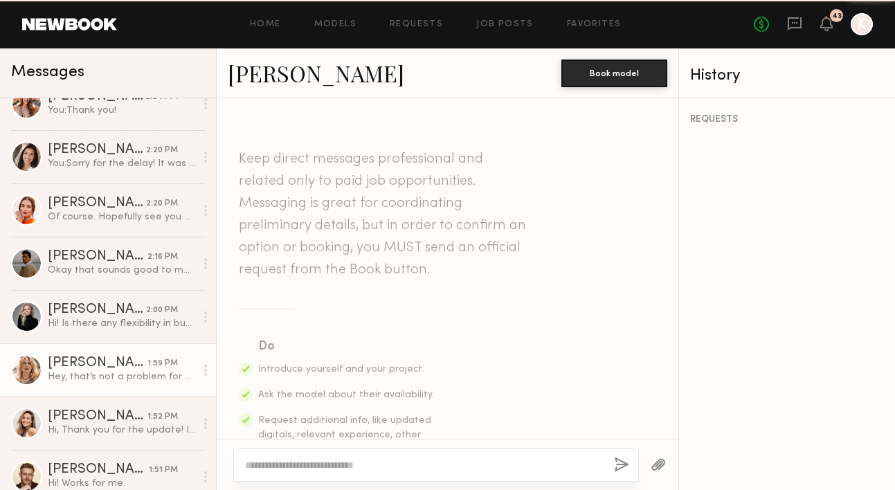
scroll to position [1298, 0]
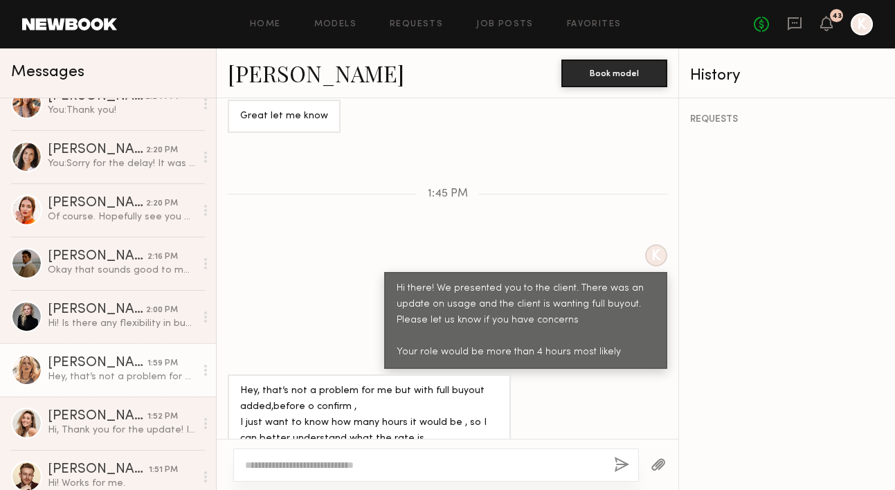
click at [330, 468] on textarea at bounding box center [424, 465] width 358 height 14
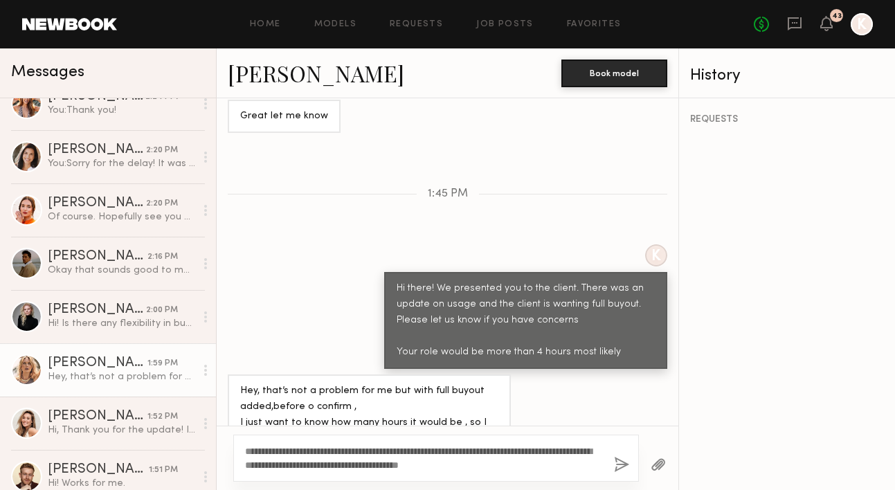
type textarea "**********"
click at [624, 469] on button "button" at bounding box center [621, 465] width 15 height 17
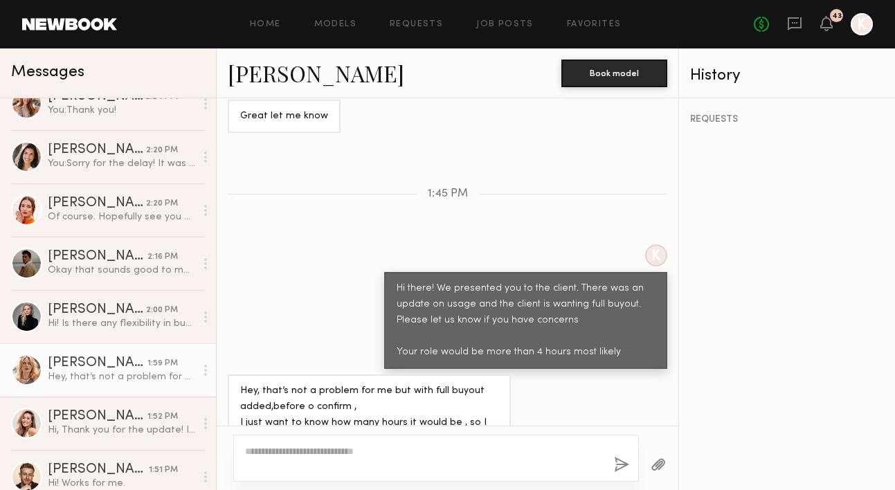
scroll to position [0, 0]
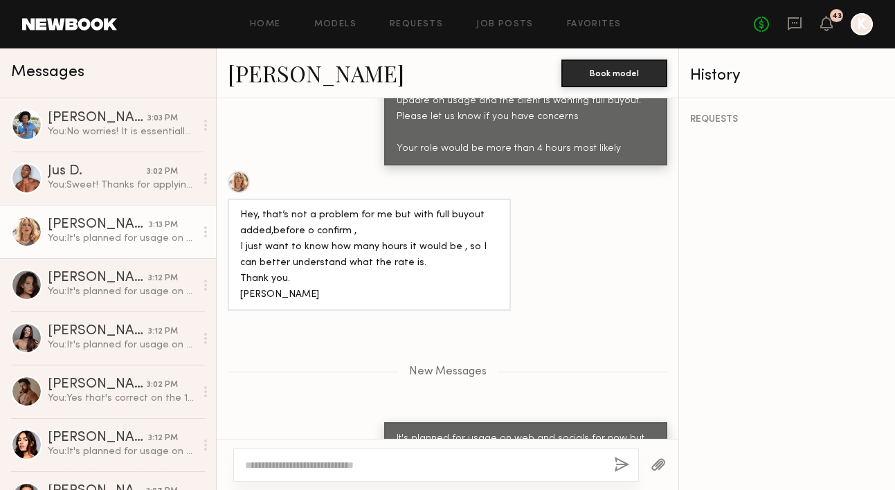
click at [404, 457] on div at bounding box center [436, 465] width 406 height 33
click at [320, 451] on div at bounding box center [436, 465] width 406 height 33
click at [307, 463] on textarea at bounding box center [424, 465] width 358 height 14
type textarea "**********"
click at [618, 467] on button "button" at bounding box center [621, 465] width 15 height 17
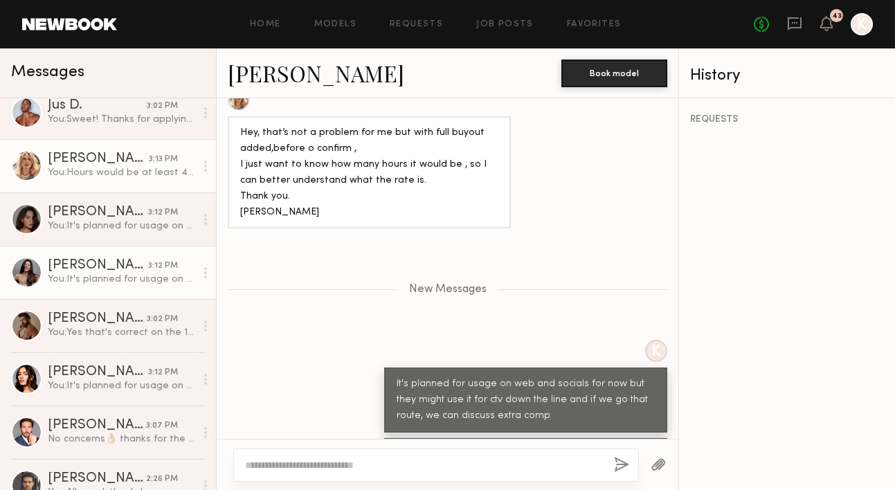
scroll to position [105, 0]
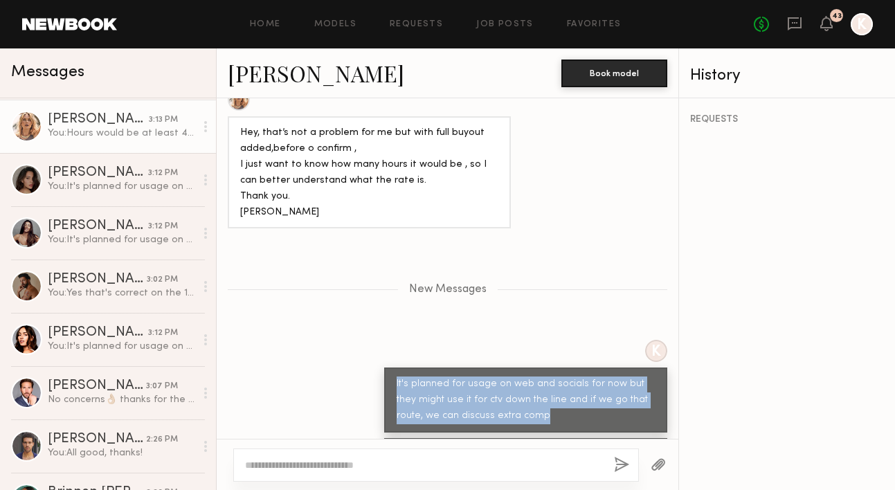
drag, startPoint x: 392, startPoint y: 319, endPoint x: 564, endPoint y: 356, distance: 175.6
click at [564, 368] on div "It's planned for usage on web and socials for now but they might use it for ctv…" at bounding box center [525, 400] width 283 height 65
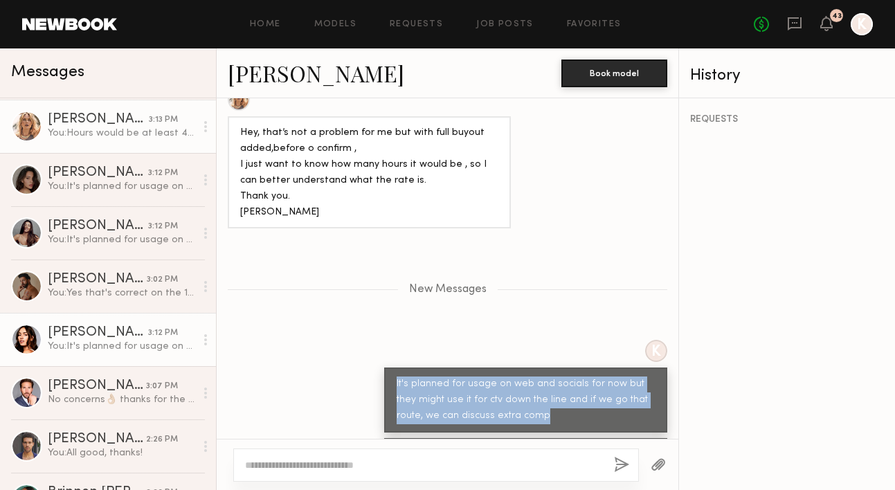
copy div "It's planned for usage on web and socials for now but they might use it for ctv…"
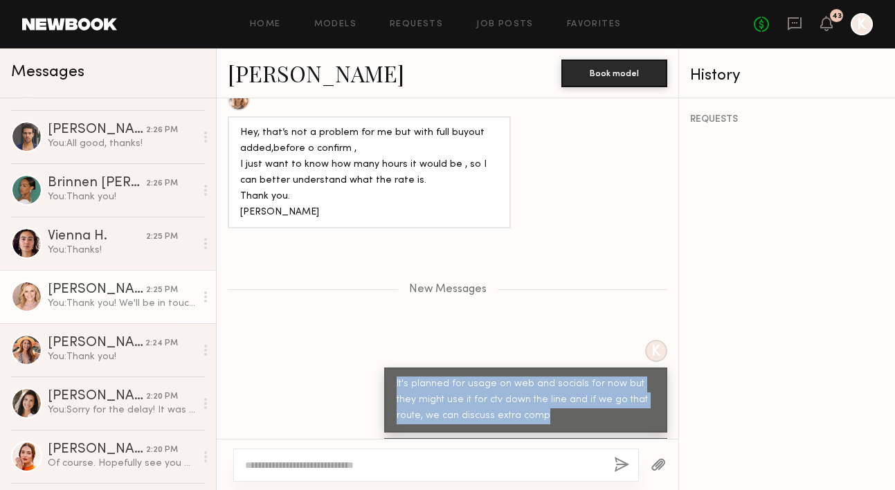
scroll to position [464, 0]
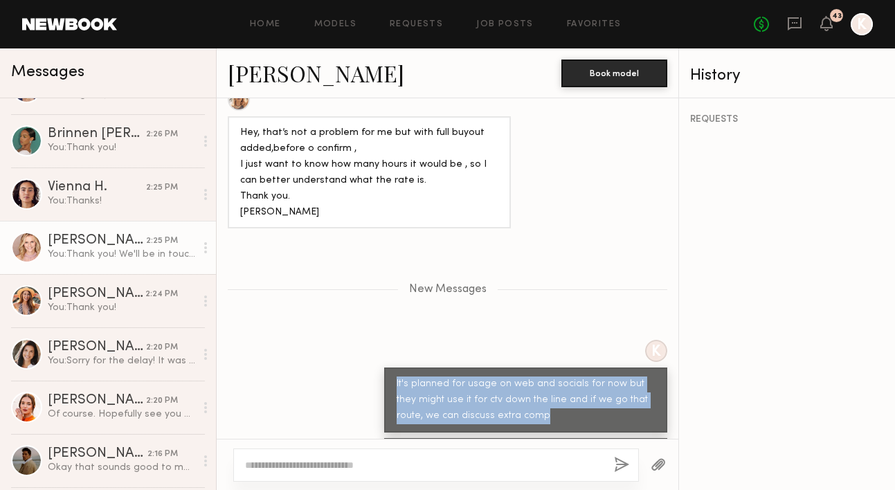
click at [126, 254] on div "You: Thank you! We'll be in touch if you're selected" at bounding box center [122, 254] width 148 height 13
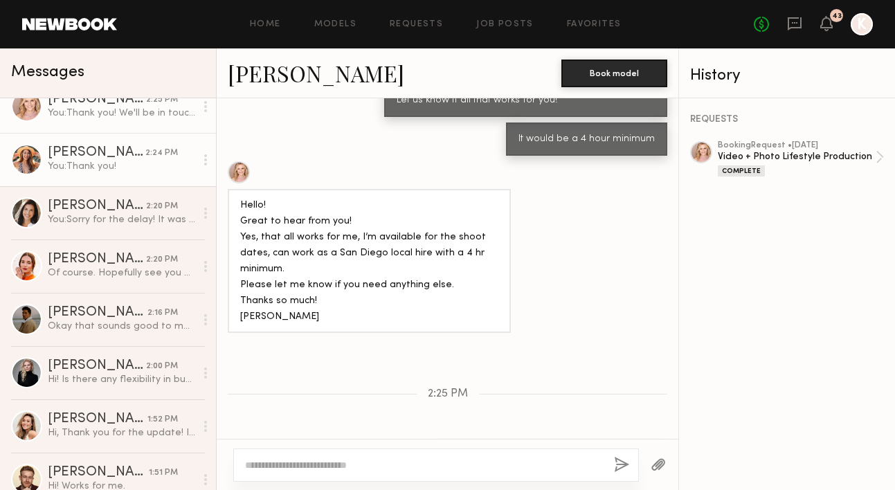
scroll to position [715, 0]
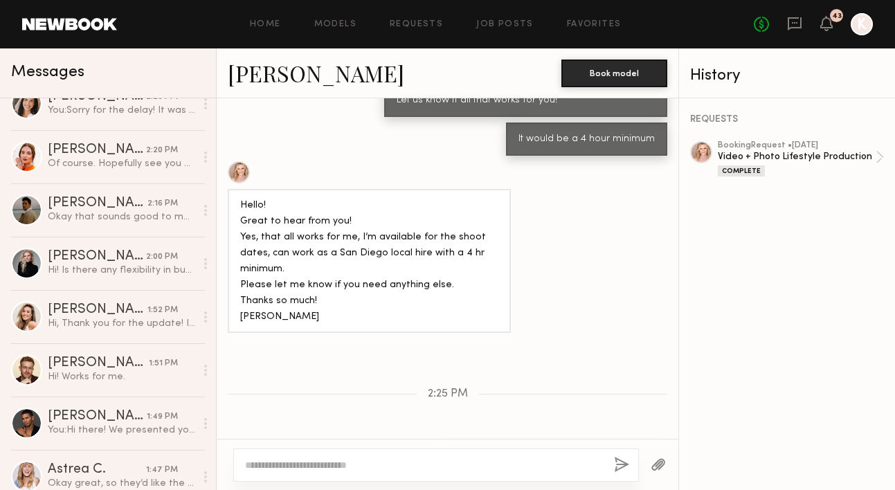
click at [141, 310] on div "[PERSON_NAME]" at bounding box center [98, 310] width 100 height 14
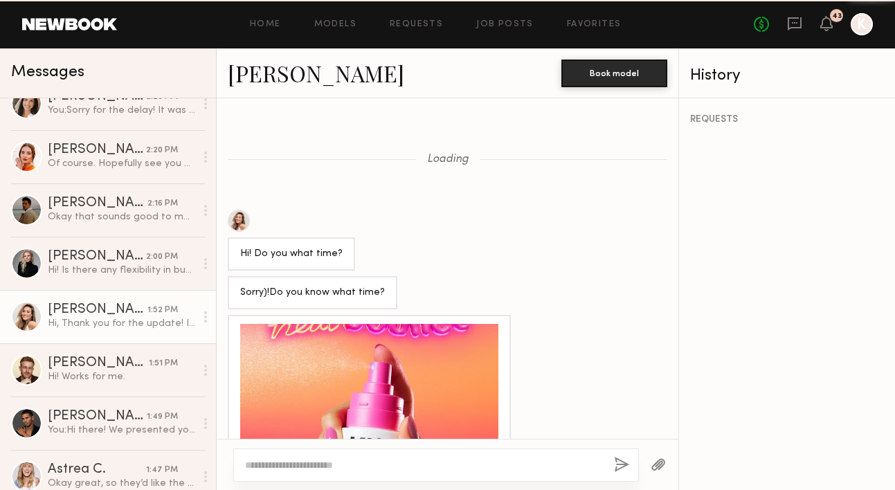
scroll to position [1422, 0]
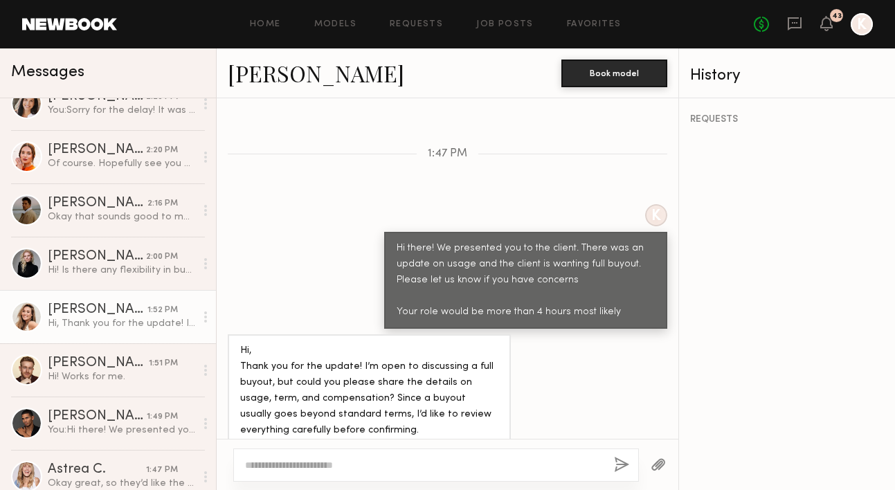
click at [312, 470] on textarea at bounding box center [424, 465] width 358 height 14
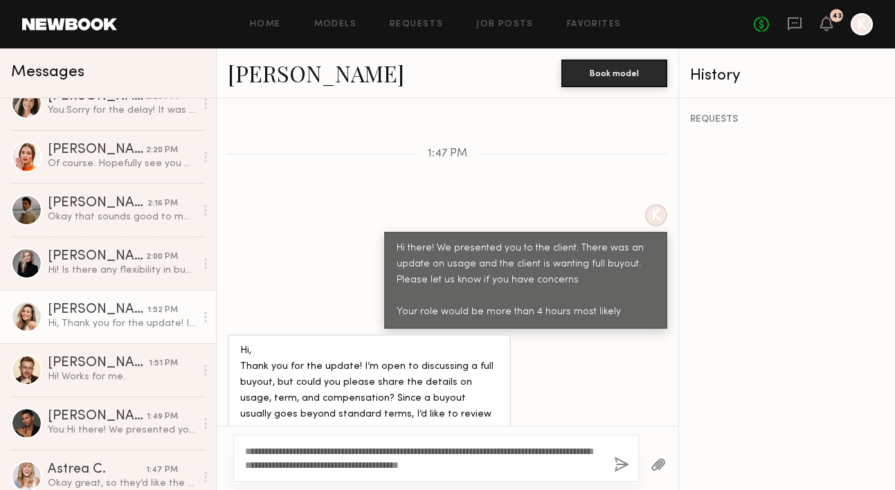
type textarea "**********"
click at [625, 467] on button "button" at bounding box center [621, 465] width 15 height 17
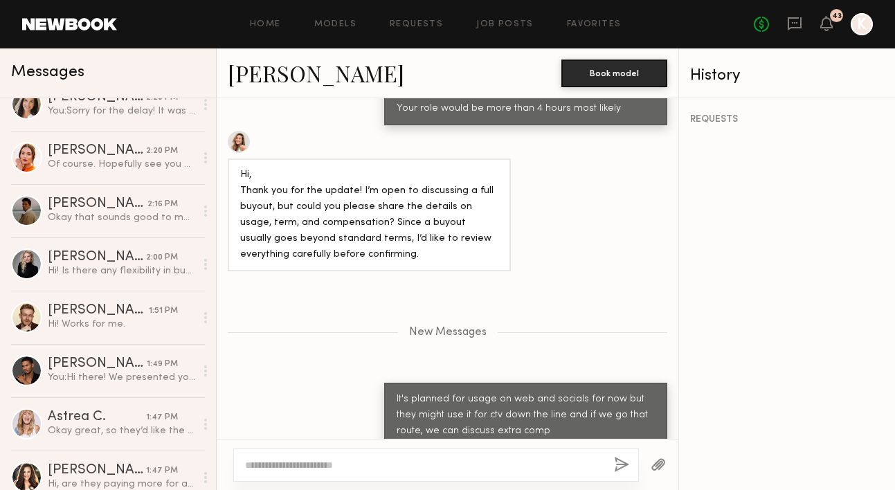
scroll to position [774, 0]
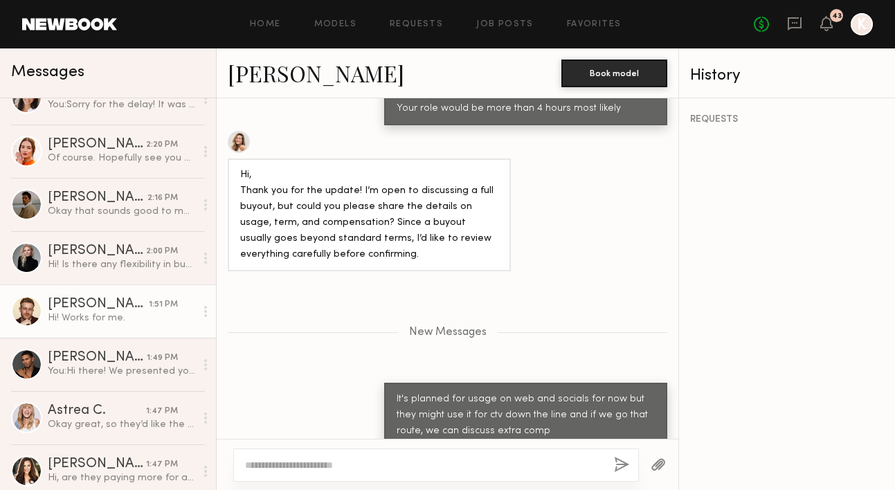
click at [107, 314] on div "Hi! Works for me." at bounding box center [122, 318] width 148 height 13
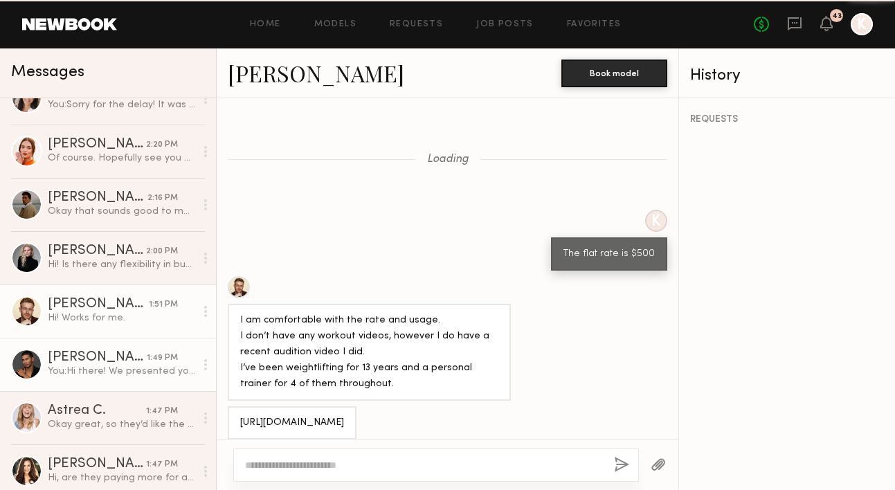
scroll to position [1076, 0]
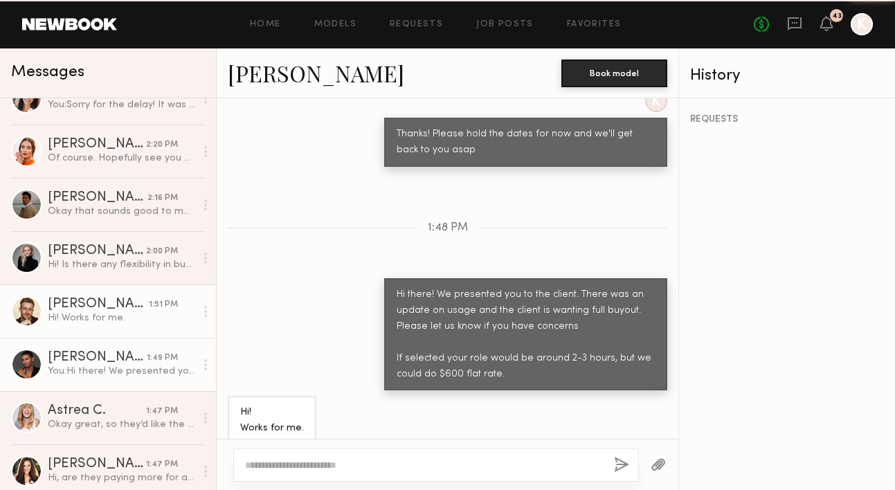
click at [107, 357] on div "[PERSON_NAME]" at bounding box center [97, 358] width 99 height 14
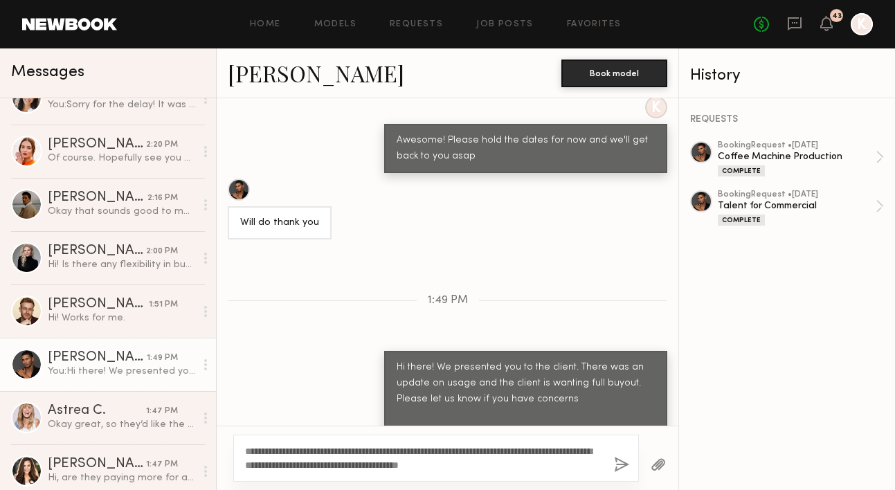
scroll to position [80, 0]
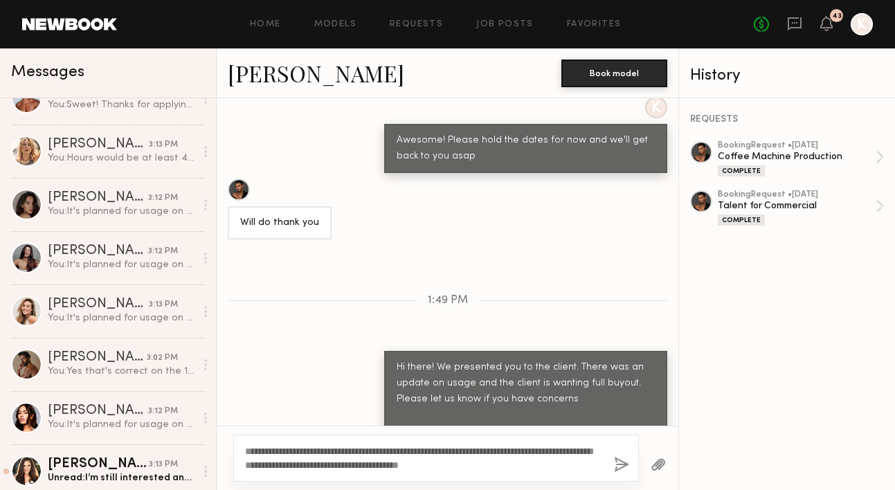
drag, startPoint x: 578, startPoint y: 470, endPoint x: 336, endPoint y: 450, distance: 243.2
click at [336, 450] on textarea "**********" at bounding box center [424, 459] width 358 height 28
type textarea "**********"
click at [618, 461] on button "button" at bounding box center [621, 465] width 15 height 17
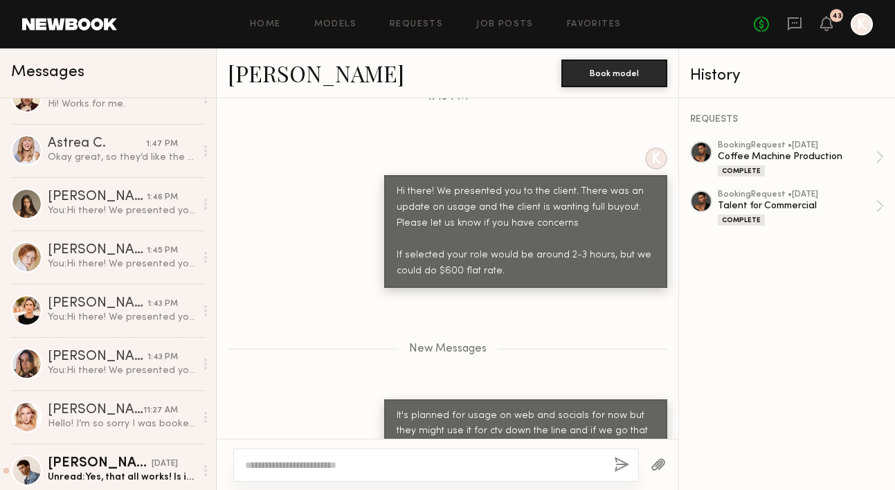
scroll to position [1176, 0]
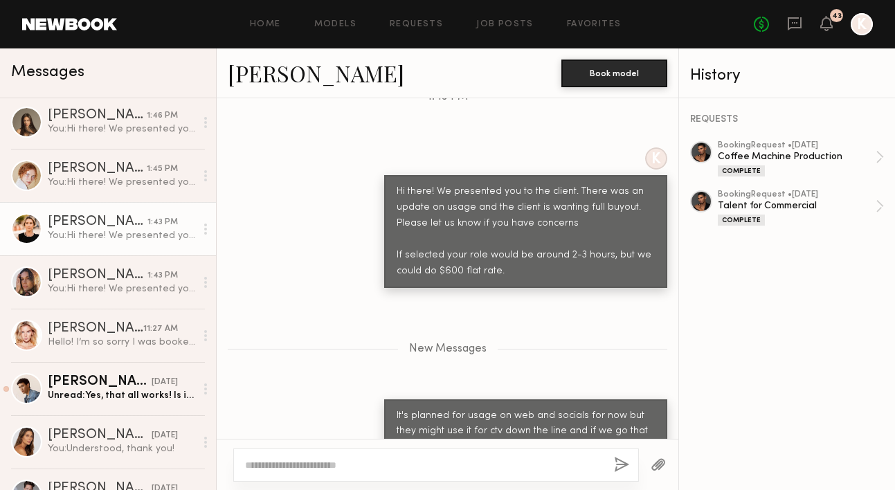
click at [105, 211] on link "[PERSON_NAME] 1:43 PM You: Hi there! We presented you to the client. There was …" at bounding box center [108, 228] width 216 height 53
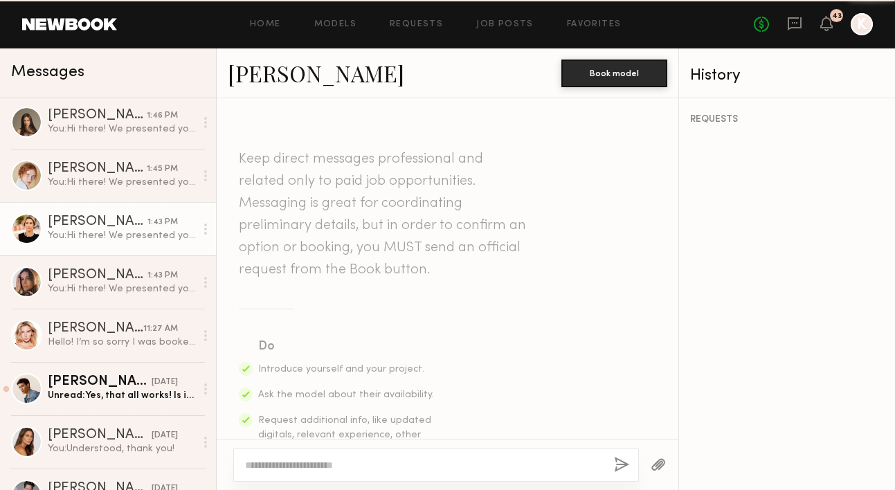
scroll to position [1072, 0]
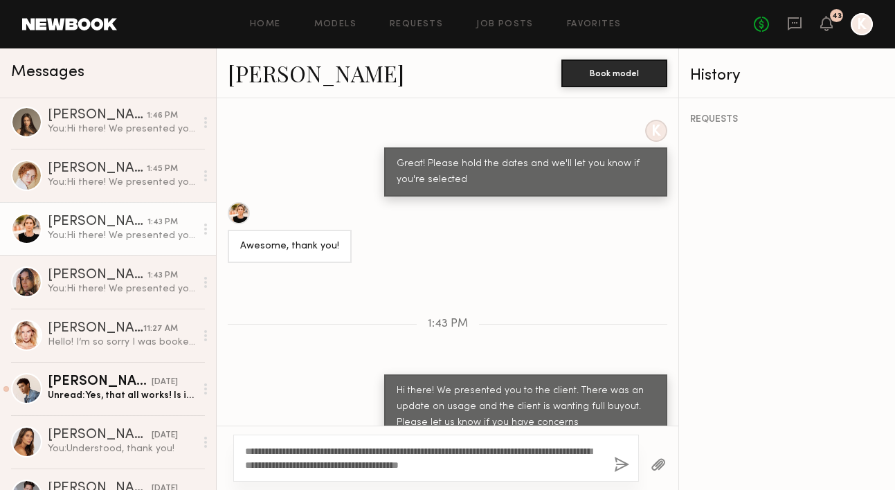
type textarea "**********"
click at [625, 465] on button "button" at bounding box center [621, 465] width 15 height 17
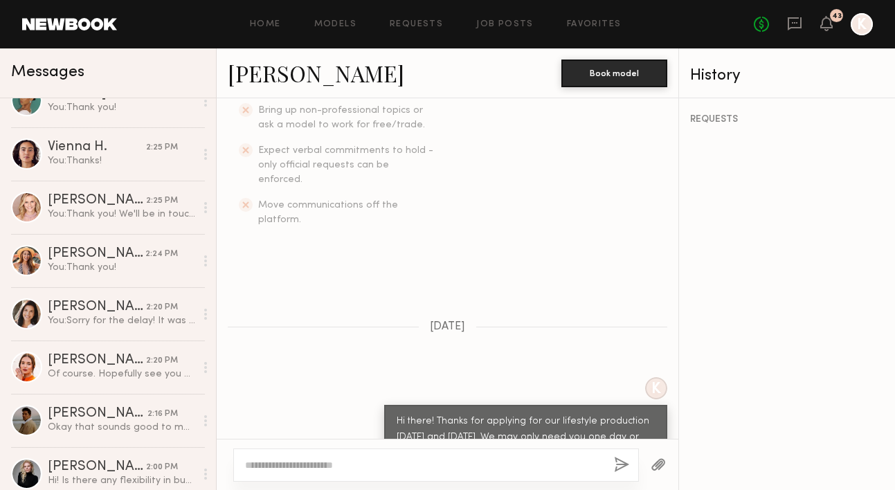
scroll to position [168, 0]
